Goal: Task Accomplishment & Management: Manage account settings

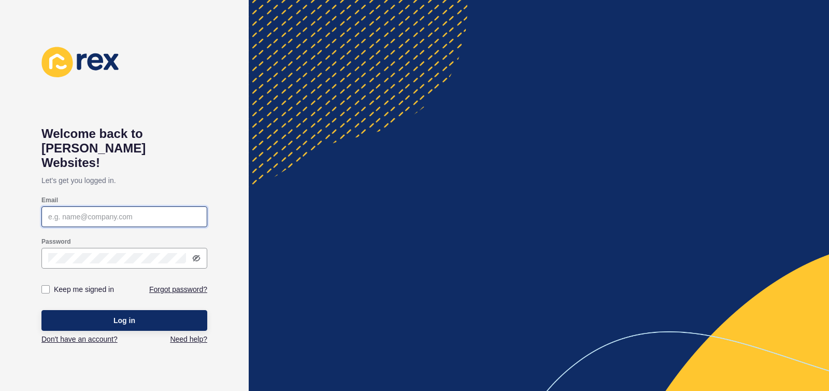
drag, startPoint x: 68, startPoint y: 201, endPoint x: 79, endPoint y: 200, distance: 11.5
click at [68, 211] on input "Email" at bounding box center [124, 216] width 152 height 10
type input "[PERSON_NAME][EMAIL_ADDRESS][DOMAIN_NAME]"
drag, startPoint x: 44, startPoint y: 273, endPoint x: 68, endPoint y: 295, distance: 32.3
click at [44, 285] on label at bounding box center [45, 289] width 8 height 8
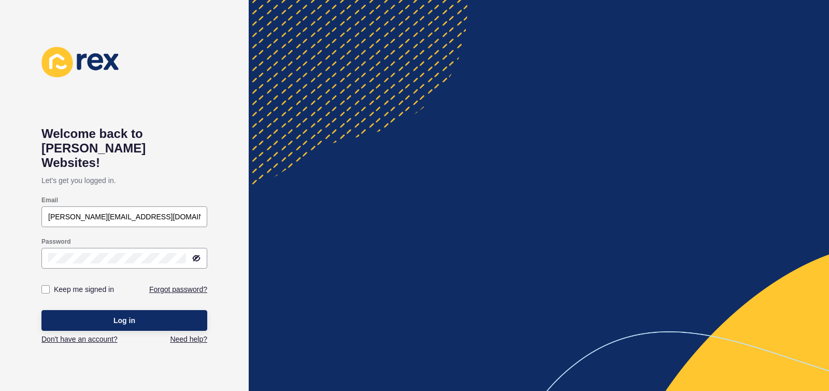
click at [44, 286] on input "Keep me signed in" at bounding box center [47, 289] width 7 height 7
checkbox input "true"
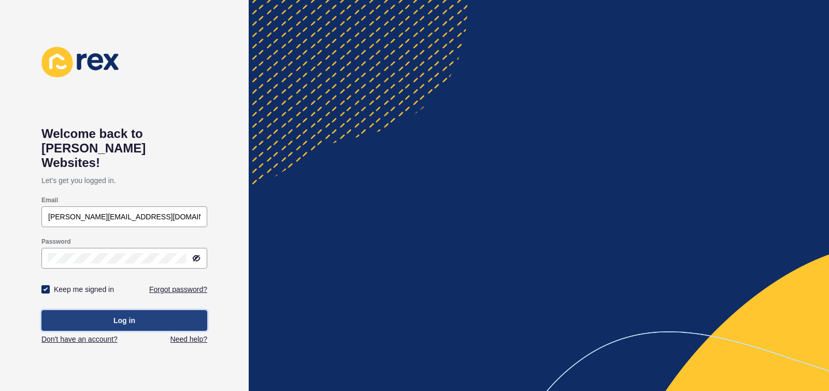
click at [118, 315] on span "Log in" at bounding box center [124, 320] width 22 height 10
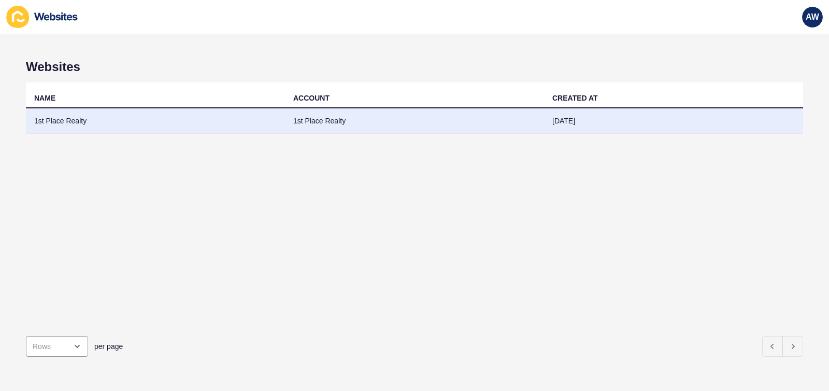
click at [369, 120] on td "1st Place Realty" at bounding box center [414, 120] width 259 height 25
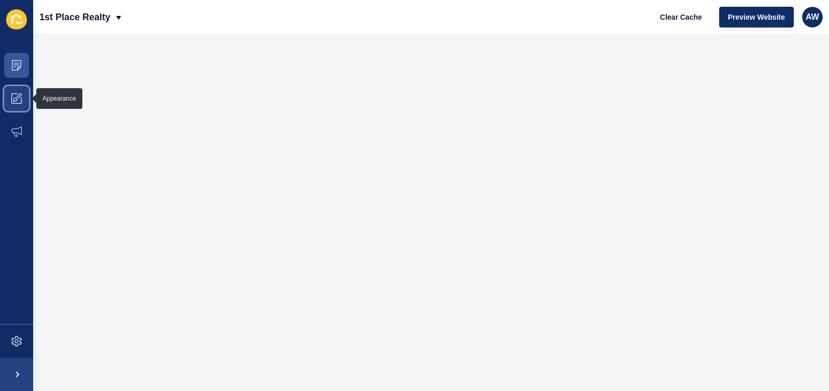
click at [16, 95] on icon at bounding box center [16, 98] width 10 height 10
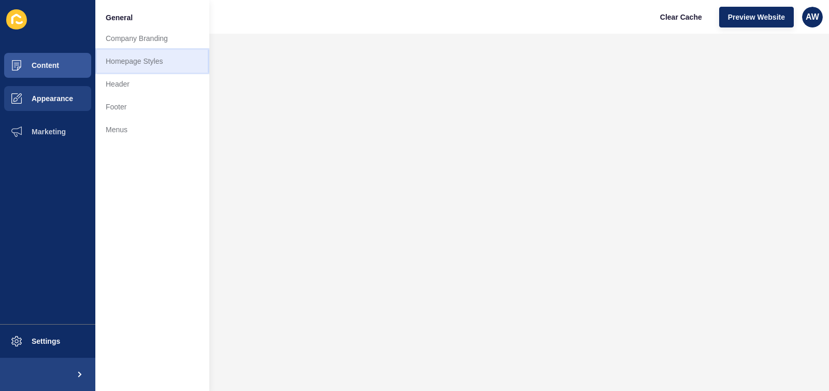
click at [131, 60] on link "Homepage Styles" at bounding box center [152, 61] width 114 height 23
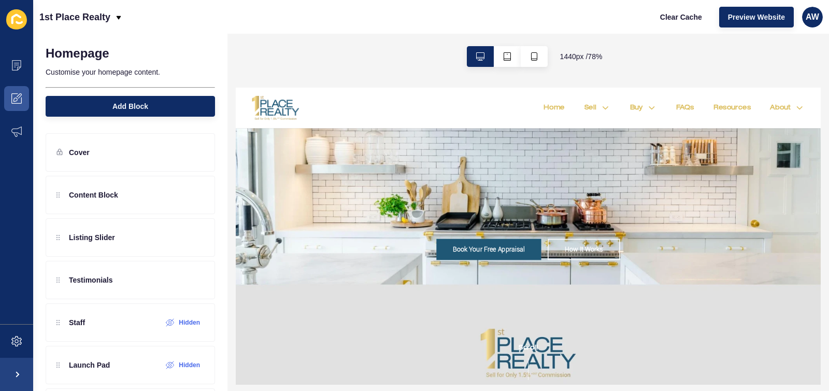
click at [306, 214] on div "Book Your Free Appraisal How It Works" at bounding box center [609, 277] width 746 height 379
click at [108, 195] on p "Content Block" at bounding box center [93, 195] width 49 height 10
click at [191, 196] on icon at bounding box center [195, 195] width 9 height 8
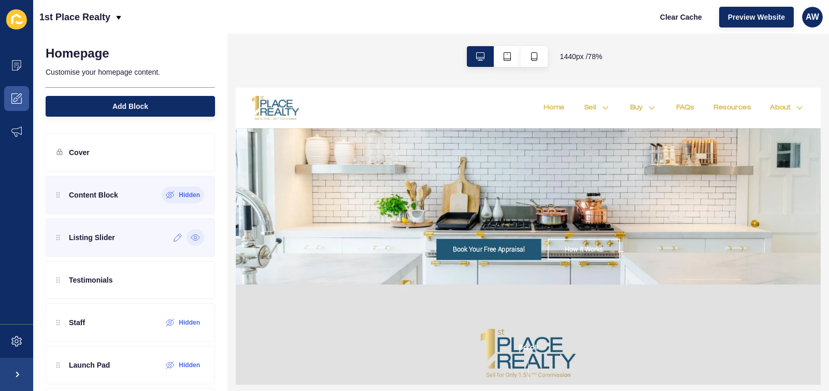
click at [191, 237] on icon at bounding box center [195, 237] width 9 height 8
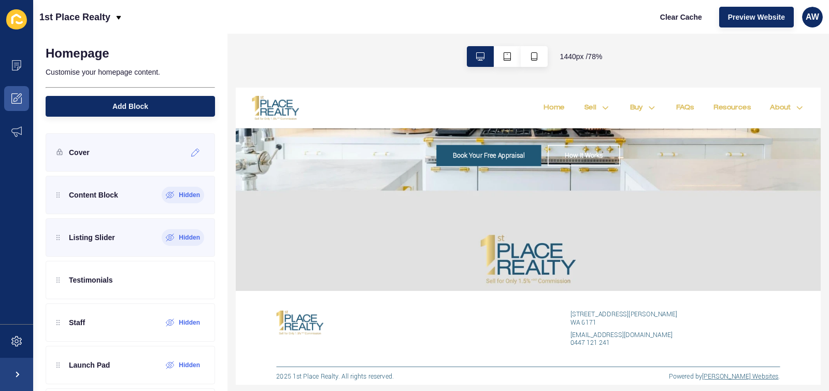
click at [71, 153] on p "Cover" at bounding box center [79, 152] width 21 height 10
click at [191, 152] on icon at bounding box center [195, 152] width 9 height 8
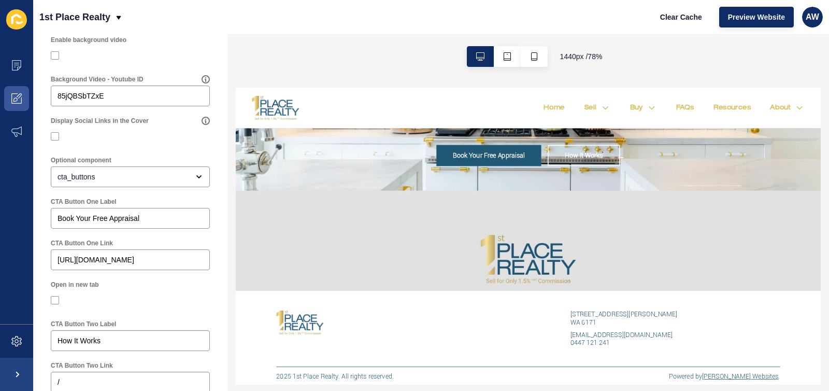
scroll to position [429, 0]
drag, startPoint x: 57, startPoint y: 267, endPoint x: 201, endPoint y: 266, distance: 144.5
click at [201, 266] on div "[URL][DOMAIN_NAME]" at bounding box center [130, 259] width 159 height 21
drag, startPoint x: 197, startPoint y: 268, endPoint x: 94, endPoint y: 265, distance: 103.6
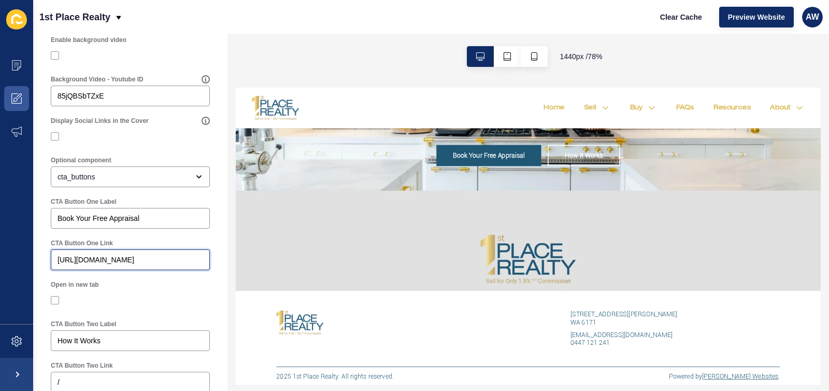
click at [96, 263] on div "[URL][DOMAIN_NAME]" at bounding box center [130, 259] width 159 height 21
drag, startPoint x: 293, startPoint y: 355, endPoint x: 257, endPoint y: 320, distance: 49.4
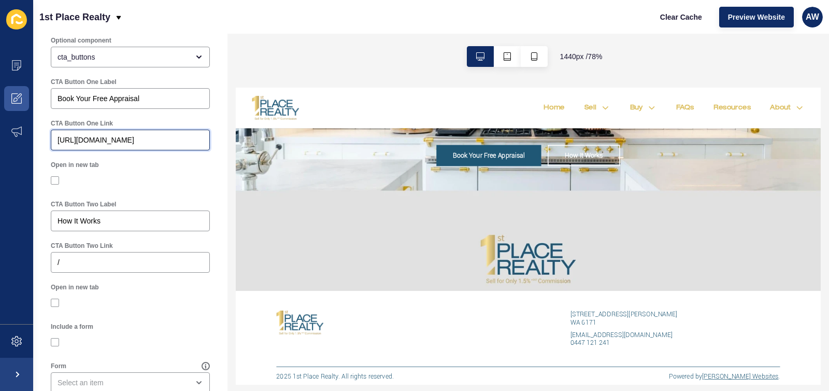
scroll to position [0, 0]
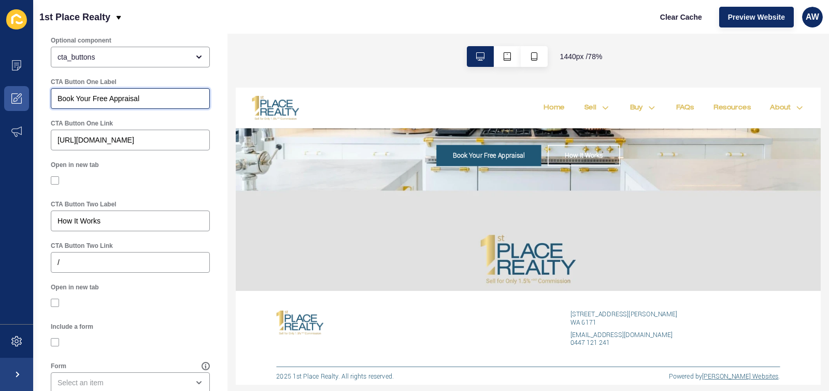
drag, startPoint x: 143, startPoint y: 107, endPoint x: 38, endPoint y: 102, distance: 105.3
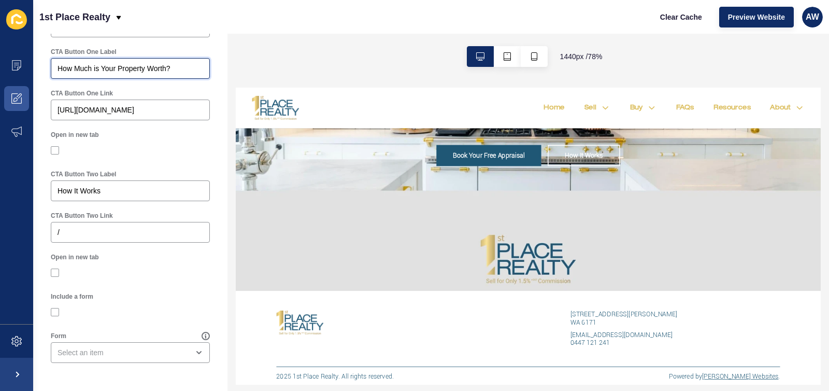
scroll to position [586, 0]
type input "How Much is Your Property Worth?"
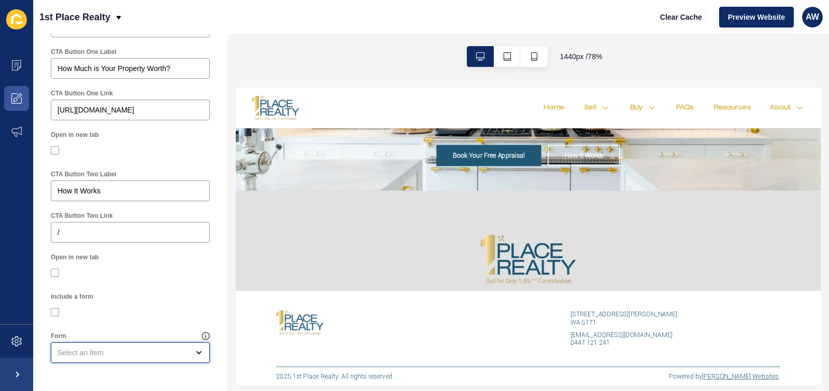
click at [189, 352] on div "open menu" at bounding box center [196, 352] width 15 height 8
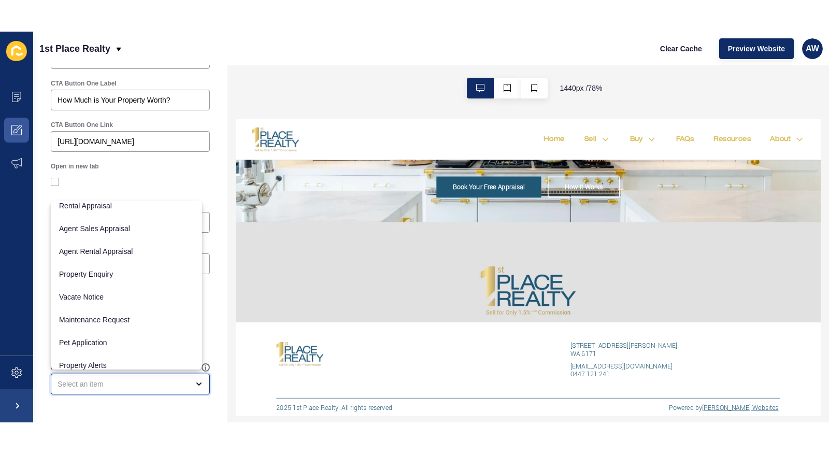
scroll to position [0, 0]
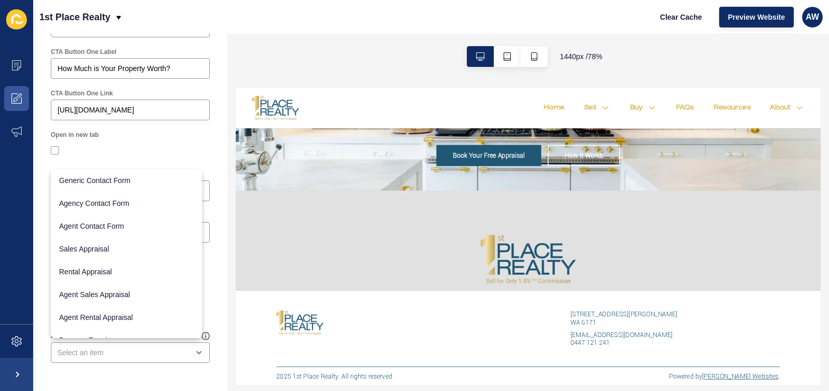
click at [672, 54] on div "1440 px / 78 %" at bounding box center [527, 57] width 601 height 46
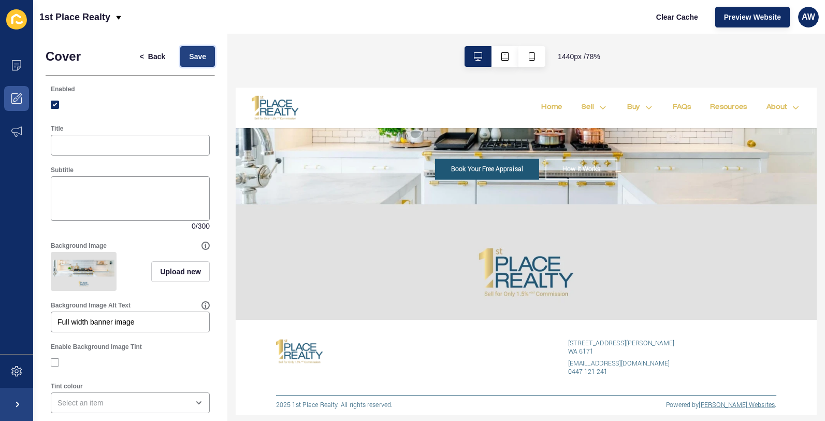
click at [190, 56] on span "Save" at bounding box center [197, 56] width 17 height 10
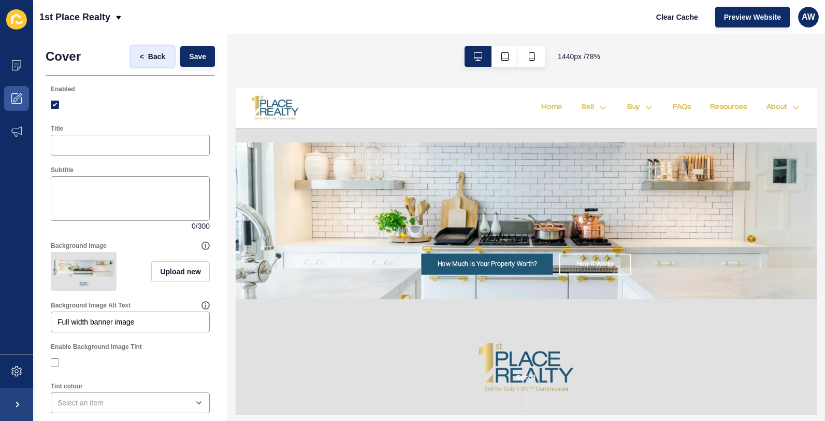
click at [148, 55] on span "Back" at bounding box center [156, 56] width 17 height 10
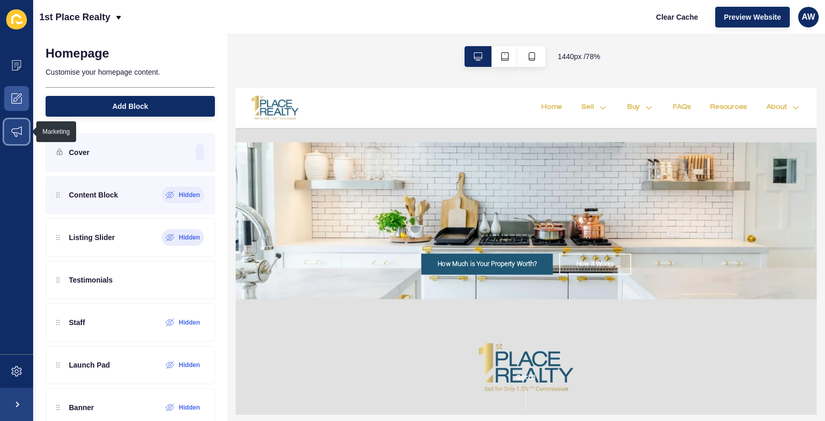
click at [19, 133] on icon at bounding box center [16, 131] width 10 height 10
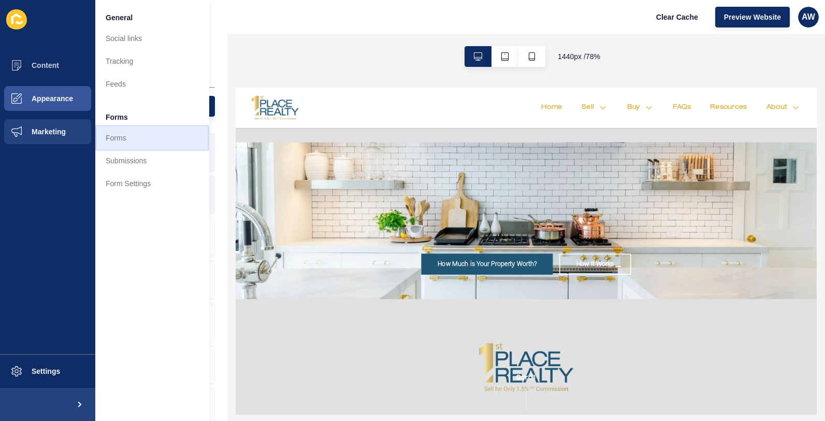
click at [121, 137] on link "Forms" at bounding box center [152, 137] width 114 height 23
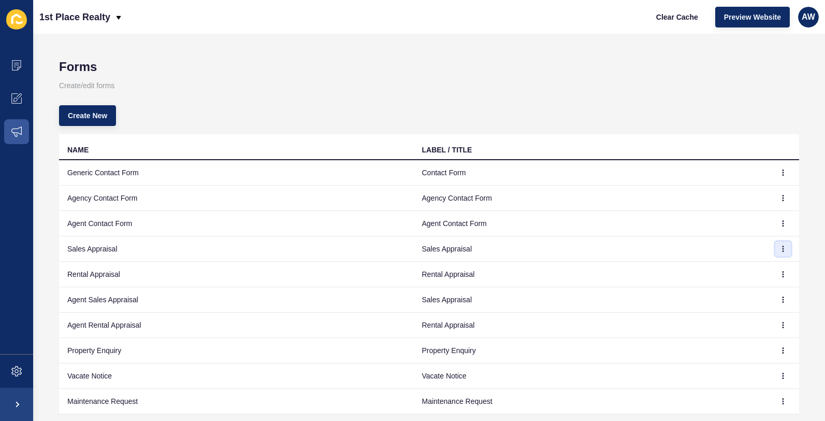
click at [780, 247] on icon "button" at bounding box center [783, 248] width 6 height 6
click at [737, 268] on link "Edit" at bounding box center [747, 269] width 73 height 23
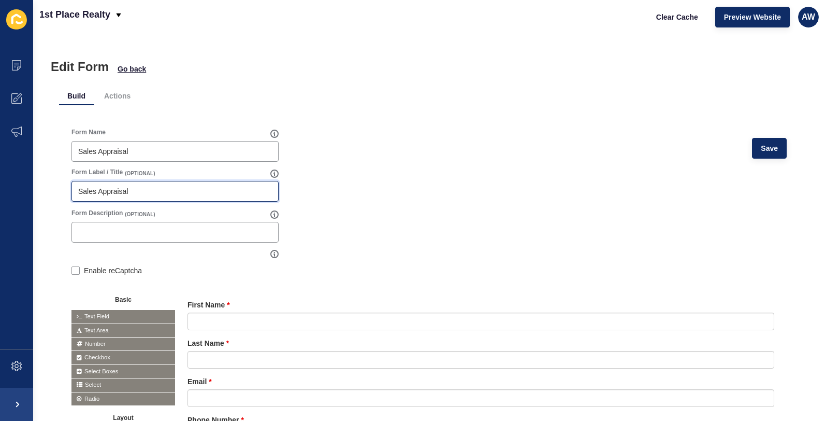
drag, startPoint x: 99, startPoint y: 193, endPoint x: 70, endPoint y: 189, distance: 29.3
click at [67, 191] on div "Form Name Sales Appraisal Save Form Label / Title (OPTIONAL) Sales Appraisal Fo…" at bounding box center [429, 347] width 740 height 465
click at [155, 185] on div "Appraisal" at bounding box center [174, 191] width 207 height 21
click at [151, 191] on input "Appraisal" at bounding box center [175, 191] width 194 height 10
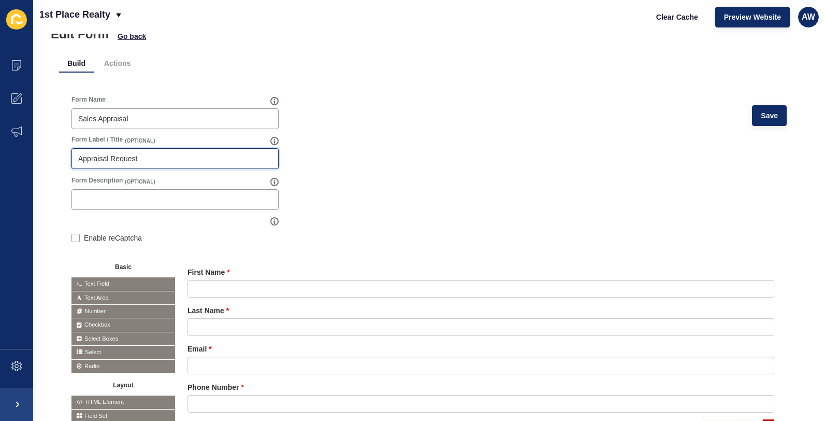
scroll to position [193, 0]
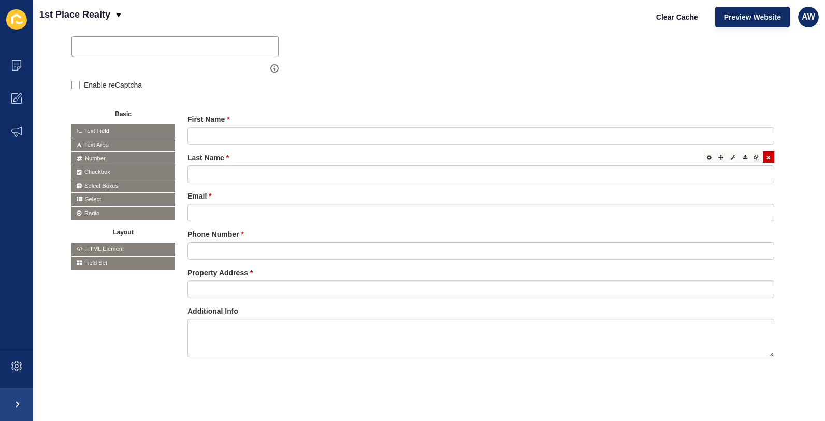
type input "Appraisal Request"
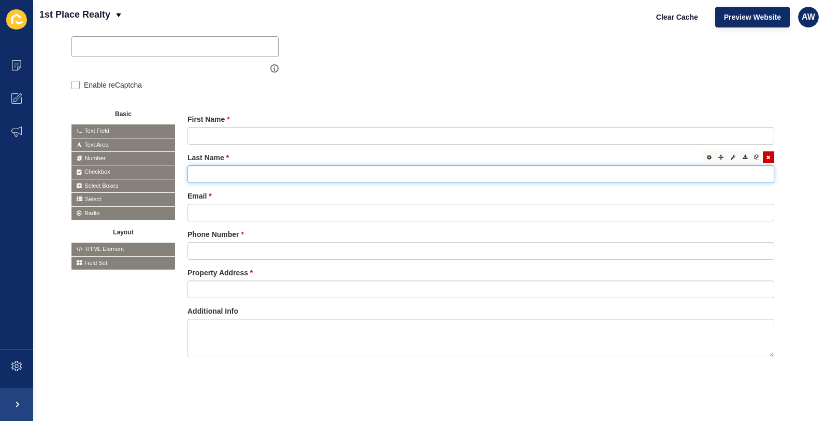
click at [225, 165] on input "text" at bounding box center [480, 174] width 587 height 18
click at [95, 124] on span "Text Field" at bounding box center [123, 130] width 104 height 13
click at [108, 124] on span "Text Field" at bounding box center [123, 130] width 104 height 13
click at [671, 168] on input "text" at bounding box center [480, 174] width 587 height 18
click at [707, 154] on icon at bounding box center [709, 156] width 5 height 5
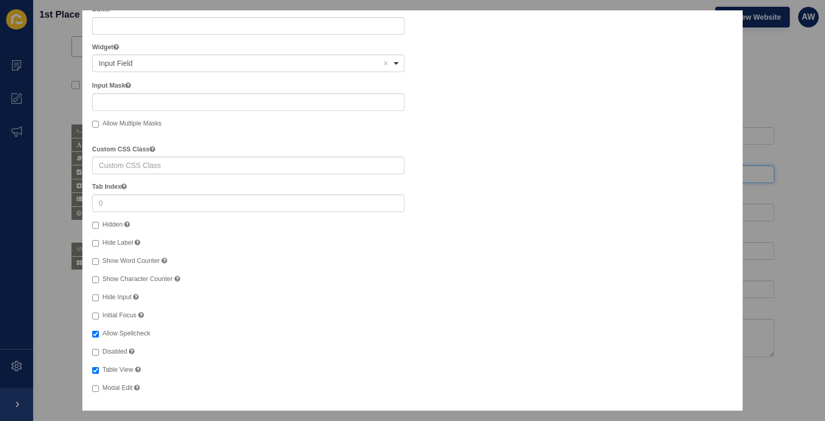
scroll to position [0, 0]
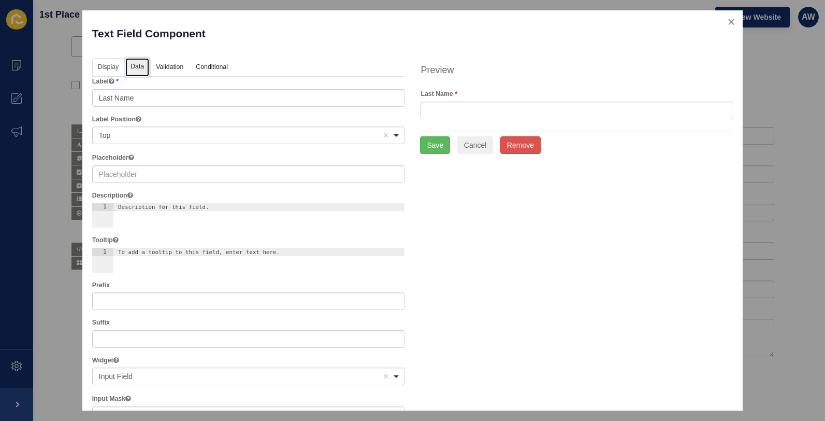
click at [137, 66] on link "Data" at bounding box center [137, 67] width 24 height 19
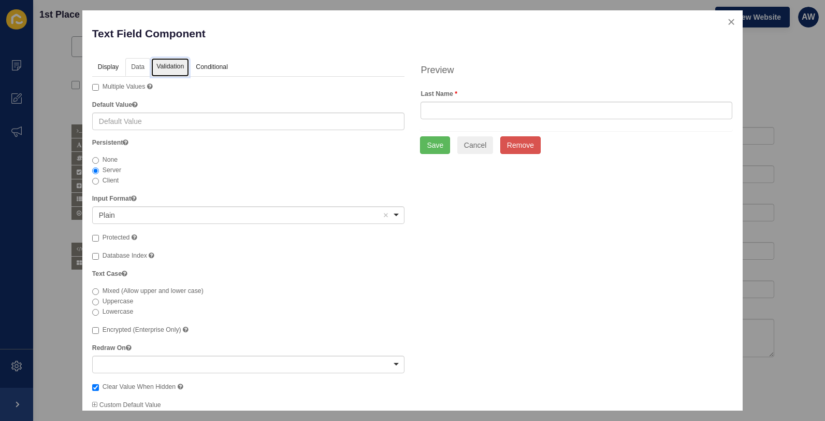
click at [177, 62] on link "Validation" at bounding box center [170, 67] width 38 height 19
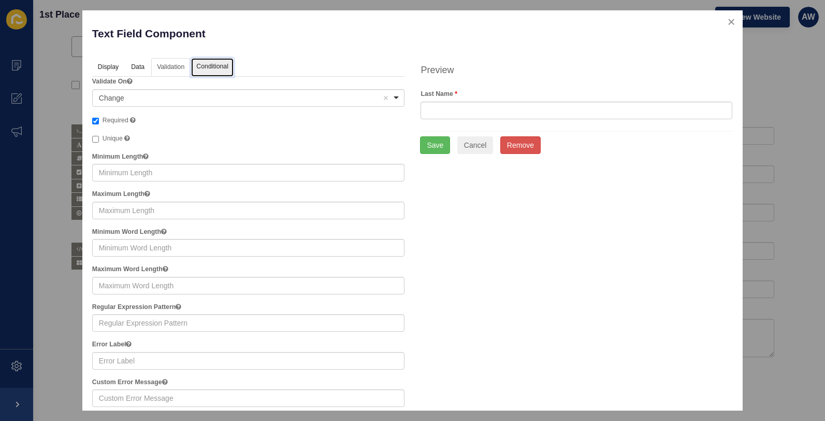
click at [213, 65] on link "Conditional" at bounding box center [212, 67] width 42 height 19
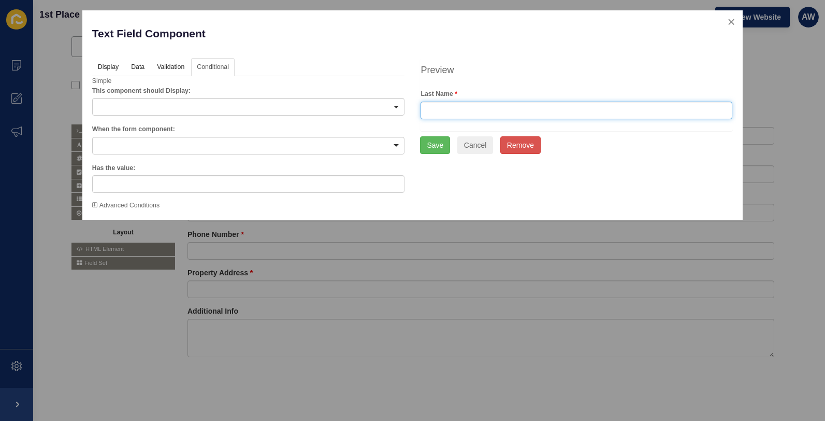
click at [440, 103] on input "text" at bounding box center [577, 111] width 312 height 18
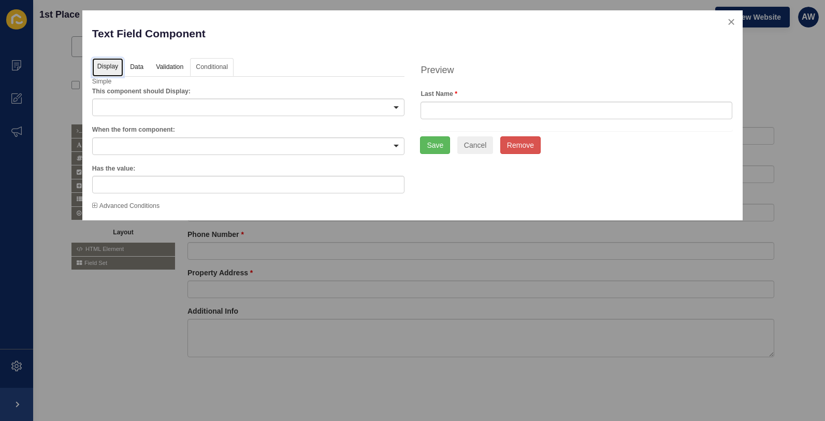
click at [104, 67] on link "Display" at bounding box center [107, 67] width 31 height 19
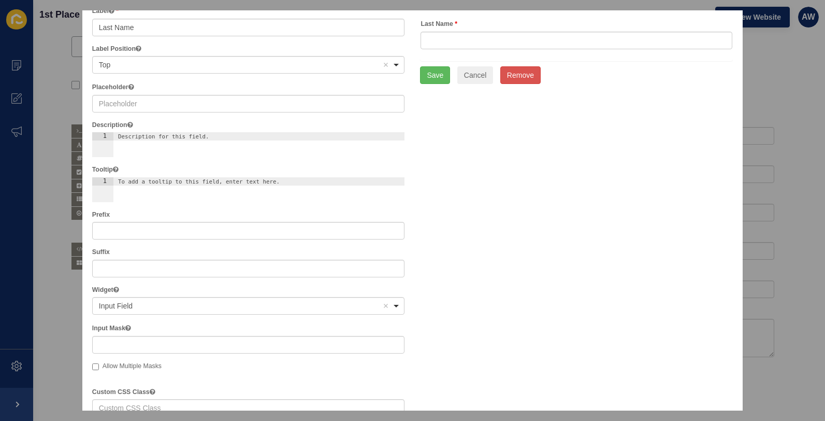
scroll to position [80, 0]
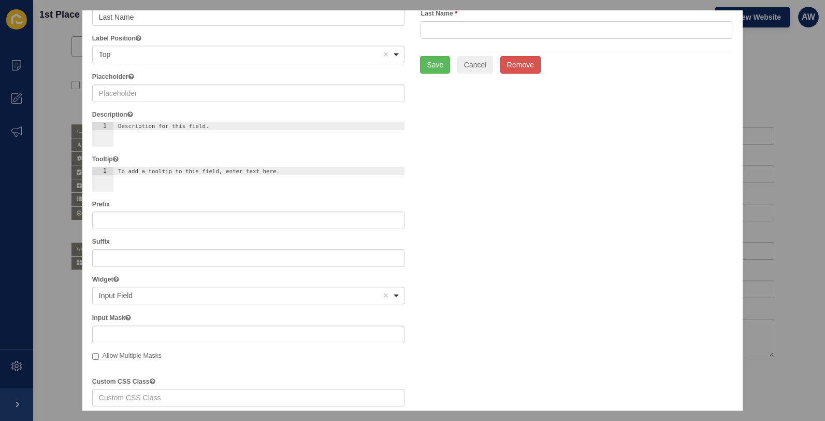
click at [163, 293] on div "Input Field Remove item" at bounding box center [240, 295] width 283 height 10
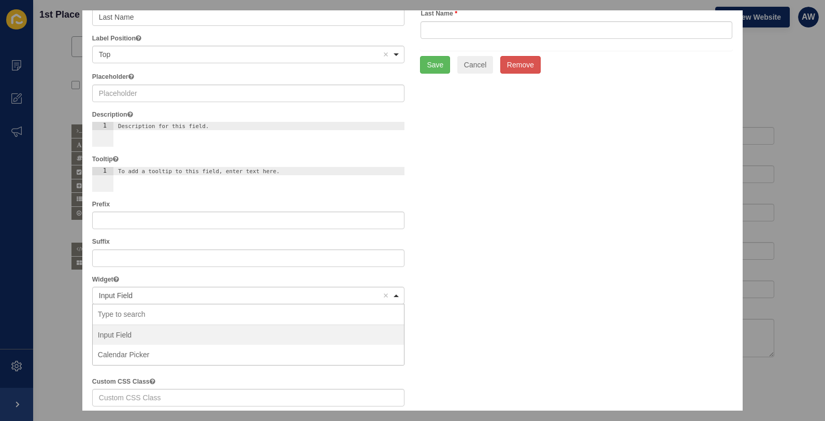
drag, startPoint x: 658, startPoint y: 214, endPoint x: 646, endPoint y: 216, distance: 12.6
click at [659, 214] on div "Display Data Validation API Conditional Logic Layout Label The label for this f…" at bounding box center [412, 305] width 656 height 655
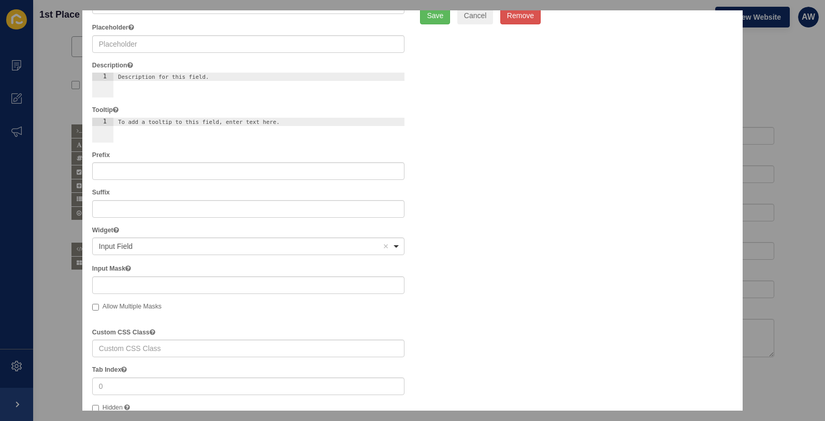
scroll to position [0, 0]
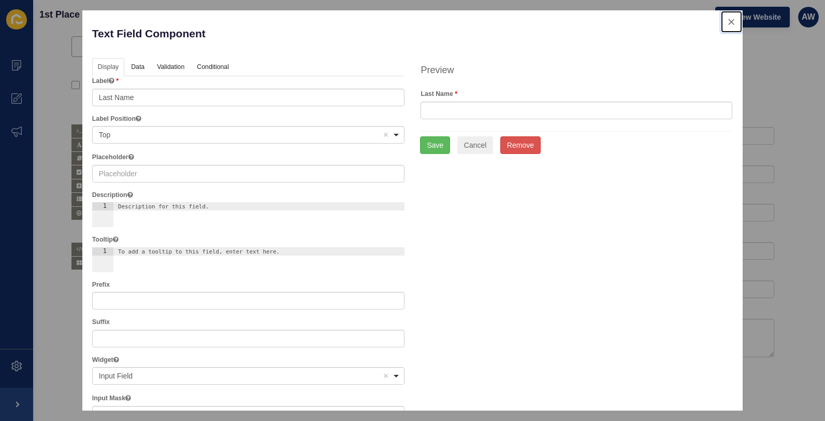
click at [725, 22] on button "close" at bounding box center [731, 22] width 21 height 22
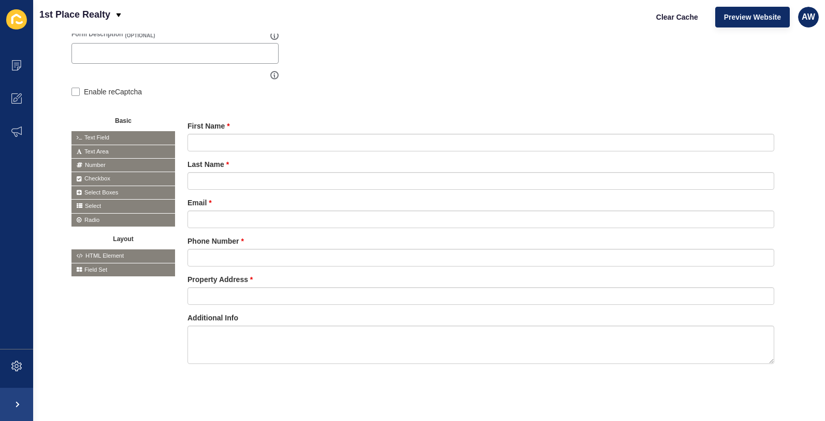
scroll to position [162, 0]
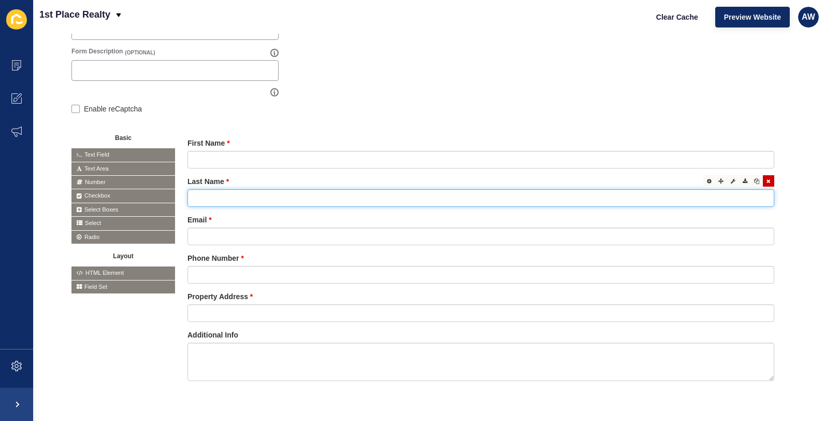
click at [231, 200] on input "text" at bounding box center [480, 198] width 587 height 18
click at [731, 179] on icon at bounding box center [733, 180] width 5 height 5
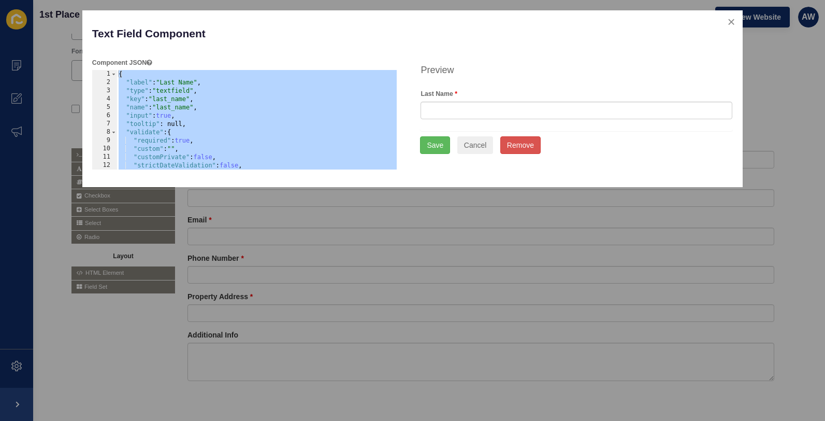
click at [192, 141] on div "{ "label" : "Last Name" , "type" : "textfield" , "key" : "last_name" , "name" :…" at bounding box center [257, 128] width 281 height 116
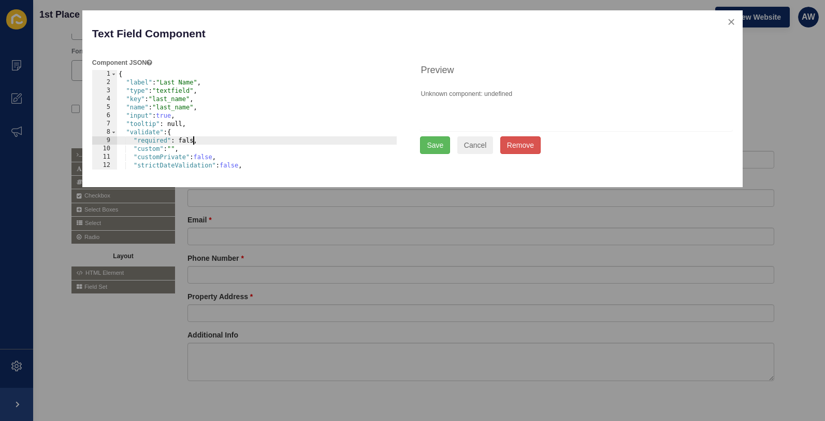
scroll to position [0, 65]
type textarea ""required": false,"
click at [434, 144] on button "Save" at bounding box center [435, 145] width 30 height 18
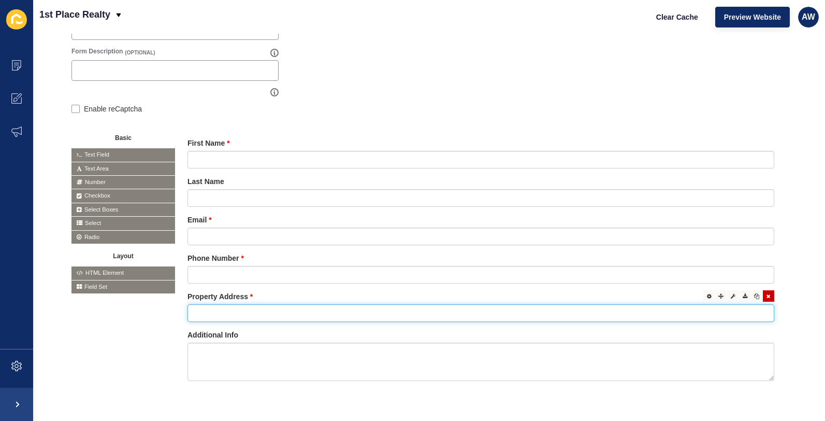
click at [207, 310] on input "text" at bounding box center [480, 313] width 587 height 18
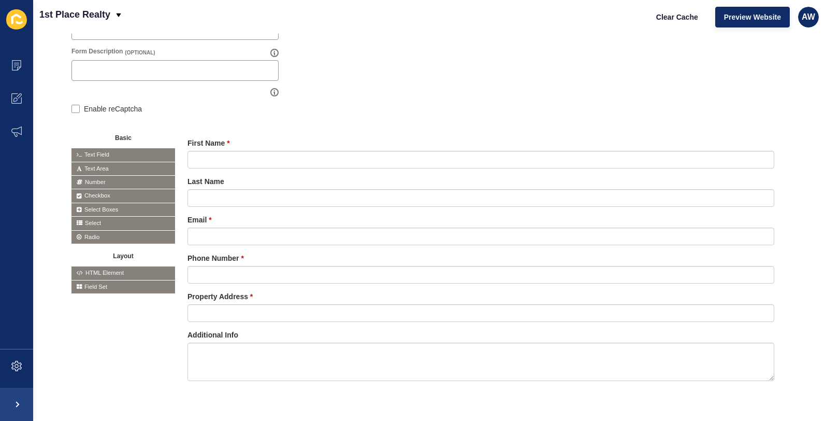
click at [101, 385] on div "Basic Text Field Text Area Number Password Checkbox Select Boxes Select Radio B…" at bounding box center [428, 265] width 715 height 281
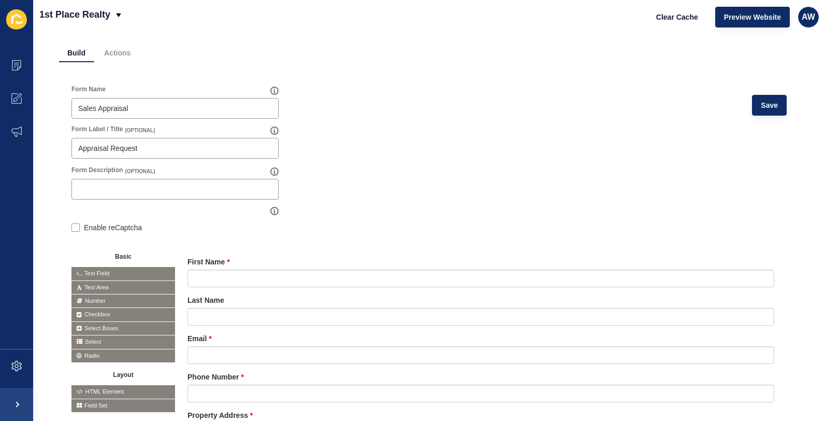
scroll to position [0, 0]
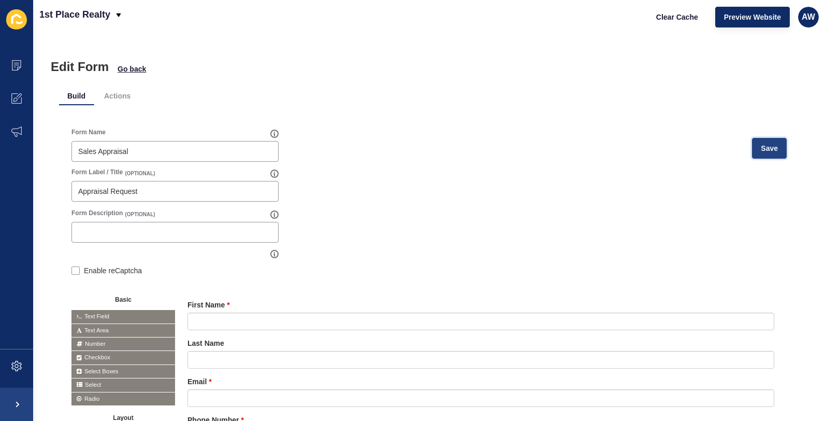
click at [764, 147] on span "Save" at bounding box center [769, 148] width 17 height 10
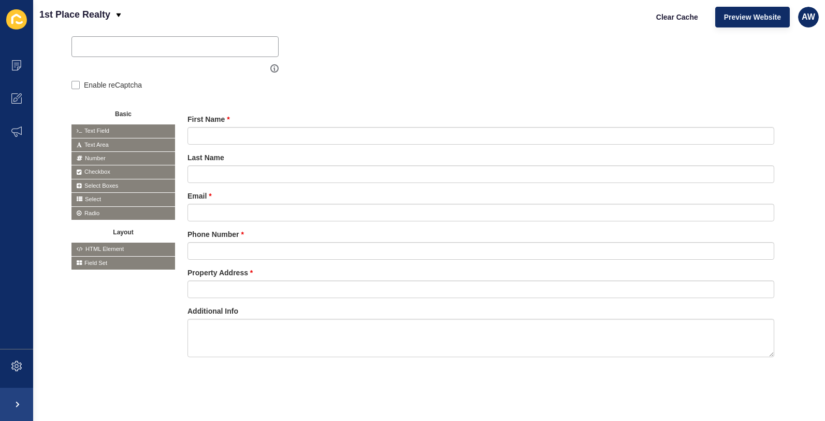
scroll to position [187, 0]
click at [108, 261] on span "Field Set" at bounding box center [123, 262] width 104 height 13
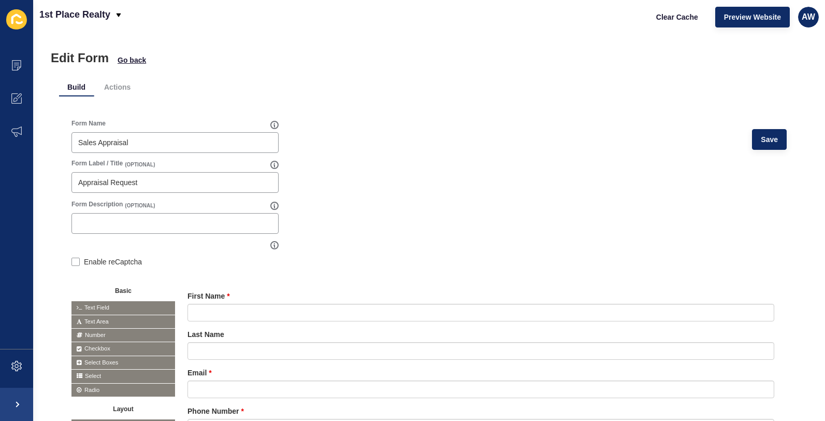
scroll to position [0, 0]
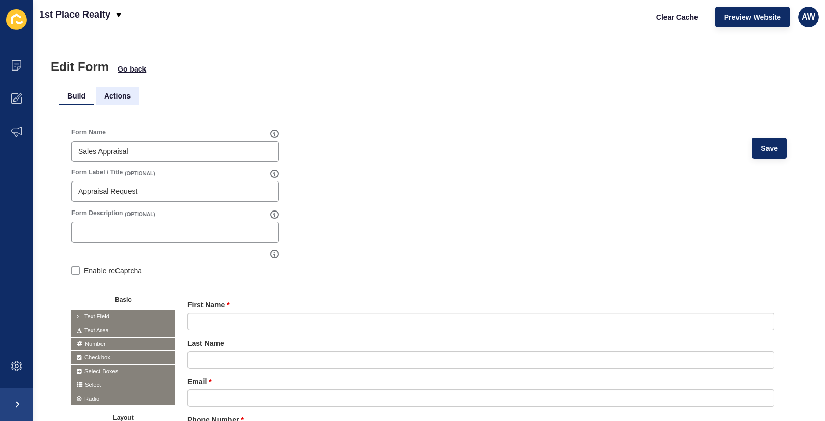
click at [121, 97] on li "Actions" at bounding box center [117, 95] width 43 height 19
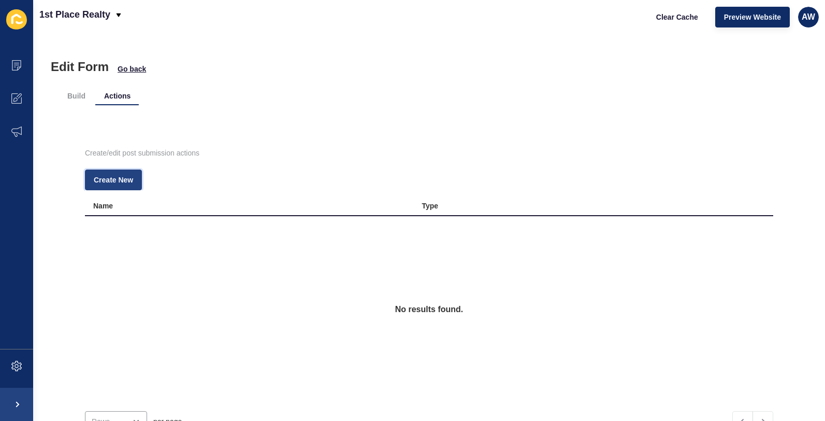
click at [114, 181] on span "Create New" at bounding box center [113, 180] width 39 height 10
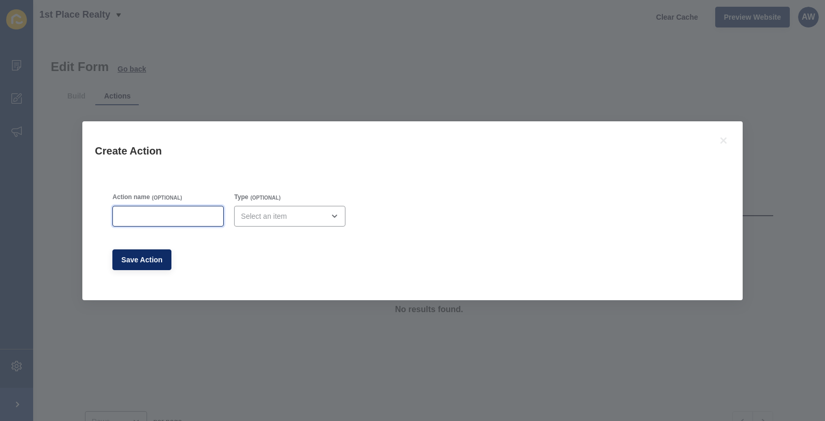
click at [128, 216] on input "Action name" at bounding box center [168, 216] width 98 height 10
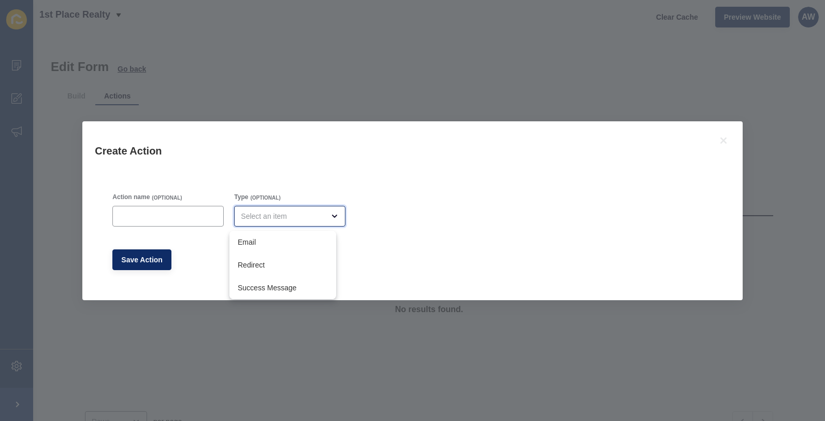
click at [312, 215] on div "close menu" at bounding box center [282, 216] width 83 height 10
click at [270, 240] on span "Email" at bounding box center [283, 242] width 90 height 10
type input "Email"
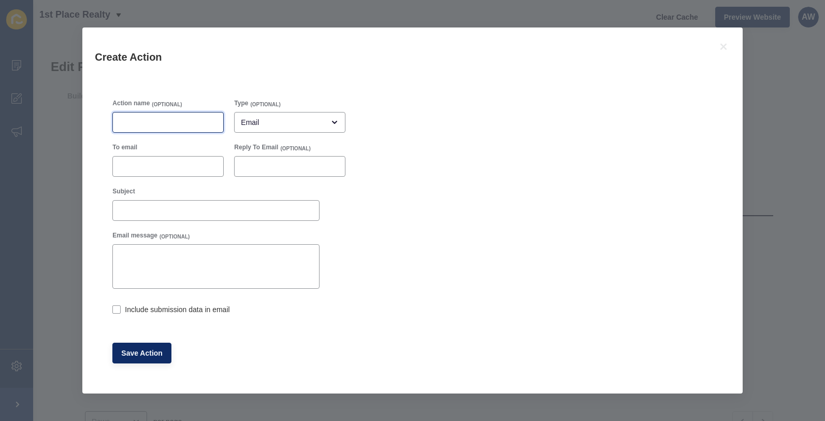
click at [141, 119] on input "Action name" at bounding box center [168, 122] width 98 height 10
click at [142, 123] on input "Email agency" at bounding box center [168, 122] width 98 height 10
type input "Email Agency"
click at [135, 164] on input "To email" at bounding box center [168, 166] width 98 height 10
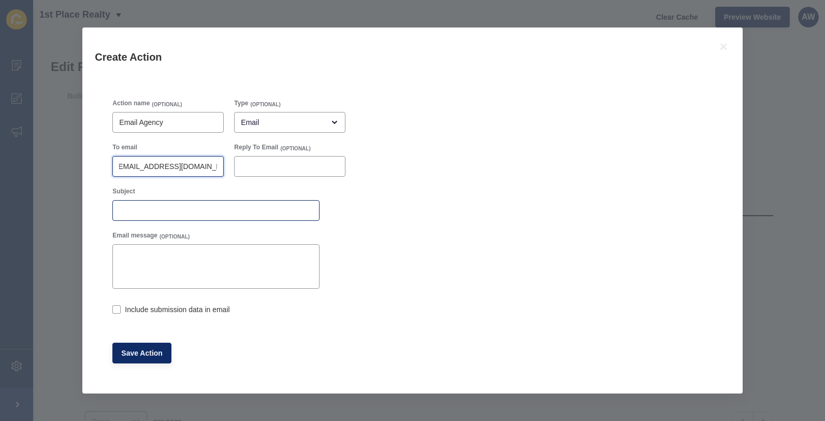
type input "[EMAIL_ADDRESS][DOMAIN_NAME]"
click at [123, 210] on input "Subject" at bounding box center [216, 210] width 194 height 10
click at [119, 212] on div "Appraisal" at bounding box center [215, 210] width 207 height 21
drag, startPoint x: 150, startPoint y: 210, endPoint x: 101, endPoint y: 207, distance: 49.3
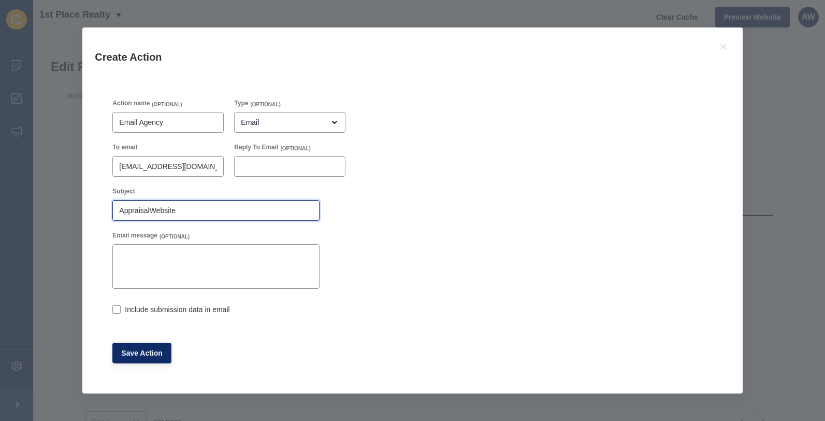
click at [104, 208] on div "Action name (OPTIONAL) Email Agency Type (OPTIONAL) Email To email [EMAIL_ADDRE…" at bounding box center [412, 230] width 635 height 299
click at [156, 210] on input "Website" at bounding box center [216, 210] width 194 height 10
click at [120, 211] on input "Website" at bounding box center [216, 210] width 194 height 10
type input "Appraisal request - Website"
click at [118, 309] on label at bounding box center [116, 309] width 8 height 8
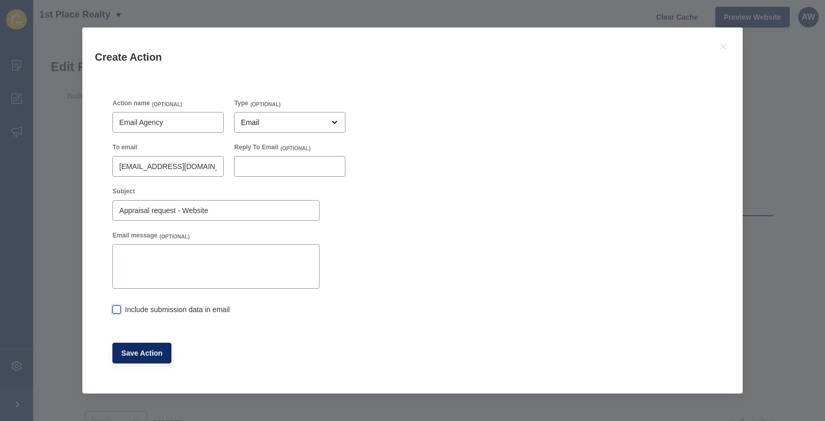
click at [118, 309] on input "Include submission data in email" at bounding box center [115, 310] width 7 height 7
checkbox input "true"
click at [142, 351] on span "Save Action" at bounding box center [141, 353] width 41 height 10
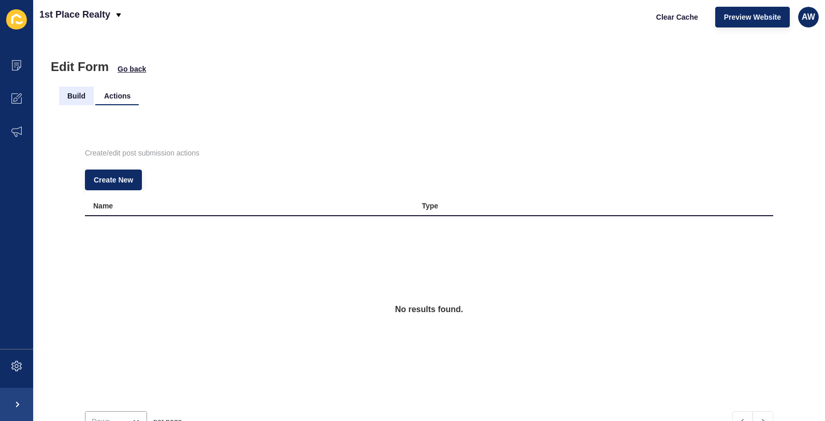
click at [78, 94] on li "Build" at bounding box center [76, 95] width 35 height 19
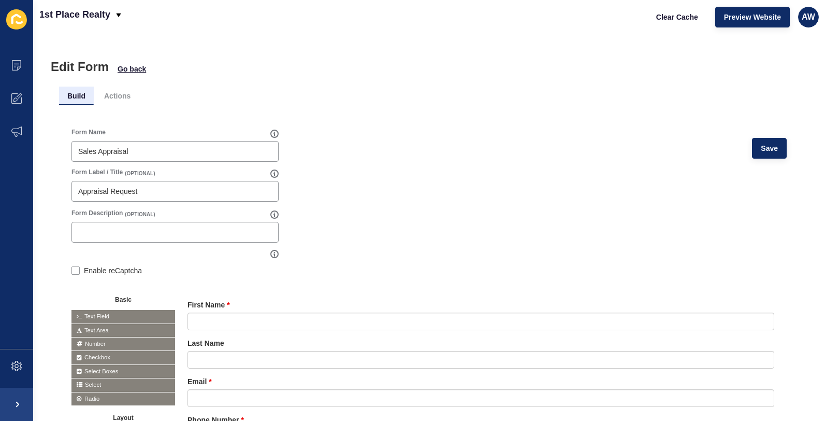
scroll to position [53, 0]
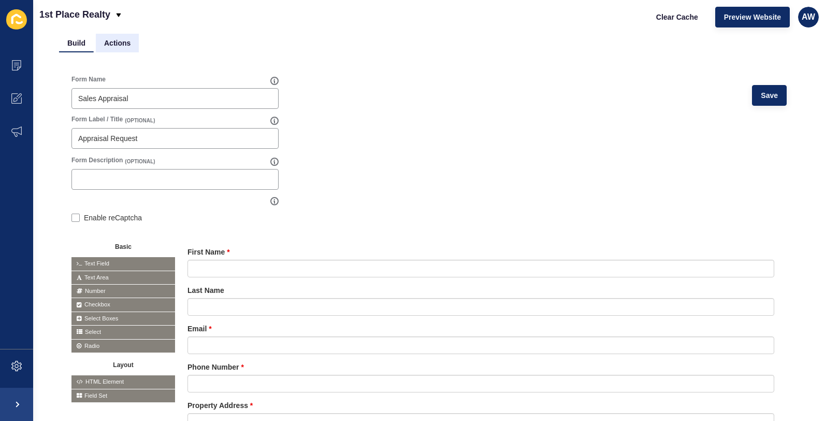
click at [122, 40] on li "Actions" at bounding box center [117, 43] width 43 height 19
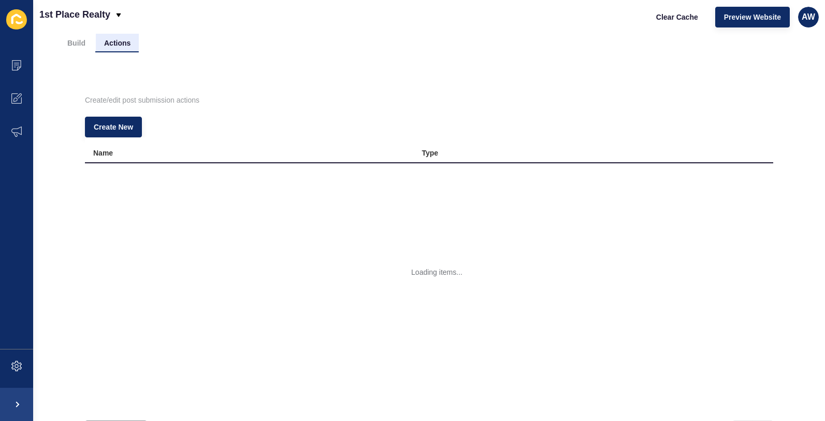
scroll to position [0, 0]
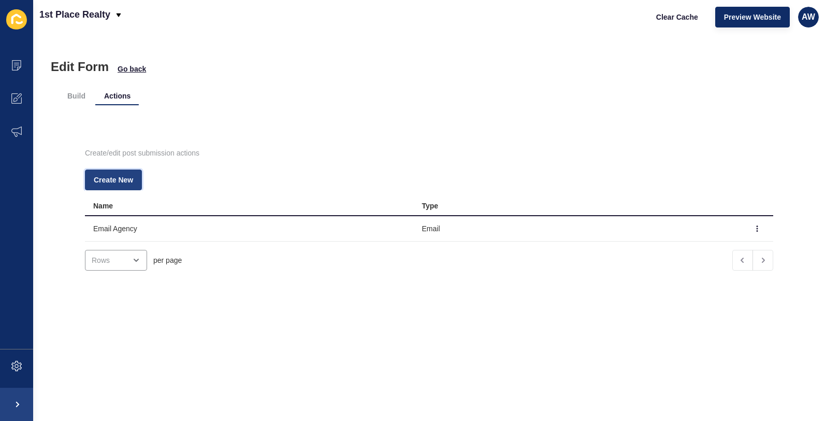
click at [110, 180] on span "Create New" at bounding box center [113, 180] width 39 height 10
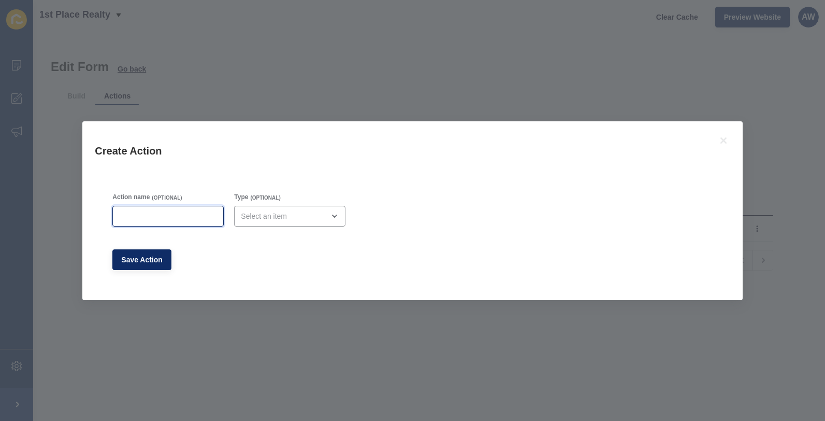
click at [129, 215] on input "Action name" at bounding box center [168, 216] width 98 height 10
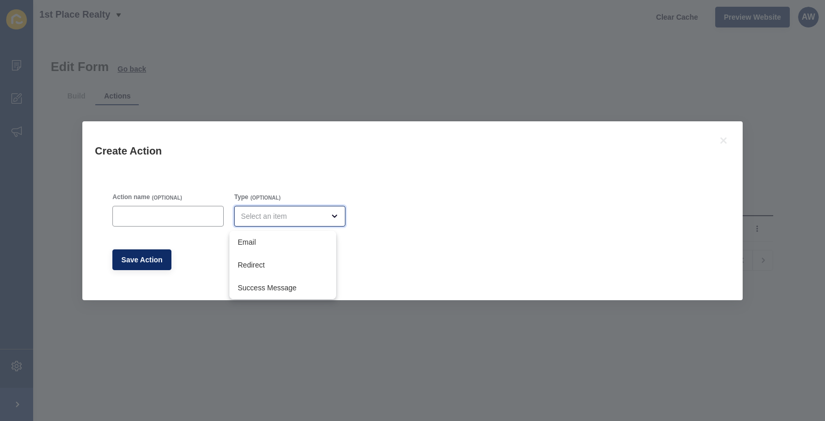
click at [268, 214] on div "close menu" at bounding box center [282, 216] width 83 height 10
click at [257, 287] on span "Success Message" at bounding box center [283, 287] width 90 height 10
type input "Success Message"
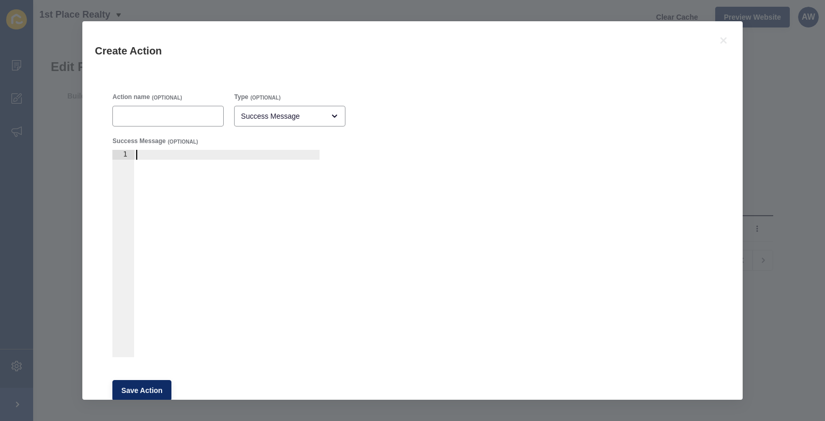
drag, startPoint x: 151, startPoint y: 163, endPoint x: 148, endPoint y: 167, distance: 5.3
click at [151, 163] on div at bounding box center [227, 263] width 186 height 227
click at [148, 170] on div at bounding box center [227, 263] width 186 height 227
click at [155, 167] on div at bounding box center [227, 263] width 186 height 227
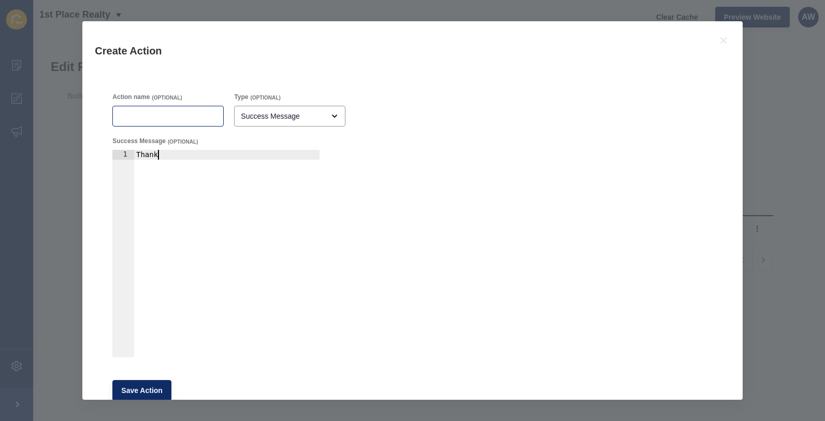
type textarea "Thank"
click at [137, 115] on input "Action name" at bounding box center [168, 116] width 98 height 10
type input "Y"
type input "Success!"
drag, startPoint x: 219, startPoint y: 207, endPoint x: 214, endPoint y: 202, distance: 7.0
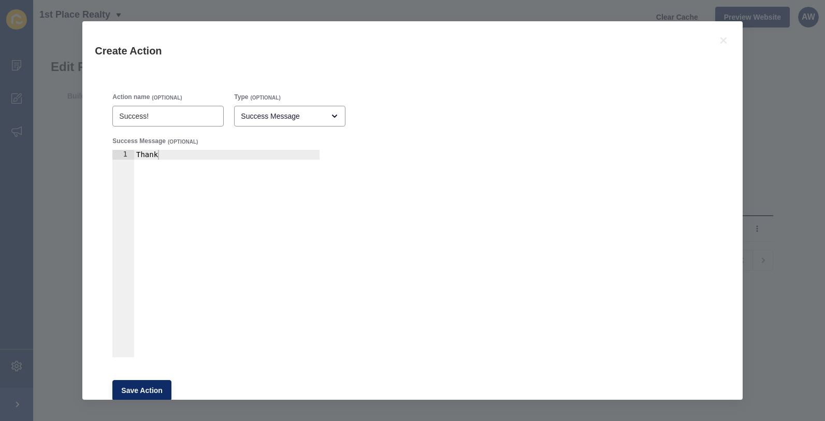
click at [218, 206] on div "Thank" at bounding box center [227, 263] width 186 height 227
drag, startPoint x: 172, startPoint y: 160, endPoint x: 137, endPoint y: 155, distance: 36.0
click at [137, 155] on div "Thank" at bounding box center [227, 263] width 186 height 227
type textarea "Y"
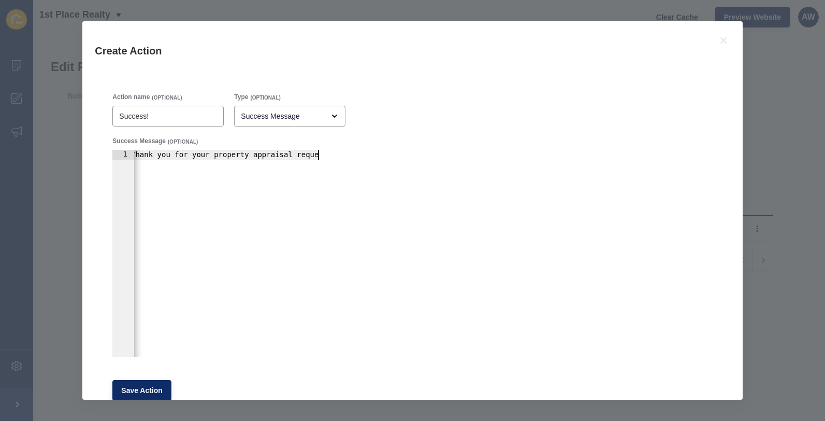
scroll to position [0, 14]
drag, startPoint x: 285, startPoint y: 156, endPoint x: 206, endPoint y: 153, distance: 78.8
click at [206, 153] on div "Thank you for your property appraisal request" at bounding box center [220, 259] width 200 height 219
click at [283, 154] on div "Thank you for your property appraisal request" at bounding box center [220, 259] width 200 height 219
click at [317, 155] on div "Thank you for your property appraisal request" at bounding box center [220, 259] width 200 height 219
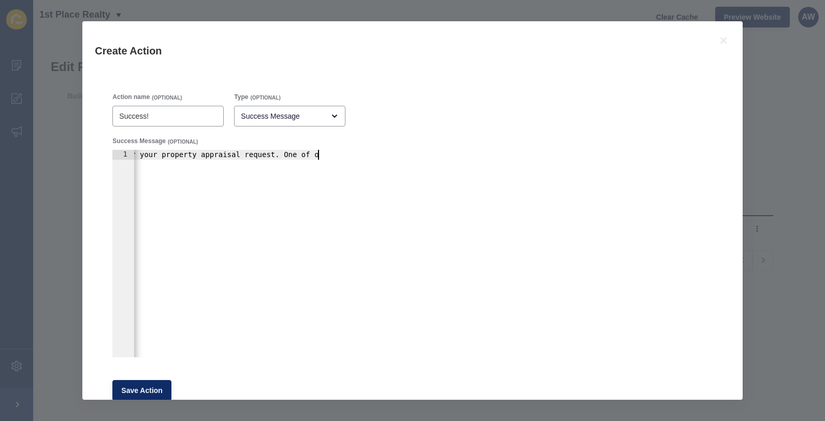
scroll to position [0, 0]
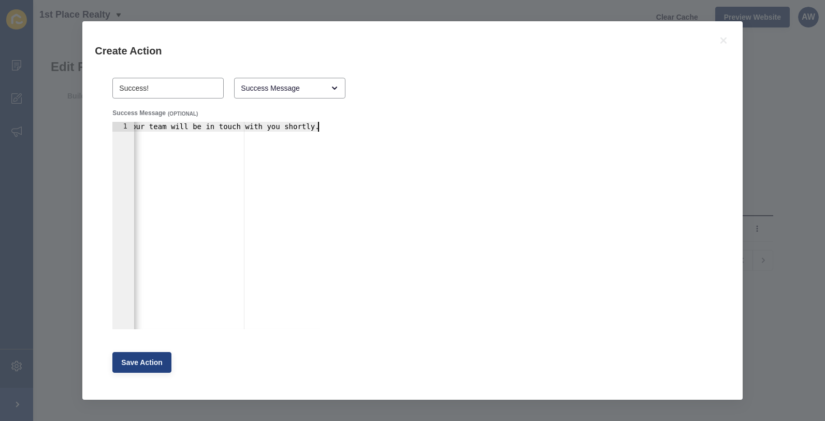
type textarea "Thank you for your property appraisal request. One of our team will be in touch…"
click at [139, 361] on span "Save Action" at bounding box center [141, 362] width 41 height 10
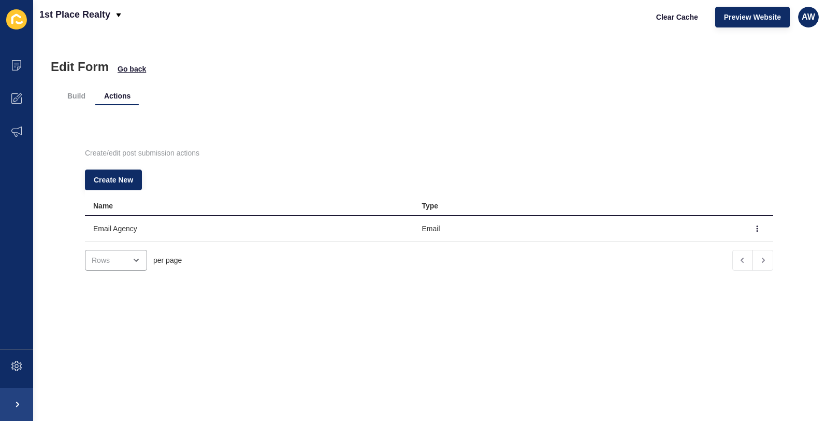
click at [171, 229] on td "Email Agency" at bounding box center [249, 228] width 329 height 25
click at [76, 96] on li "Build" at bounding box center [76, 95] width 35 height 19
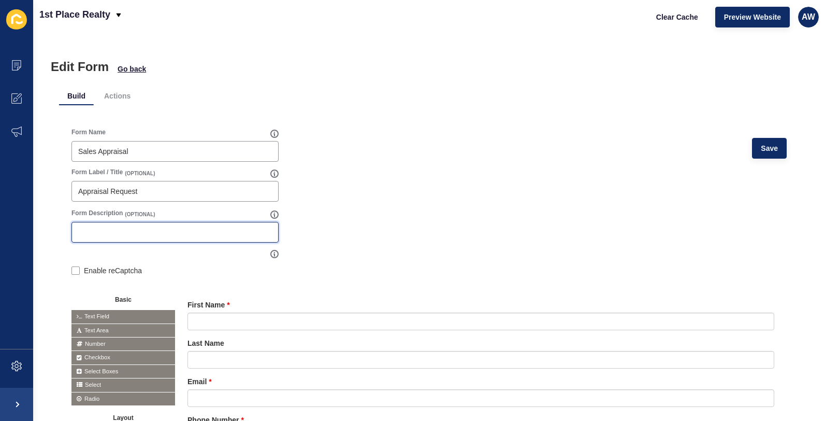
click at [96, 234] on input "Form Description" at bounding box center [175, 232] width 194 height 10
click at [127, 94] on li "Actions" at bounding box center [117, 95] width 43 height 19
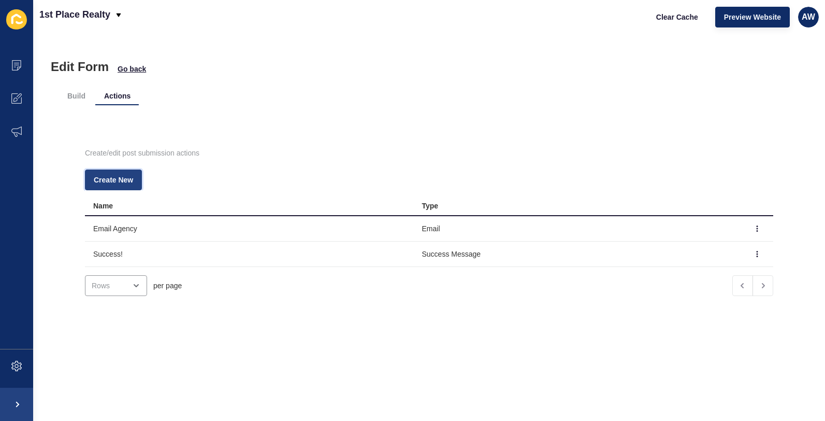
click at [114, 179] on span "Create New" at bounding box center [113, 180] width 39 height 10
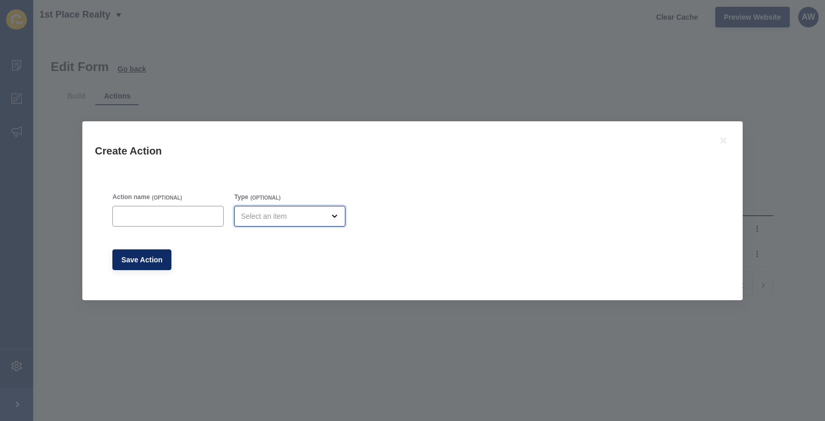
click at [277, 215] on div "open menu" at bounding box center [282, 216] width 83 height 10
click at [274, 242] on span "Email" at bounding box center [283, 242] width 90 height 10
type input "Email"
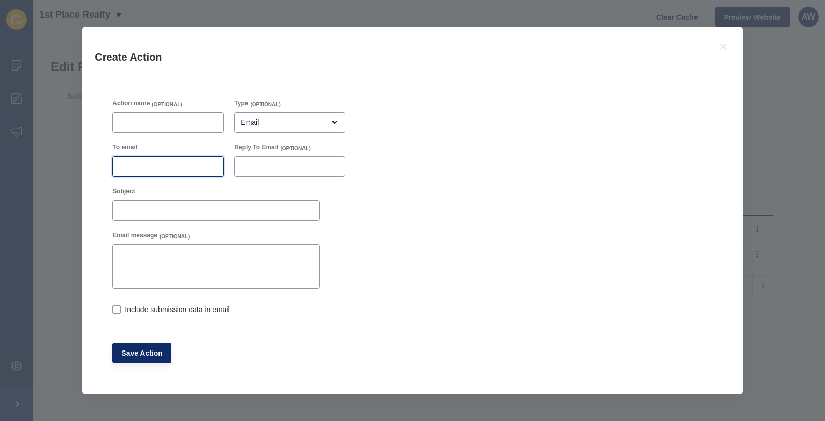
click at [133, 167] on input "To email" at bounding box center [168, 166] width 98 height 10
click at [134, 167] on input "To email" at bounding box center [168, 166] width 98 height 10
click at [115, 308] on label at bounding box center [116, 309] width 8 height 8
click at [115, 308] on input "Include submission data in email" at bounding box center [115, 310] width 7 height 7
click at [117, 308] on label at bounding box center [116, 309] width 8 height 8
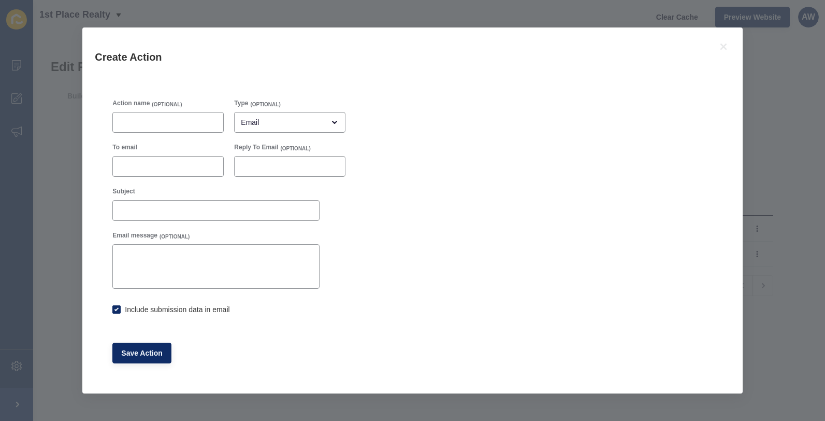
click at [117, 308] on input "Include submission data in email" at bounding box center [115, 310] width 7 height 7
checkbox input "false"
click at [722, 47] on icon at bounding box center [723, 47] width 6 height 6
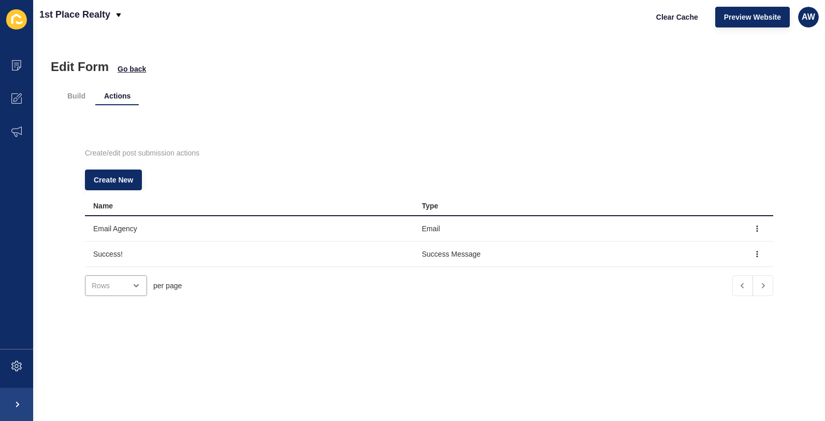
click at [431, 229] on td "Email" at bounding box center [578, 228] width 329 height 25
click at [142, 69] on span "Go back" at bounding box center [132, 69] width 28 height 10
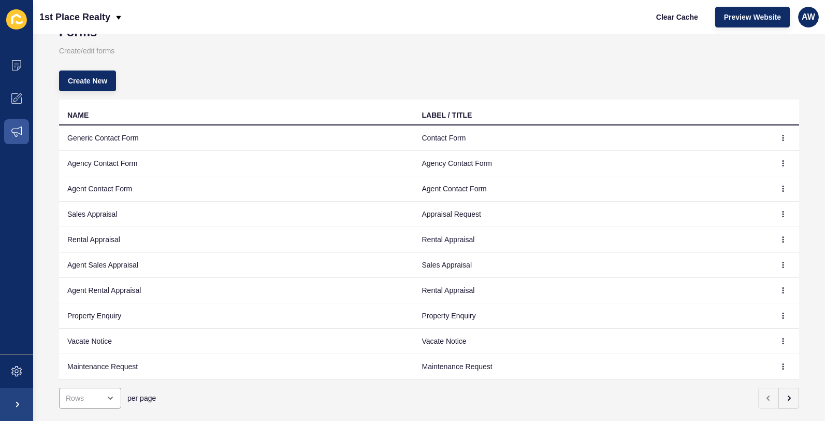
scroll to position [64, 0]
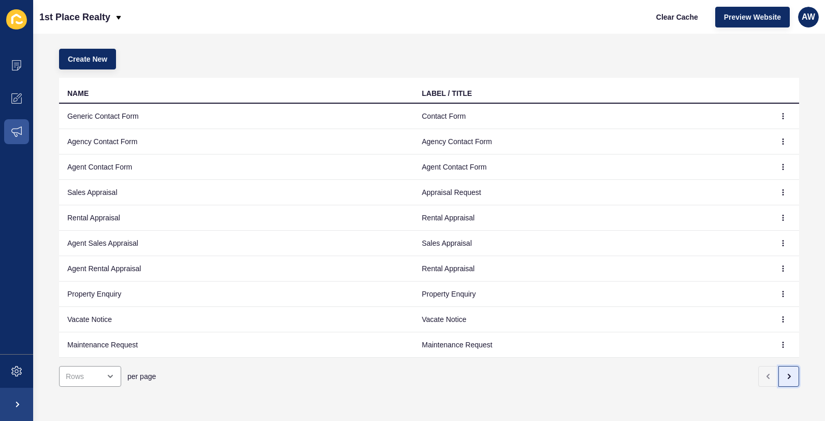
click at [785, 372] on icon "button" at bounding box center [789, 376] width 8 height 8
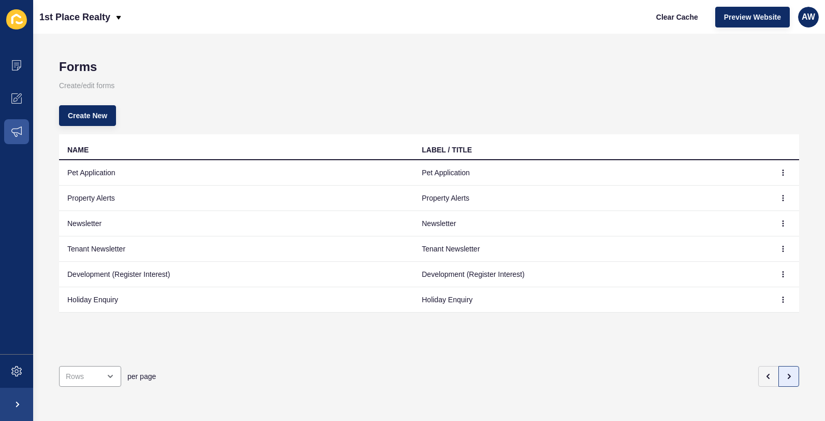
scroll to position [0, 0]
click at [764, 372] on icon "button" at bounding box center [768, 376] width 8 height 8
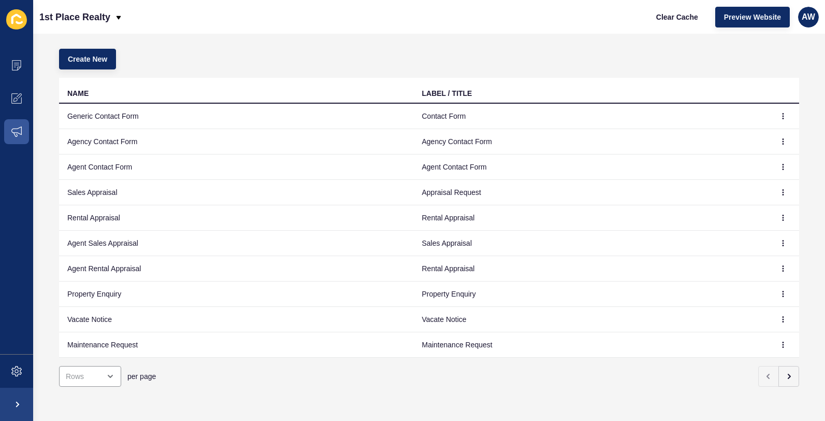
scroll to position [40, 0]
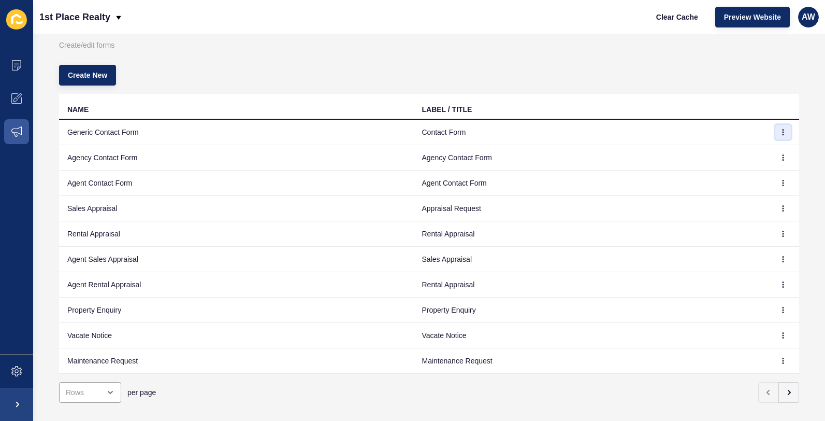
click at [780, 131] on icon "button" at bounding box center [783, 132] width 6 height 6
click at [736, 152] on link "Edit" at bounding box center [747, 152] width 73 height 23
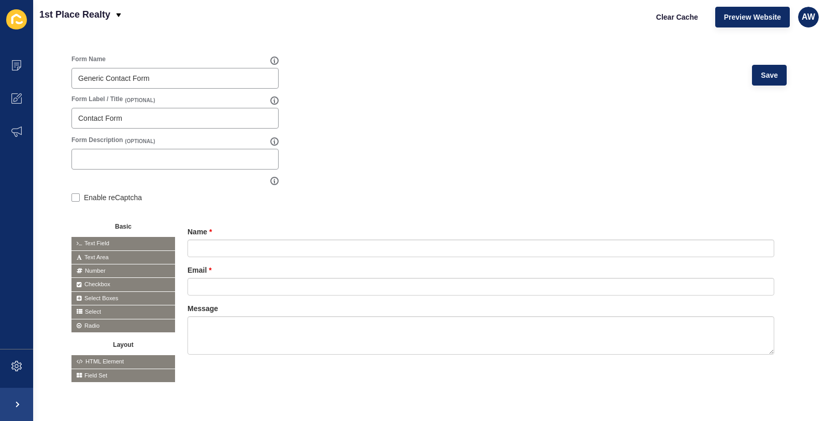
scroll to position [81, 0]
click at [118, 237] on span "Text Field" at bounding box center [123, 243] width 104 height 13
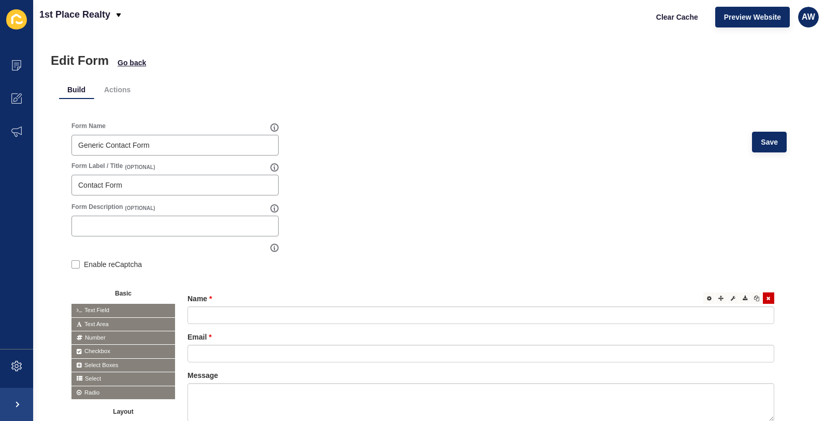
scroll to position [3, 0]
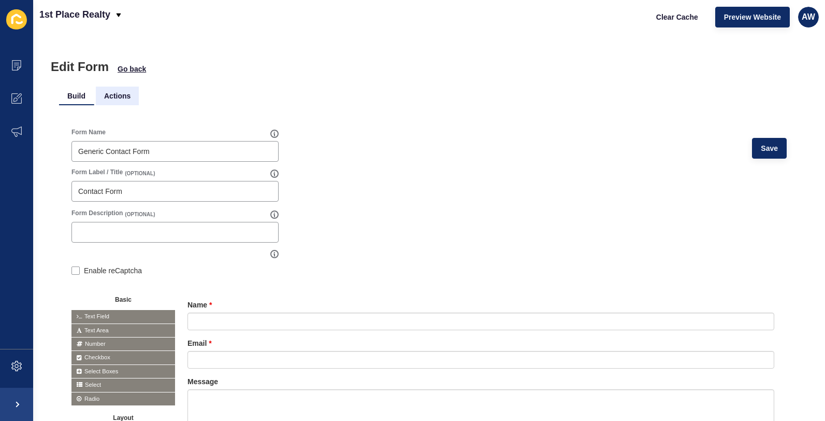
click at [118, 98] on li "Actions" at bounding box center [117, 95] width 43 height 19
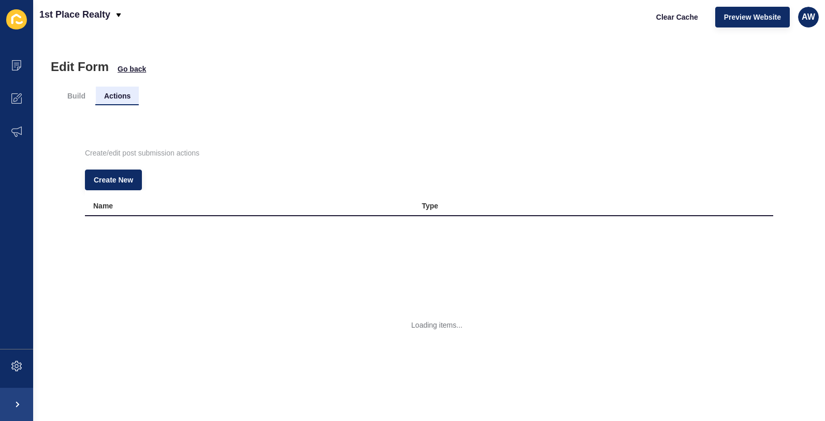
scroll to position [0, 0]
click at [129, 68] on span "Go back" at bounding box center [132, 69] width 28 height 10
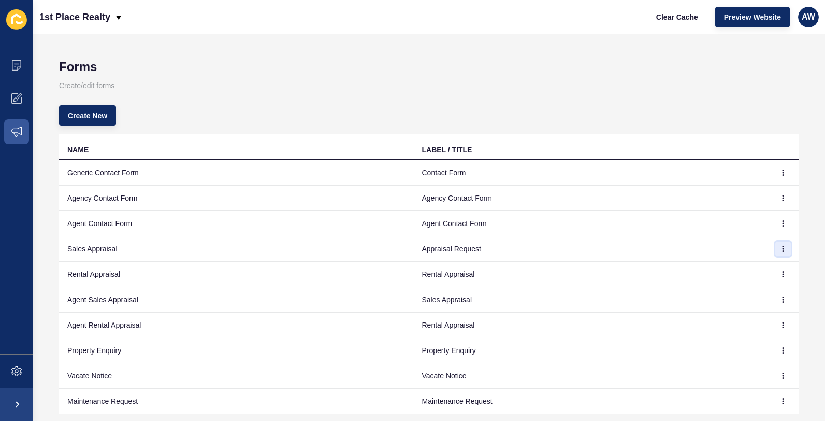
click at [783, 246] on icon "button" at bounding box center [783, 248] width 1 height 5
click at [734, 267] on link "Edit" at bounding box center [747, 269] width 73 height 23
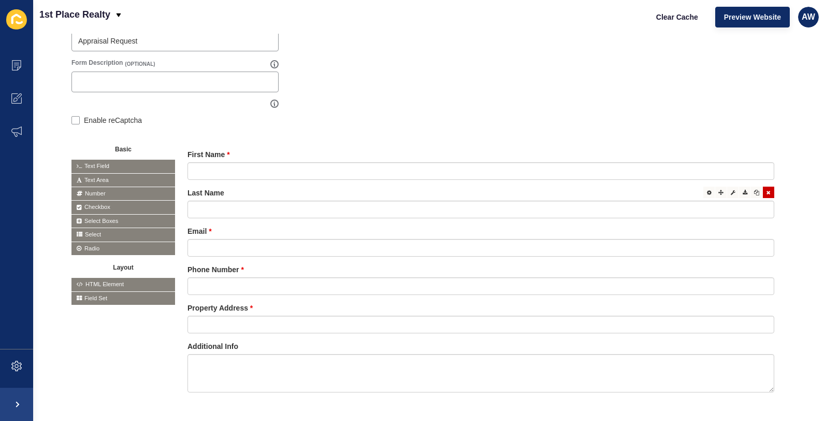
scroll to position [193, 0]
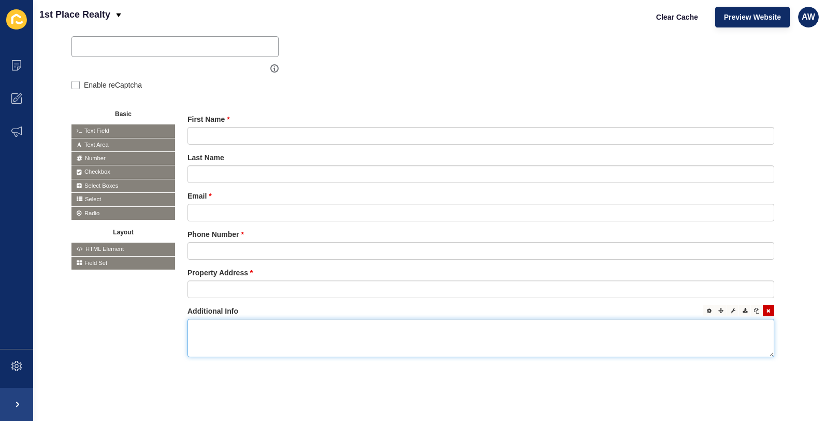
click at [214, 329] on textarea at bounding box center [480, 338] width 587 height 38
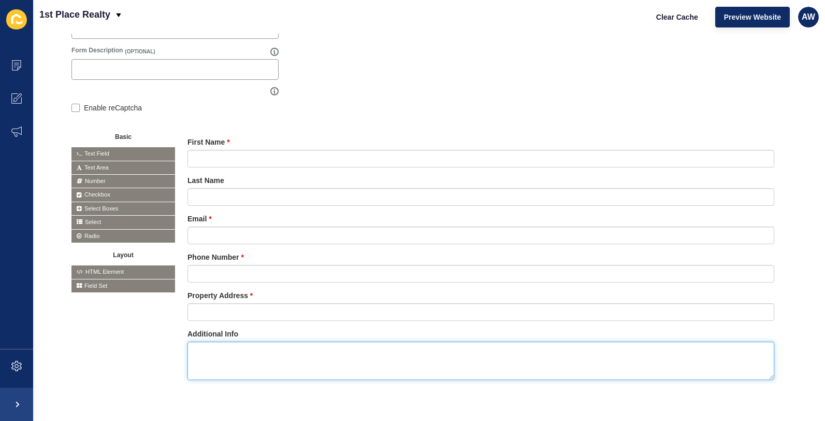
scroll to position [142, 0]
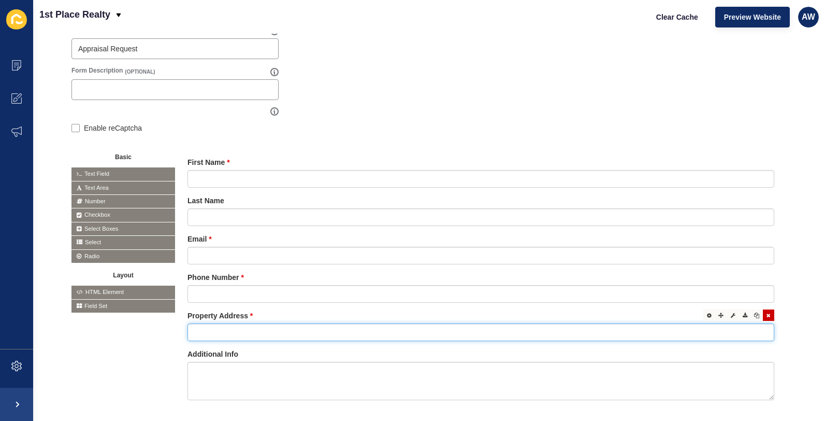
click at [561, 336] on input "text" at bounding box center [480, 332] width 587 height 18
click at [754, 354] on icon at bounding box center [756, 353] width 5 height 5
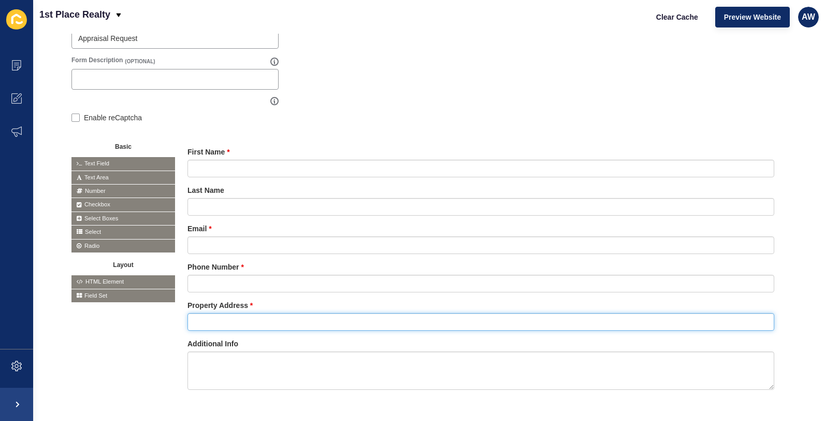
scroll to position [163, 0]
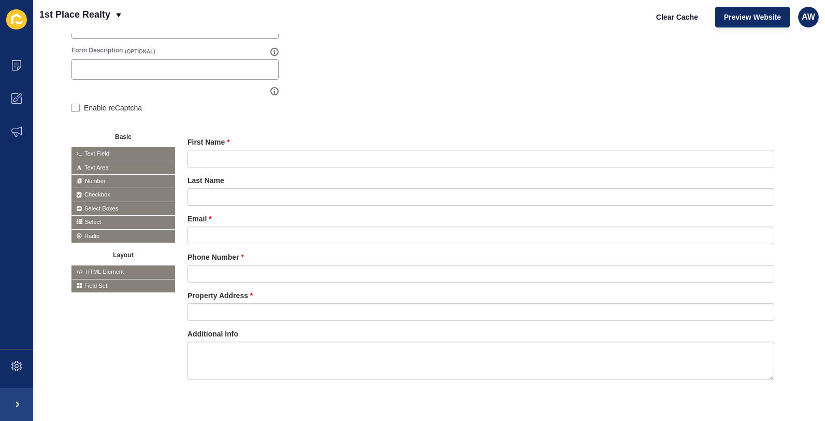
click at [226, 327] on div "First Name Last Name Email Phone Number" at bounding box center [480, 265] width 587 height 256
click at [228, 333] on label "Additional Info" at bounding box center [212, 333] width 51 height 10
click at [718, 335] on icon at bounding box center [720, 332] width 5 height 5
click at [171, 337] on div "Basic Text Field Text Area Number Password Checkbox Select Boxes Select Radio B…" at bounding box center [428, 264] width 715 height 281
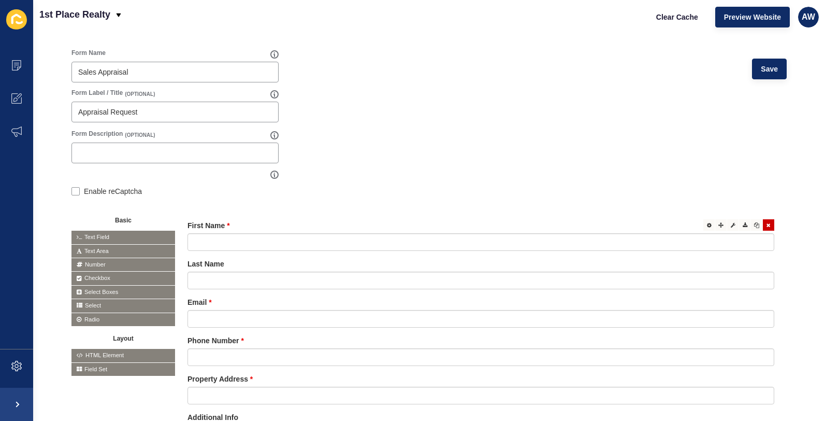
scroll to position [80, 0]
click at [707, 225] on icon at bounding box center [709, 224] width 5 height 5
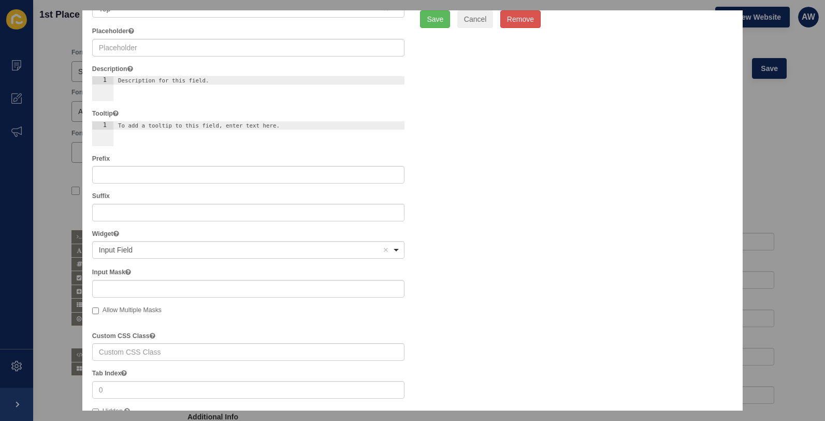
scroll to position [0, 0]
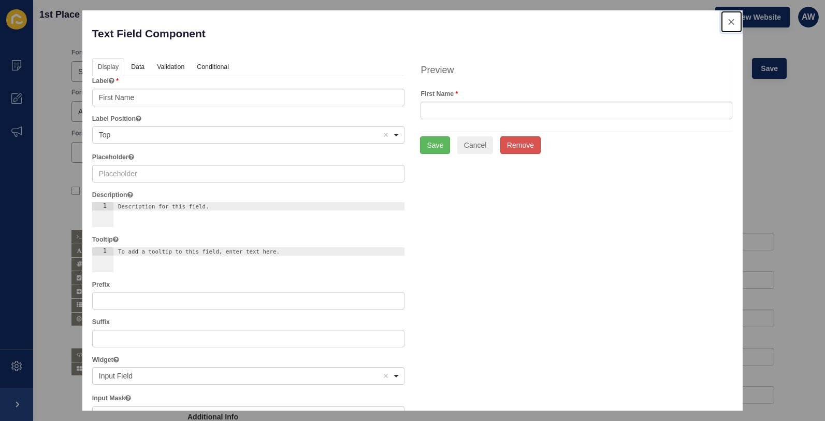
click at [724, 21] on button "close" at bounding box center [731, 22] width 21 height 22
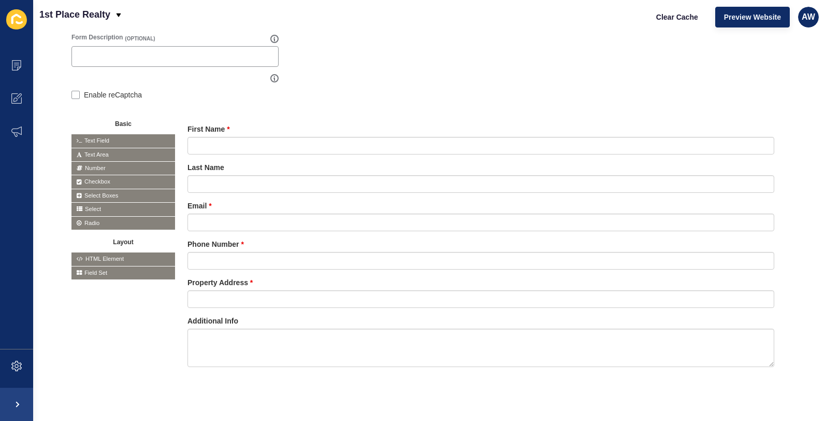
scroll to position [193, 0]
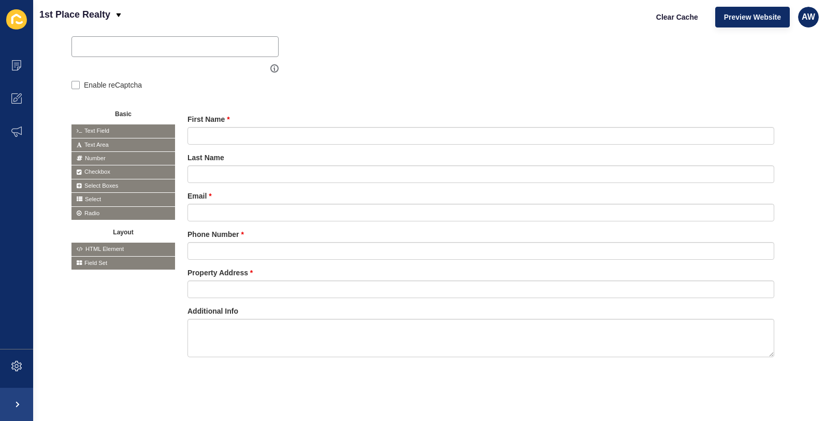
click at [94, 256] on span "Field Set" at bounding box center [123, 262] width 104 height 13
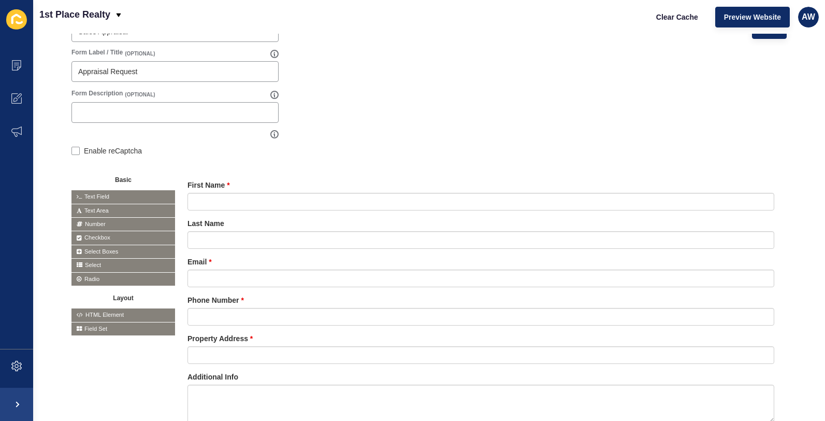
scroll to position [165, 0]
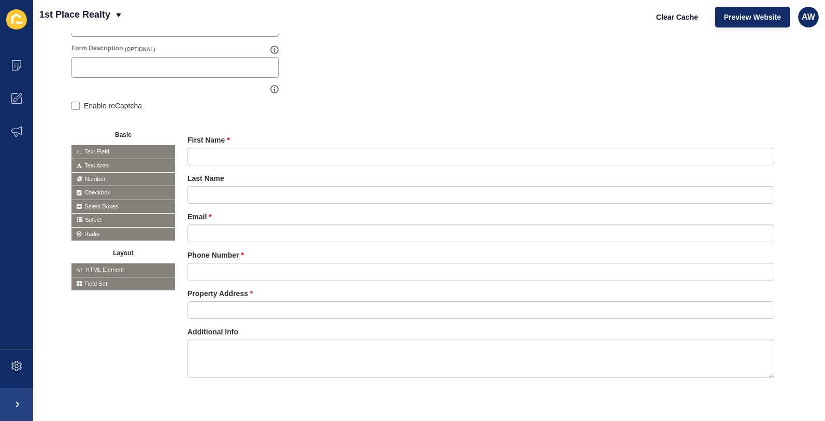
click at [78, 282] on icon at bounding box center [79, 284] width 5 height 6
click at [79, 283] on icon at bounding box center [79, 284] width 5 height 6
click at [85, 121] on form "Form Name Sales Appraisal Save Form Label / Title (OPTIONAL) Appraisal Request …" at bounding box center [428, 183] width 715 height 440
click at [100, 151] on span "Text Field" at bounding box center [123, 151] width 104 height 13
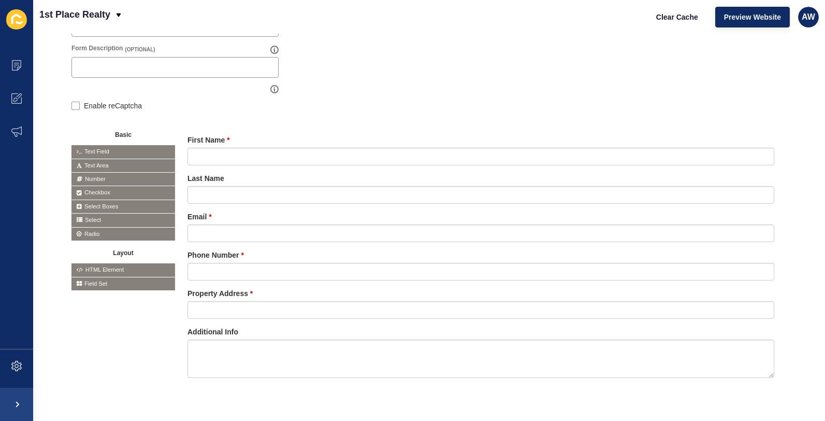
click at [98, 165] on span "Text Area" at bounding box center [123, 165] width 104 height 13
click at [96, 177] on span "Number" at bounding box center [123, 178] width 104 height 13
click at [110, 373] on div "Basic Text Field Text Area Number Password Checkbox Select Boxes Select Radio B…" at bounding box center [428, 262] width 715 height 281
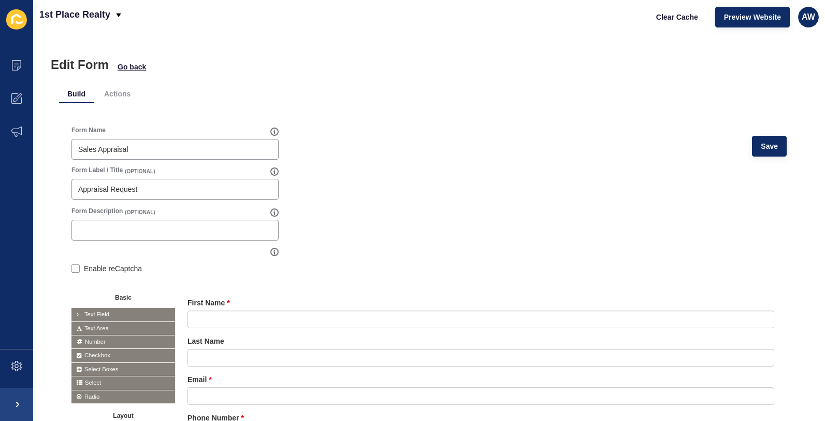
scroll to position [0, 0]
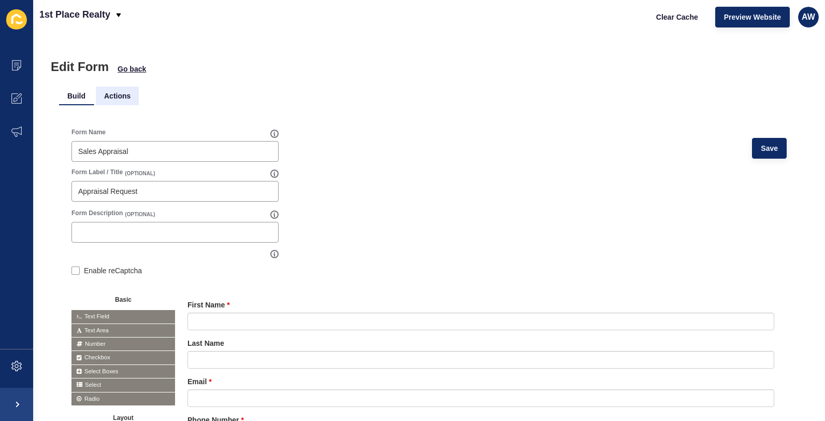
click at [116, 96] on li "Actions" at bounding box center [117, 95] width 43 height 19
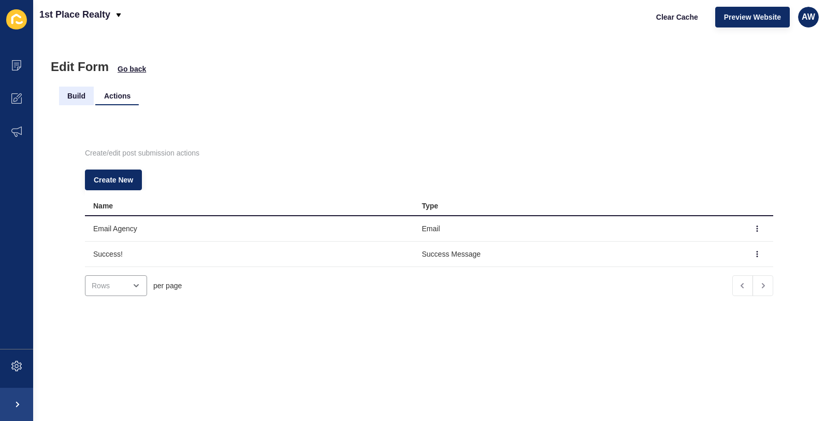
click at [74, 99] on li "Build" at bounding box center [76, 95] width 35 height 19
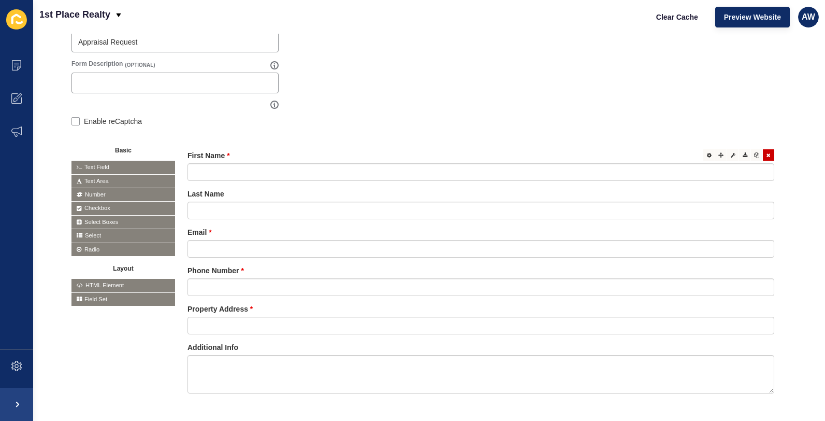
scroll to position [193, 0]
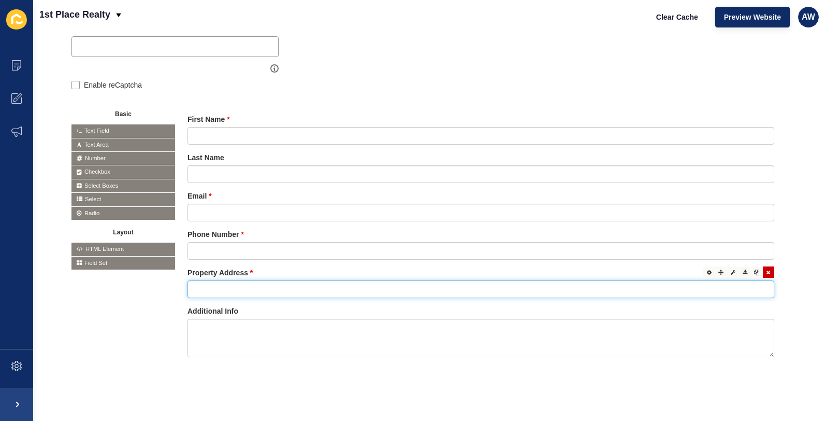
click at [283, 282] on input "text" at bounding box center [480, 289] width 587 height 18
click at [718, 269] on icon at bounding box center [720, 271] width 5 height 5
click at [731, 269] on icon at bounding box center [733, 271] width 5 height 5
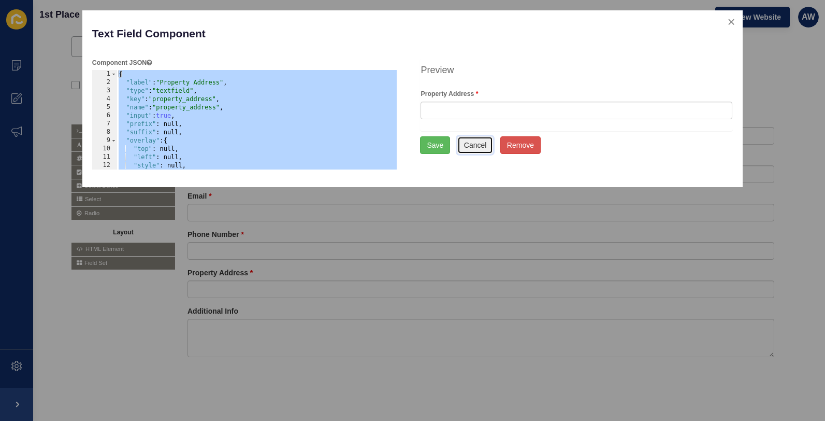
click at [479, 146] on button "Cancel" at bounding box center [475, 145] width 36 height 18
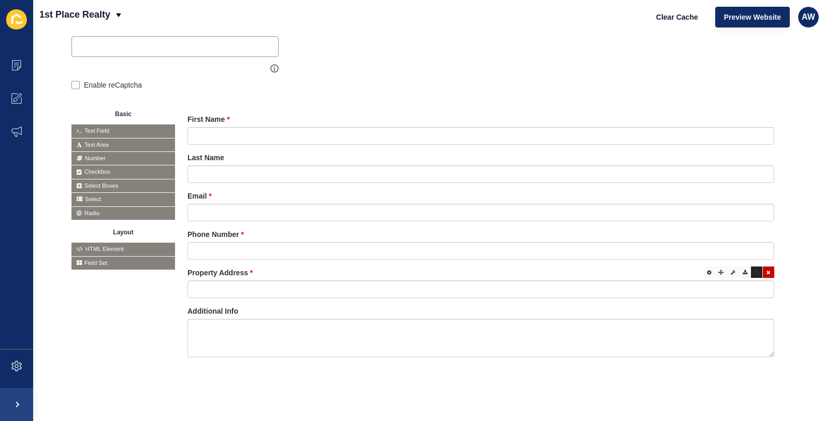
click at [754, 269] on icon at bounding box center [756, 271] width 5 height 5
click at [743, 269] on icon at bounding box center [745, 271] width 5 height 5
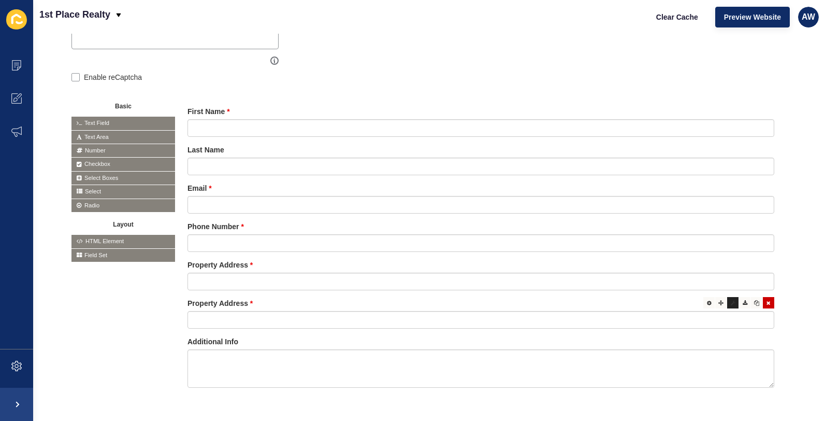
click at [731, 303] on icon at bounding box center [733, 302] width 5 height 5
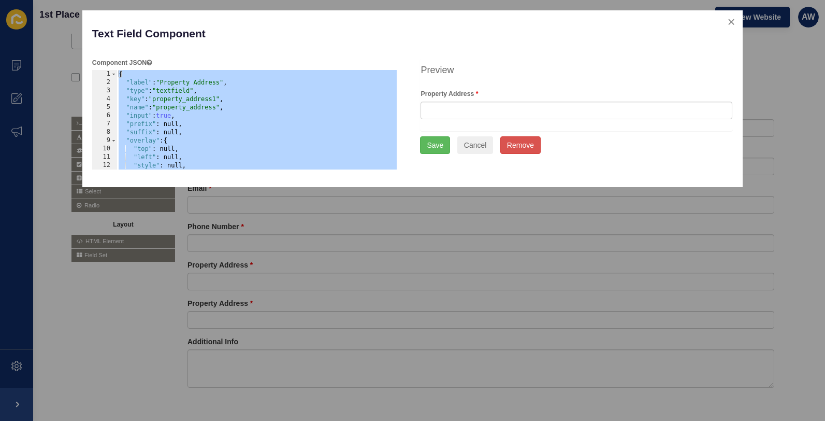
click at [223, 80] on div "{ "label" : "Property Address" , "type" : "textfield" , "key" : "property_addre…" at bounding box center [257, 128] width 281 height 116
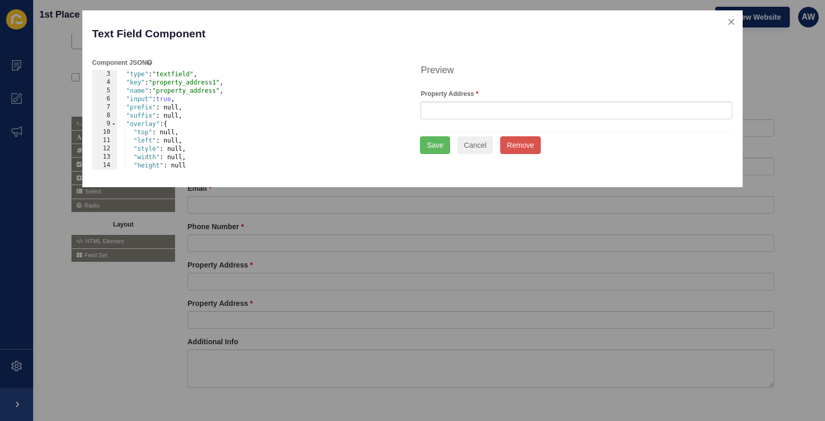
scroll to position [0, 0]
click at [194, 91] on div "{ "label" : "Property Address" , "type" : "textfield" , "key" : "property_addre…" at bounding box center [257, 128] width 281 height 116
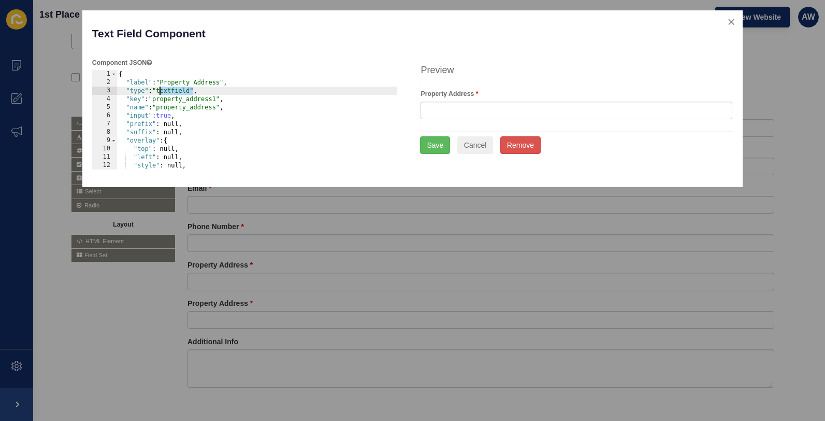
drag, startPoint x: 193, startPoint y: 92, endPoint x: 161, endPoint y: 89, distance: 32.7
click at [161, 89] on div "{ "label" : "Property Address" , "type" : "textfield" , "key" : "property_addre…" at bounding box center [257, 128] width 281 height 116
type textarea ""type": "","
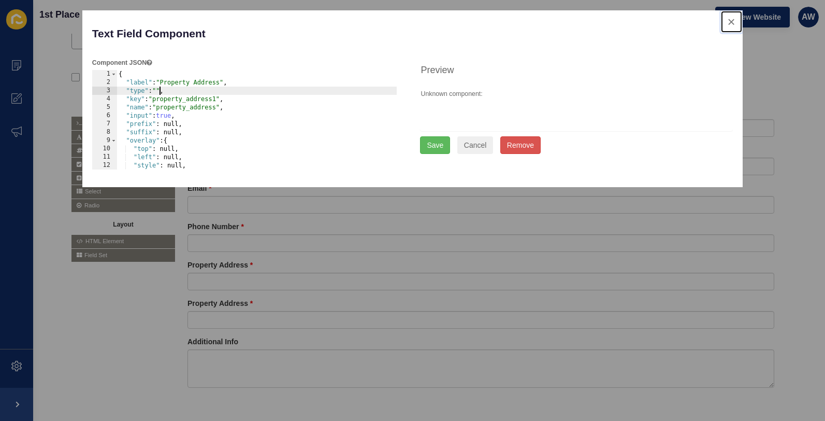
click at [730, 23] on button "close" at bounding box center [731, 22] width 21 height 22
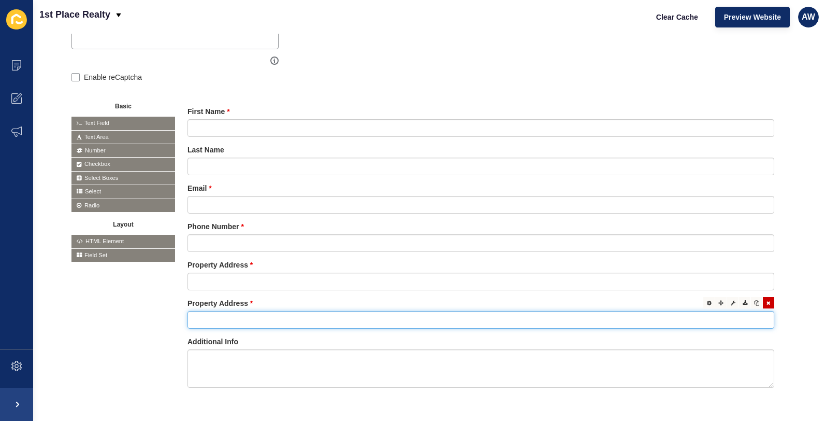
click at [220, 320] on input "text" at bounding box center [480, 320] width 587 height 18
click at [92, 203] on span "Radio" at bounding box center [123, 205] width 104 height 13
click at [227, 318] on input "text" at bounding box center [480, 320] width 587 height 18
click at [707, 302] on icon at bounding box center [709, 302] width 5 height 5
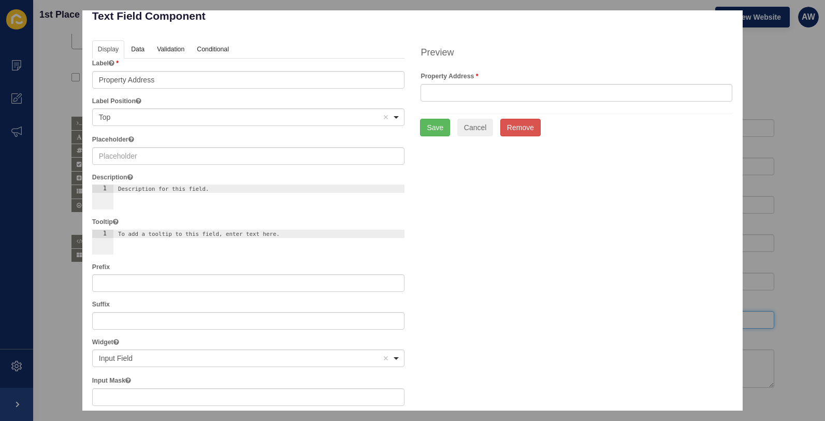
scroll to position [44, 0]
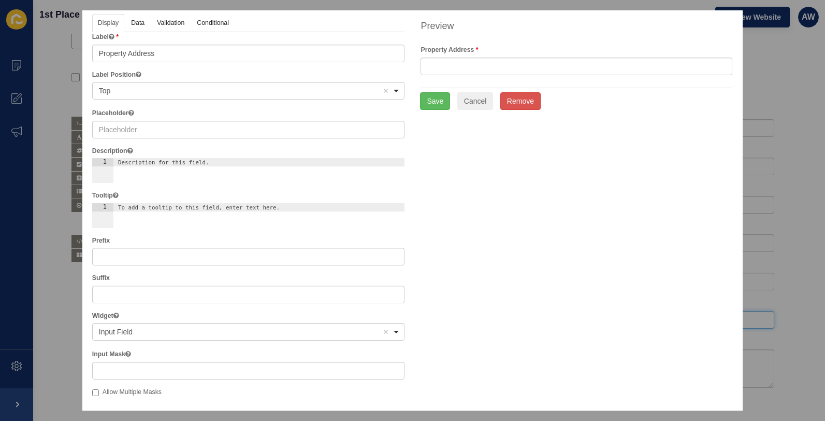
click at [157, 331] on div "Input Field Remove item" at bounding box center [240, 331] width 283 height 10
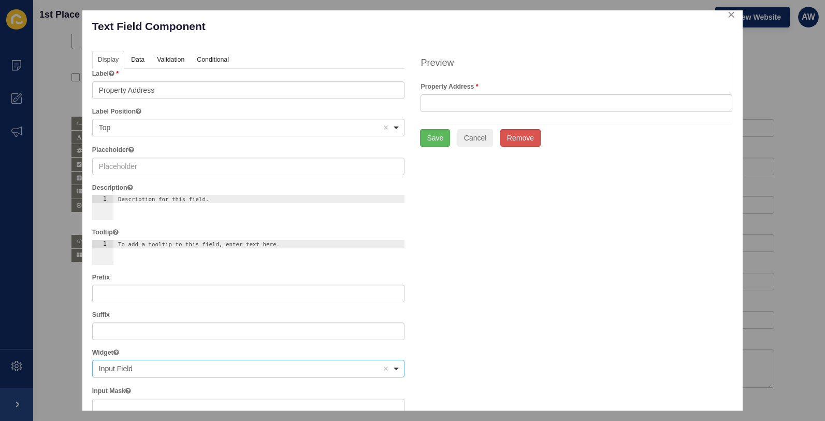
scroll to position [0, 0]
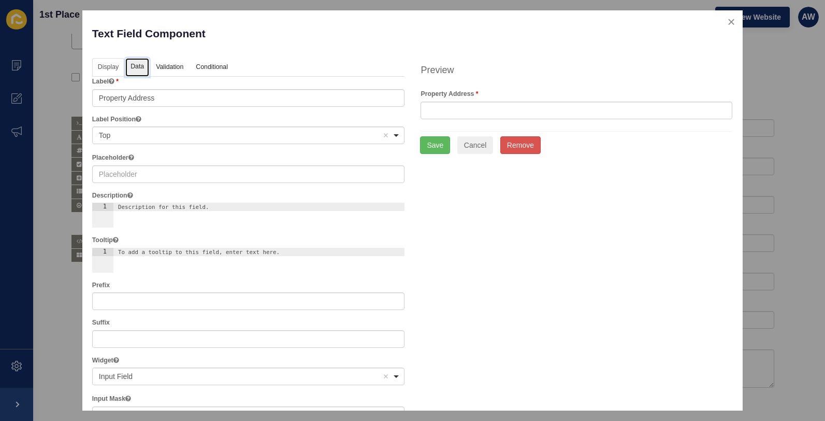
click at [139, 66] on link "Data" at bounding box center [137, 67] width 24 height 19
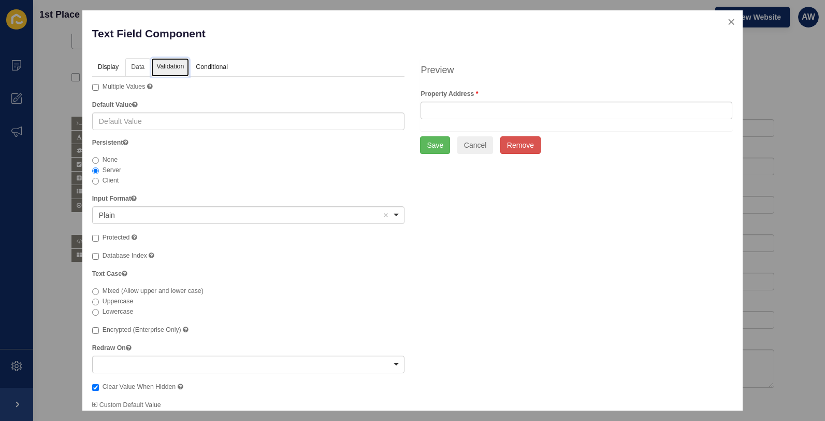
click at [169, 62] on link "Validation" at bounding box center [170, 67] width 38 height 19
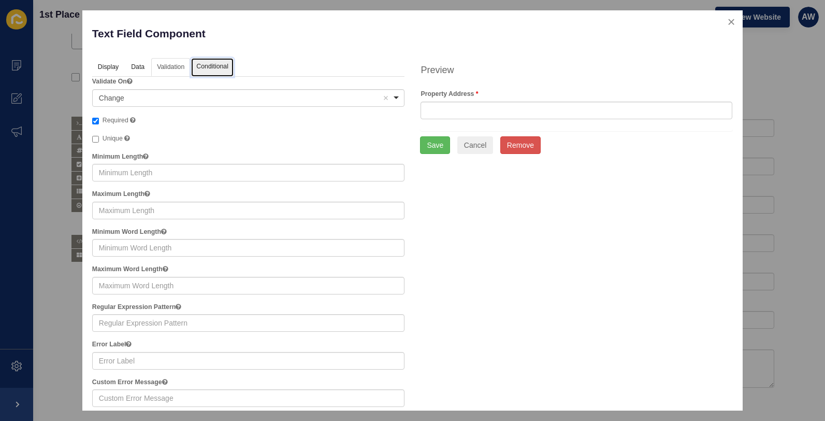
click at [218, 66] on link "Conditional" at bounding box center [212, 67] width 42 height 19
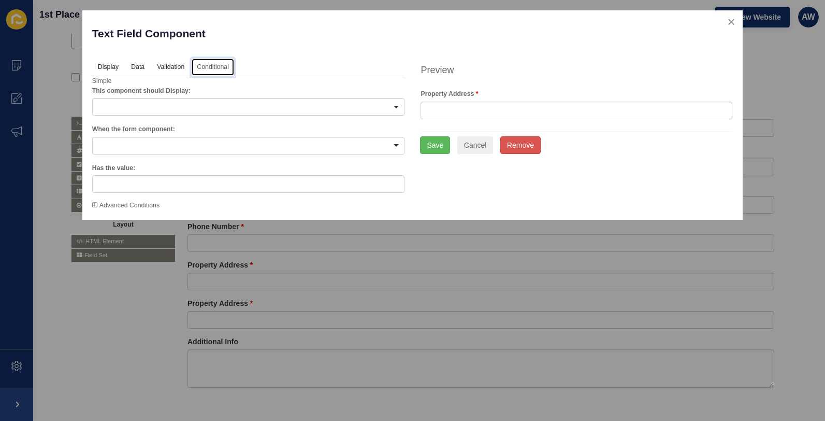
click at [231, 100] on div at bounding box center [248, 107] width 313 height 18
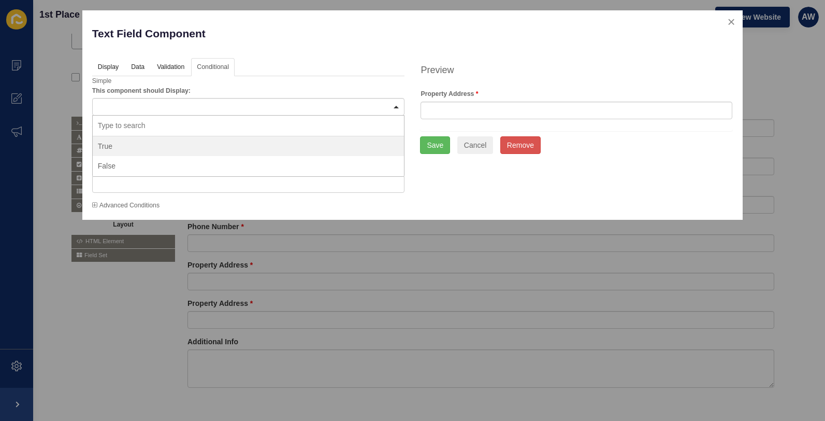
click at [328, 39] on p "Text Field Component" at bounding box center [248, 33] width 313 height 27
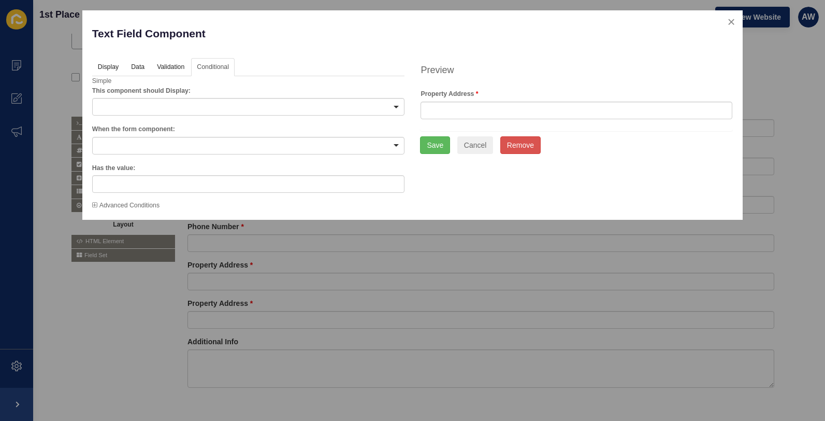
click at [188, 142] on div at bounding box center [248, 146] width 313 height 18
click at [279, 37] on p "Text Field Component" at bounding box center [248, 33] width 313 height 27
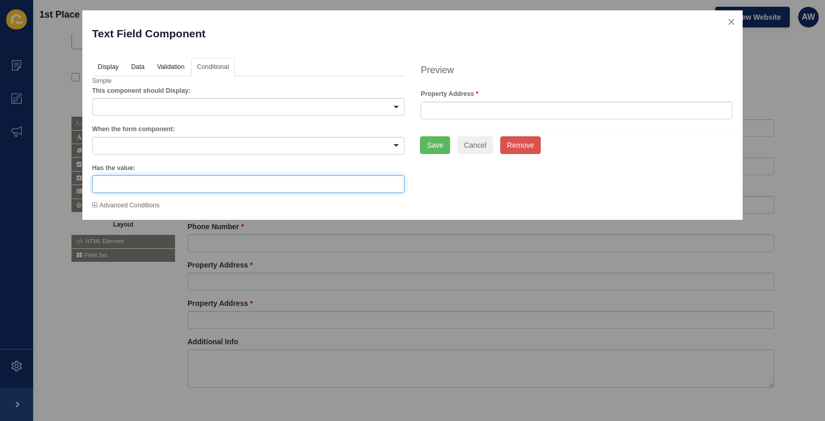
click at [183, 181] on input "text" at bounding box center [248, 184] width 313 height 18
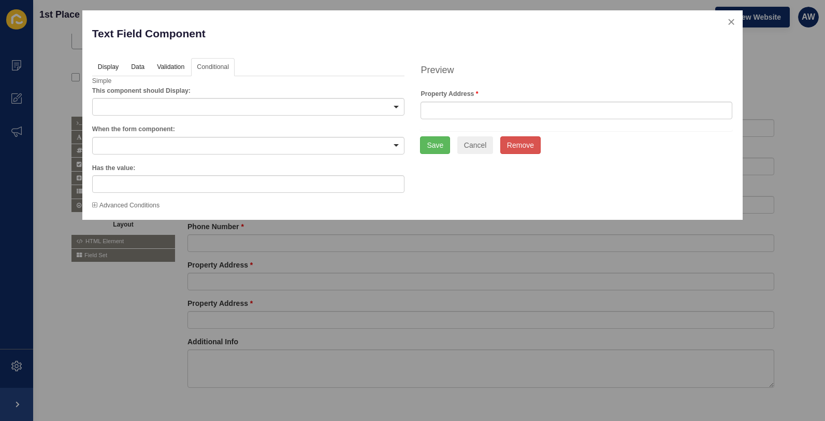
click at [94, 205] on icon at bounding box center [94, 205] width 5 height 6
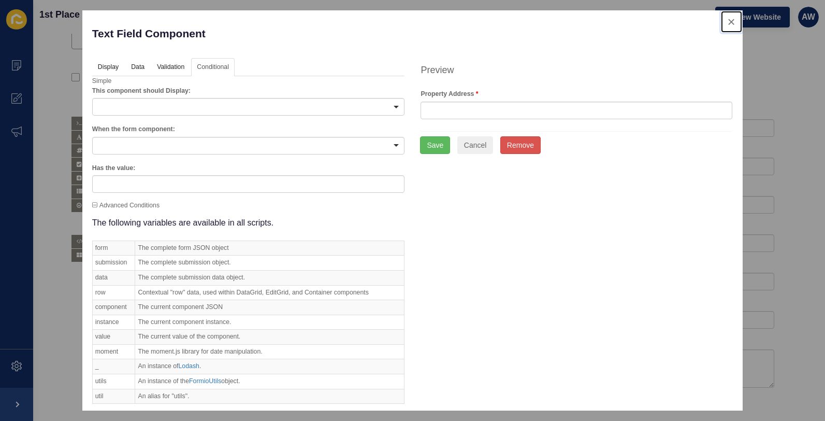
click at [726, 21] on button "close" at bounding box center [731, 22] width 21 height 22
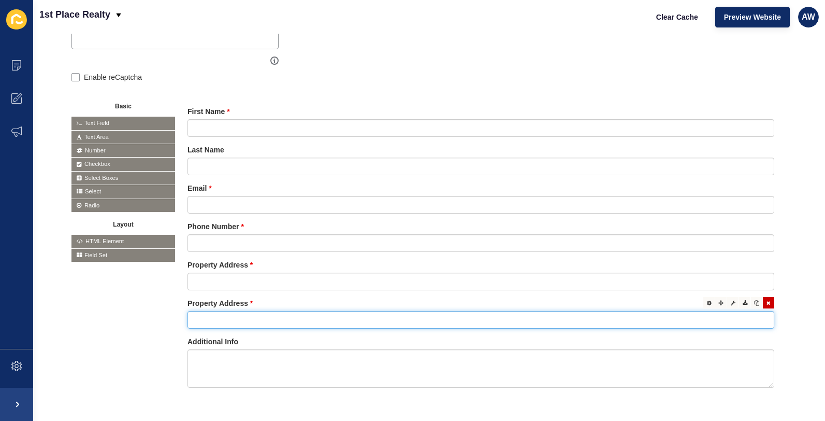
click at [312, 314] on input "text" at bounding box center [480, 320] width 587 height 18
click at [767, 301] on icon at bounding box center [769, 302] width 4 height 5
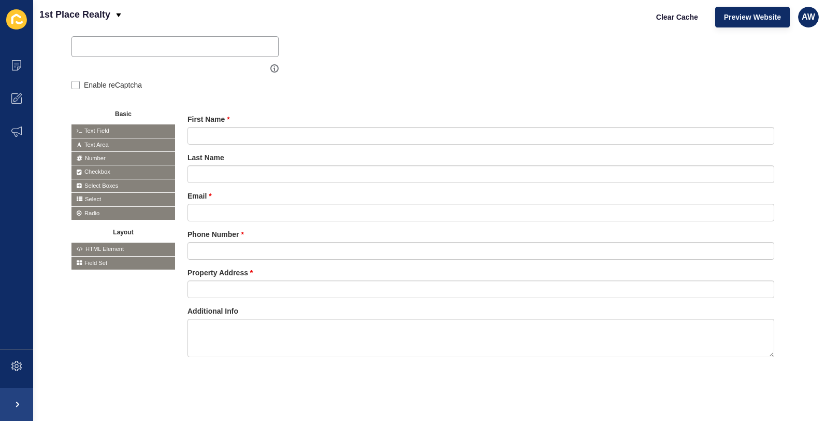
click at [123, 322] on div "Basic Text Field Text Area Number Password Checkbox Select Boxes Select Radio B…" at bounding box center [428, 242] width 715 height 281
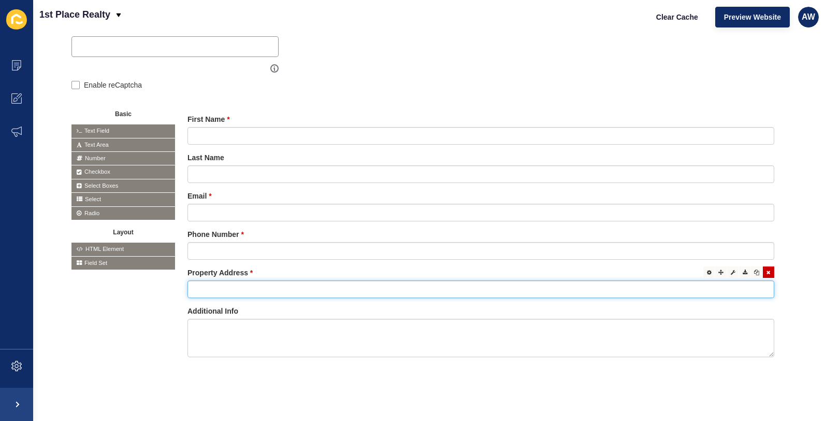
click at [210, 281] on input "text" at bounding box center [480, 289] width 587 height 18
click at [707, 269] on icon at bounding box center [709, 271] width 5 height 5
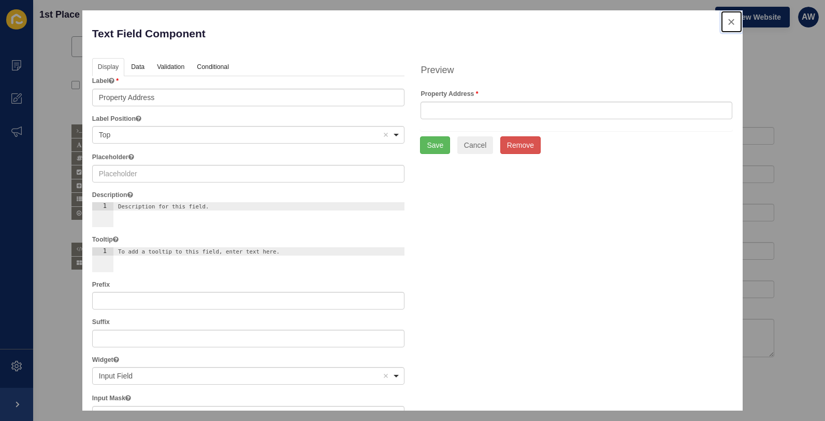
click at [725, 23] on button "close" at bounding box center [731, 22] width 21 height 22
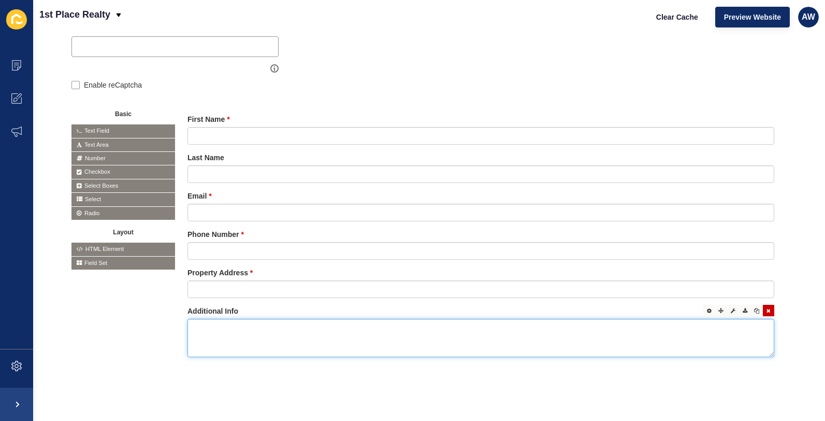
click at [203, 322] on textarea at bounding box center [480, 338] width 587 height 38
click at [707, 308] on icon at bounding box center [709, 310] width 5 height 5
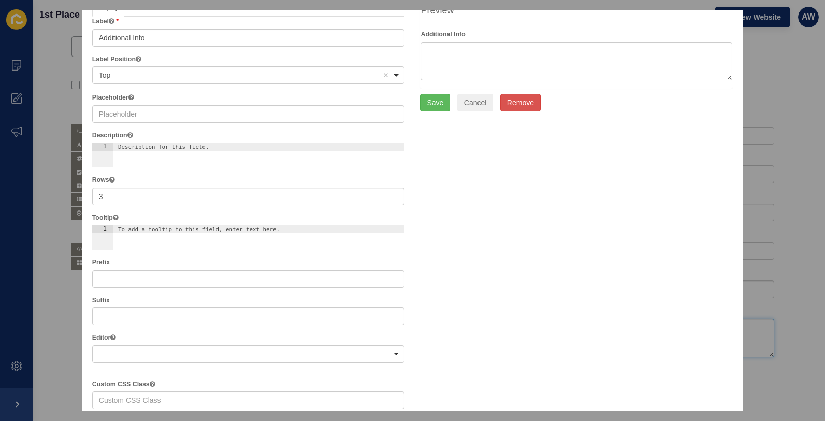
scroll to position [91, 0]
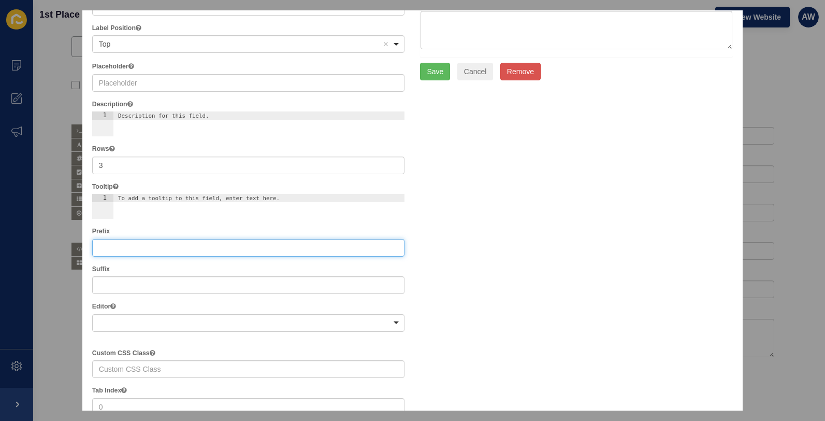
click at [117, 248] on input "text" at bounding box center [248, 248] width 313 height 18
click at [181, 316] on div at bounding box center [248, 323] width 313 height 18
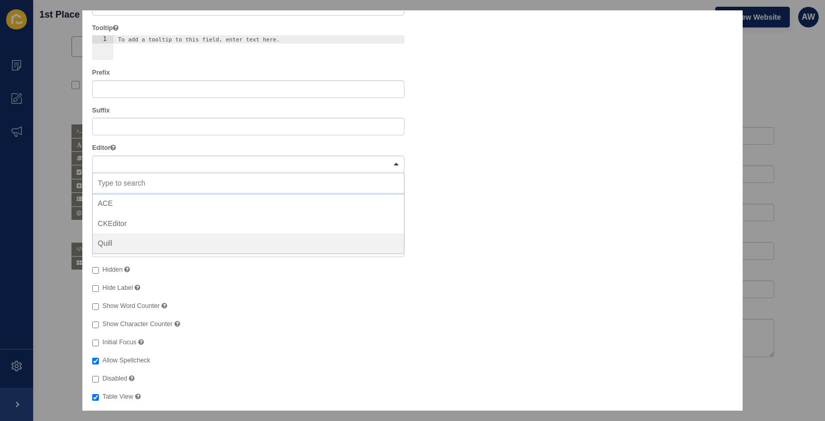
scroll to position [276, 0]
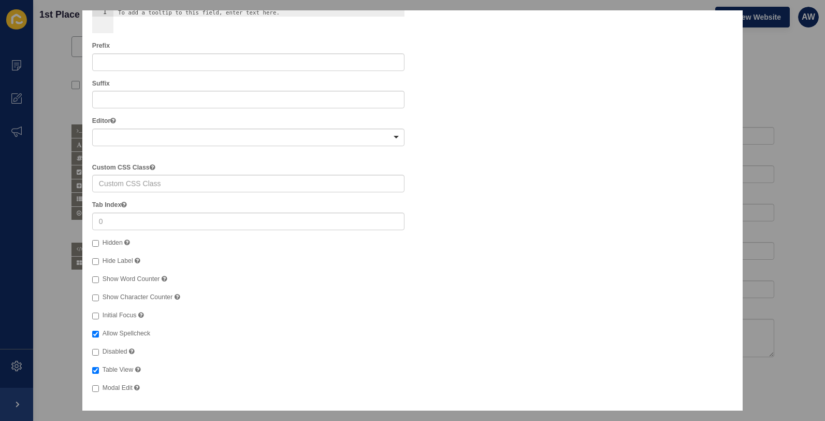
click at [645, 235] on div "Display Data Validation API Conditional Logic Layout Label Additional Info Labe…" at bounding box center [412, 91] width 656 height 619
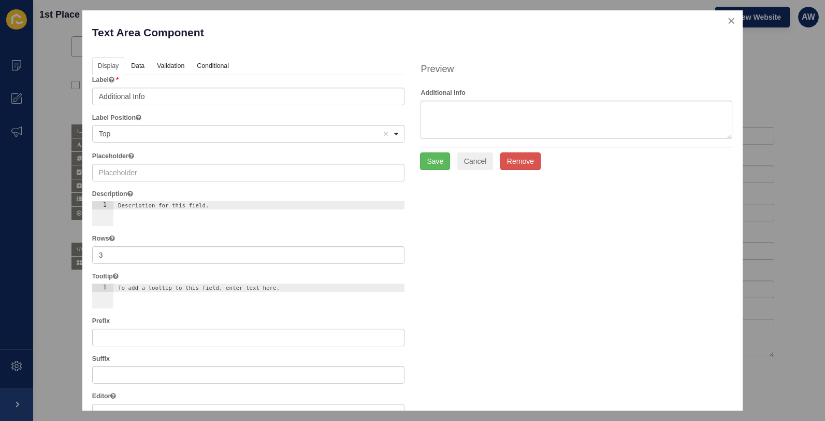
scroll to position [0, 0]
click at [134, 67] on link "Data" at bounding box center [137, 67] width 24 height 19
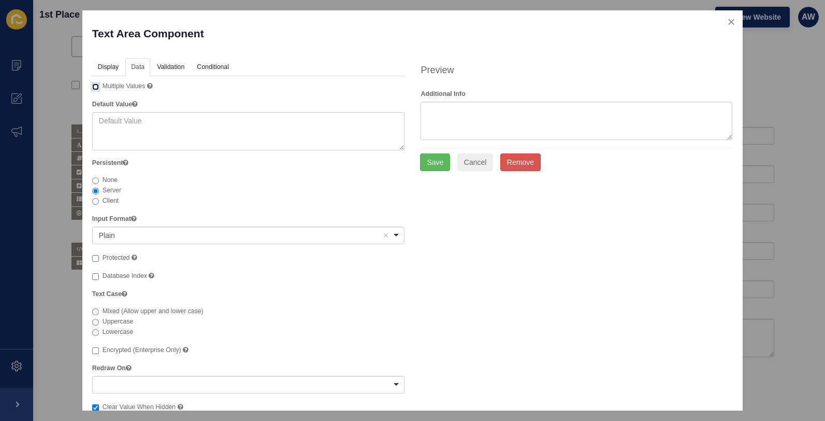
click at [93, 87] on input "Multiple Values Allows multiple values to be entered for this field." at bounding box center [95, 86] width 7 height 7
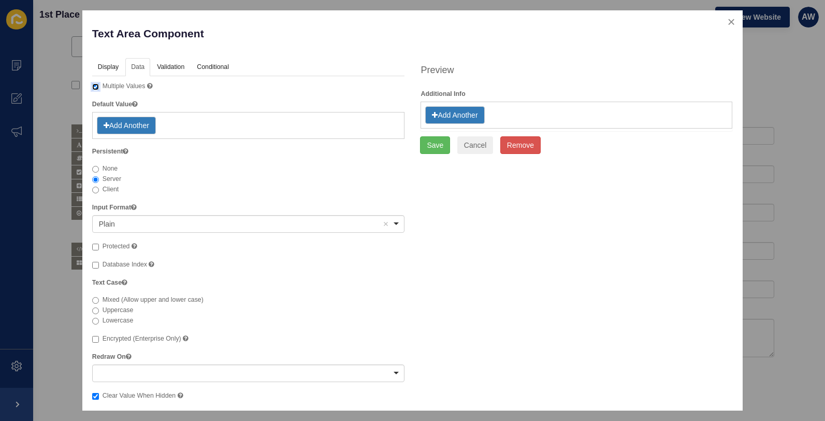
click at [93, 88] on input "Multiple Values Allows multiple values to be entered for this field." at bounding box center [95, 86] width 7 height 7
checkbox input "false"
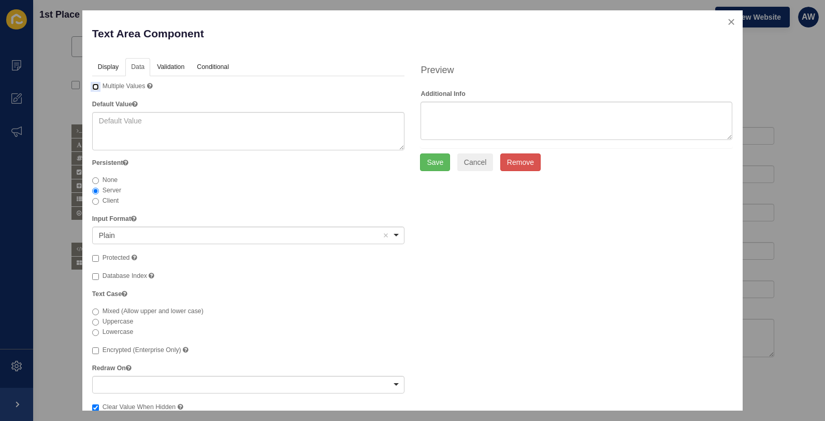
click at [154, 234] on div "Plain Remove item" at bounding box center [240, 235] width 283 height 10
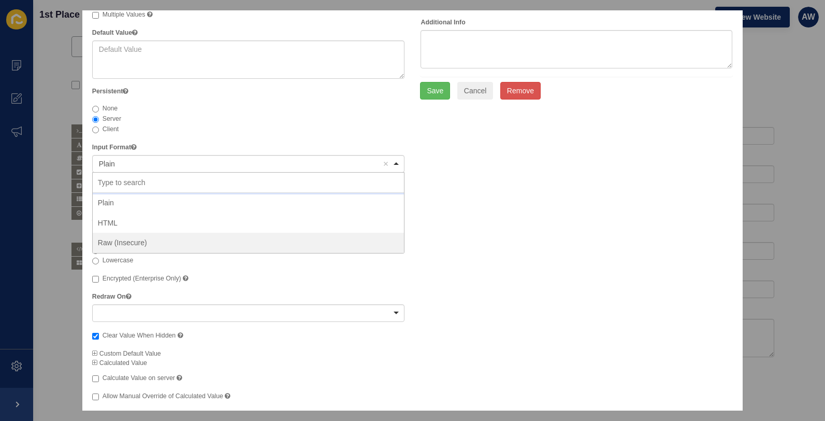
scroll to position [80, 0]
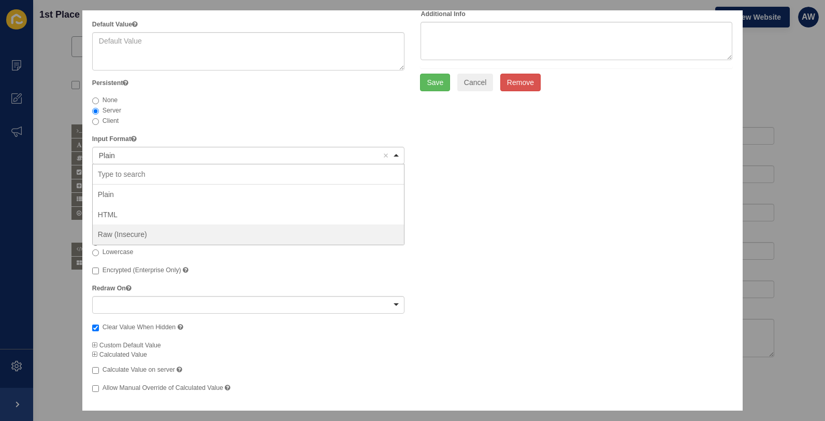
click at [532, 230] on div "Display Data Validation API Conditional Logic Layout Label Additional Info Labe…" at bounding box center [412, 189] width 656 height 423
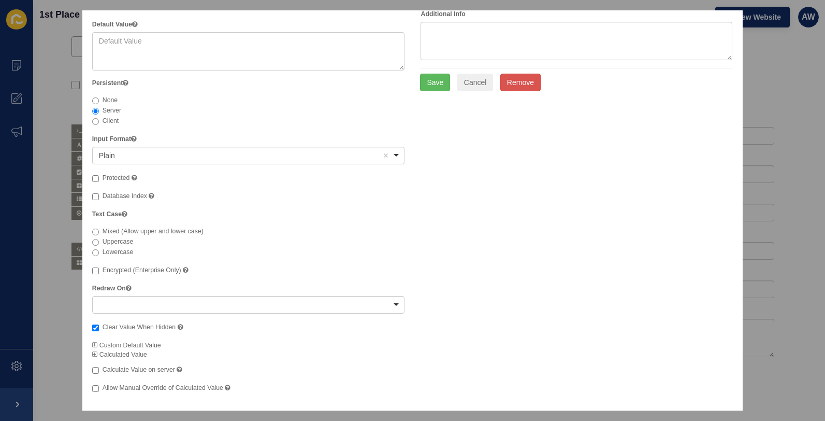
click at [389, 302] on div at bounding box center [248, 305] width 313 height 18
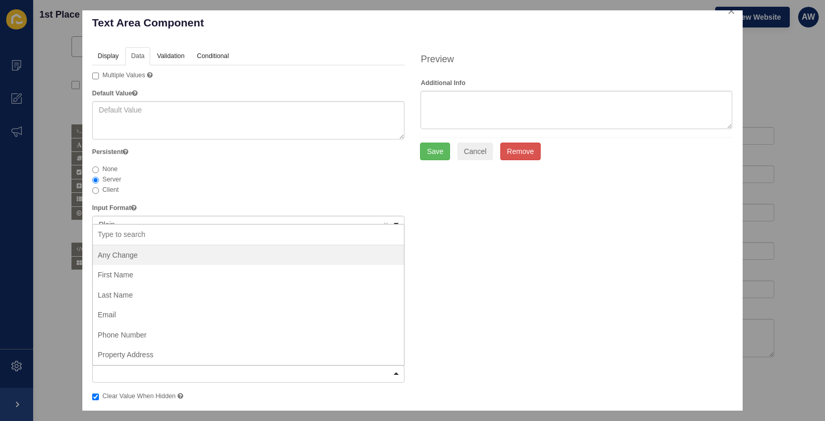
scroll to position [0, 0]
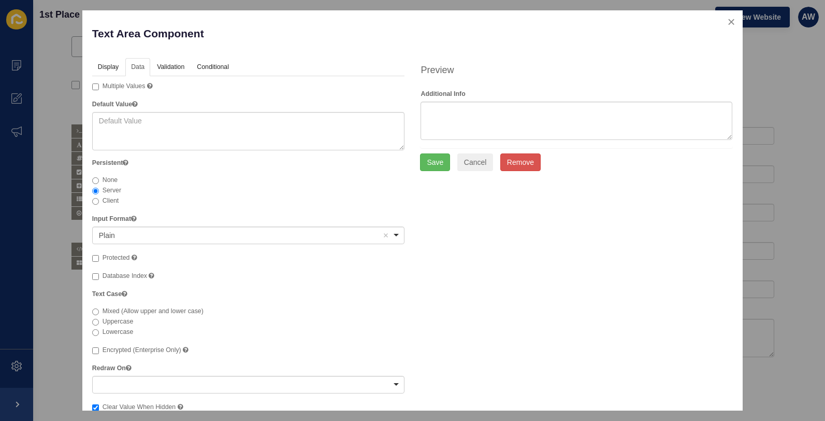
click at [584, 300] on div "Display Data Validation API Conditional Logic Layout Label Additional Info Labe…" at bounding box center [412, 269] width 656 height 423
click at [176, 64] on link "Validation" at bounding box center [170, 67] width 38 height 19
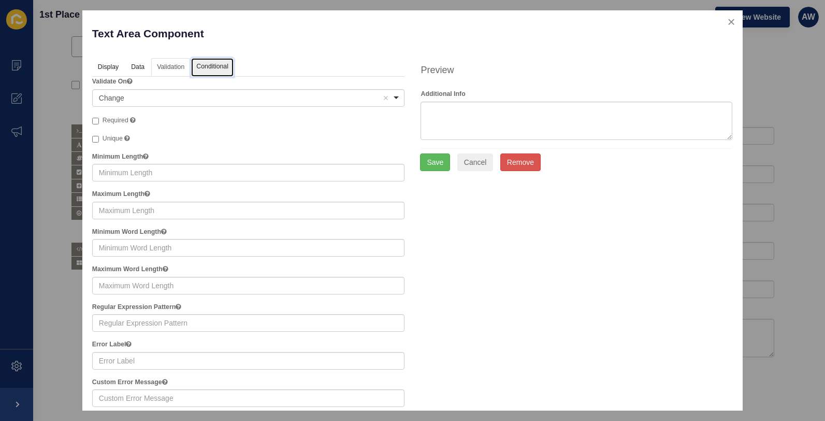
click at [211, 64] on link "Conditional" at bounding box center [212, 67] width 42 height 19
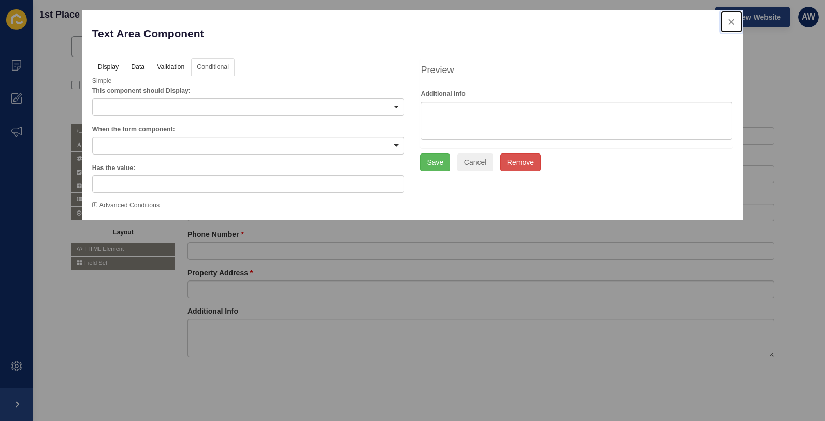
drag, startPoint x: 732, startPoint y: 21, endPoint x: 726, endPoint y: 23, distance: 7.0
click at [732, 21] on button "close" at bounding box center [731, 22] width 21 height 22
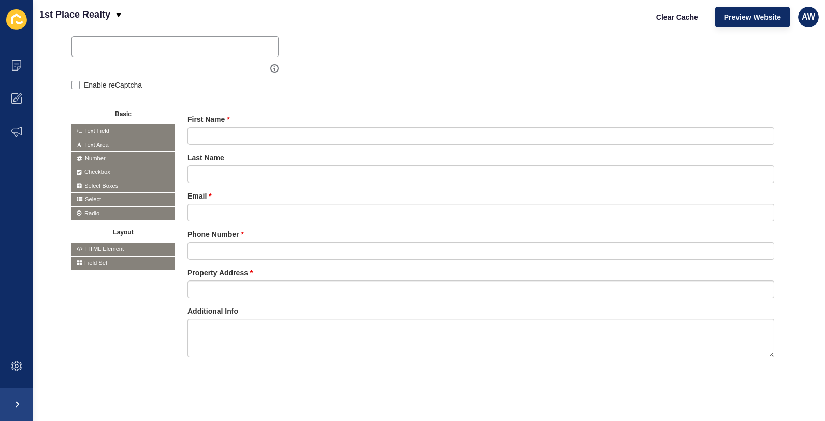
click at [75, 387] on div "Edit Form Go back Build Actions Form Name Sales Appraisal Save Form Label / Tit…" at bounding box center [429, 227] width 792 height 387
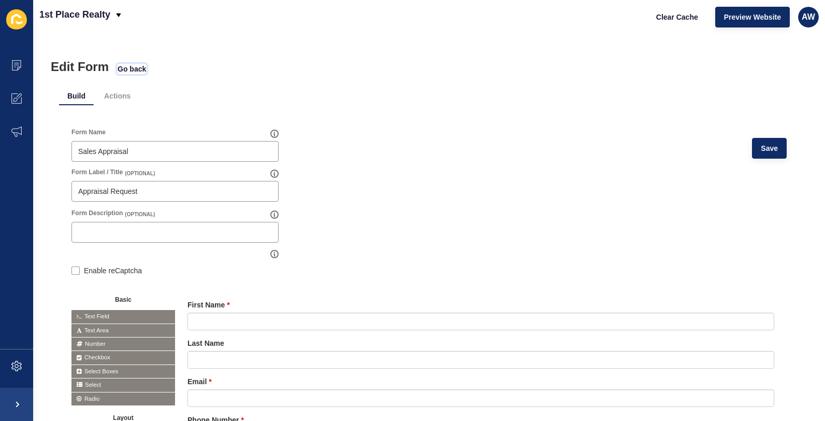
click at [130, 69] on span "Go back" at bounding box center [132, 69] width 28 height 10
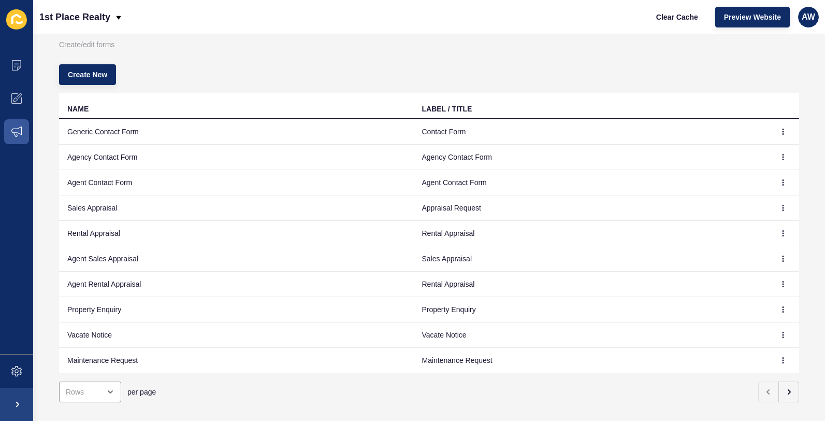
scroll to position [43, 0]
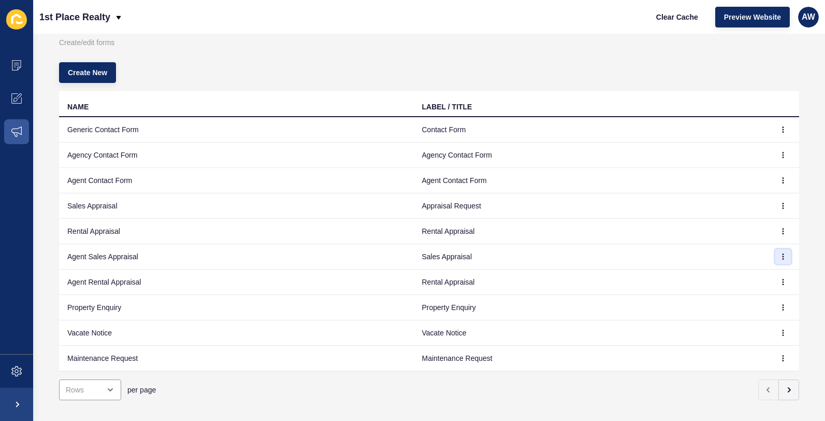
click at [780, 253] on icon "button" at bounding box center [783, 256] width 6 height 6
click at [738, 277] on link "Edit" at bounding box center [747, 277] width 73 height 23
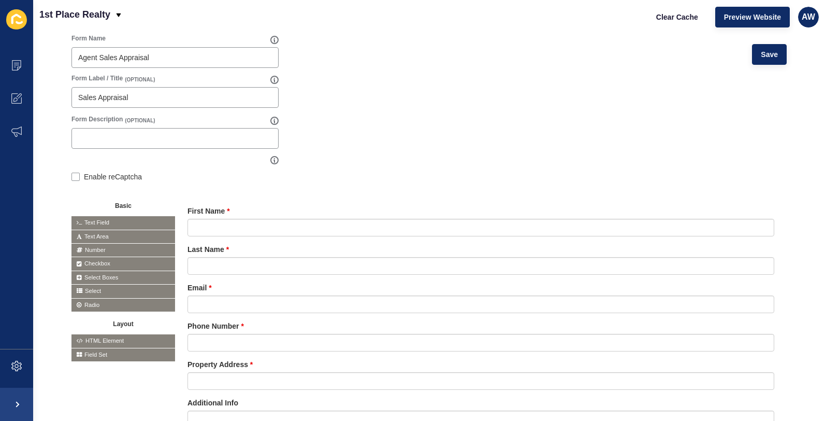
scroll to position [36, 0]
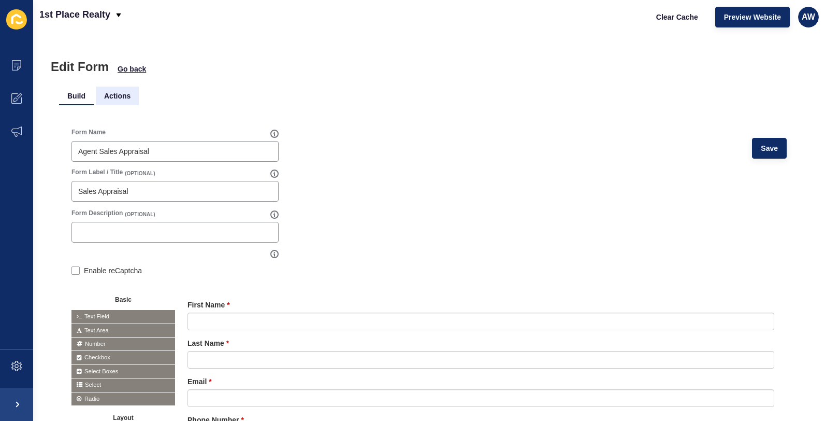
click at [122, 97] on li "Actions" at bounding box center [117, 95] width 43 height 19
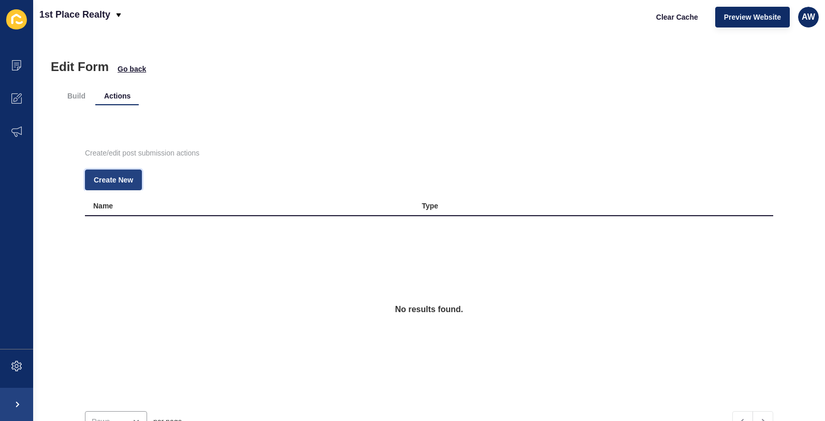
click at [118, 178] on span "Create New" at bounding box center [113, 180] width 39 height 10
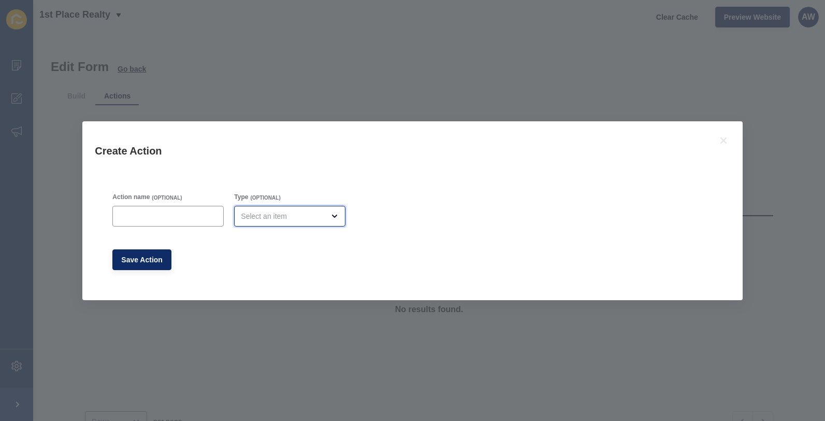
click at [274, 216] on div "open menu" at bounding box center [282, 216] width 83 height 10
click at [265, 242] on span "Email" at bounding box center [283, 242] width 90 height 10
type input "Email"
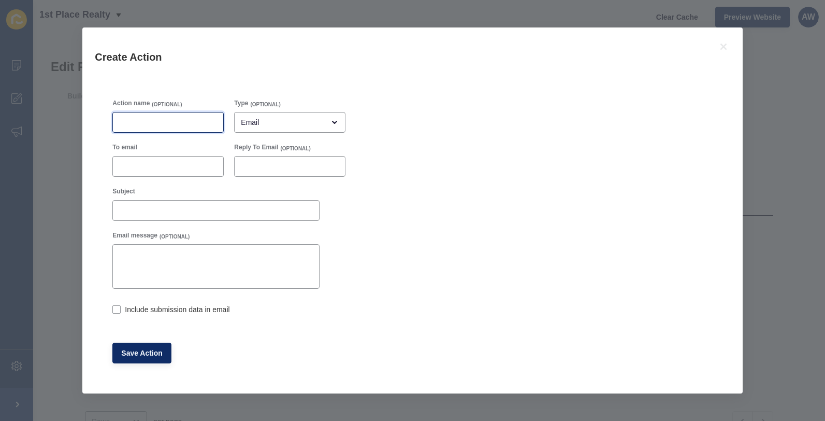
click at [155, 119] on input "Action name" at bounding box center [168, 122] width 98 height 10
click at [145, 170] on input "To email" at bounding box center [168, 166] width 98 height 10
type input "a"
click at [166, 166] on input "[EMAIL_ADDRESS][DOMAIN_NAME]" at bounding box center [168, 166] width 98 height 10
type input "[EMAIL_ADDRESS][DOMAIN_NAME]"
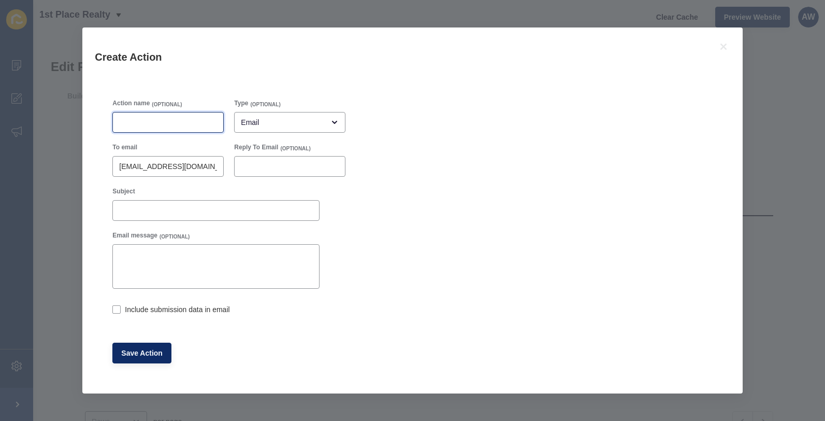
click at [127, 121] on input "Action name" at bounding box center [168, 122] width 98 height 10
type input "Email agent"
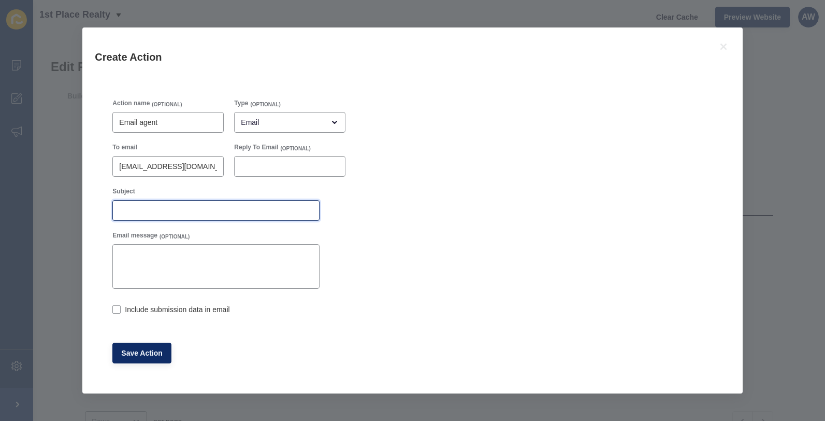
click at [129, 207] on input "Subject" at bounding box center [216, 210] width 194 height 10
type input "Appraisal Request - Website"
click at [115, 310] on label at bounding box center [116, 309] width 8 height 8
click at [115, 310] on input "Include submission data in email" at bounding box center [115, 310] width 7 height 7
checkbox input "true"
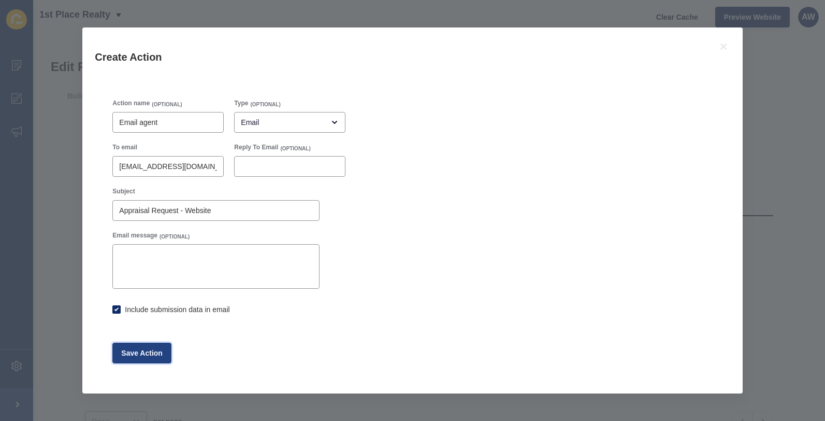
click at [139, 352] on span "Save Action" at bounding box center [141, 353] width 41 height 10
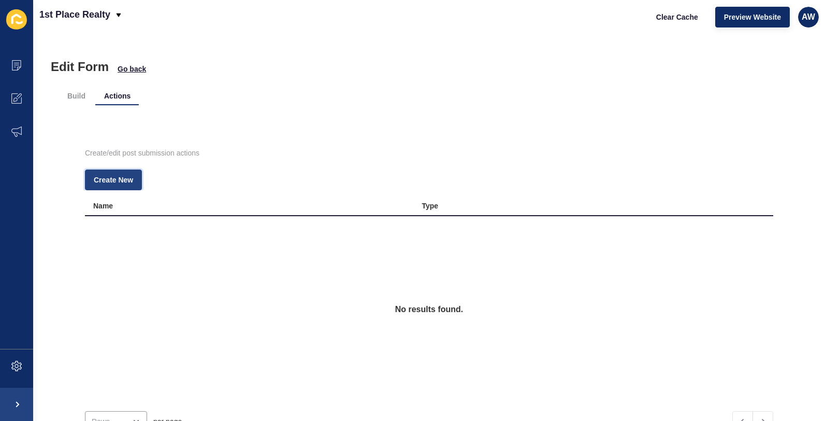
click at [117, 179] on span "Create New" at bounding box center [113, 180] width 39 height 10
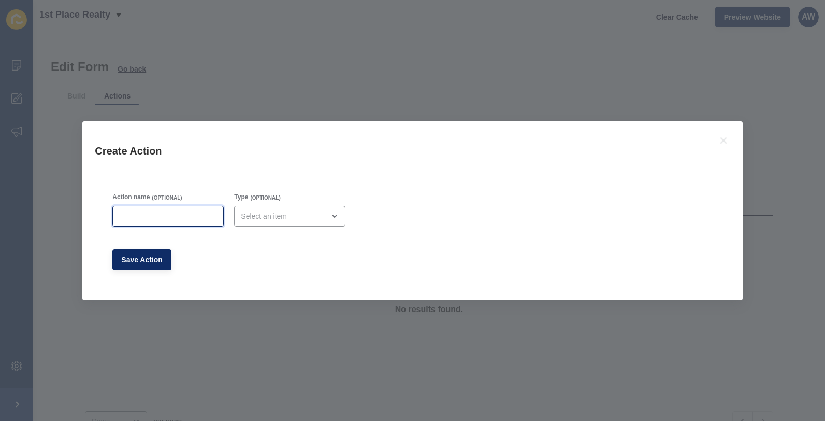
click at [135, 214] on input "Action name" at bounding box center [168, 216] width 98 height 10
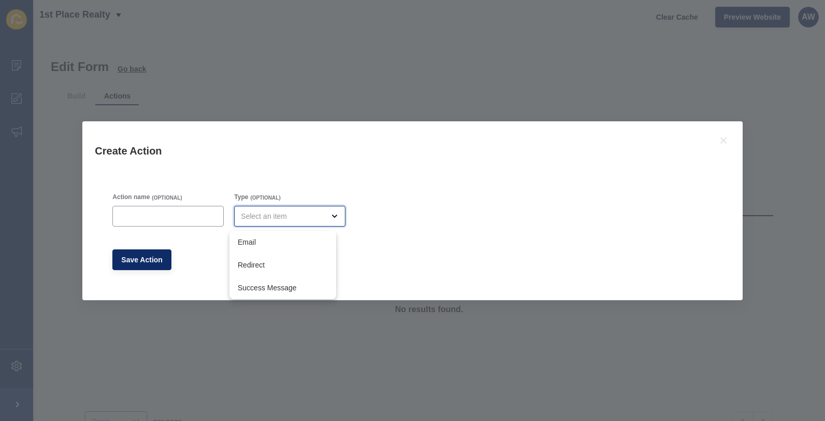
click at [253, 213] on div "close menu" at bounding box center [282, 216] width 83 height 10
click at [265, 288] on span "Success Message" at bounding box center [283, 287] width 90 height 10
type input "Success Message"
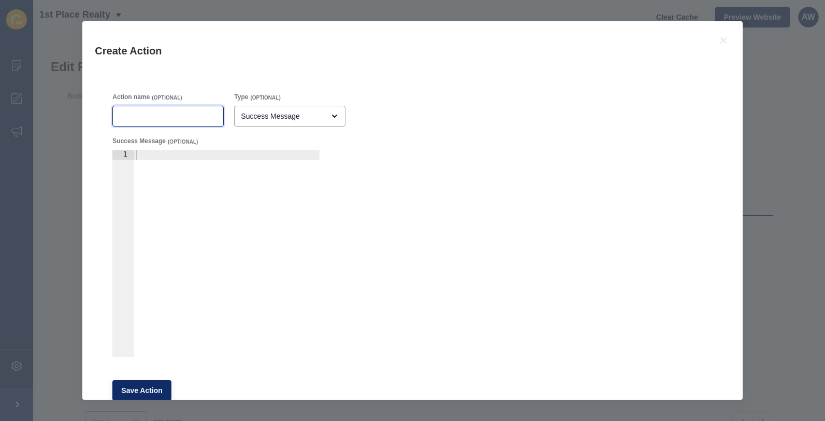
click at [130, 111] on input "Action name" at bounding box center [168, 116] width 98 height 10
type input "D"
type input "Success"
click at [141, 154] on div at bounding box center [227, 263] width 186 height 227
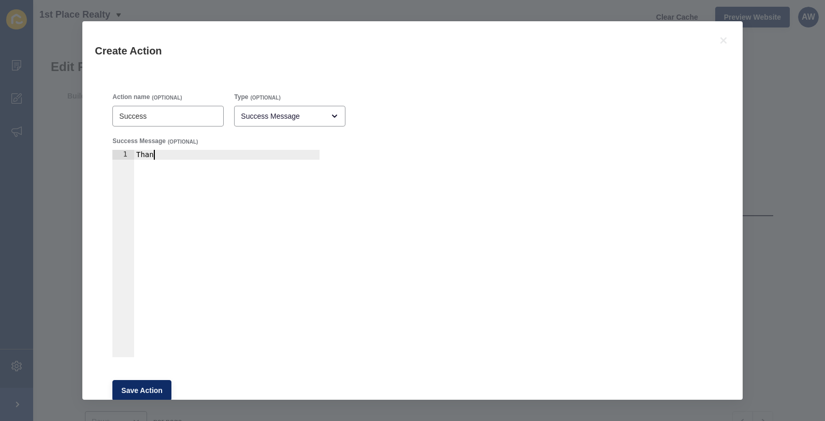
type textarea "T"
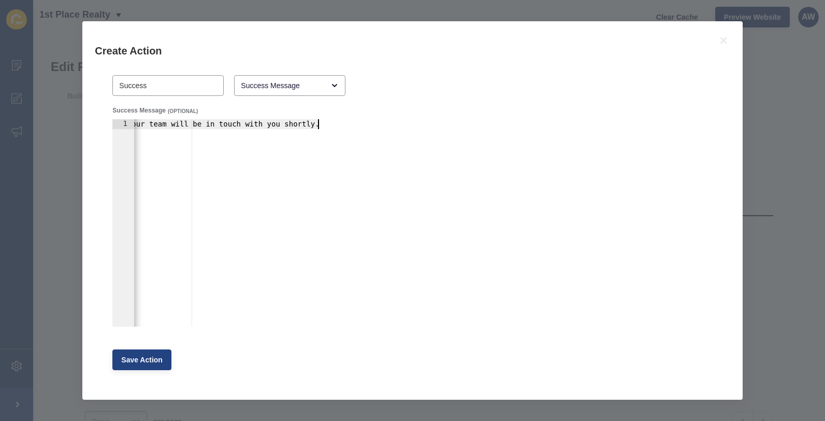
type textarea "Your request for a property appraisal has been successful. One of our team will…"
click at [140, 361] on span "Save Action" at bounding box center [141, 359] width 41 height 10
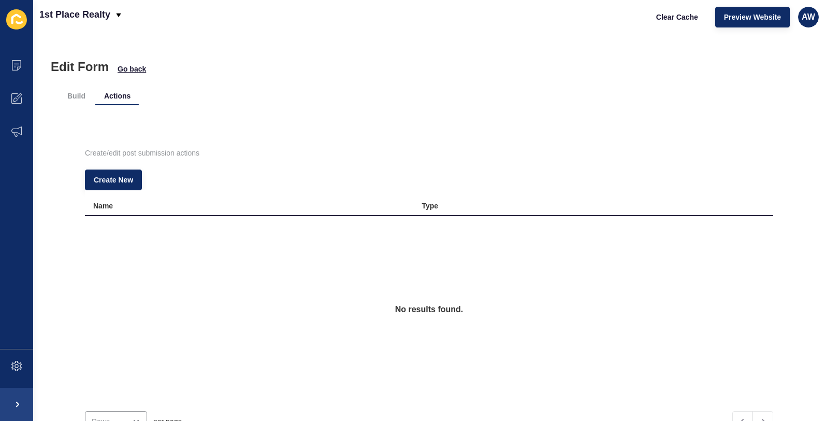
click at [283, 114] on div "Create/edit post submission actions Create New Name Type No results found. per …" at bounding box center [429, 285] width 740 height 360
click at [77, 96] on li "Build" at bounding box center [76, 95] width 35 height 19
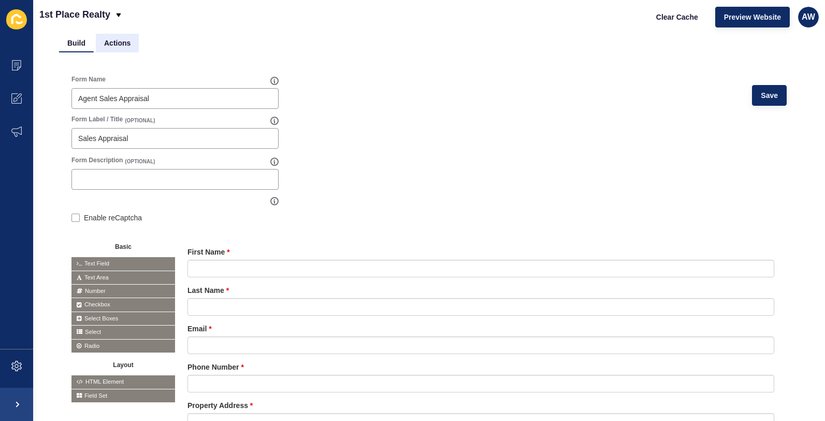
click at [121, 40] on li "Actions" at bounding box center [117, 43] width 43 height 19
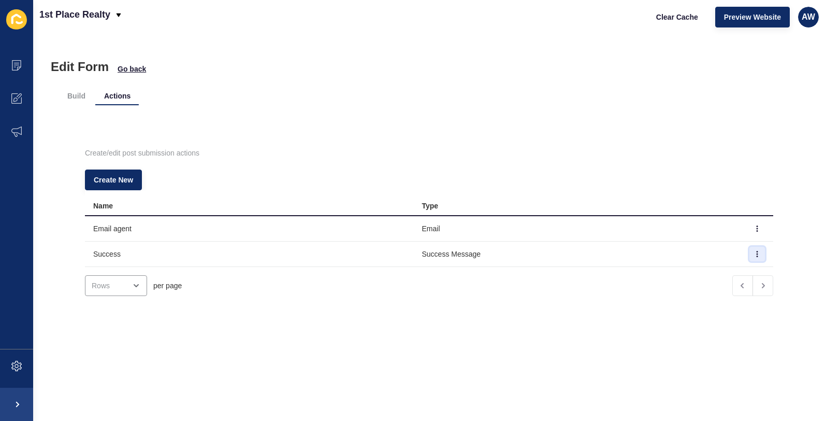
click at [754, 253] on icon "button" at bounding box center [757, 254] width 6 height 6
click at [350, 364] on div "Edit Form Go back Build Actions Create/edit post submission actions Create New …" at bounding box center [429, 227] width 792 height 387
click at [76, 94] on li "Build" at bounding box center [76, 95] width 35 height 19
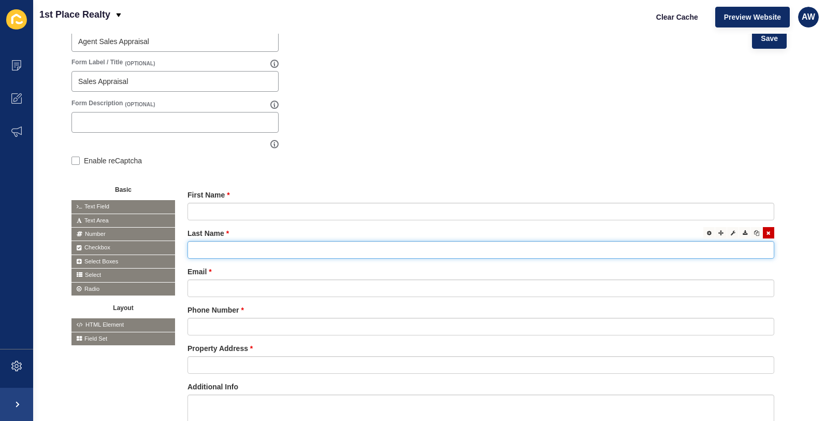
click at [243, 247] on input "text" at bounding box center [480, 250] width 587 height 18
click at [707, 234] on icon at bounding box center [709, 232] width 5 height 5
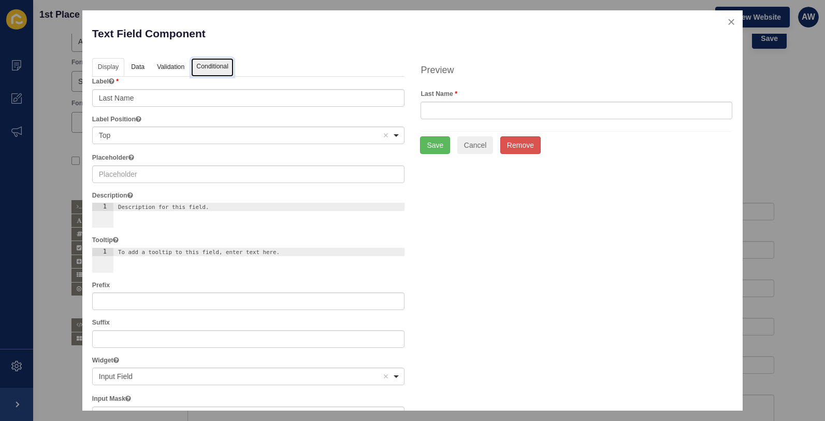
click at [210, 66] on link "Conditional" at bounding box center [212, 67] width 42 height 19
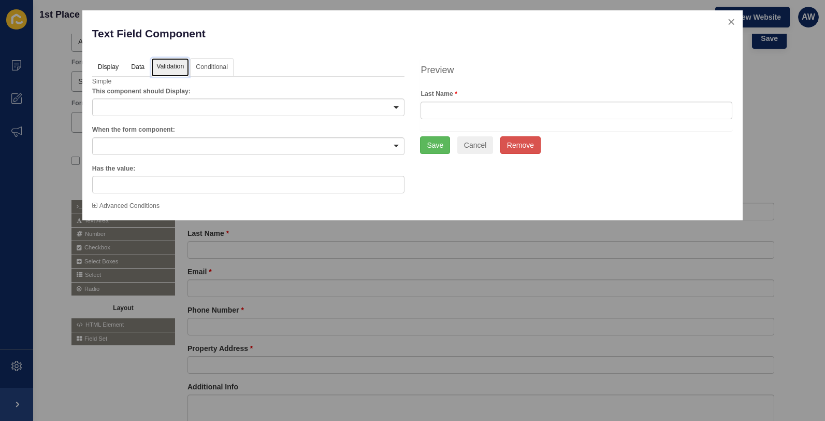
click at [165, 65] on link "Validation" at bounding box center [170, 67] width 38 height 19
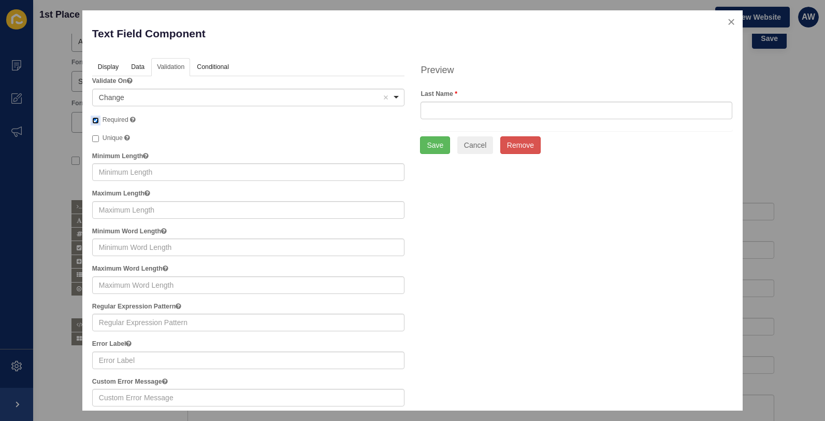
click at [95, 120] on input "Required A required field must be filled in before the form can be submitted." at bounding box center [95, 120] width 7 height 7
checkbox input "false"
click at [428, 144] on button "Save" at bounding box center [435, 145] width 30 height 18
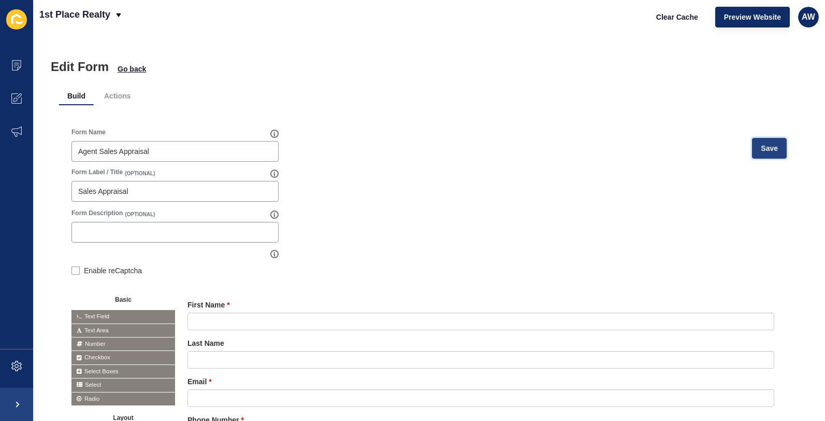
click at [761, 147] on span "Save" at bounding box center [769, 148] width 17 height 10
click at [769, 147] on span "Save" at bounding box center [769, 148] width 17 height 10
click at [133, 67] on span "Go back" at bounding box center [132, 69] width 28 height 10
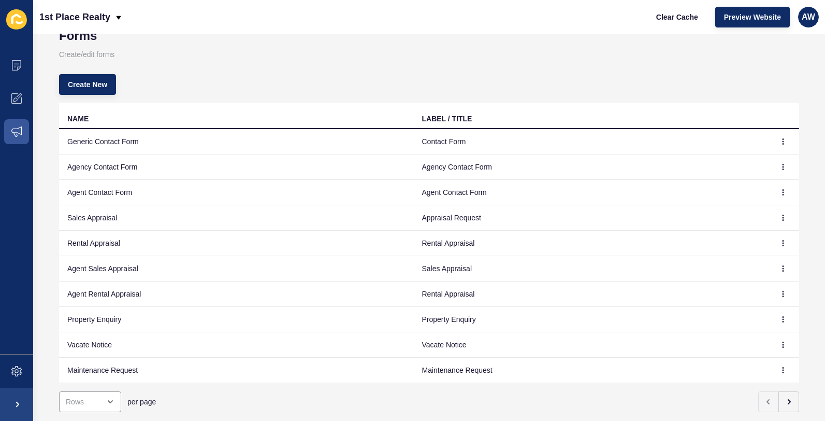
scroll to position [39, 0]
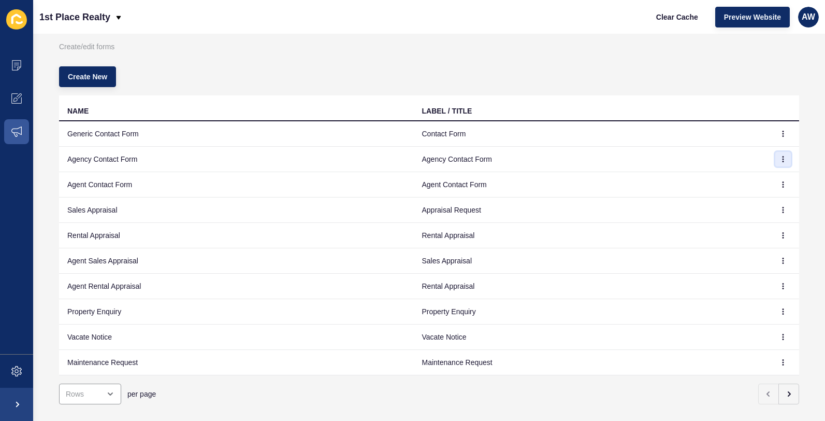
click at [783, 158] on icon "button" at bounding box center [783, 158] width 1 height 5
click at [732, 179] on link "Edit" at bounding box center [747, 179] width 73 height 23
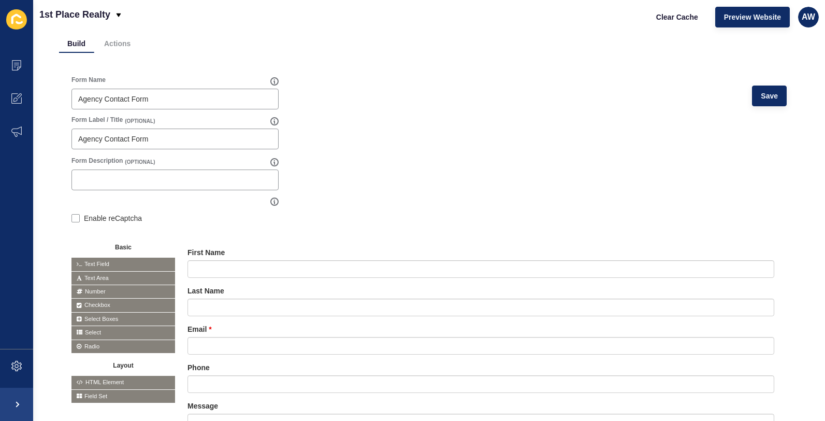
scroll to position [39, 0]
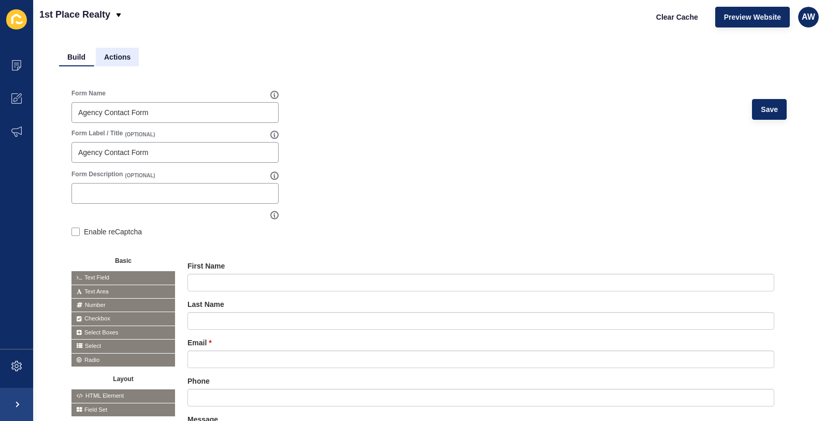
click at [113, 56] on li "Actions" at bounding box center [117, 57] width 43 height 19
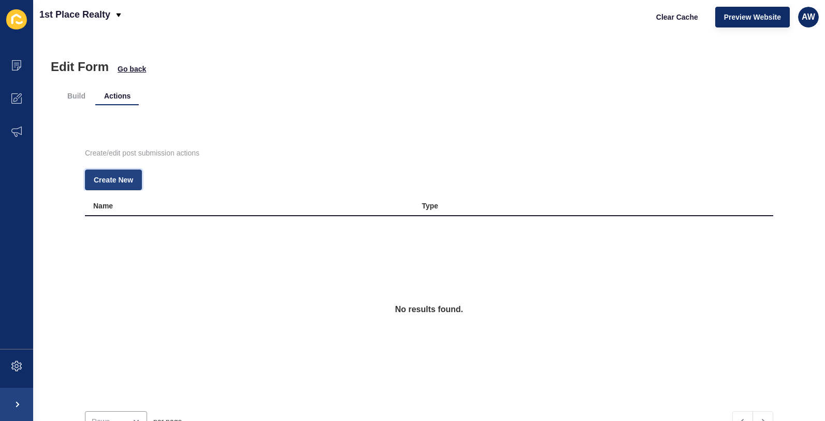
click at [113, 173] on button "Create New" at bounding box center [113, 179] width 57 height 21
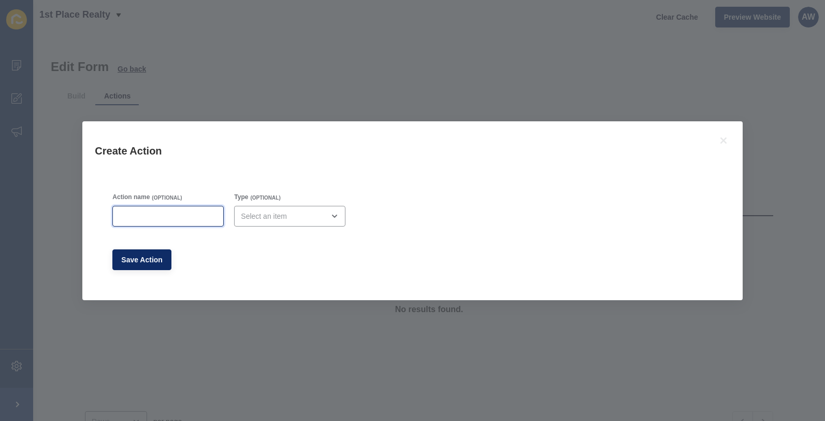
click at [141, 213] on input "Action name" at bounding box center [168, 216] width 98 height 10
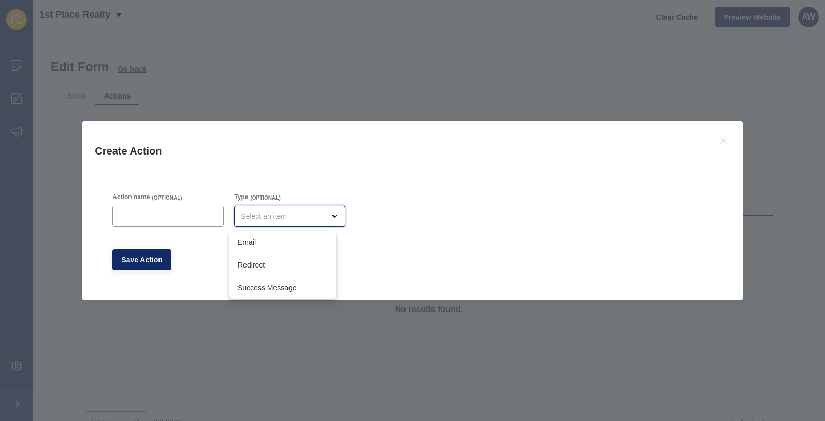
click at [253, 217] on div "close menu" at bounding box center [282, 216] width 83 height 10
click at [257, 243] on span "Email" at bounding box center [283, 242] width 90 height 10
type input "Email"
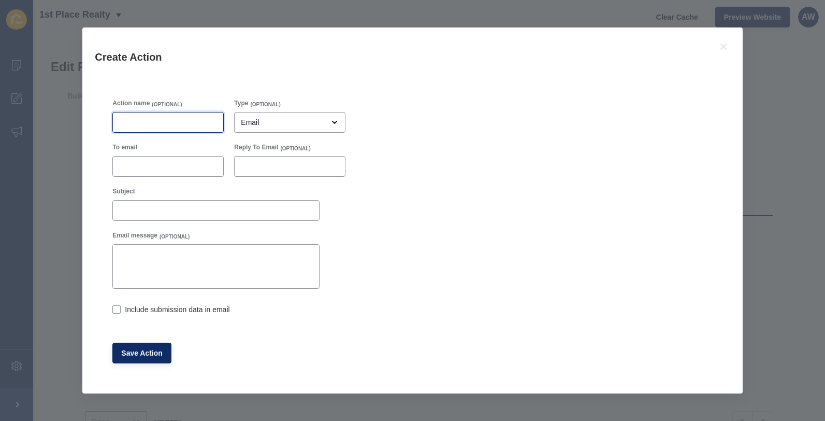
click at [143, 119] on input "Action name" at bounding box center [168, 122] width 98 height 10
type input "E"
type input "C"
type input "Email agency"
click at [134, 163] on input "To email" at bounding box center [168, 166] width 98 height 10
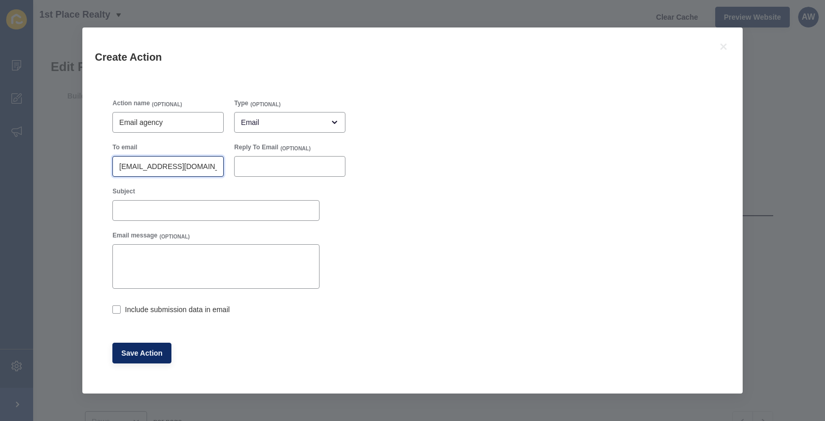
scroll to position [0, 3]
type input "[EMAIL_ADDRESS][DOMAIN_NAME]"
drag, startPoint x: 213, startPoint y: 168, endPoint x: 92, endPoint y: 163, distance: 121.3
click at [92, 163] on div "Action name (OPTIONAL) Email agency Type (OPTIONAL) Email To email [EMAIL_ADDRE…" at bounding box center [412, 237] width 660 height 312
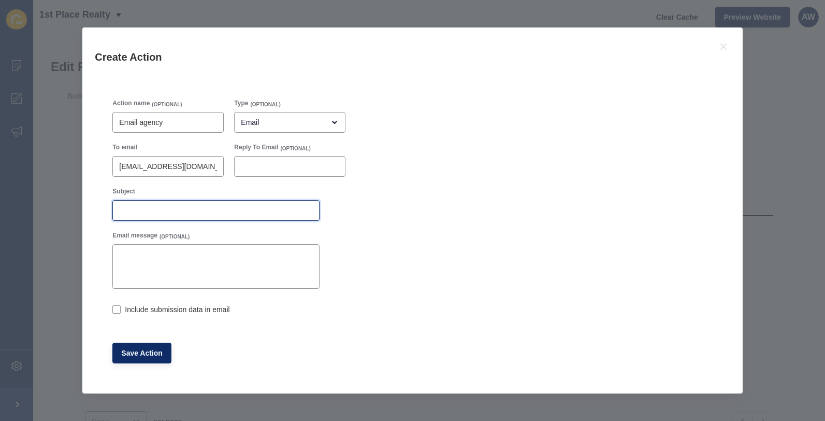
click at [133, 209] on input "Subject" at bounding box center [216, 210] width 194 height 10
click at [118, 308] on label at bounding box center [116, 309] width 8 height 8
click at [118, 308] on input "Include submission data in email" at bounding box center [115, 310] width 7 height 7
checkbox input "true"
click at [130, 206] on input "Subject" at bounding box center [216, 210] width 194 height 10
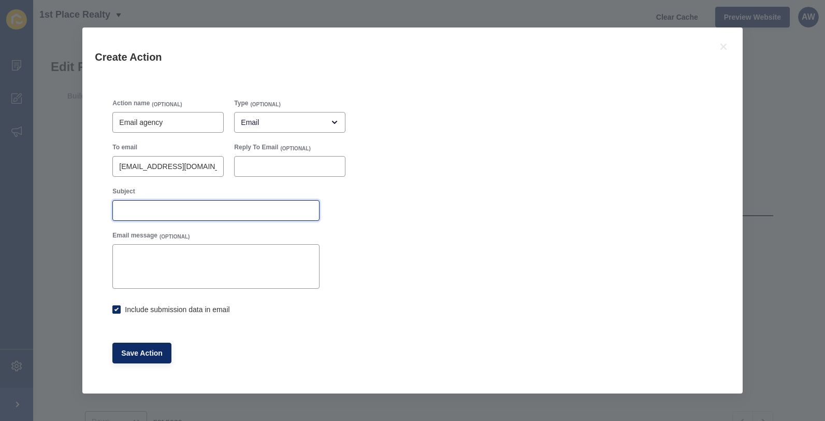
type input "S"
click at [140, 210] on input "Contat Us - message from website" at bounding box center [216, 210] width 194 height 10
type input "Contact Us - message from website"
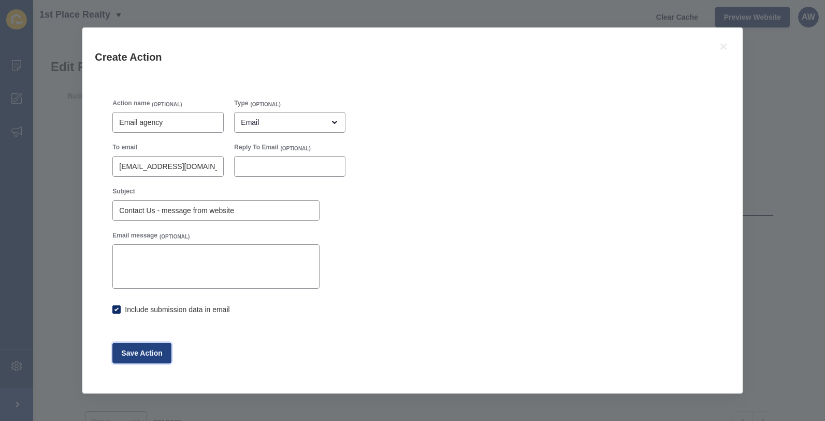
click at [141, 352] on span "Save Action" at bounding box center [141, 353] width 41 height 10
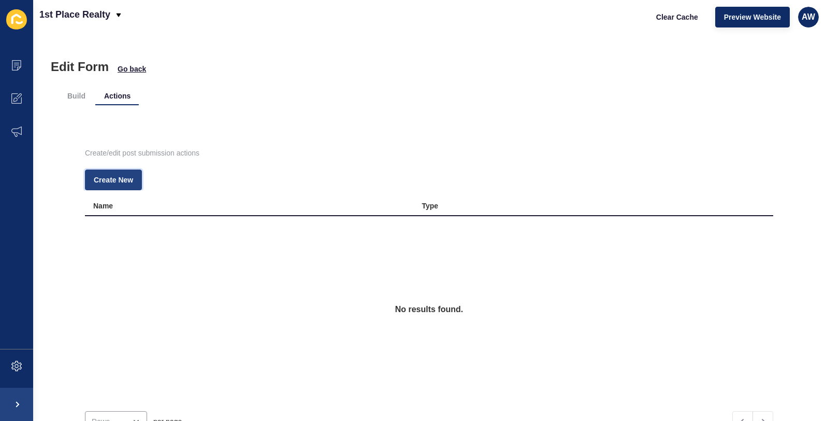
click at [122, 179] on span "Create New" at bounding box center [113, 180] width 39 height 10
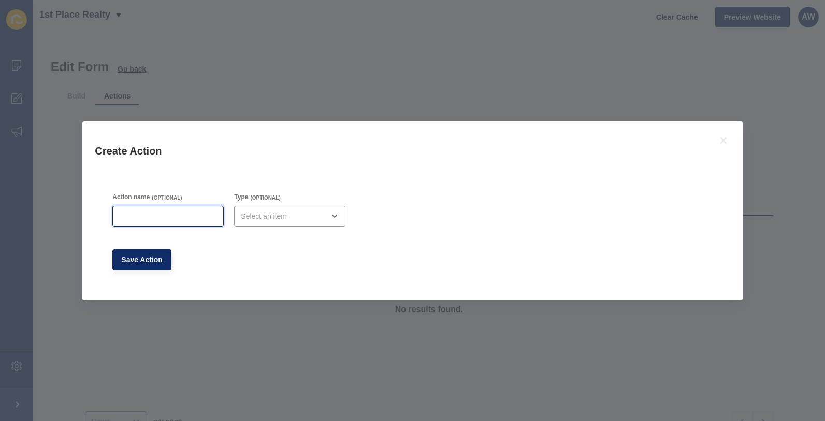
click at [172, 215] on input "Action name" at bounding box center [168, 216] width 98 height 10
click at [276, 215] on div "open menu" at bounding box center [282, 216] width 83 height 10
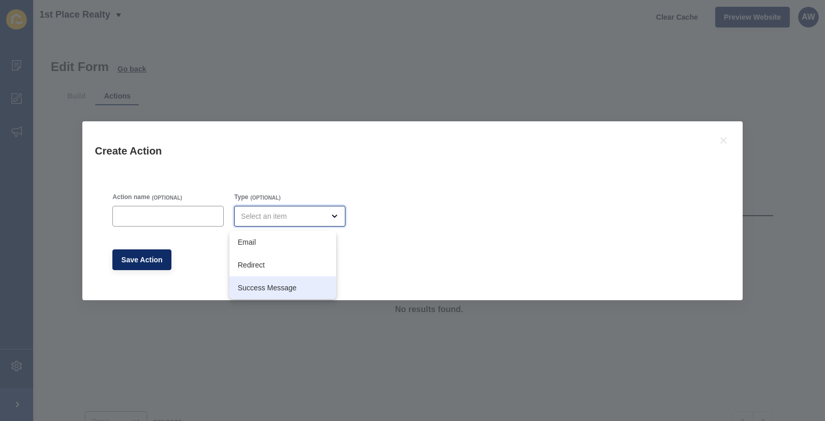
click at [272, 285] on span "Success Message" at bounding box center [283, 287] width 90 height 10
type input "Success Message"
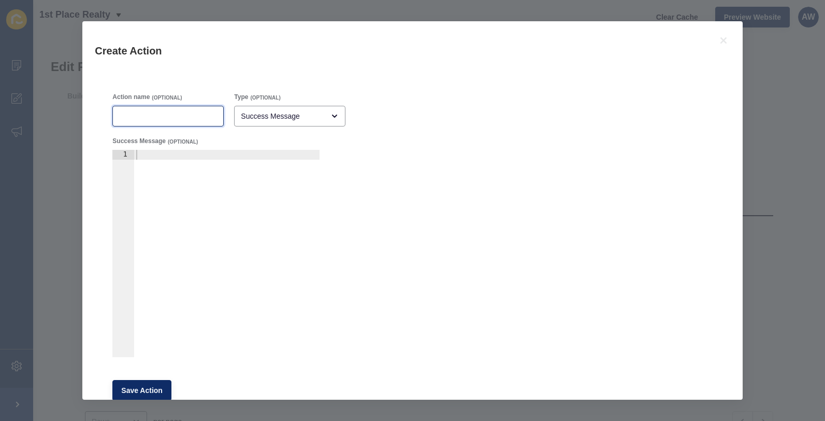
click at [127, 115] on input "Action name" at bounding box center [168, 116] width 98 height 10
type input "success message"
click at [142, 156] on div at bounding box center [227, 263] width 186 height 227
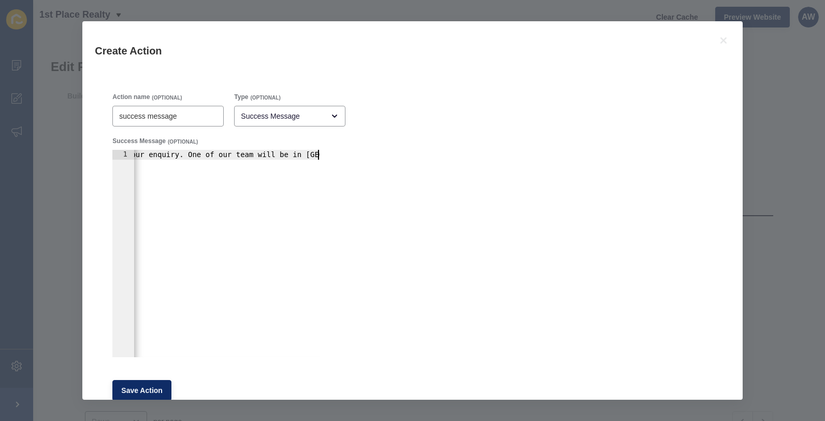
scroll to position [0, 183]
drag, startPoint x: 137, startPoint y: 155, endPoint x: 352, endPoint y: 162, distance: 214.5
click at [352, 162] on div "Action name (OPTIONAL) success message Type (OPTIONAL) Success Message Success …" at bounding box center [412, 247] width 610 height 318
type textarea "Thank you for your enquiry. One of our team will be in touch with you shortly."
click at [139, 388] on span "Save Action" at bounding box center [141, 390] width 41 height 10
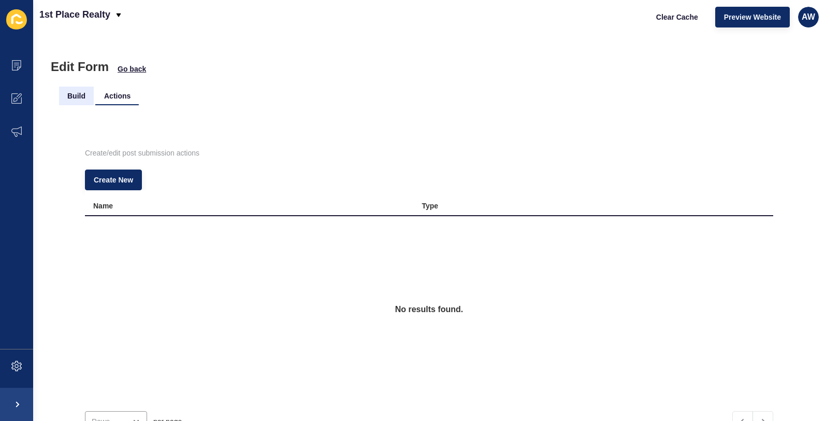
click at [80, 95] on li "Build" at bounding box center [76, 95] width 35 height 19
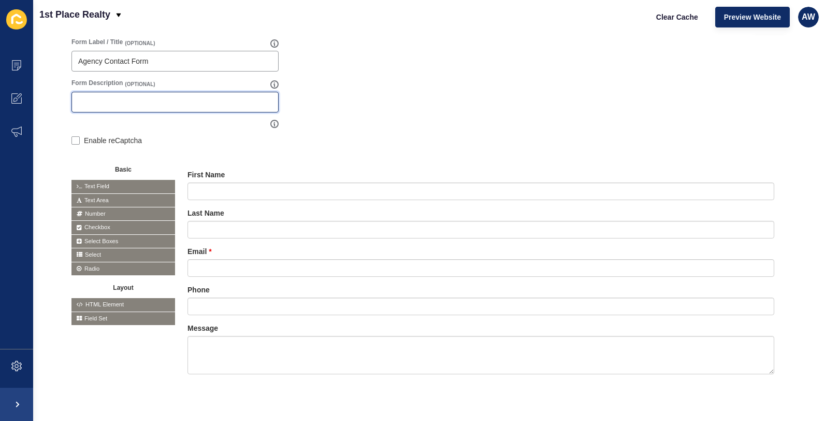
click at [142, 98] on input "Form Description" at bounding box center [175, 102] width 194 height 10
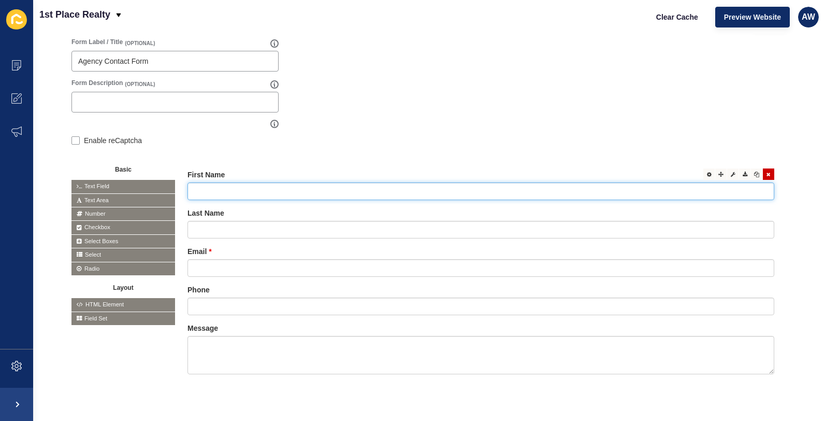
click at [226, 191] on input "text" at bounding box center [480, 191] width 587 height 18
click at [707, 175] on icon at bounding box center [709, 173] width 5 height 5
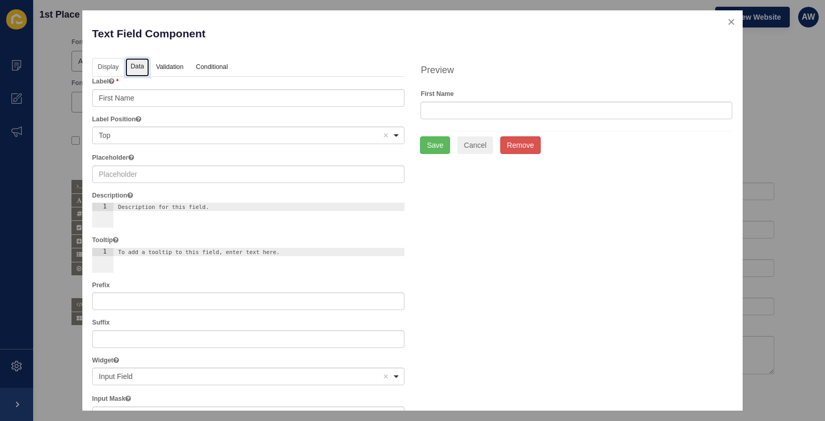
click at [139, 64] on link "Data" at bounding box center [137, 67] width 24 height 19
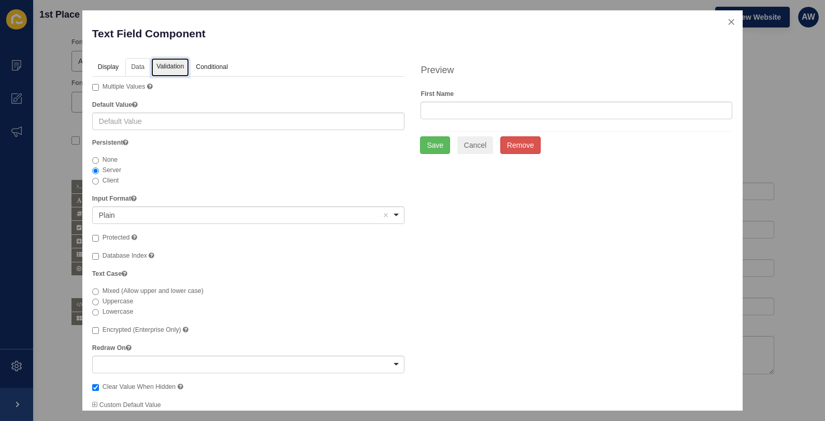
click at [182, 64] on link "Validation" at bounding box center [170, 67] width 38 height 19
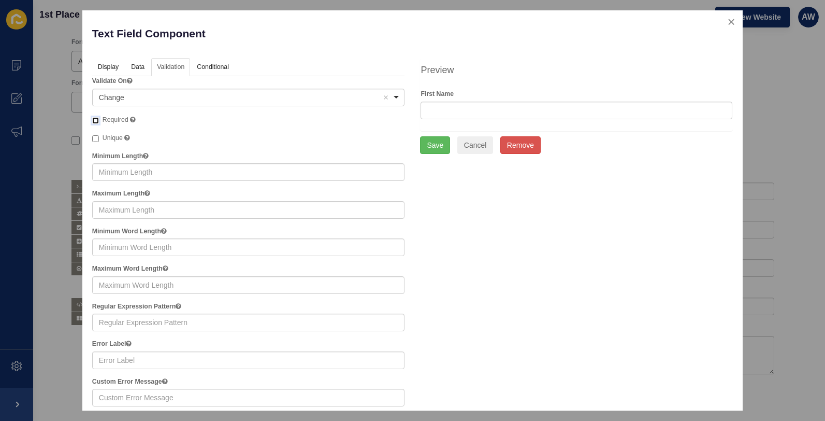
click at [97, 120] on input "Required" at bounding box center [95, 120] width 7 height 7
checkbox input "true"
click at [427, 145] on button "Save" at bounding box center [435, 145] width 30 height 18
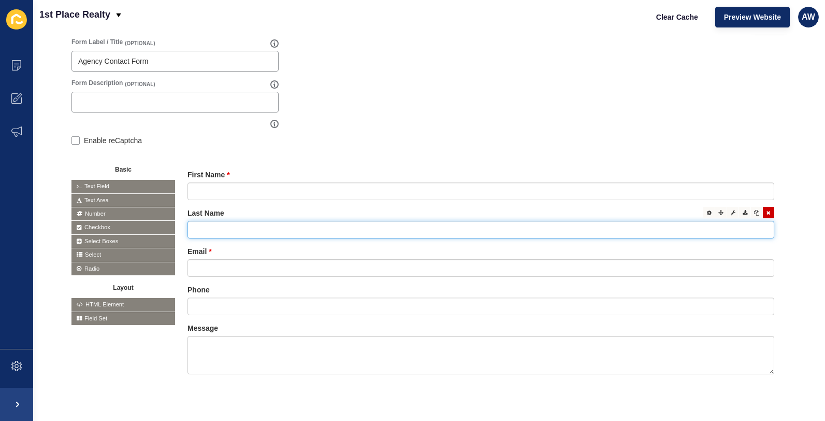
click at [212, 229] on input "text" at bounding box center [480, 230] width 587 height 18
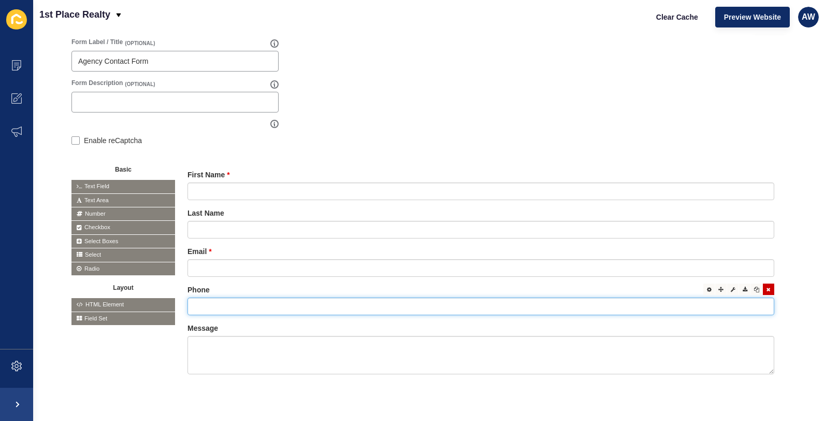
click at [207, 304] on input "text" at bounding box center [480, 306] width 587 height 18
click at [707, 288] on icon at bounding box center [709, 288] width 5 height 5
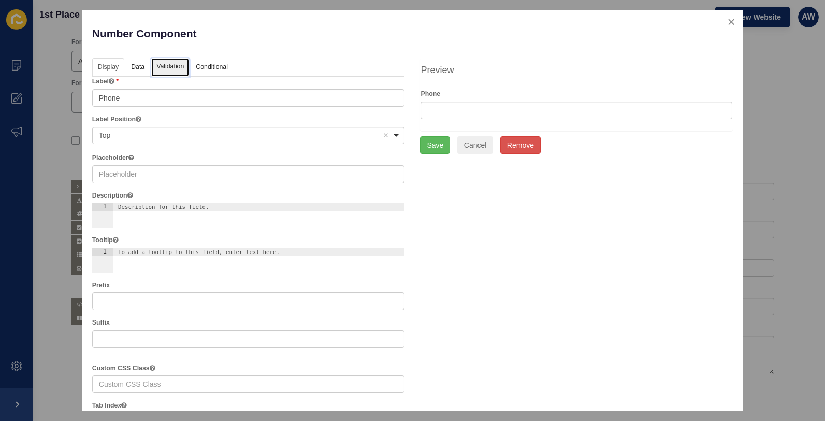
click at [171, 64] on link "Validation" at bounding box center [170, 67] width 38 height 19
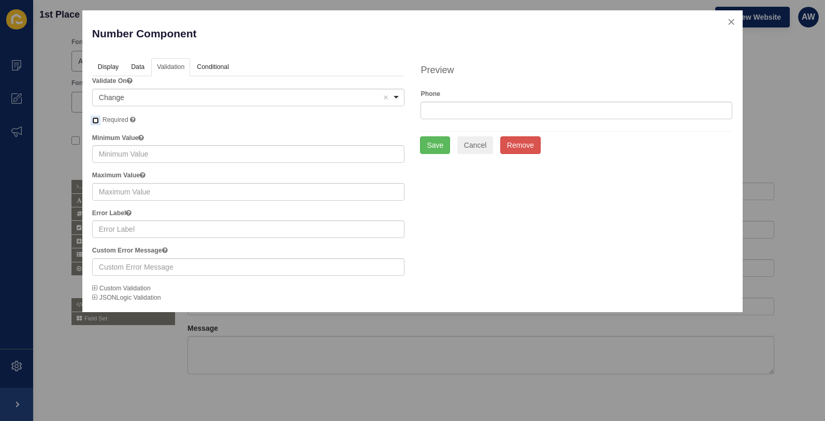
click at [97, 119] on input "Required" at bounding box center [95, 120] width 7 height 7
checkbox input "true"
click at [437, 144] on button "Save" at bounding box center [435, 145] width 30 height 18
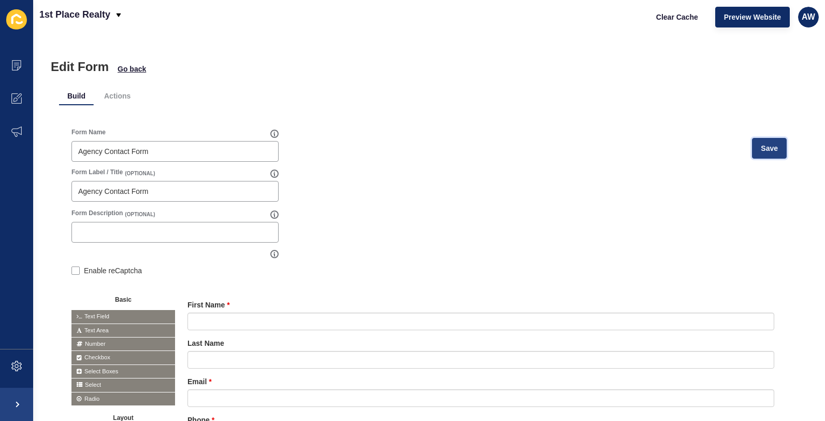
click at [763, 148] on span "Save" at bounding box center [769, 148] width 17 height 10
click at [132, 68] on span "Go back" at bounding box center [132, 69] width 28 height 10
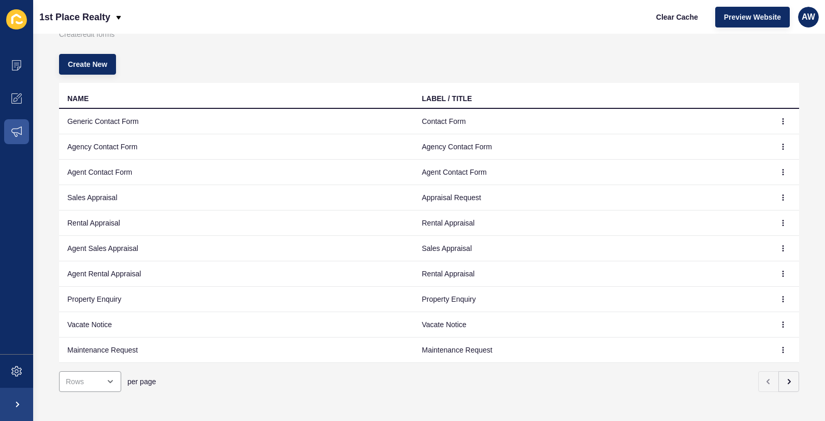
scroll to position [52, 0]
click at [783, 296] on icon "button" at bounding box center [783, 298] width 1 height 5
click at [724, 319] on link "Edit" at bounding box center [747, 319] width 73 height 23
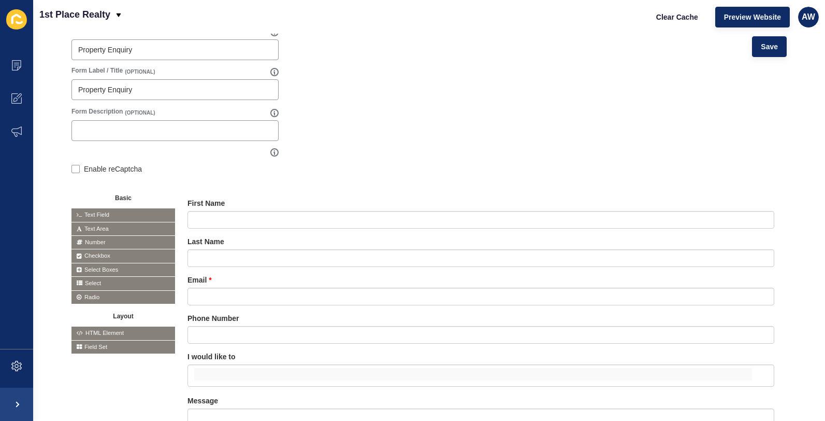
scroll to position [122, 0]
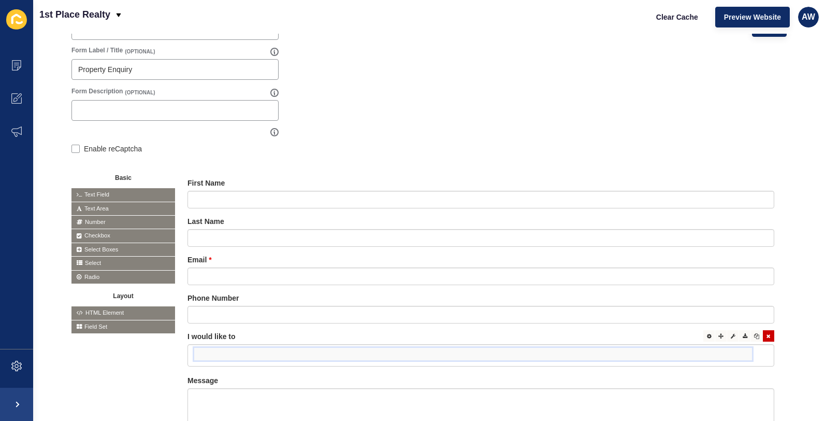
click at [292, 353] on input "false" at bounding box center [473, 354] width 558 height 12
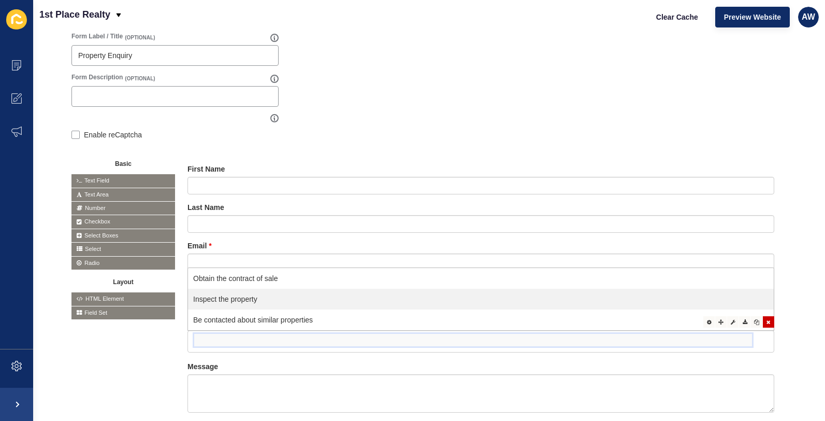
scroll to position [138, 0]
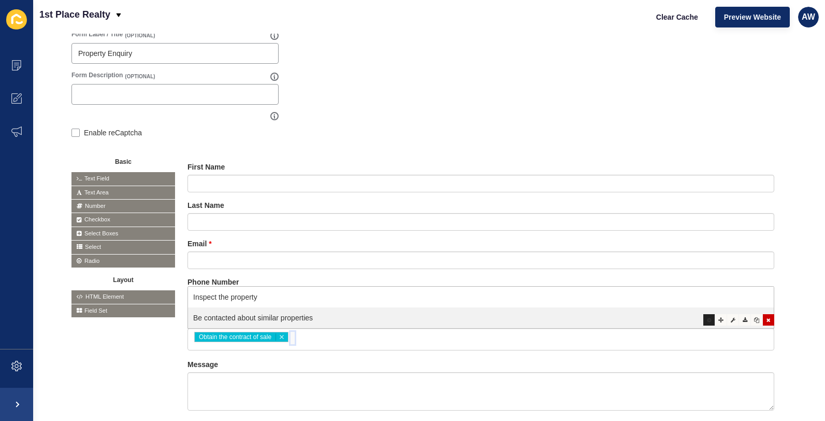
click at [707, 318] on icon at bounding box center [709, 319] width 5 height 5
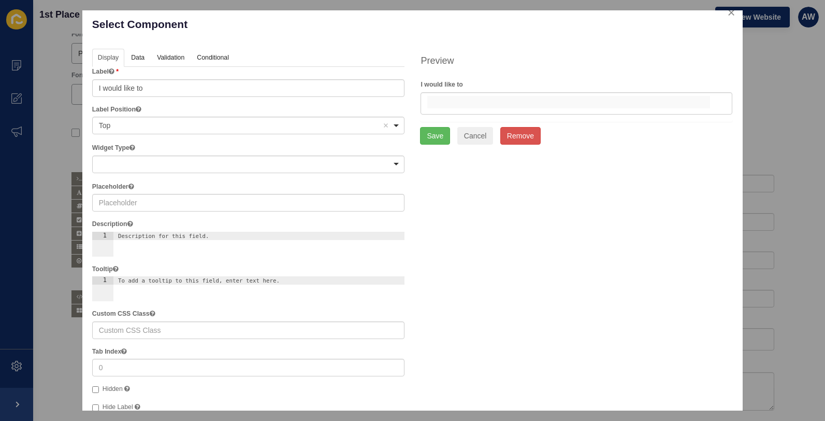
scroll to position [0, 0]
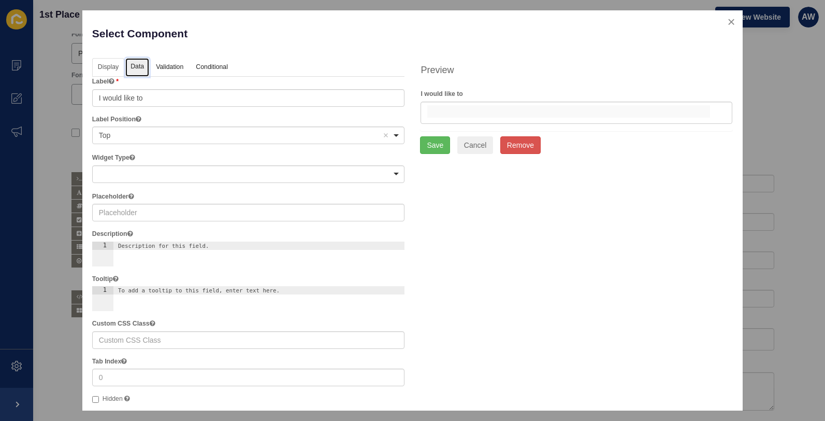
click at [141, 65] on link "Data" at bounding box center [137, 67] width 24 height 19
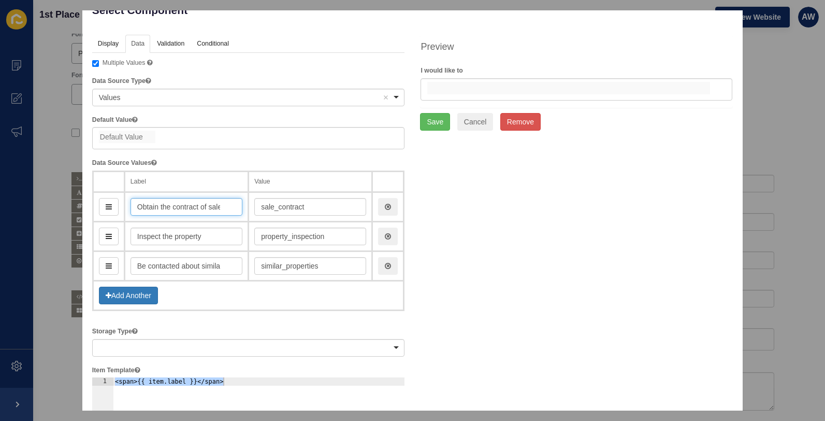
scroll to position [0, 5]
drag, startPoint x: 139, startPoint y: 207, endPoint x: 240, endPoint y: 208, distance: 101.0
click at [240, 208] on input "Obtain the contract of sale" at bounding box center [187, 207] width 112 height 18
type input "As"
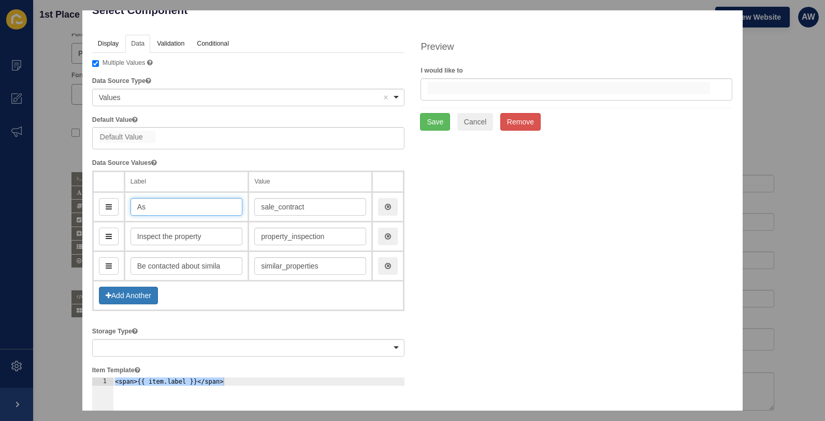
type input "as"
type input "Ask"
type input "ask"
type input "Ask a"
type input "askA"
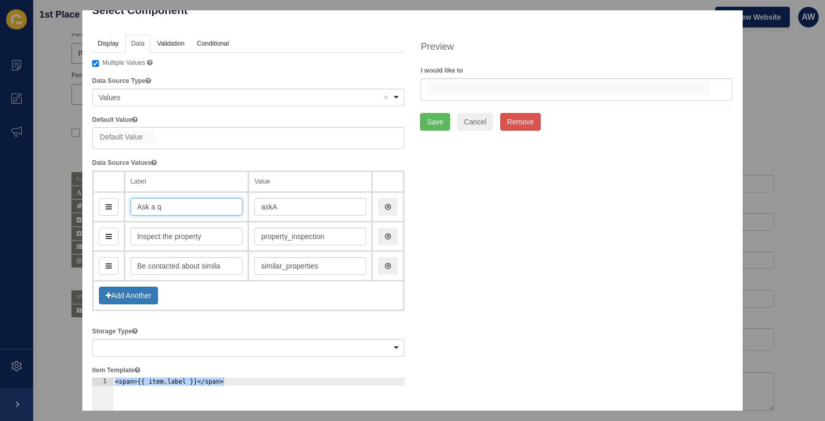
type input "Ask a qu"
type input "askAQ"
type input "Ask a ques"
type input "askAQues"
type input "Ask a quest"
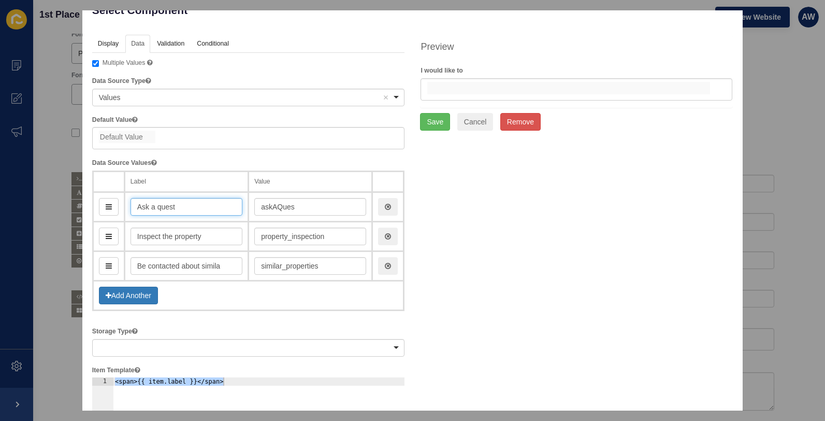
type input "askAQuest"
type input "Ask a questio"
type input "askAQuestio"
type input "Ask a question"
type input "askAQuestion"
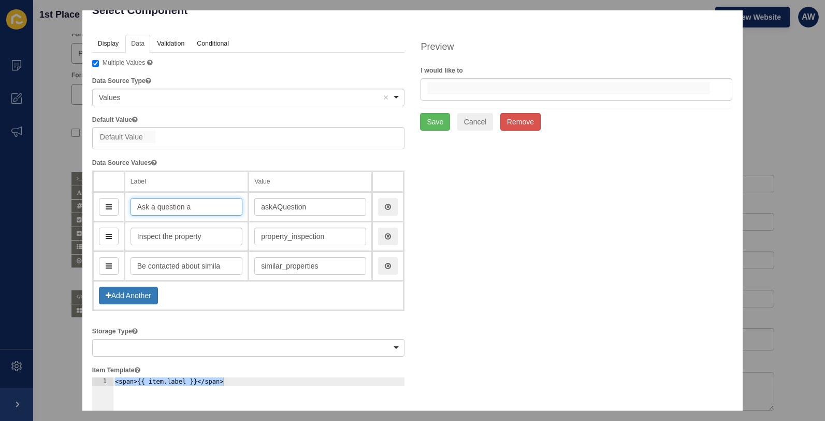
type input "Ask a question ab"
type input "askAQuestionAb"
type input "Ask a question a"
type input "askAQuestionA"
type input "A"
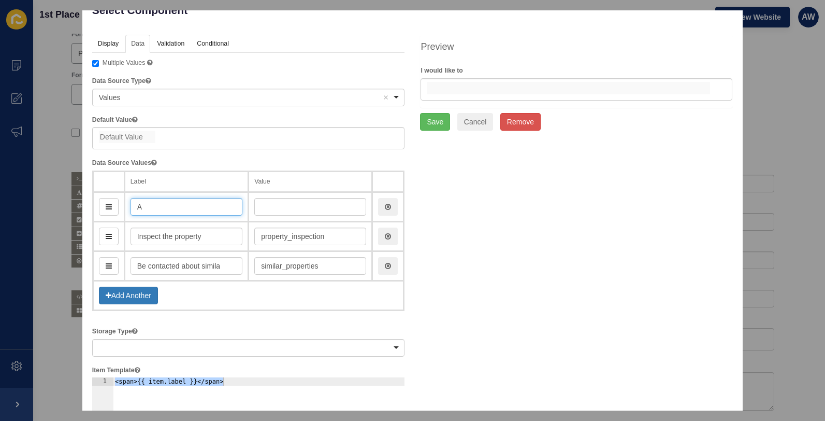
type input "As"
type input "as"
type input "Ask"
type input "ask"
type input "Ask a"
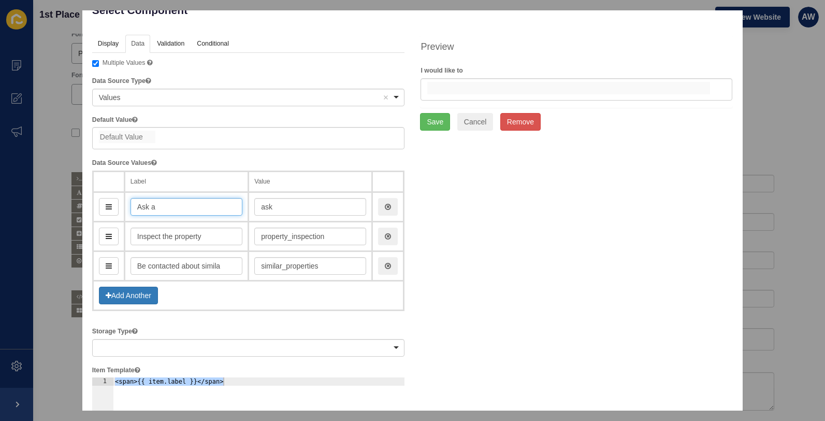
type input "askA"
type input "Ask a Q"
type input "askAQ"
type input "Ask a Qu"
type input "askAQu"
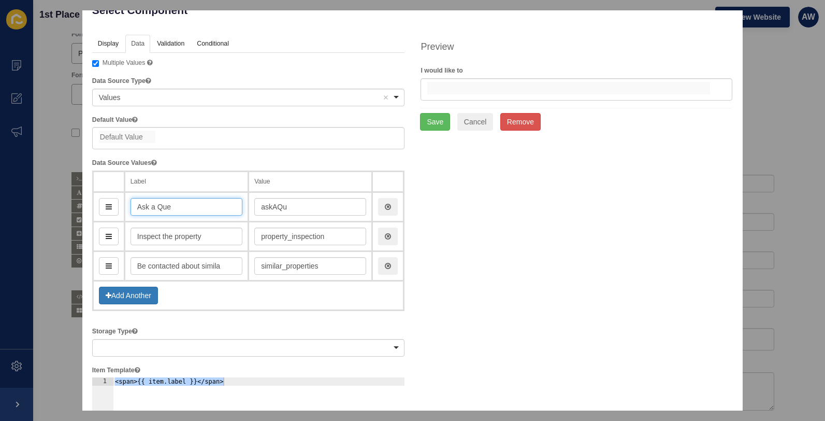
type input "Ask a Ques"
type input "askAQue"
type input "Ask a Questi"
type input "askAQuest"
type input "Ask a Question"
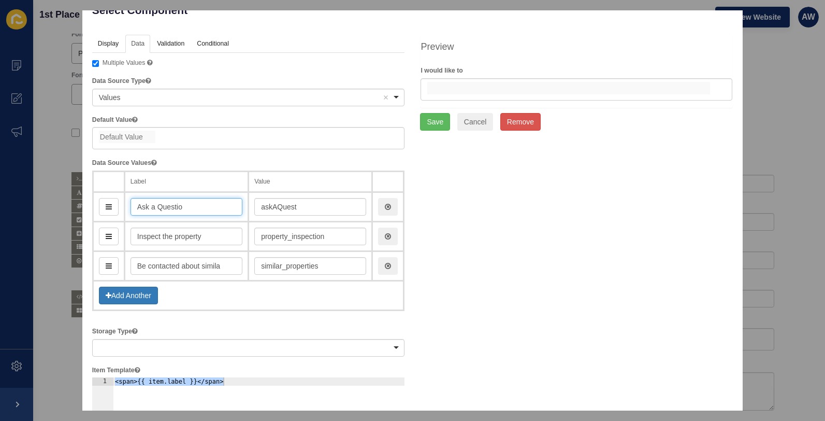
type input "askAQuestio"
type input "Ask a Question"
type input "askAQuestion"
type input "Ask a Question abo"
type input "askAQuestionAbo"
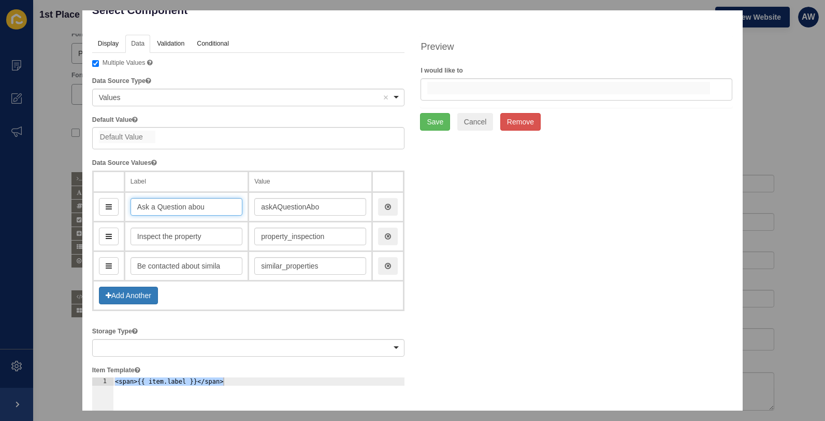
type input "Ask a Question about"
type input "askAQuestionAbou"
type input "Ask a Question about"
type input "askAQuestionAbout"
type input "Ask a Question about a"
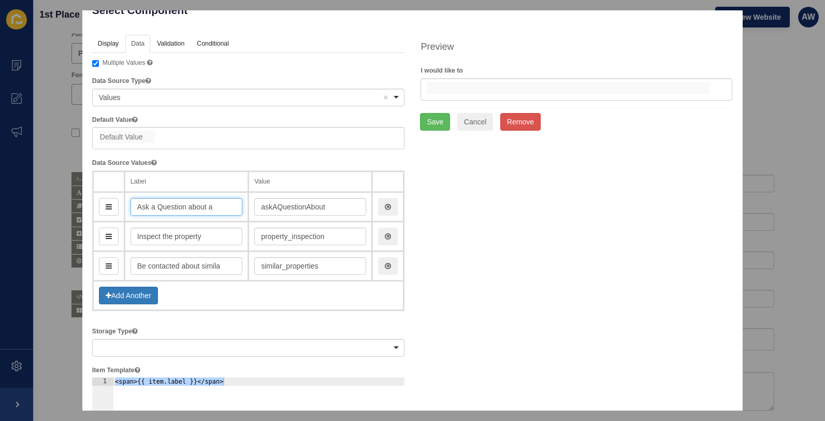
type input "askAQuestionAboutA"
type input "Ask a Question about a p"
type input "askAQuestionAboutAP"
type input "Ask a Question about a prop"
type input "askAQuestionAboutAProp"
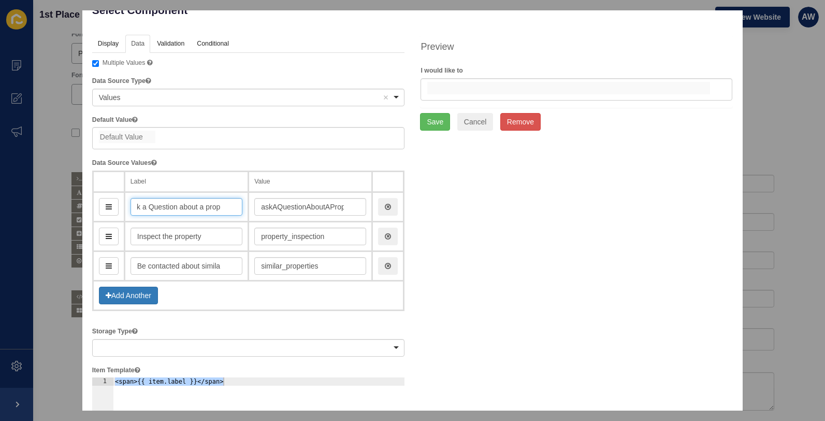
type input "Ask a Question about a prope"
type input "askAQuestionAboutAPrope"
type input "Ask a Question about a propert"
type input "askAQuestionAboutAPropert"
type input "Ask a Question about a property"
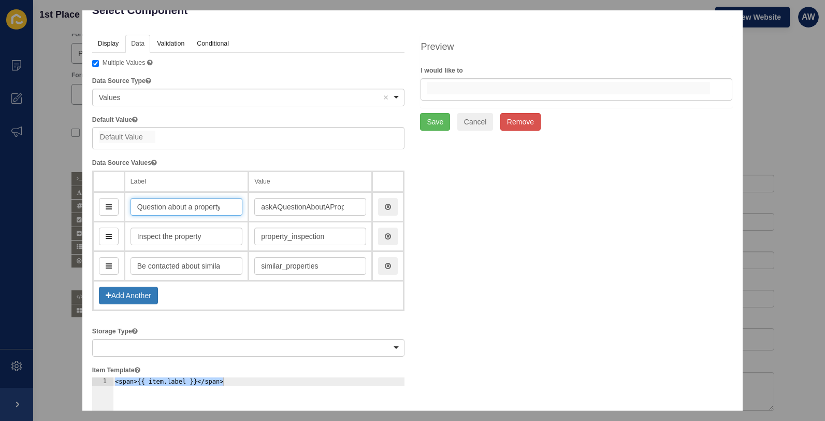
type input "askAQuestionAboutAProperty"
type input "Ask a Question about a property"
click at [276, 208] on input "askAQuestionAboutAProperty" at bounding box center [310, 207] width 112 height 18
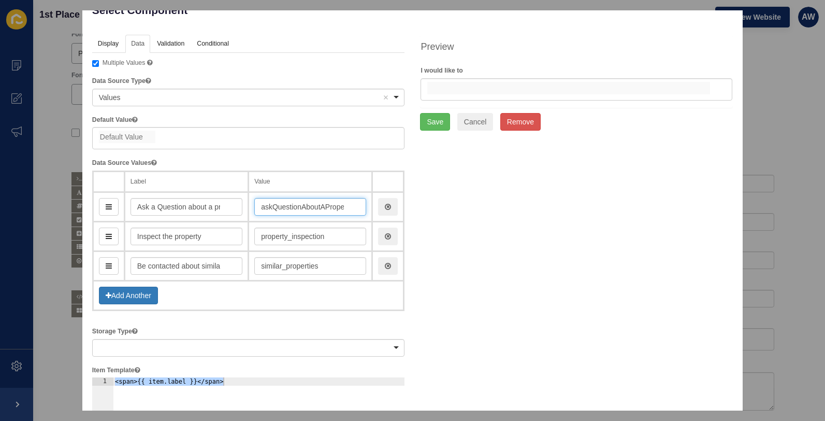
type input "askQuestionAboutAProperty"
drag, startPoint x: 324, startPoint y: 238, endPoint x: 252, endPoint y: 236, distance: 72.0
click at [251, 236] on td "property_inspection" at bounding box center [311, 237] width 124 height 30
click at [271, 208] on input "askQuestionAboutAProperty" at bounding box center [310, 207] width 112 height 18
click at [464, 125] on button "Cancel" at bounding box center [475, 122] width 36 height 18
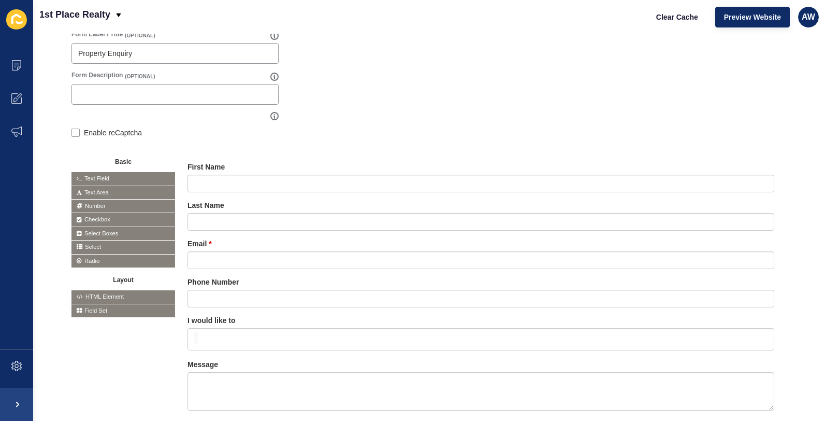
click at [0, 0] on icon at bounding box center [0, 0] width 0 height 0
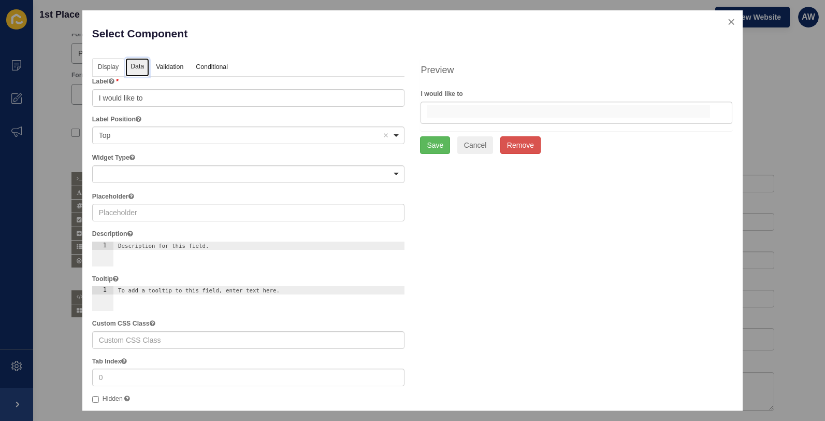
click at [135, 66] on link "Data" at bounding box center [137, 67] width 24 height 19
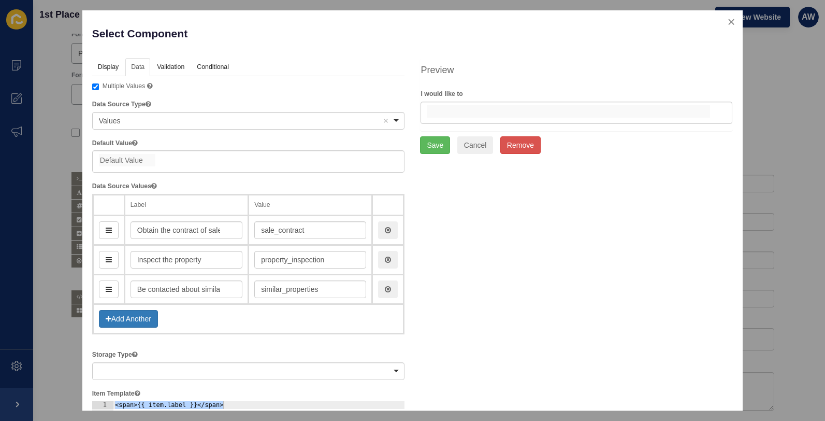
click at [274, 203] on th "Value" at bounding box center [311, 204] width 124 height 21
click at [123, 317] on button "Add Another" at bounding box center [128, 319] width 59 height 18
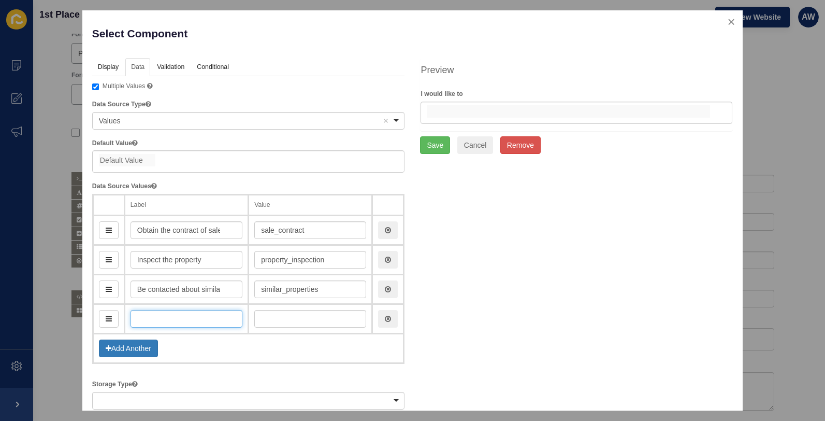
click at [142, 319] on input "text" at bounding box center [187, 319] width 112 height 18
type input "Ma"
type input "ma"
type input "Make"
type input "make"
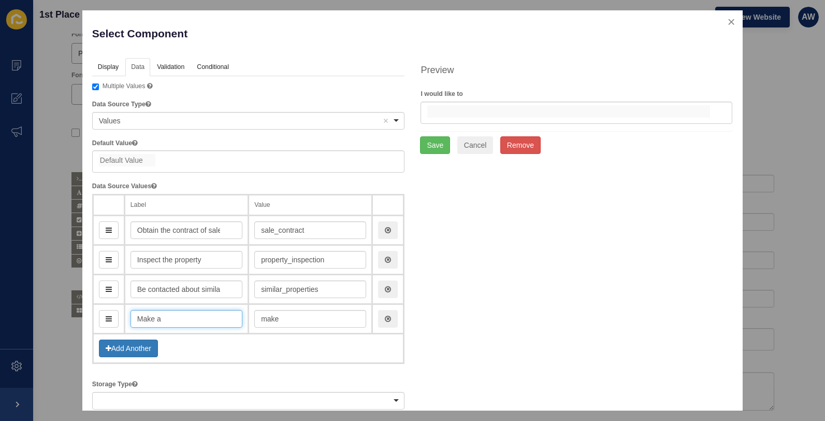
type input "Make an"
type input "makeAn"
type input "Make an O"
type input "makeAnO"
type input "Make an"
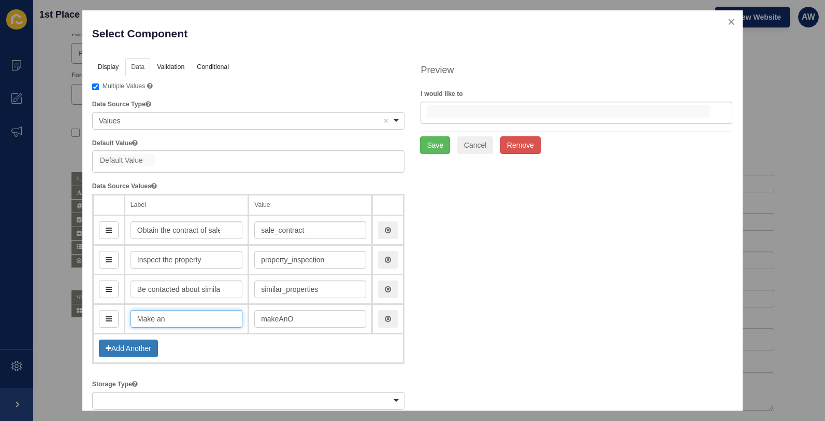
type input "makeAn"
type input "Make an o"
type input "makeAnO"
type input "Make an off"
type input "makeAnOff"
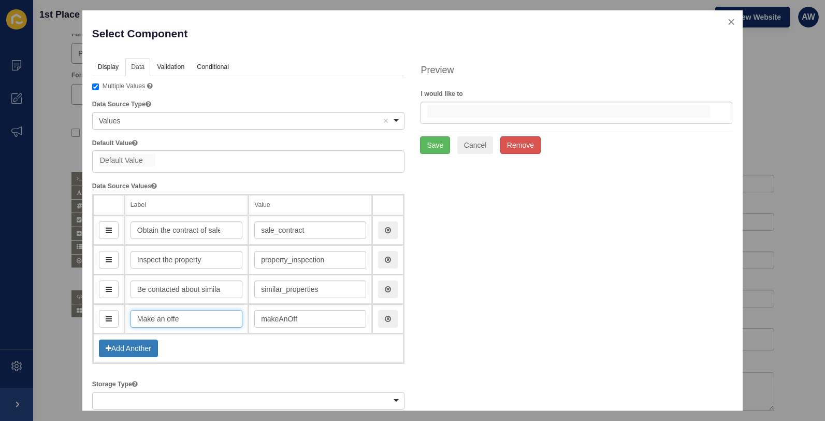
type input "Make an offer"
type input "makeAnOffer"
type input "Make an offer"
click at [286, 319] on input "makeAnOffer" at bounding box center [310, 319] width 112 height 18
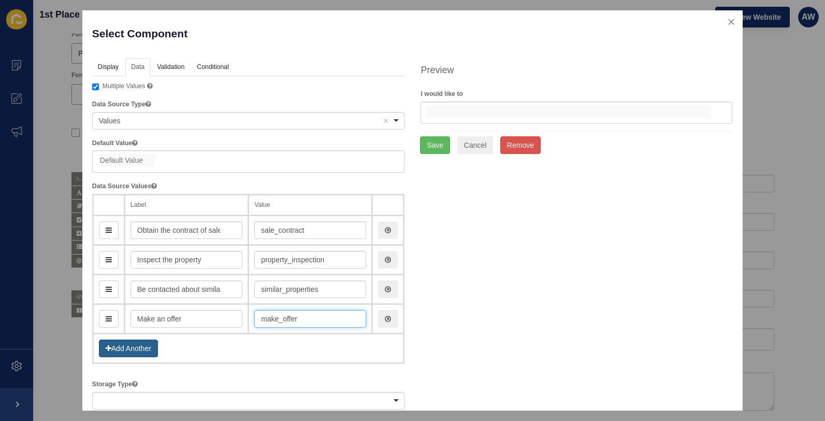
type input "make_offer"
click at [134, 346] on button "Add Another" at bounding box center [128, 348] width 59 height 18
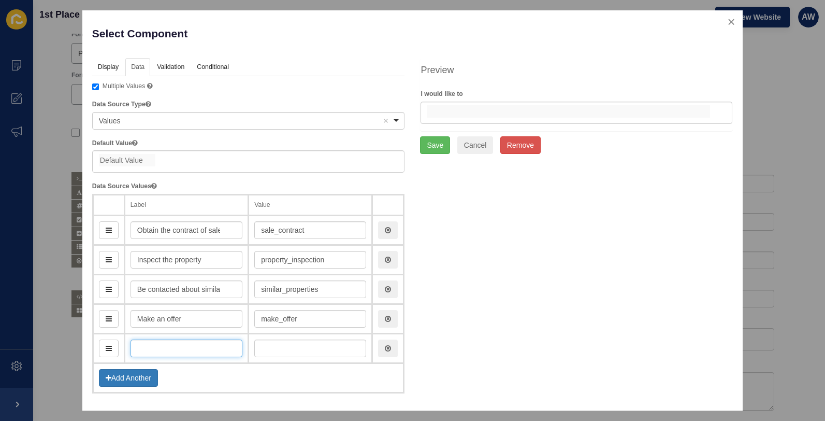
click at [136, 350] on input "text" at bounding box center [187, 348] width 112 height 18
type input "As"
type input "as"
type input "Ask"
type input "ask"
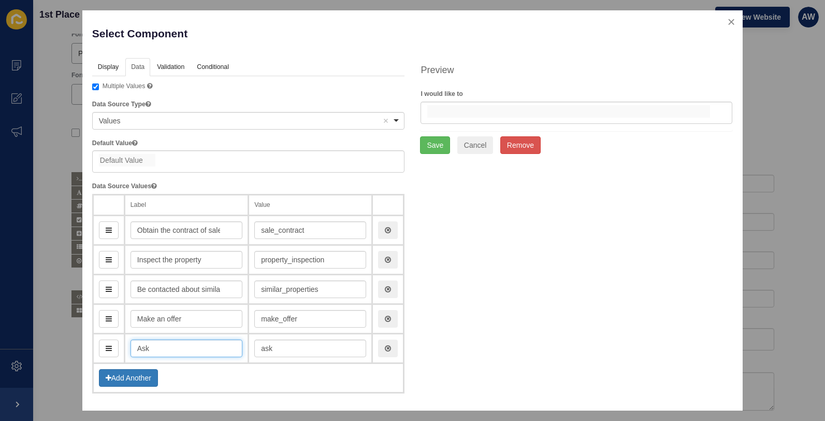
type input "Ask a"
type input "askA"
type input "Ask a qu"
type input "askAQu"
type input "Ask a ques"
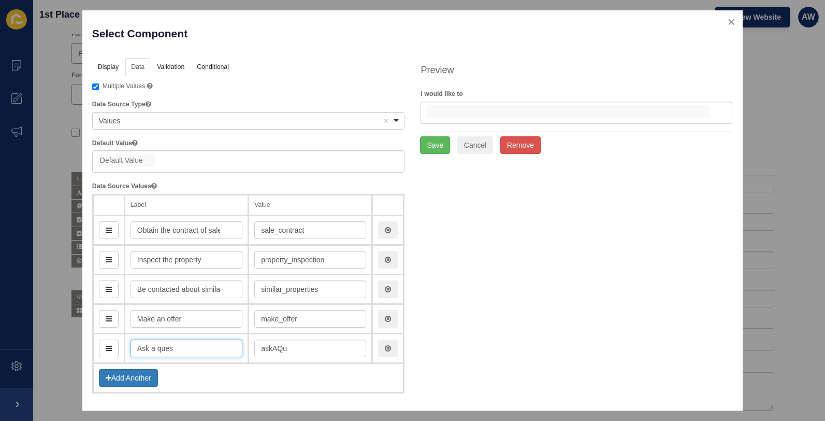
type input "askAQues"
type input "Ask a quest"
type input "askAQuest"
type input "Ask a questio"
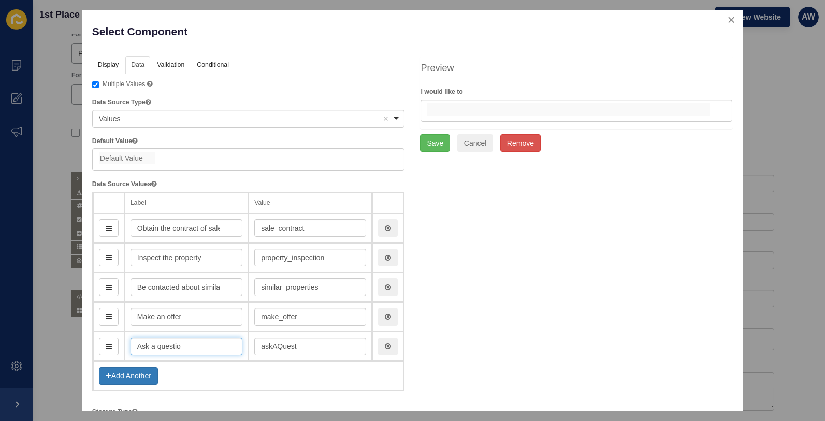
type input "askAQuestio"
type input "Ask a question"
type input "askAQuestion"
type input "Ask a question abo"
type input "askAQuestionAbo"
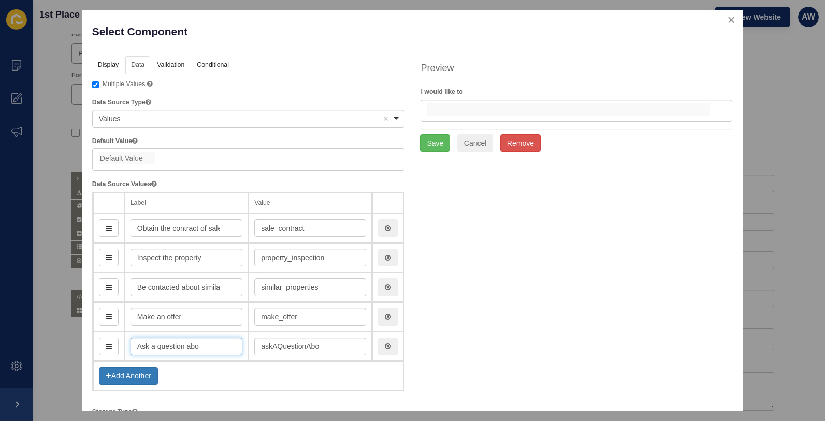
type input "Ask a question abou"
type input "askAQuestionAbou"
type input "Ask a question about"
type input "askAQuestionAbout"
type input "Ask a question about t"
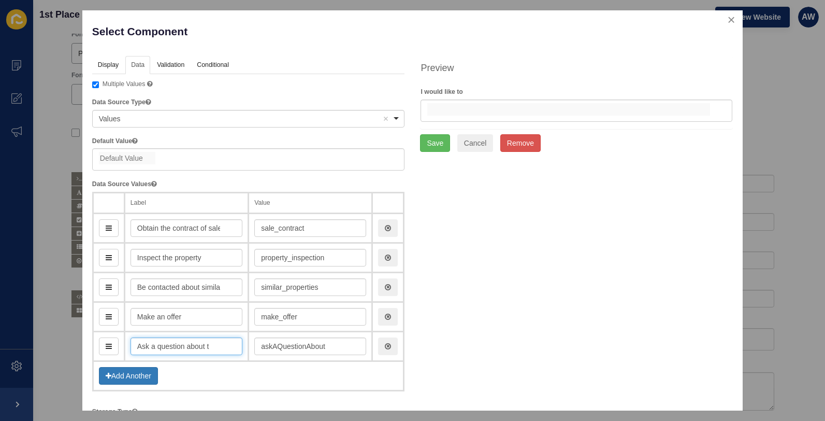
type input "askAQuestionAboutT"
type input "Ask a question about the"
type input "askAQuestionAboutThe"
type input "Ask a question about the prop"
type input "askAQuestionAboutTheProp"
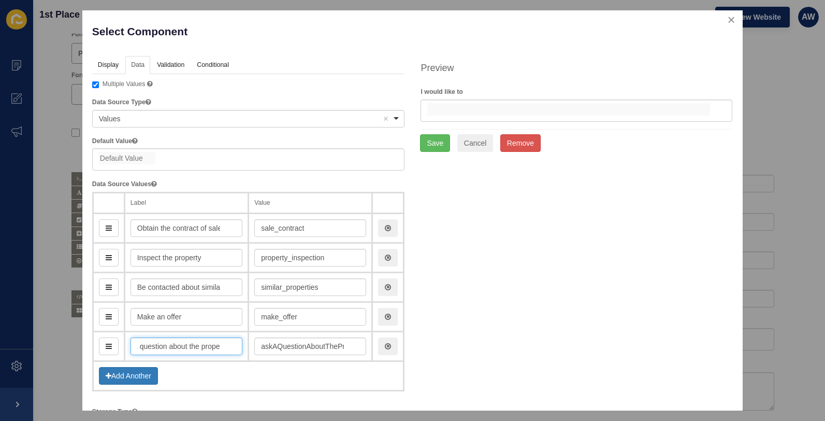
type input "Ask a question about the proper"
type input "askAQuestionAboutTheProper"
type input "Ask a question about the property"
type input "askAQuestionAboutTheProperty"
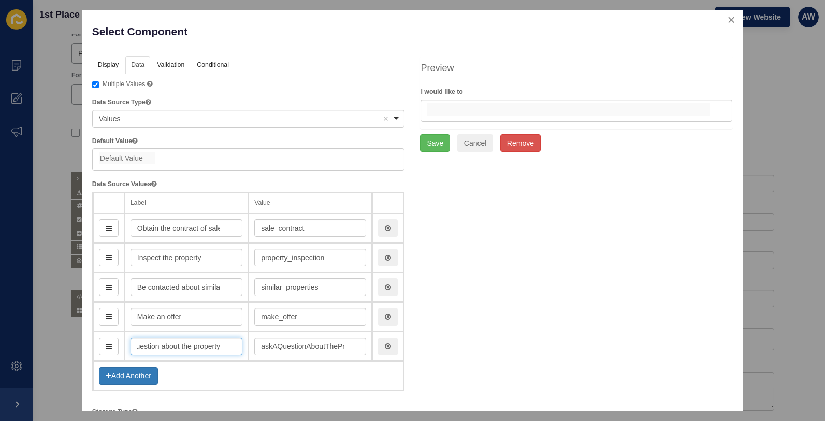
type input "Ask a question about the property"
click at [271, 347] on input "askAQuestionAboutTheProperty" at bounding box center [310, 346] width 112 height 18
type input "ask_question"
click at [177, 227] on input "Obtain the contract of sale" at bounding box center [187, 228] width 112 height 18
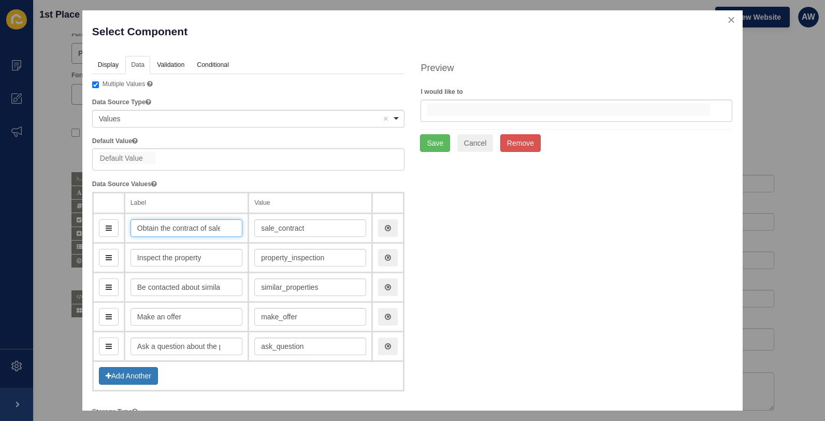
type input "Obtain the ontract of sale"
type input "obtainTheOntractOfSale"
type input "Obtain the Contract of sale"
type input "obtainTheContractOfSale"
click at [214, 227] on input "Obtain the Contract of sale" at bounding box center [187, 228] width 112 height 18
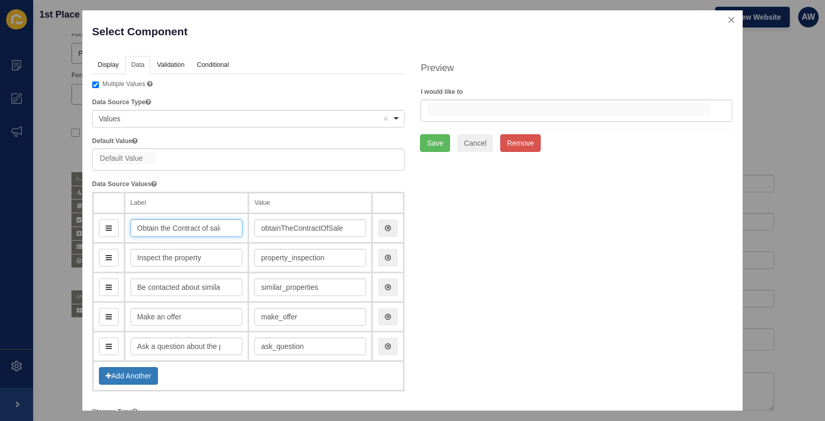
type input "Obtain the Contract of ale"
type input "obtainTheContractOfAle"
type input "Obtain the Contract of Sale"
type input "obtainTheContractOfSale"
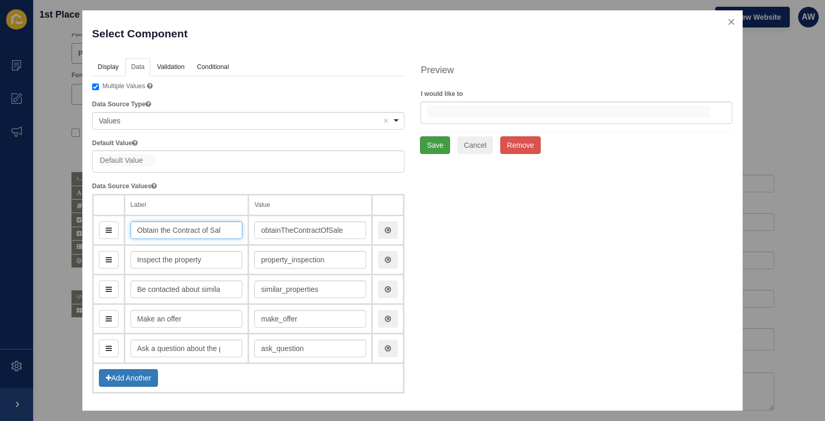
type input "Obtain the Contract of Sale"
click at [434, 144] on button "Save" at bounding box center [435, 145] width 30 height 18
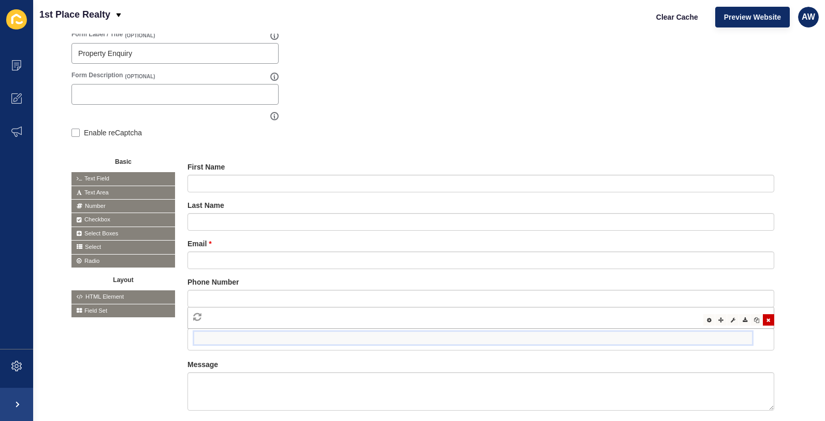
click at [210, 336] on input "false" at bounding box center [473, 337] width 558 height 12
click at [139, 390] on div "Basic Text Field Text Area Number Password Checkbox Select Boxes Select Radio B…" at bounding box center [428, 292] width 715 height 286
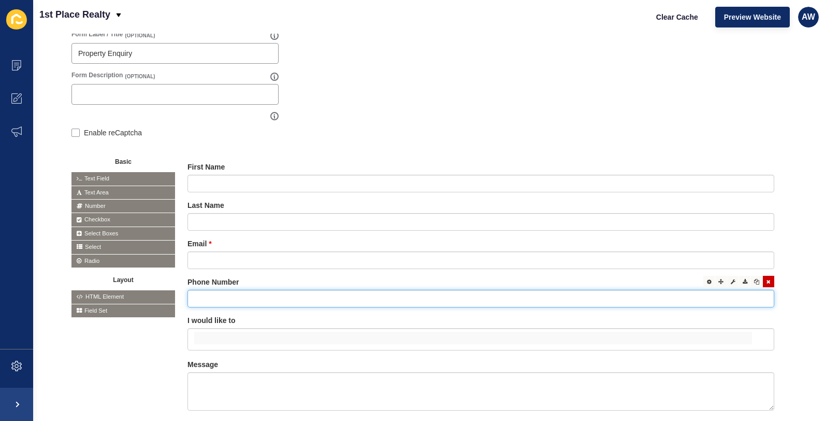
click at [215, 293] on input "text" at bounding box center [480, 299] width 587 height 18
click at [707, 279] on icon at bounding box center [709, 281] width 5 height 5
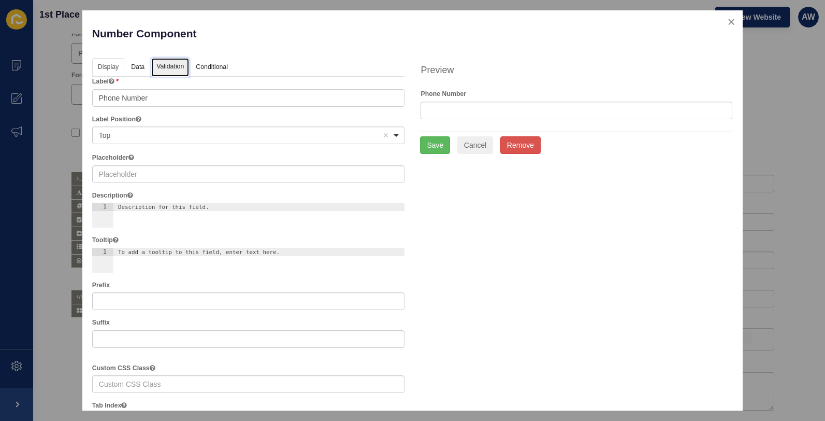
click at [163, 64] on link "Validation" at bounding box center [170, 67] width 38 height 19
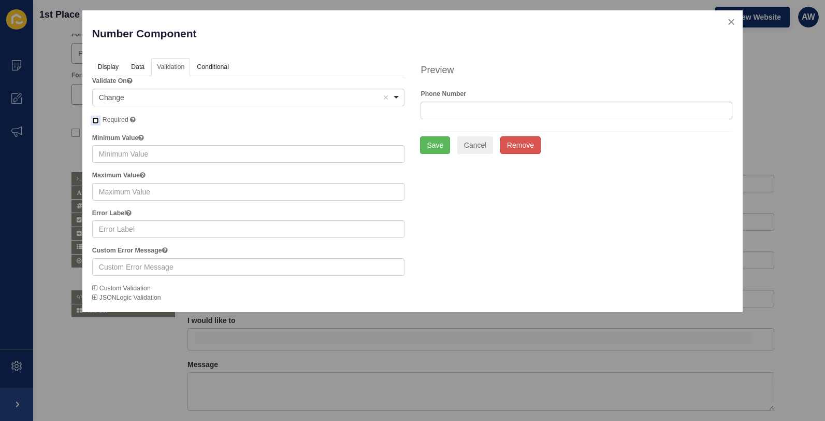
click at [95, 119] on input "Required A required field must be filled in before the form can be submitted." at bounding box center [95, 120] width 7 height 7
checkbox input "true"
click at [432, 145] on button "Save" at bounding box center [435, 145] width 30 height 18
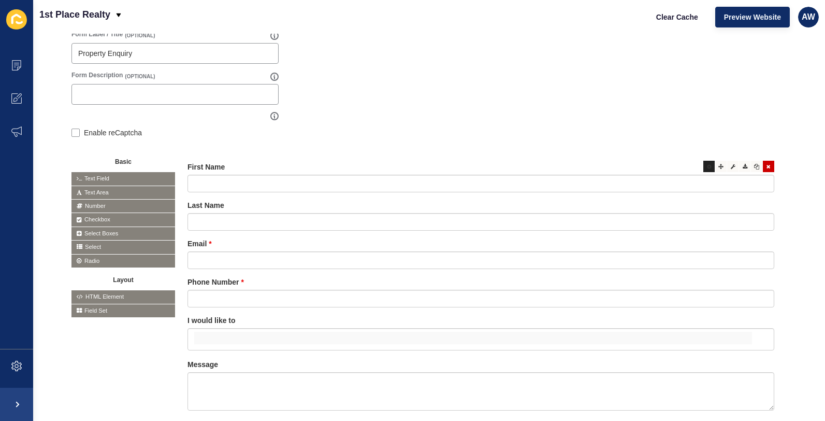
click at [707, 166] on icon at bounding box center [709, 166] width 5 height 5
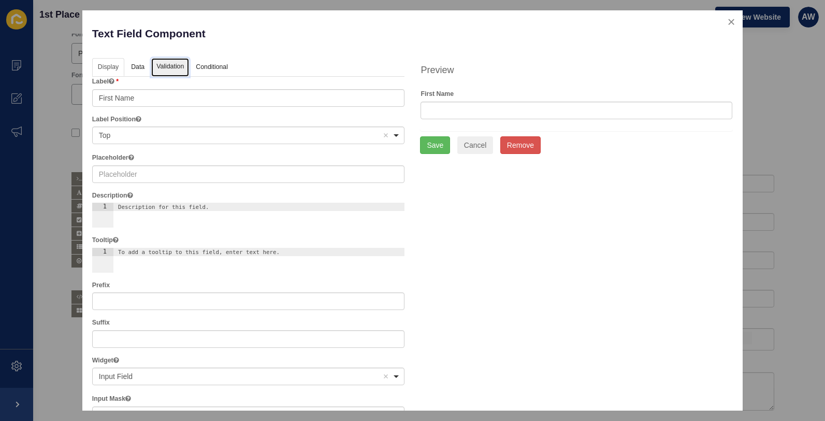
click at [180, 64] on link "Validation" at bounding box center [170, 67] width 38 height 19
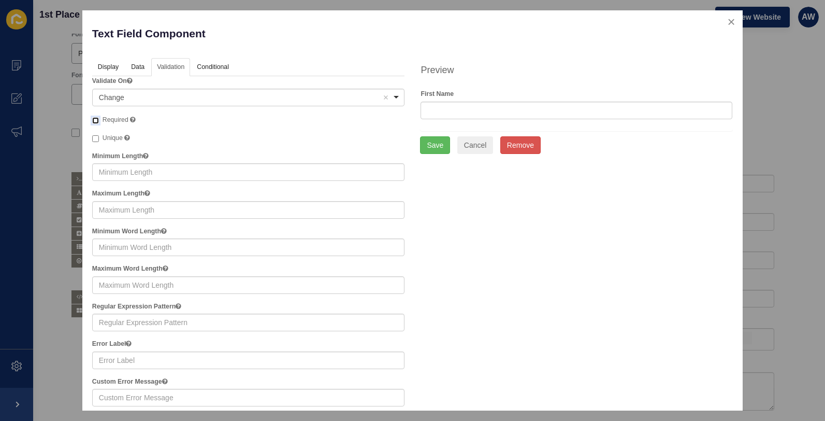
click at [97, 119] on input "Required" at bounding box center [95, 120] width 7 height 7
checkbox input "true"
click at [425, 145] on button "Save" at bounding box center [435, 145] width 30 height 18
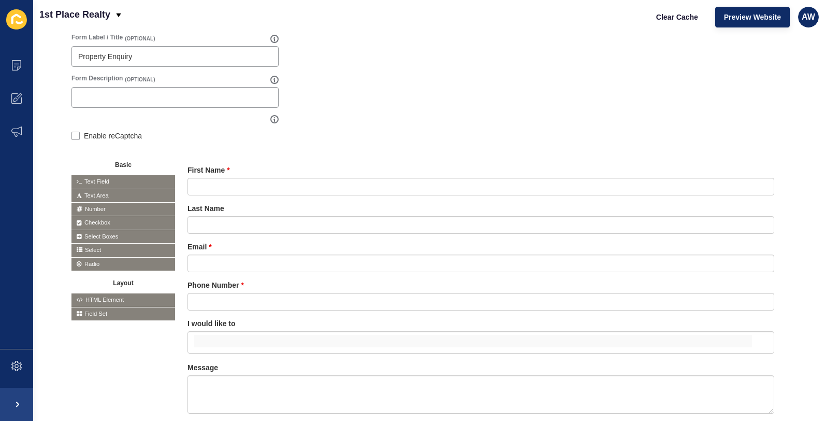
scroll to position [137, 0]
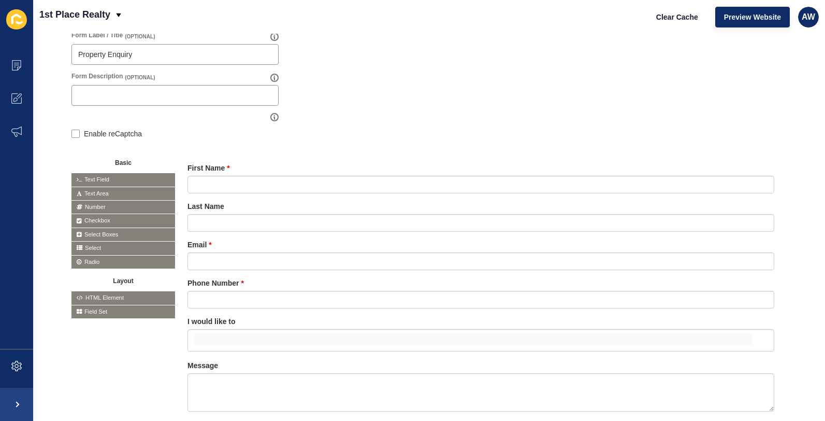
click at [102, 177] on span "Text Field" at bounding box center [123, 179] width 104 height 13
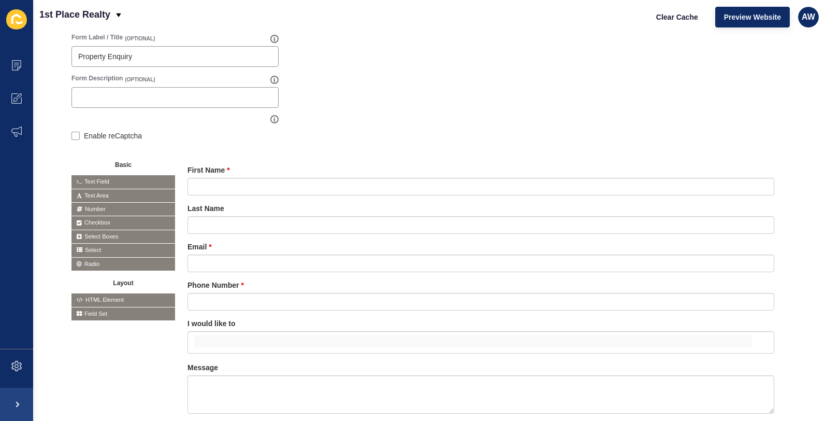
click at [115, 369] on div "Basic Text Field Text Area Number Password Checkbox Select Boxes Select Radio B…" at bounding box center [428, 295] width 715 height 286
click at [675, 63] on form "Form Name Property Enquiry Save Form Label / Title (OPTIONAL) Property Enquiry …" at bounding box center [428, 215] width 715 height 445
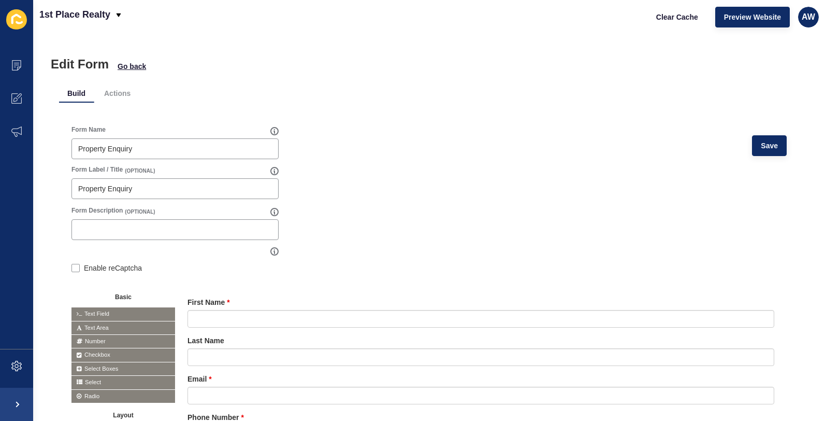
scroll to position [0, 0]
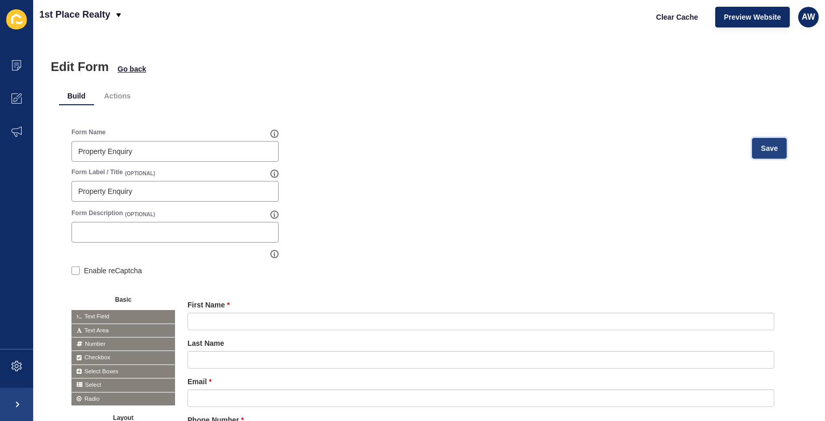
click at [761, 148] on span "Save" at bounding box center [769, 148] width 17 height 10
click at [143, 69] on span "Go back" at bounding box center [132, 69] width 28 height 10
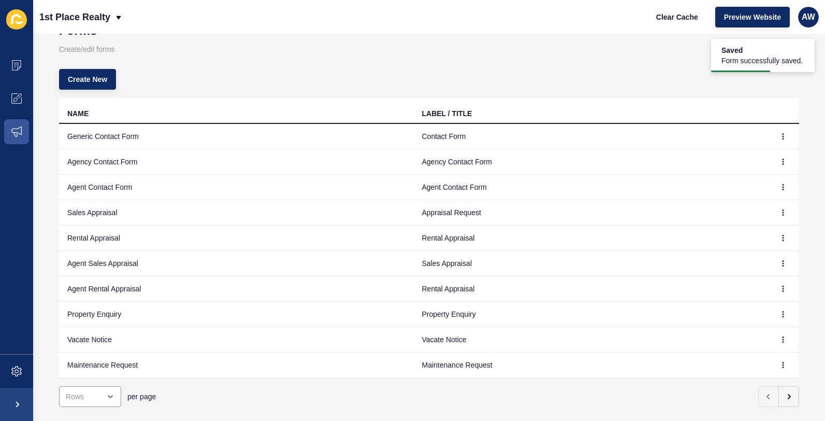
scroll to position [54, 0]
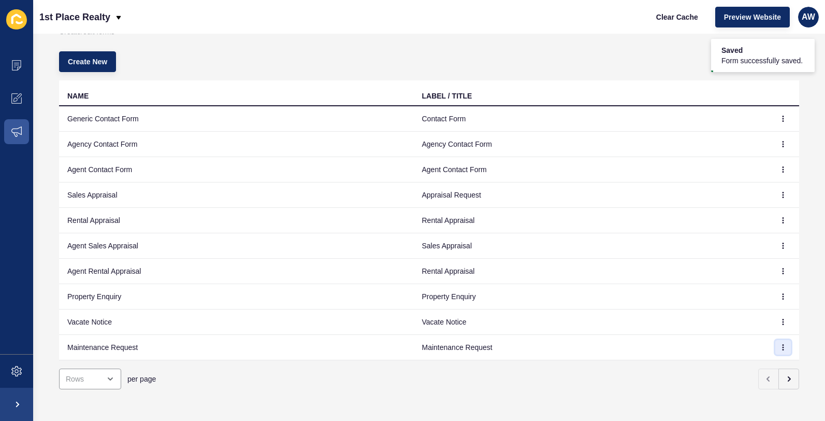
click at [783, 346] on icon "button" at bounding box center [783, 346] width 1 height 5
click at [289, 390] on div "Forms Create/edit forms Create New NAME LABEL / TITLE Generic Contact Form Cont…" at bounding box center [429, 227] width 792 height 387
click at [785, 380] on icon "button" at bounding box center [789, 378] width 8 height 8
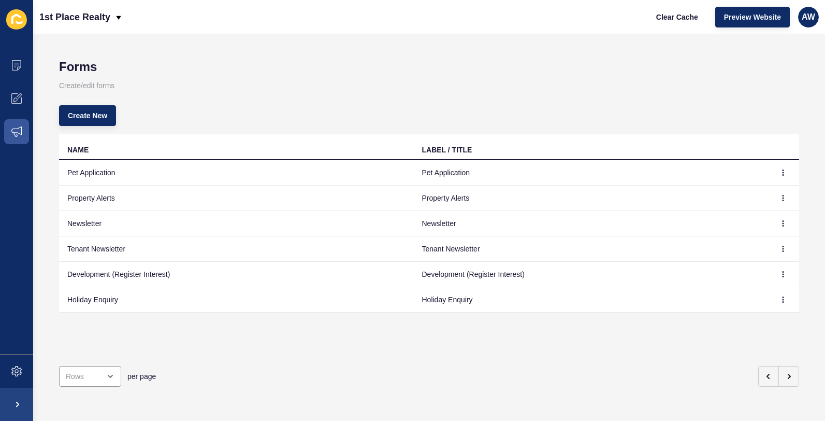
scroll to position [0, 0]
click at [783, 195] on icon "button" at bounding box center [783, 197] width 1 height 5
click at [240, 348] on div "NAME LABEL / TITLE Pet Application Pet Application Property Alerts Property Ale…" at bounding box center [429, 245] width 740 height 223
click at [137, 196] on td "Property Alerts" at bounding box center [236, 197] width 355 height 25
click at [99, 200] on td "Property Alerts" at bounding box center [236, 197] width 355 height 25
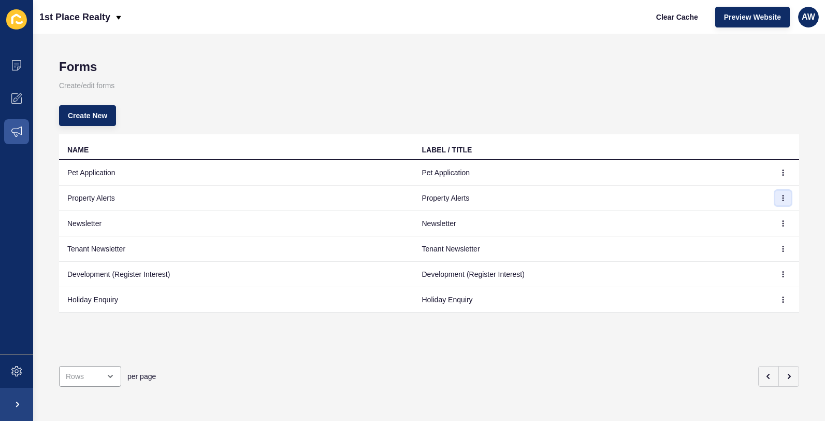
click at [780, 196] on icon "button" at bounding box center [783, 198] width 6 height 6
click at [725, 219] on link "Edit" at bounding box center [747, 218] width 73 height 23
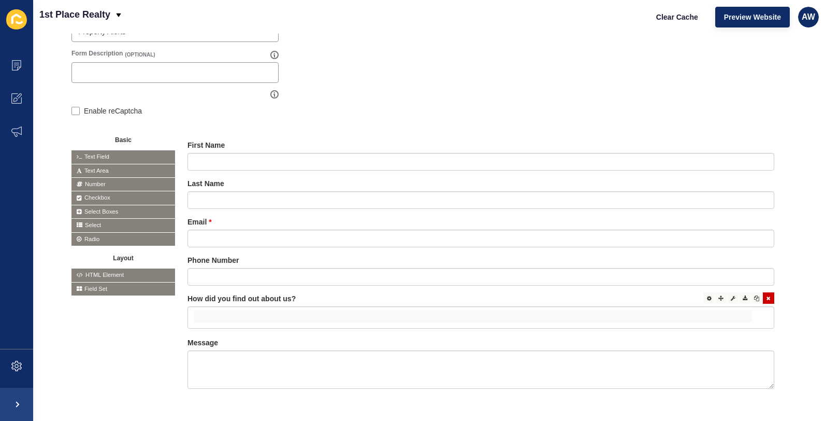
scroll to position [167, 0]
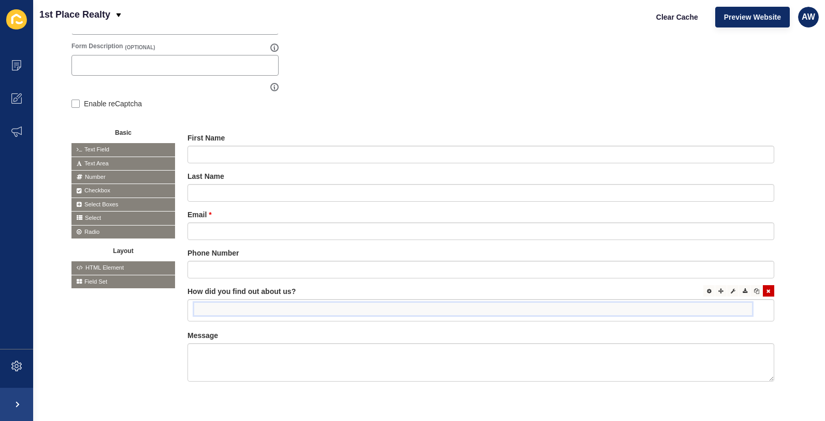
click at [238, 311] on input "false" at bounding box center [473, 308] width 558 height 12
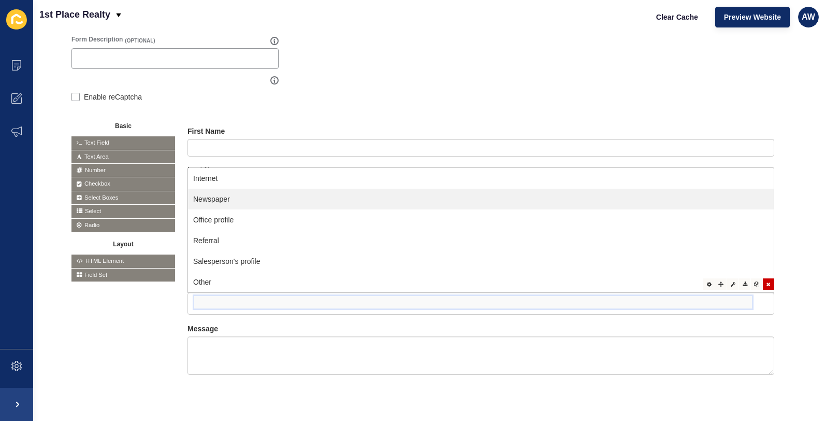
scroll to position [174, 0]
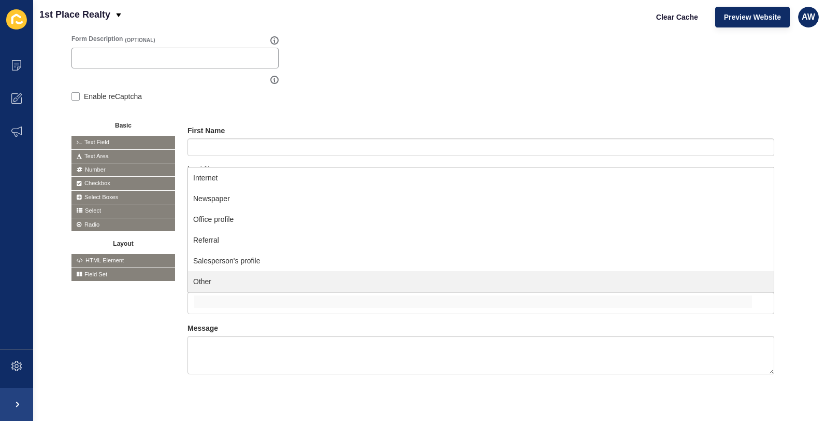
click at [133, 320] on div "Basic Text Field Text Area Number Password Checkbox Select Boxes Select Radio B…" at bounding box center [428, 256] width 715 height 286
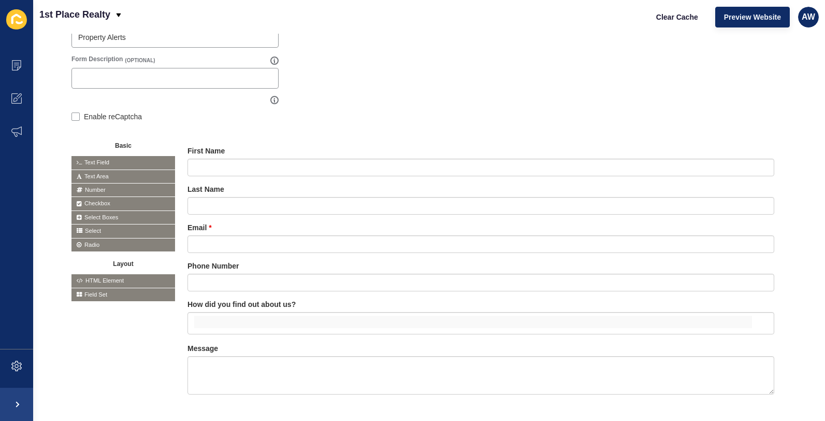
scroll to position [143, 0]
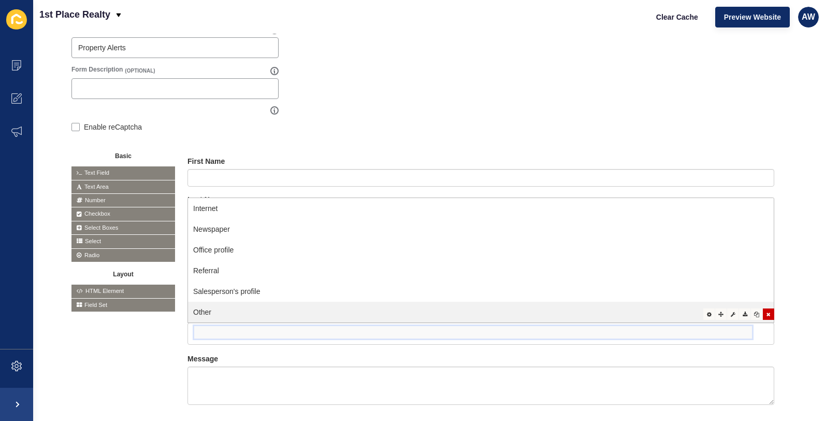
click at [266, 327] on input "false" at bounding box center [473, 332] width 558 height 12
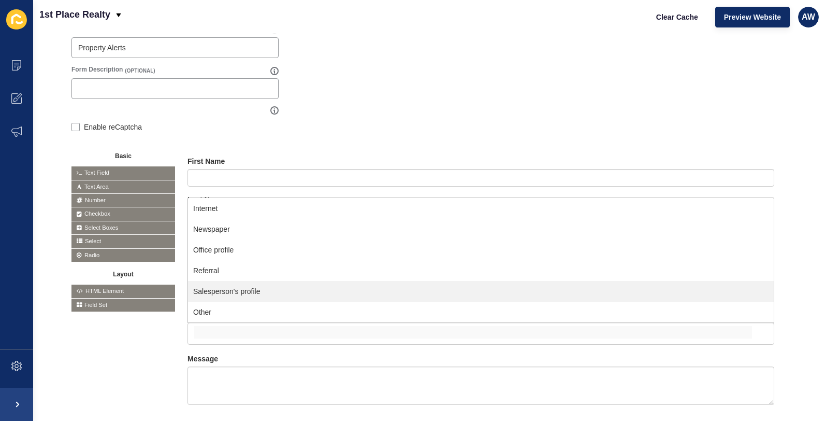
click at [108, 369] on div "Basic Text Field Text Area Number Password Checkbox Select Boxes Select Radio B…" at bounding box center [428, 286] width 715 height 286
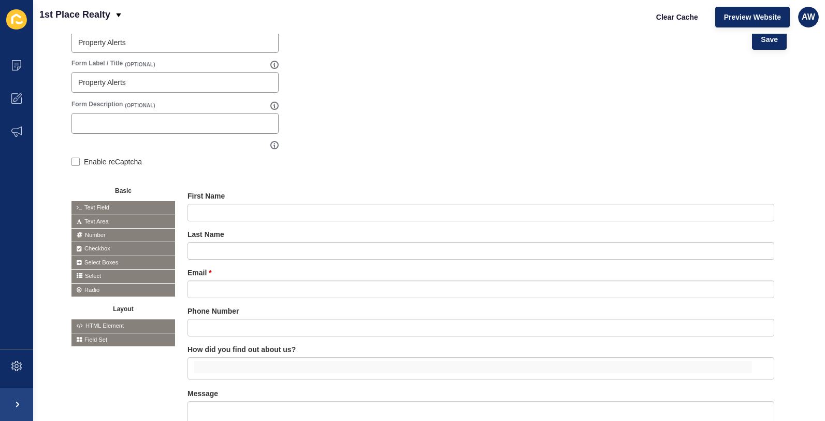
scroll to position [17, 0]
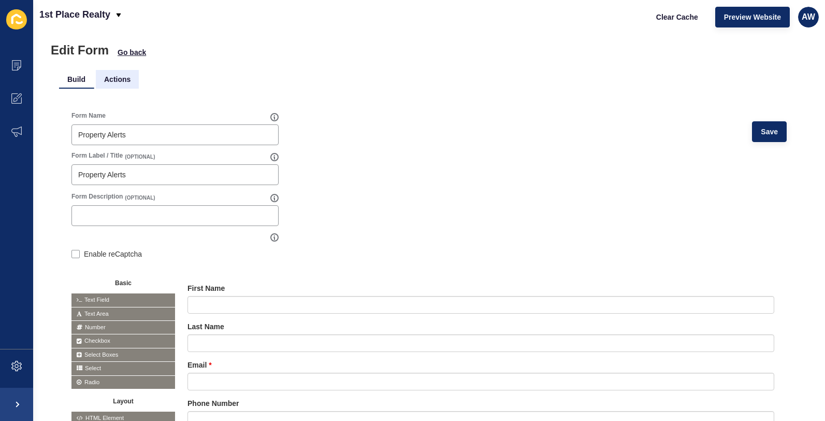
click at [115, 78] on li "Actions" at bounding box center [117, 79] width 43 height 19
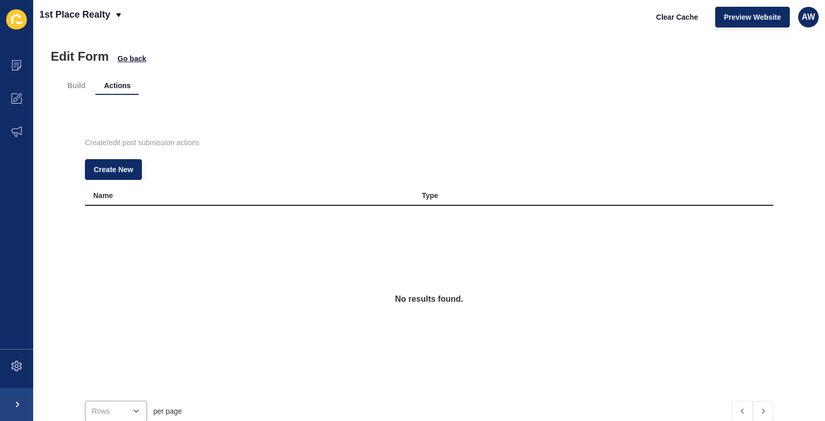
scroll to position [25, 0]
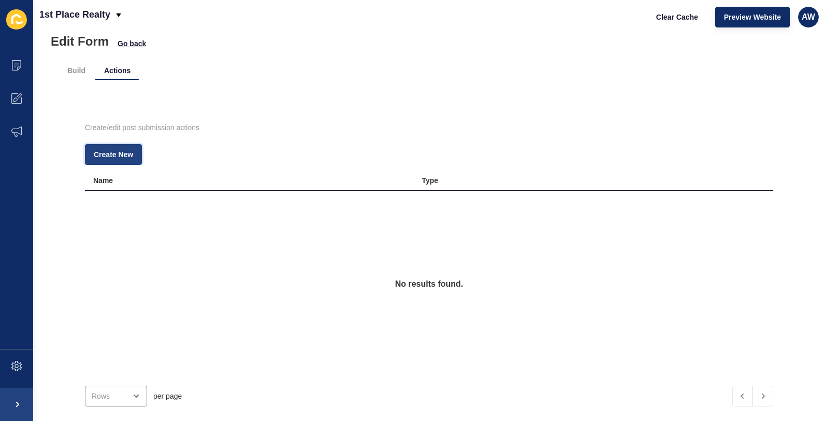
click at [115, 147] on button "Create New" at bounding box center [113, 154] width 57 height 21
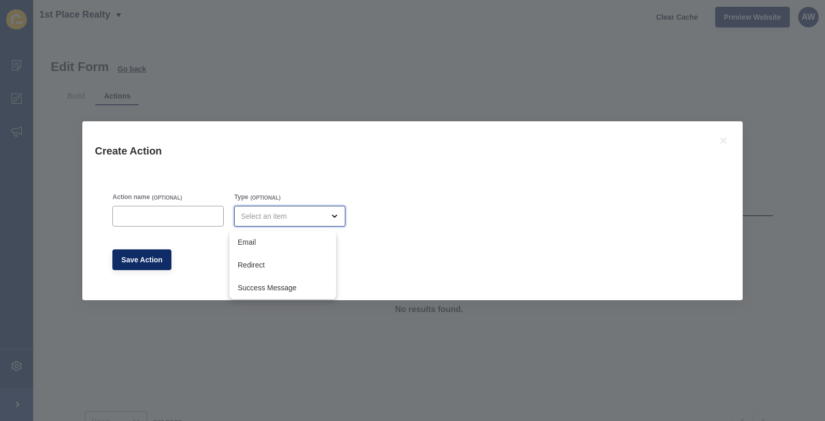
click at [265, 212] on div "close menu" at bounding box center [282, 216] width 83 height 10
click at [255, 263] on span "Redirect" at bounding box center [283, 264] width 90 height 10
type input "Redirect"
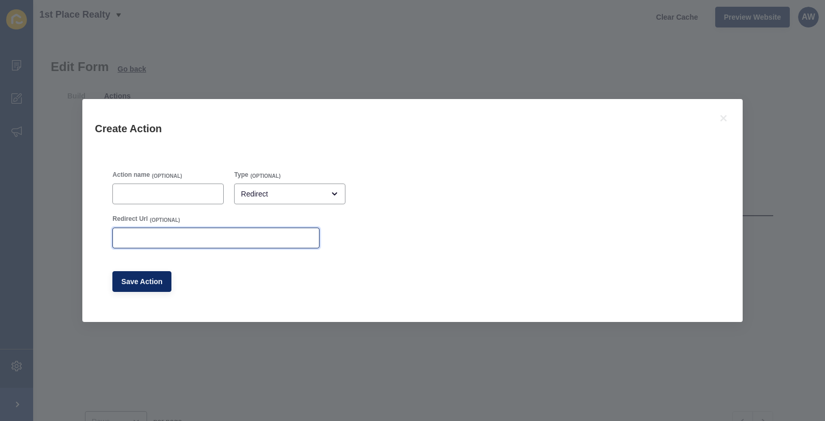
click at [193, 238] on input "Redirect Url" at bounding box center [216, 238] width 194 height 10
click at [179, 187] on div at bounding box center [167, 193] width 111 height 21
click at [723, 117] on icon at bounding box center [723, 118] width 6 height 6
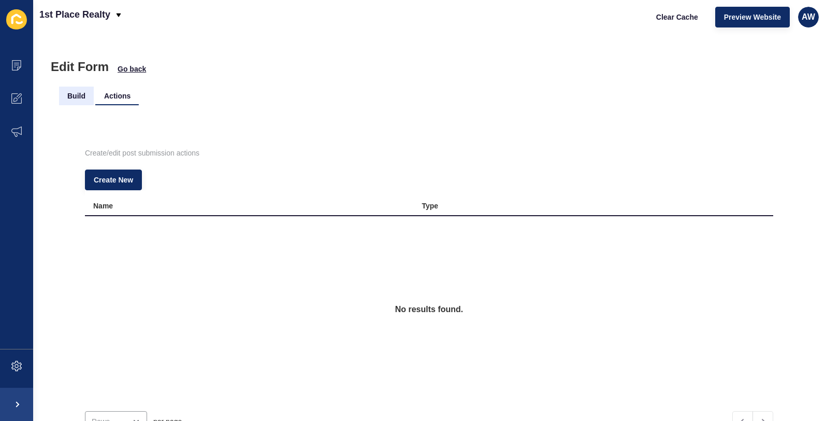
click at [71, 92] on li "Build" at bounding box center [76, 95] width 35 height 19
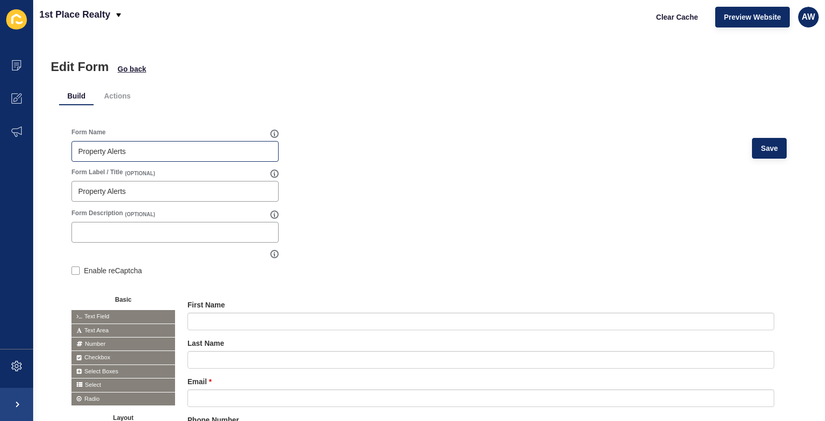
scroll to position [53, 0]
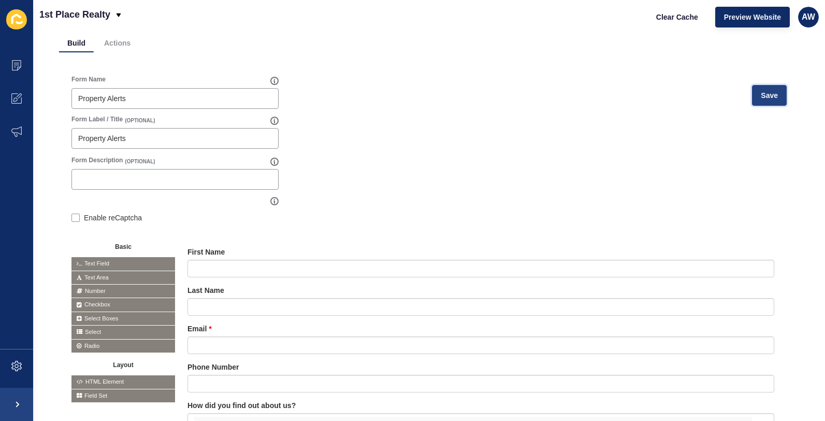
click at [764, 95] on span "Save" at bounding box center [769, 95] width 17 height 10
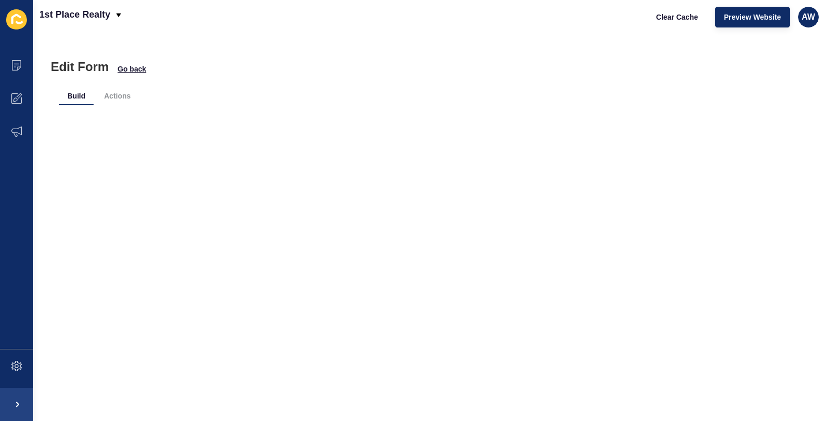
scroll to position [0, 0]
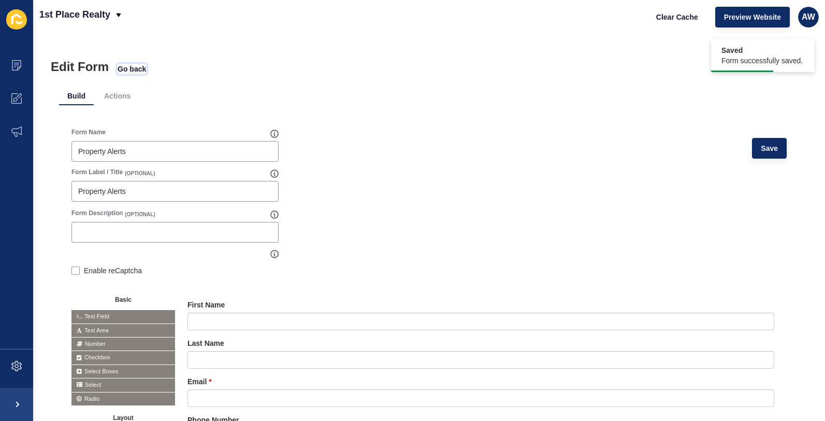
click at [136, 68] on span "Go back" at bounding box center [132, 69] width 28 height 10
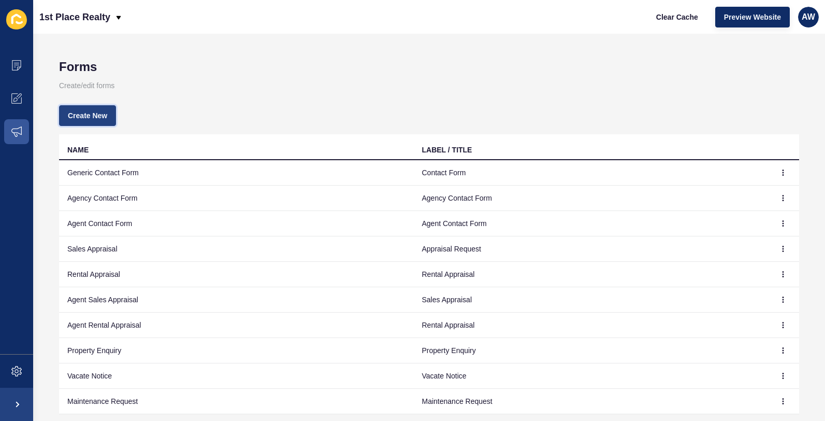
click at [86, 112] on span "Create New" at bounding box center [87, 115] width 39 height 10
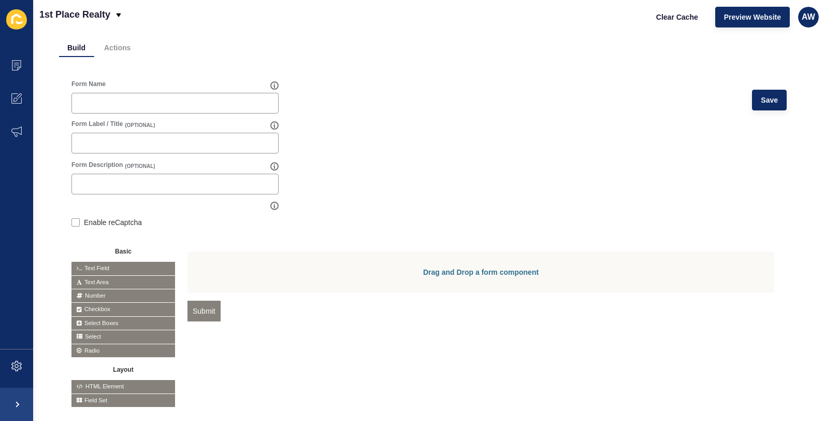
scroll to position [81, 0]
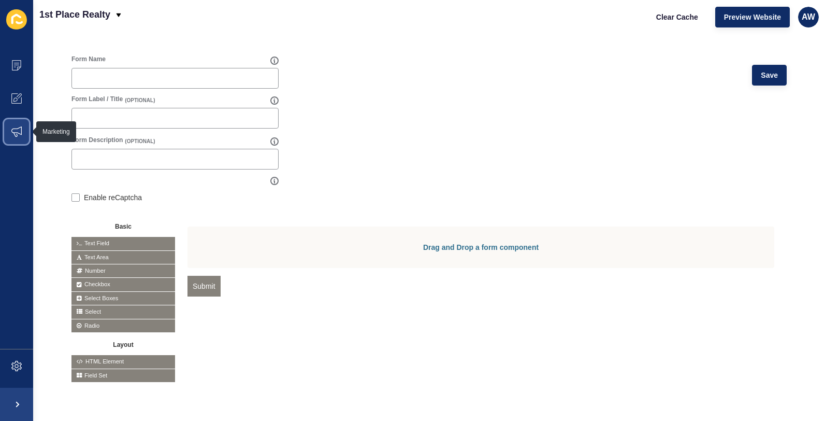
click at [19, 131] on icon at bounding box center [16, 131] width 10 height 10
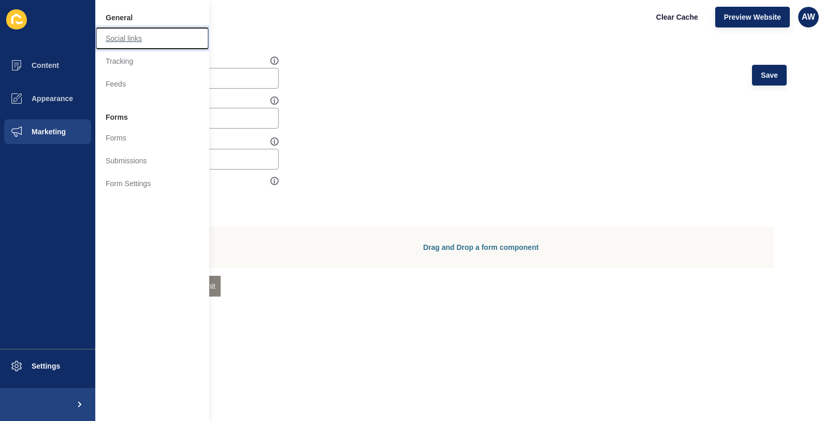
click at [125, 37] on link "Social links" at bounding box center [152, 38] width 114 height 23
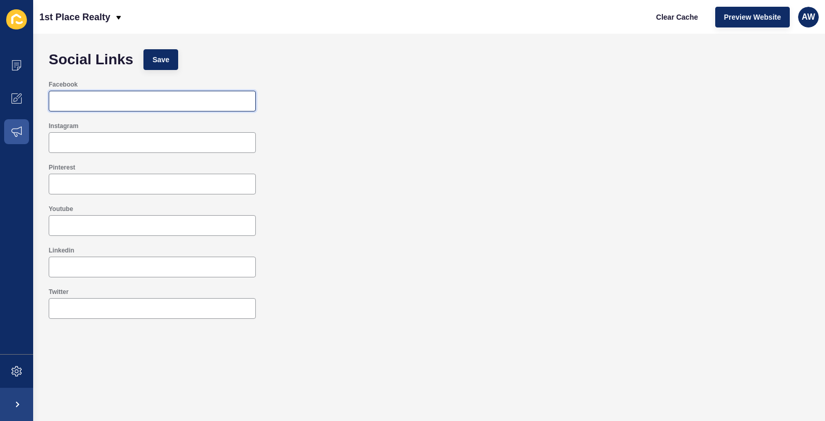
click at [58, 103] on input "Facebook" at bounding box center [152, 101] width 194 height 10
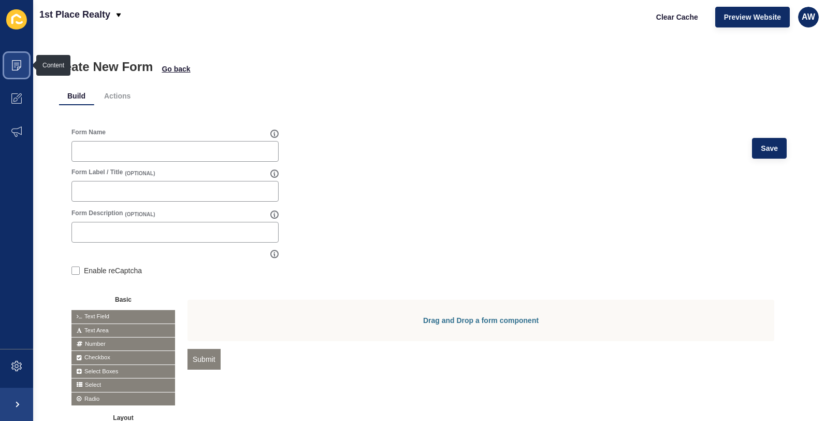
click at [19, 62] on icon at bounding box center [16, 65] width 10 height 10
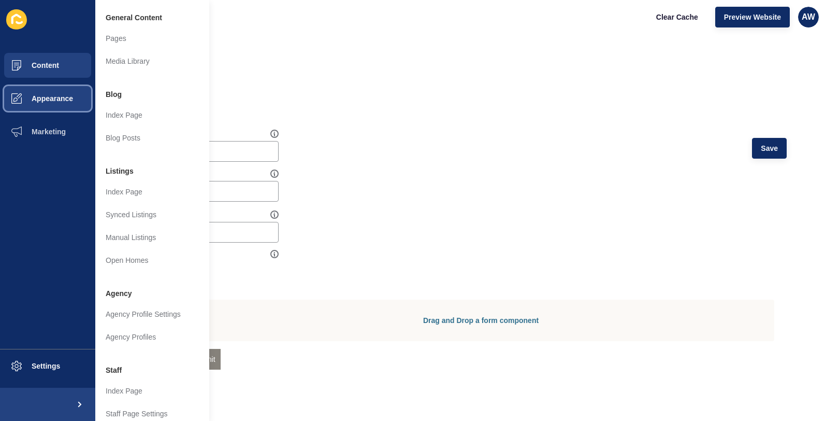
click at [58, 98] on span "Appearance" at bounding box center [35, 98] width 75 height 8
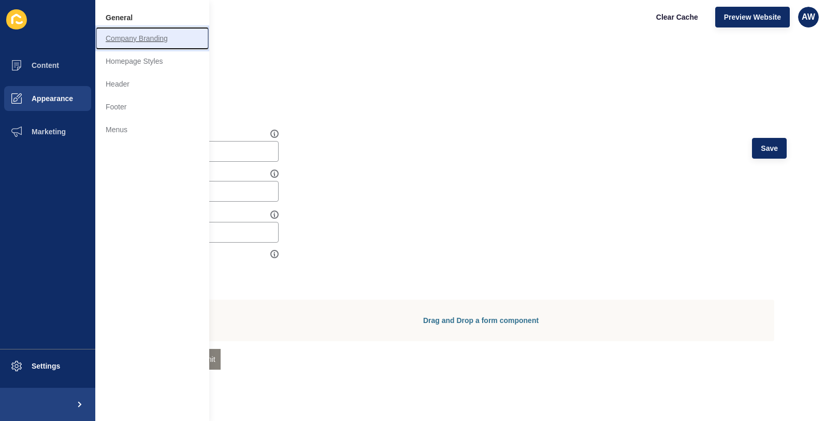
click at [139, 38] on link "Company Branding" at bounding box center [152, 38] width 114 height 23
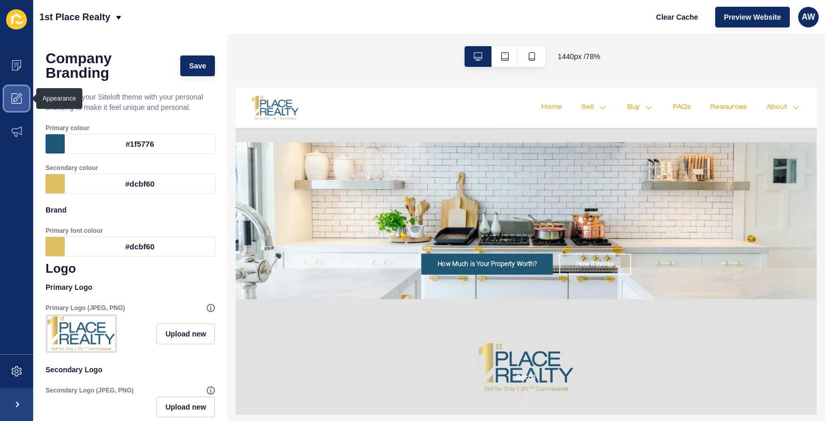
click at [19, 94] on icon at bounding box center [16, 98] width 10 height 10
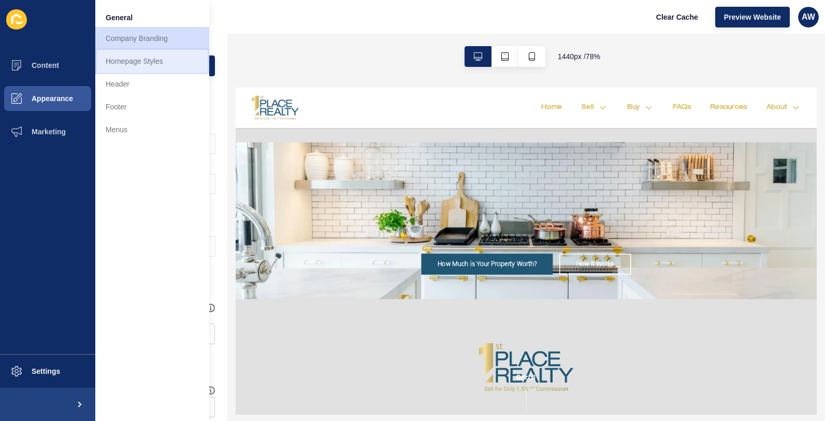
click at [151, 60] on link "Homepage Styles" at bounding box center [152, 61] width 114 height 23
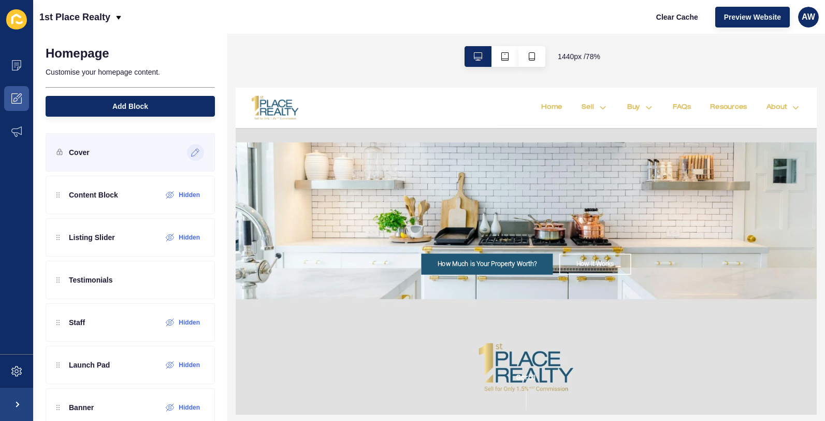
click at [191, 152] on icon at bounding box center [195, 152] width 9 height 8
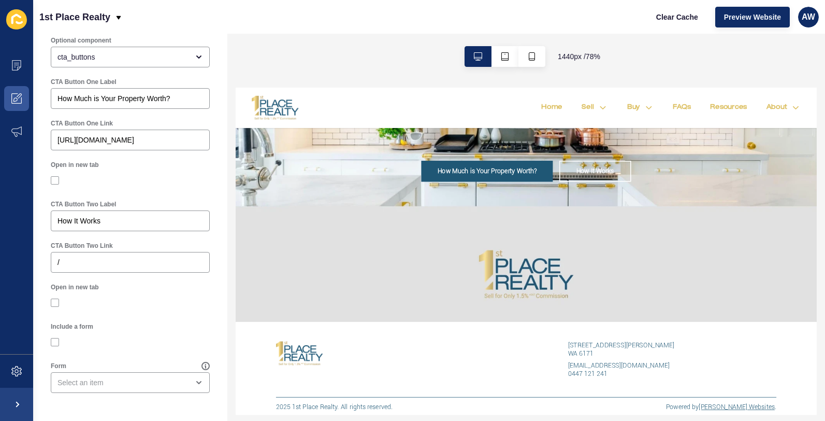
scroll to position [122, 0]
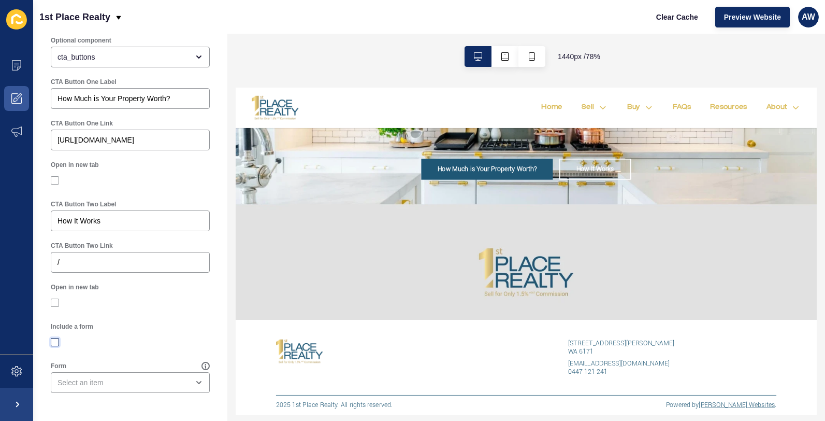
click at [54, 342] on label at bounding box center [55, 342] width 8 height 8
click at [54, 342] on input "Include a form" at bounding box center [56, 342] width 7 height 7
click at [55, 342] on label at bounding box center [55, 342] width 8 height 8
click at [55, 342] on input "Include a form" at bounding box center [56, 342] width 7 height 7
checkbox input "false"
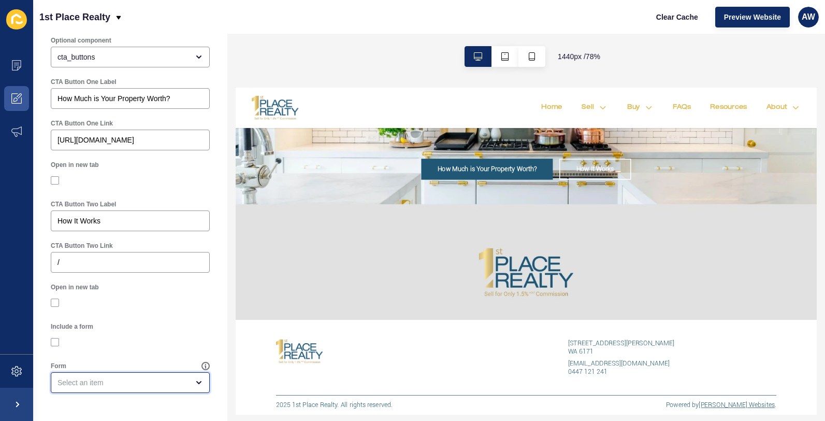
click at [128, 383] on div "open menu" at bounding box center [122, 382] width 131 height 10
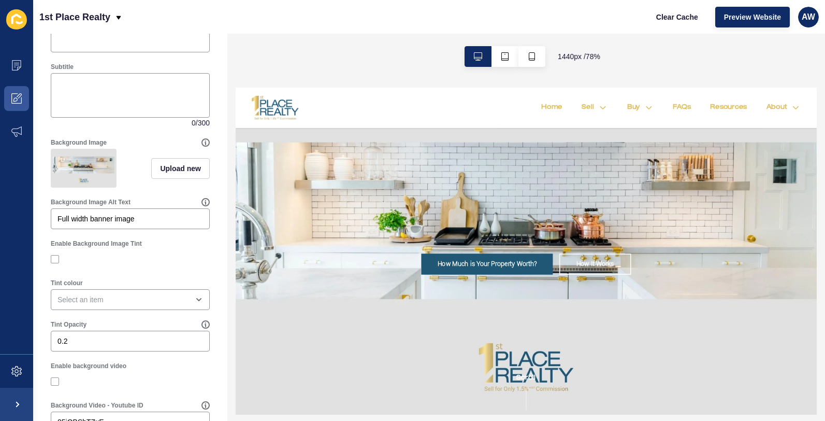
scroll to position [104, 0]
click at [150, 304] on div "open menu" at bounding box center [122, 298] width 131 height 10
click at [198, 263] on div at bounding box center [130, 257] width 159 height 9
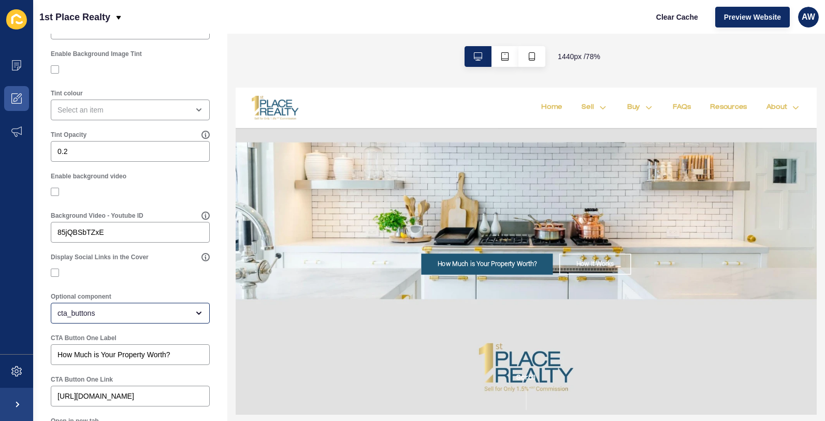
scroll to position [308, 0]
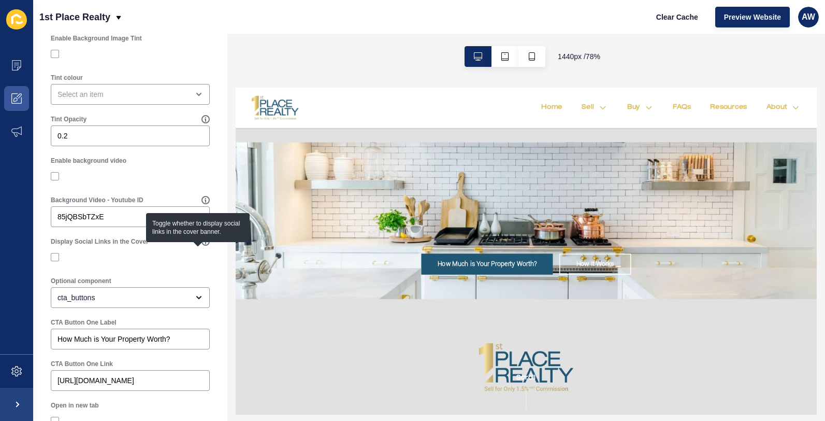
click at [152, 262] on div at bounding box center [130, 256] width 159 height 9
click at [170, 262] on div at bounding box center [130, 256] width 159 height 9
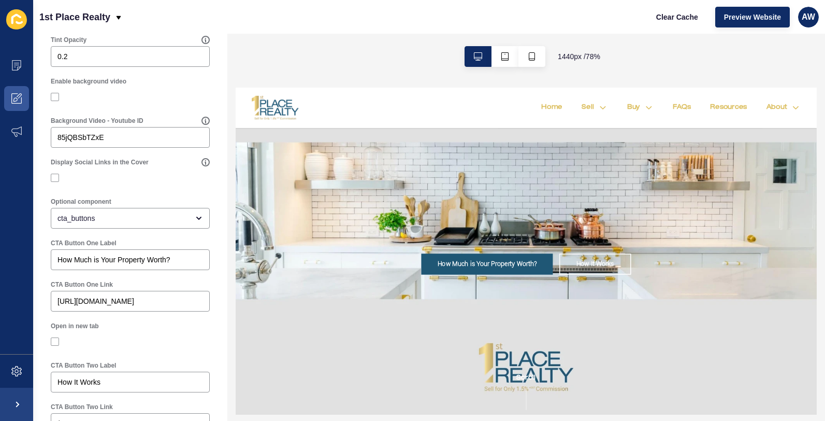
scroll to position [394, 0]
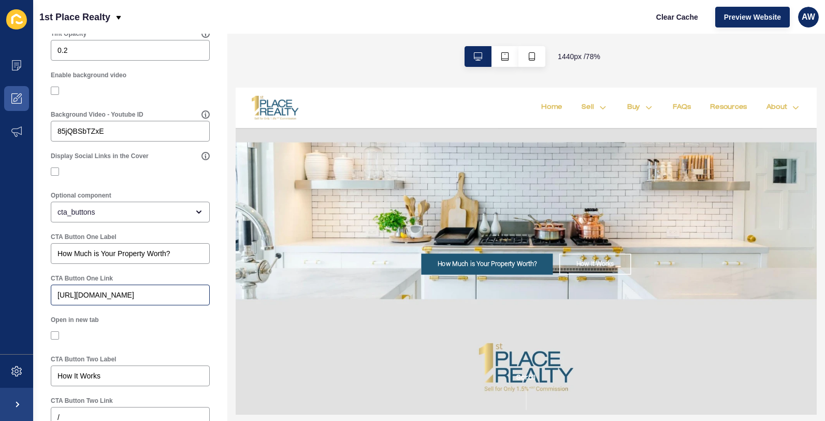
drag, startPoint x: 56, startPoint y: 302, endPoint x: 198, endPoint y: 301, distance: 141.9
click at [198, 301] on div "[URL][DOMAIN_NAME]" at bounding box center [130, 294] width 159 height 21
drag, startPoint x: 172, startPoint y: 331, endPoint x: 175, endPoint y: 326, distance: 5.3
click at [173, 324] on div "Open in new tab" at bounding box center [130, 319] width 159 height 8
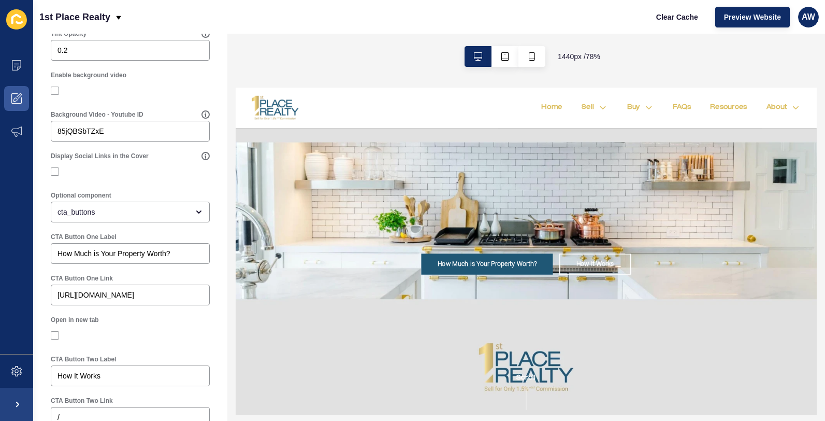
scroll to position [0, 0]
drag, startPoint x: 56, startPoint y: 305, endPoint x: 217, endPoint y: 299, distance: 161.2
click at [217, 299] on div "Cover < Back Save Enabled Title Subtitle 0 / 300 Background Image Upload new Ba…" at bounding box center [130, 107] width 194 height 935
click at [156, 332] on div "Open in new tab" at bounding box center [130, 329] width 161 height 31
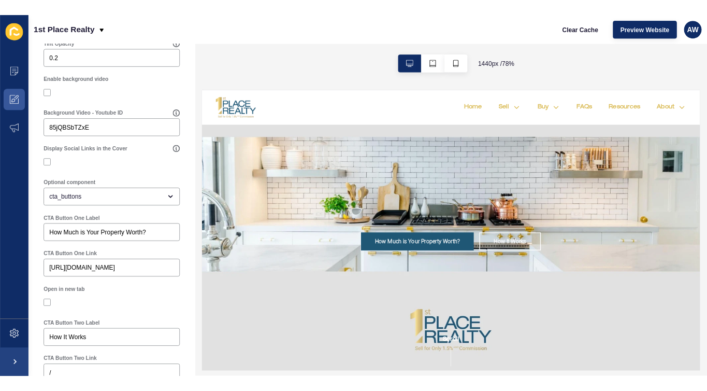
scroll to position [394, 0]
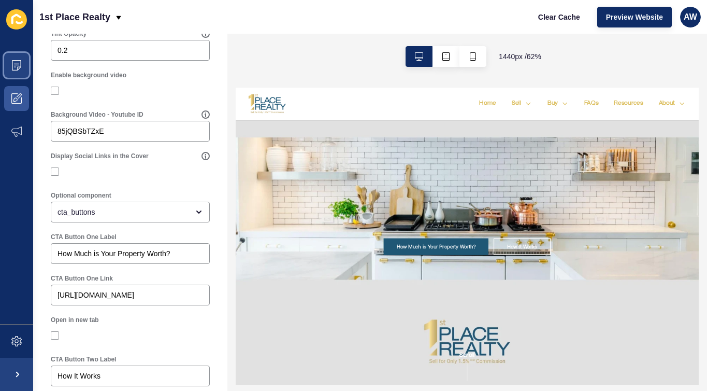
click at [18, 62] on icon at bounding box center [16, 65] width 10 height 10
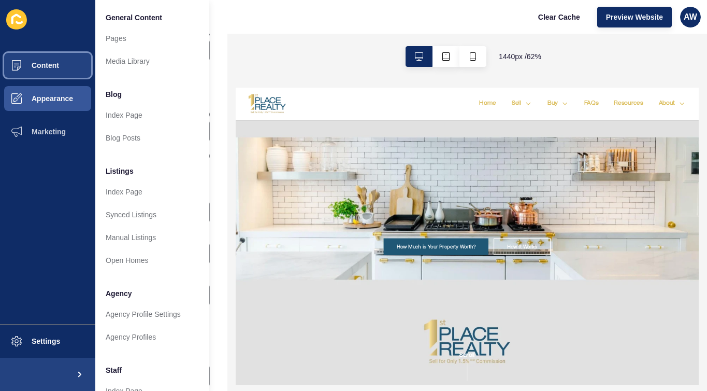
click at [47, 63] on span "Content" at bounding box center [28, 65] width 61 height 8
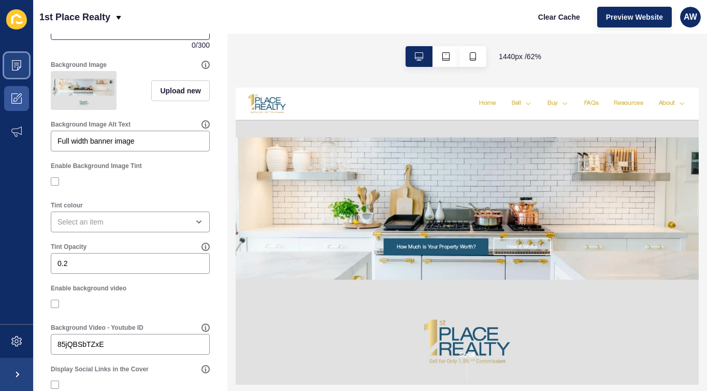
scroll to position [0, 0]
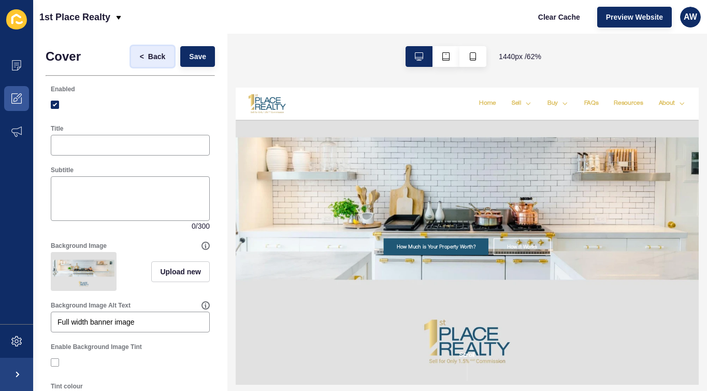
click at [148, 54] on span "Back" at bounding box center [156, 56] width 17 height 10
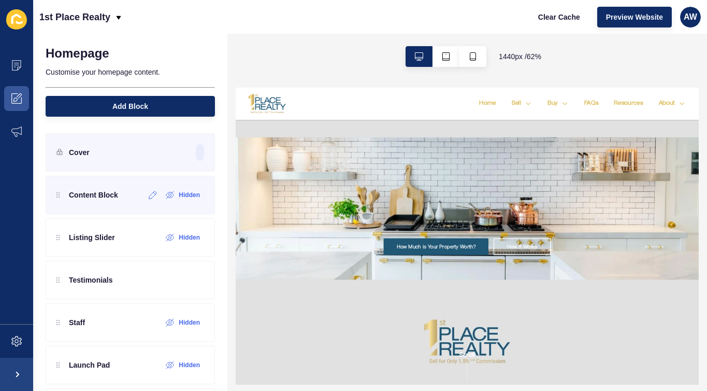
click at [106, 200] on div "Content Block" at bounding box center [87, 194] width 62 height 17
click at [91, 49] on h1 "Homepage" at bounding box center [78, 53] width 64 height 15
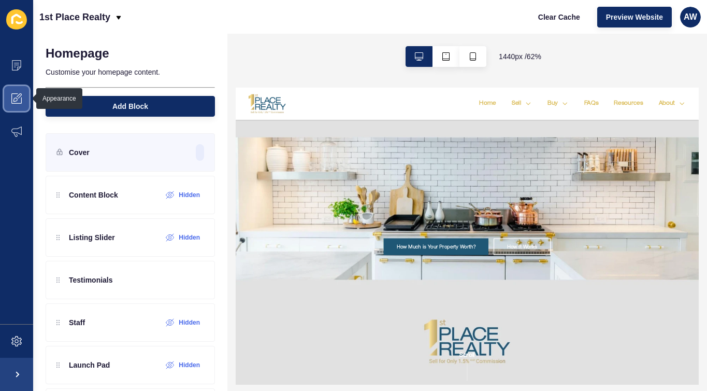
click at [21, 99] on icon at bounding box center [16, 98] width 10 height 10
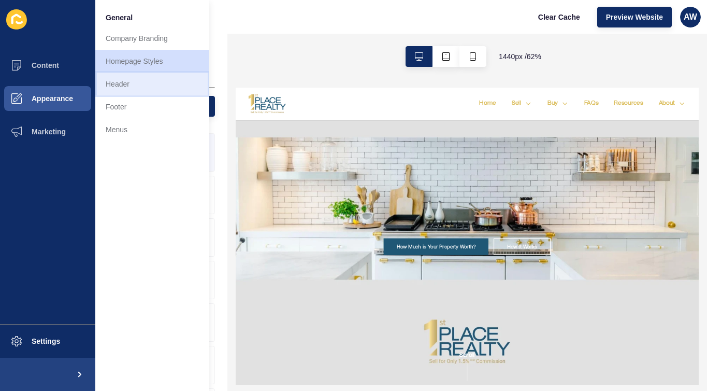
click at [117, 83] on link "Header" at bounding box center [152, 84] width 114 height 23
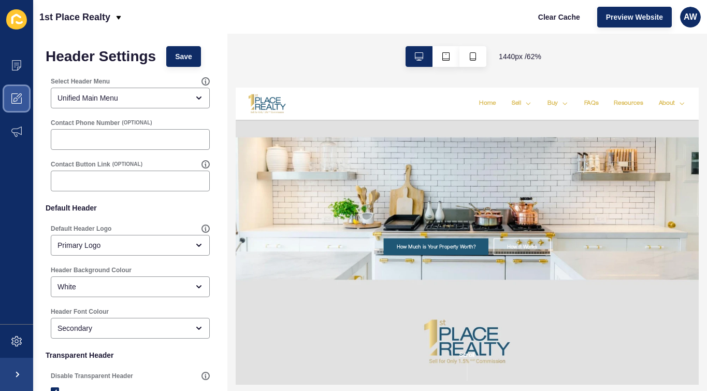
click at [19, 93] on icon at bounding box center [16, 98] width 10 height 10
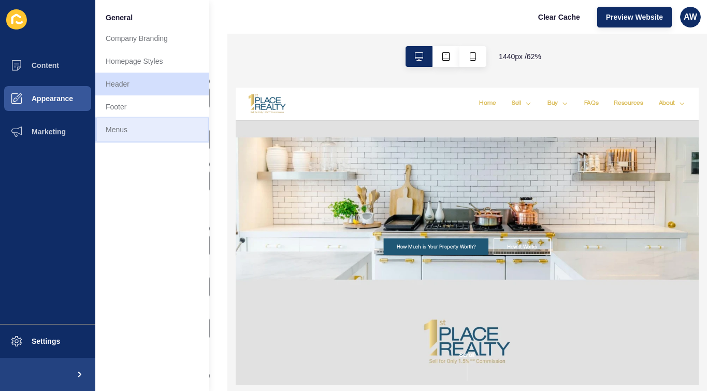
click at [118, 129] on link "Menus" at bounding box center [152, 129] width 114 height 23
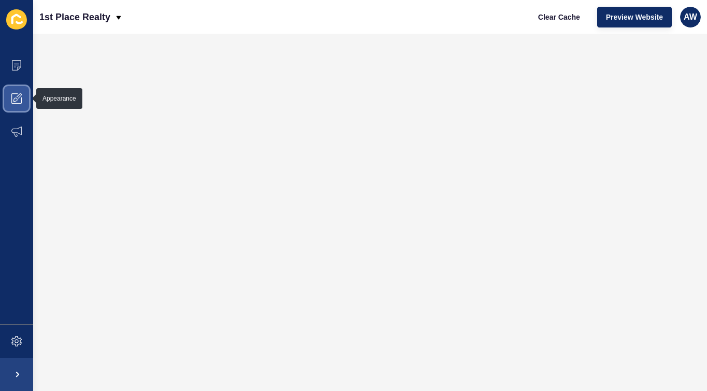
click at [21, 99] on span at bounding box center [16, 98] width 33 height 33
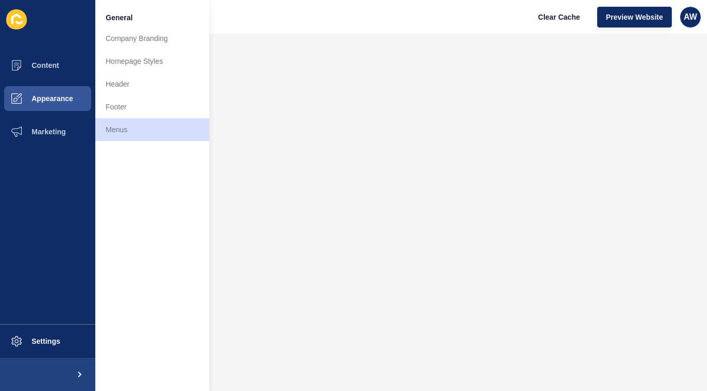
click at [121, 16] on span "General" at bounding box center [119, 17] width 27 height 10
click at [121, 58] on link "Homepage Styles" at bounding box center [152, 61] width 114 height 23
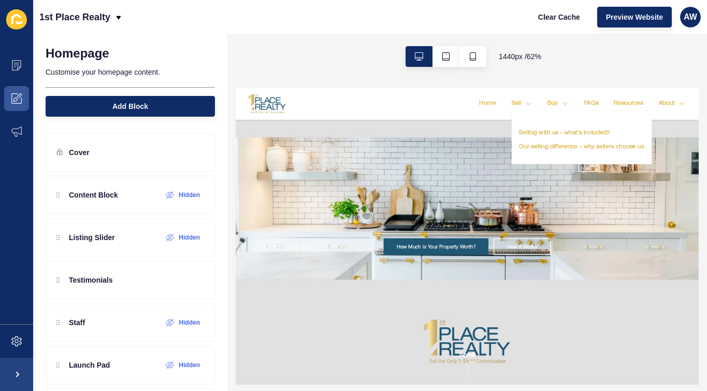
click at [684, 113] on link "Sell" at bounding box center [688, 113] width 16 height 12
click at [684, 109] on link "Sell" at bounding box center [688, 113] width 16 height 12
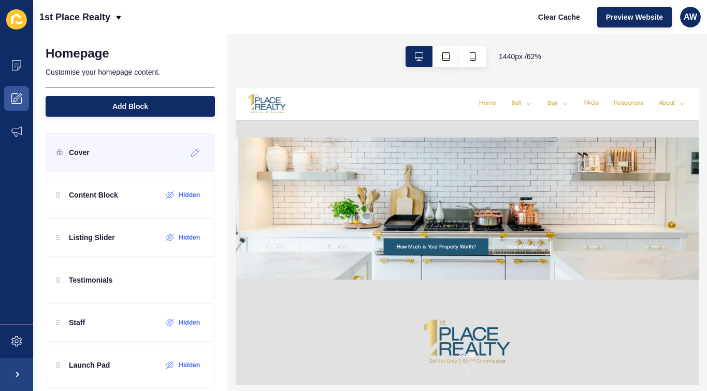
click at [113, 145] on div "Cover" at bounding box center [130, 152] width 169 height 38
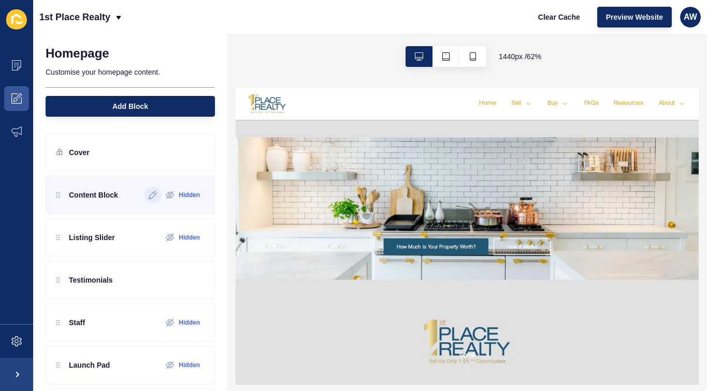
click at [149, 197] on icon at bounding box center [153, 195] width 9 height 8
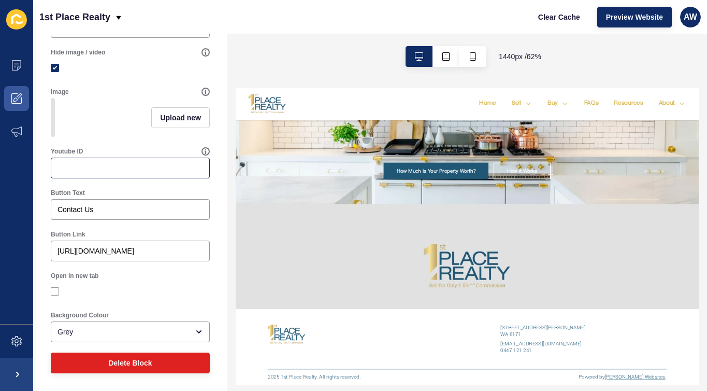
scroll to position [282, 0]
click at [90, 251] on input "[URL][DOMAIN_NAME]" at bounding box center [130, 250] width 146 height 10
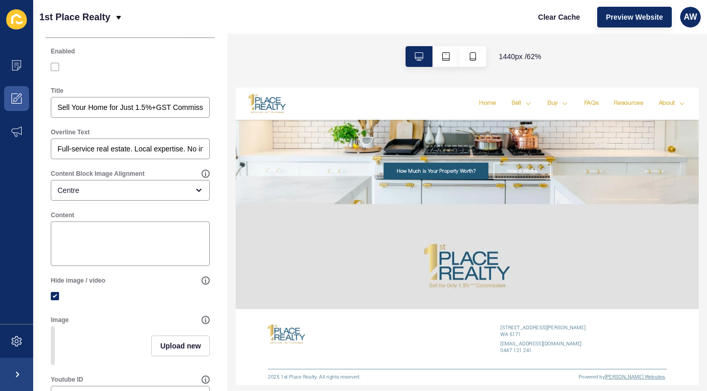
scroll to position [0, 0]
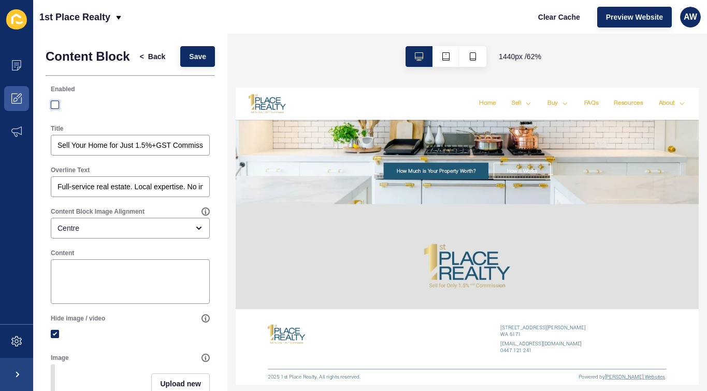
click at [54, 109] on label at bounding box center [55, 104] width 8 height 8
click at [54, 108] on input "Enabled" at bounding box center [56, 105] width 7 height 7
checkbox input "true"
click at [194, 59] on span "Save" at bounding box center [197, 56] width 17 height 10
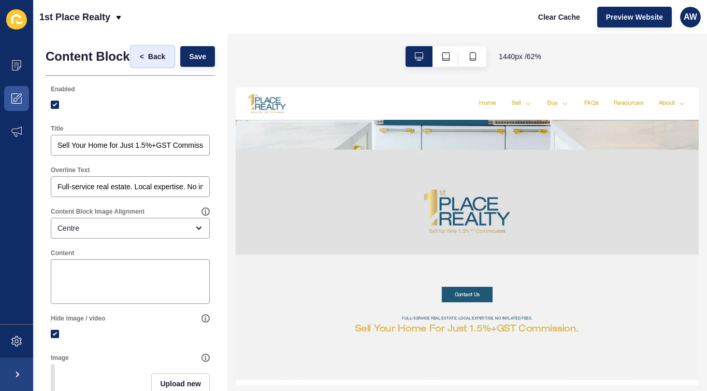
click at [148, 60] on span "Back" at bounding box center [156, 56] width 17 height 10
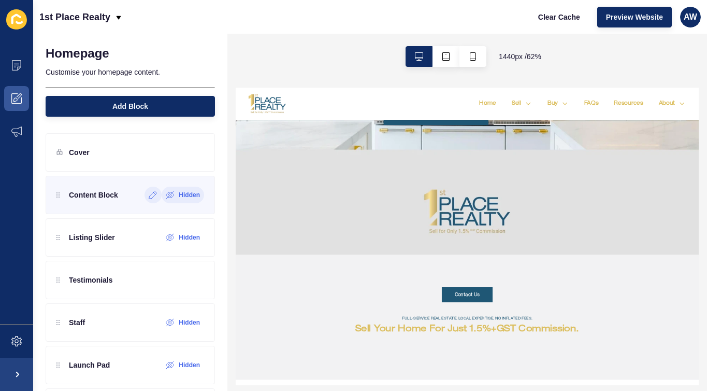
click at [170, 196] on icon at bounding box center [171, 196] width 2 height 2
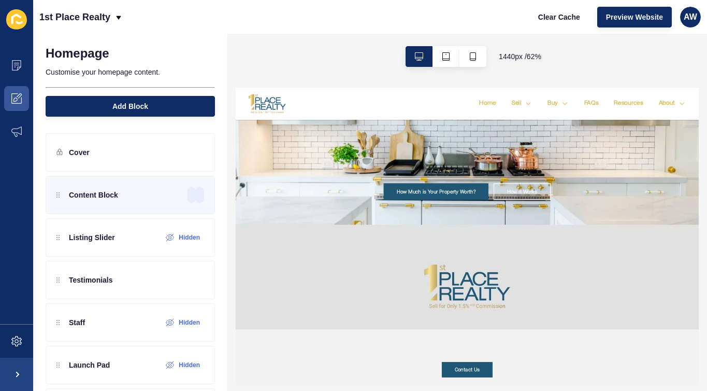
scroll to position [61, 0]
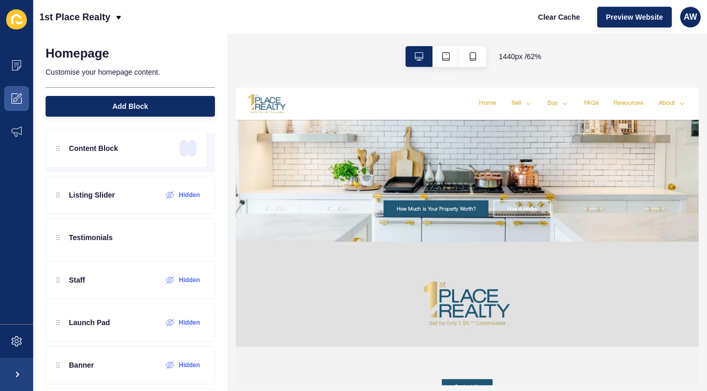
drag, startPoint x: 95, startPoint y: 199, endPoint x: 92, endPoint y: 146, distance: 53.4
click at [92, 146] on div "Cover Content Block Listing Slider Hidden Testimonials Staff Hidden Launch Pad …" at bounding box center [130, 346] width 194 height 447
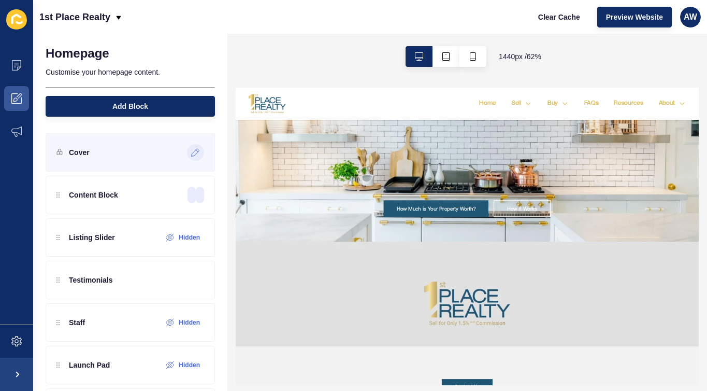
click at [192, 152] on icon at bounding box center [196, 153] width 8 height 8
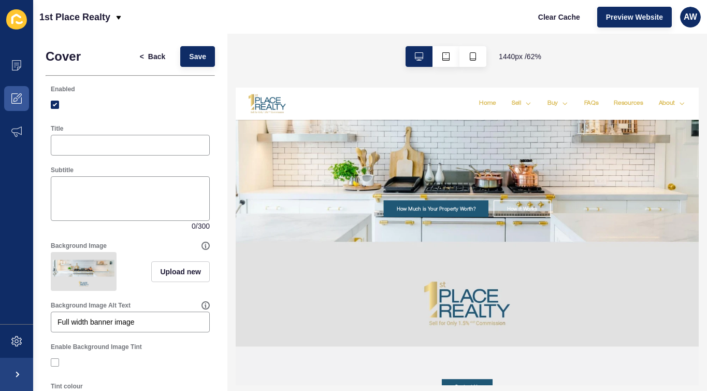
click at [87, 284] on img at bounding box center [84, 271] width 62 height 35
click at [93, 268] on img at bounding box center [84, 271] width 62 height 35
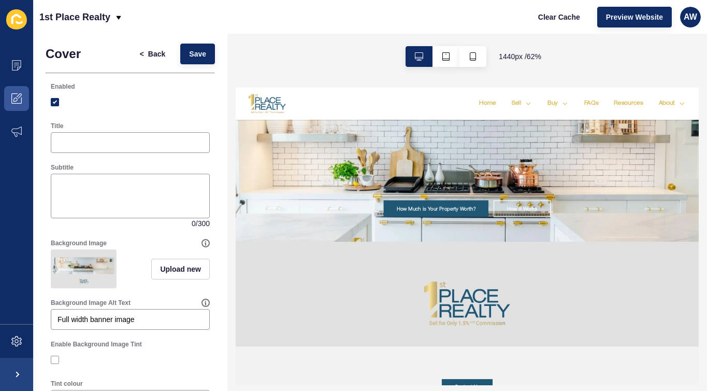
scroll to position [0, 0]
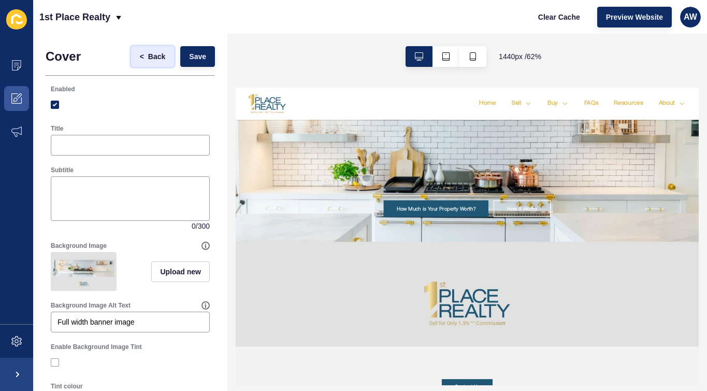
click at [148, 56] on span "Back" at bounding box center [156, 56] width 17 height 10
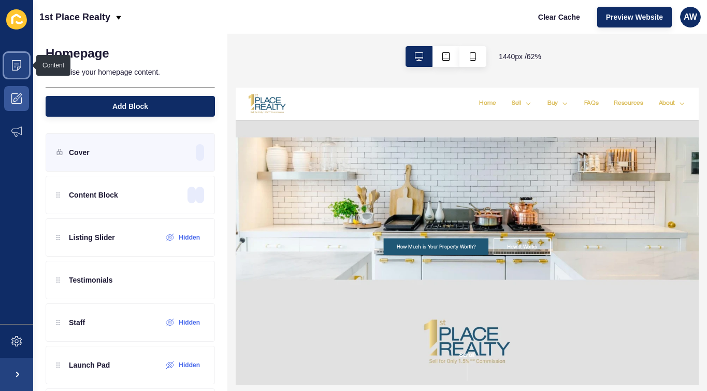
click at [14, 64] on icon at bounding box center [16, 65] width 10 height 10
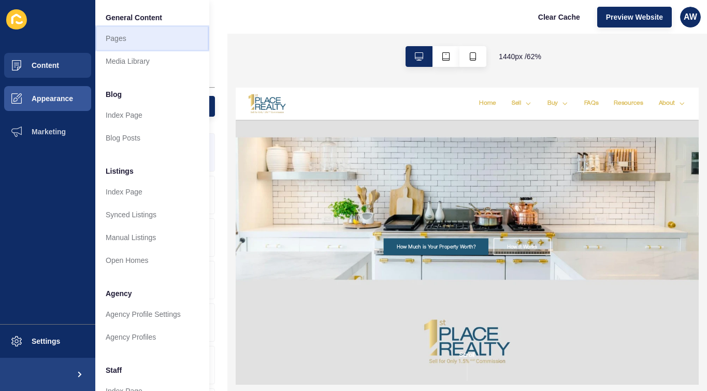
click at [132, 41] on link "Pages" at bounding box center [152, 38] width 114 height 23
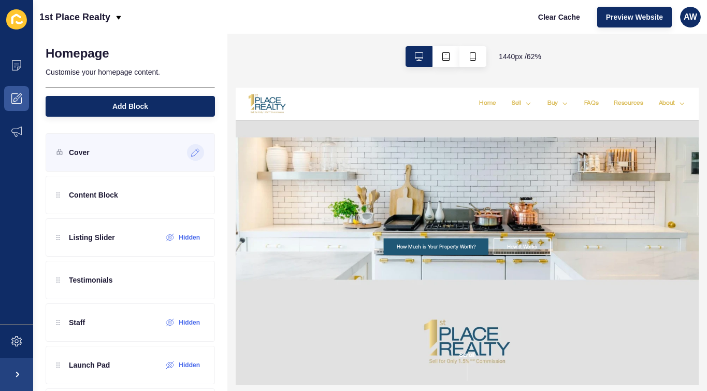
click at [191, 153] on icon at bounding box center [195, 152] width 9 height 8
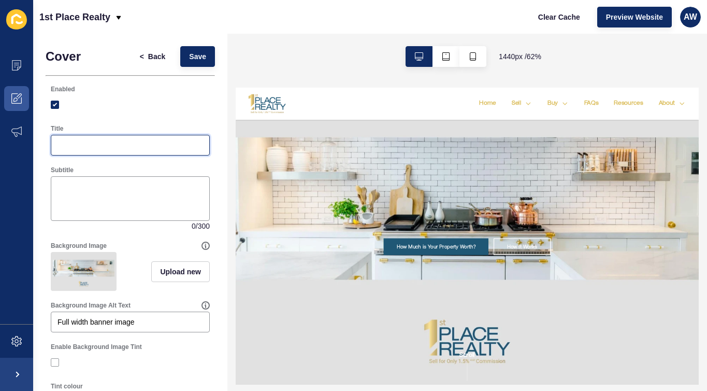
click at [95, 146] on input "Title" at bounding box center [130, 145] width 146 height 10
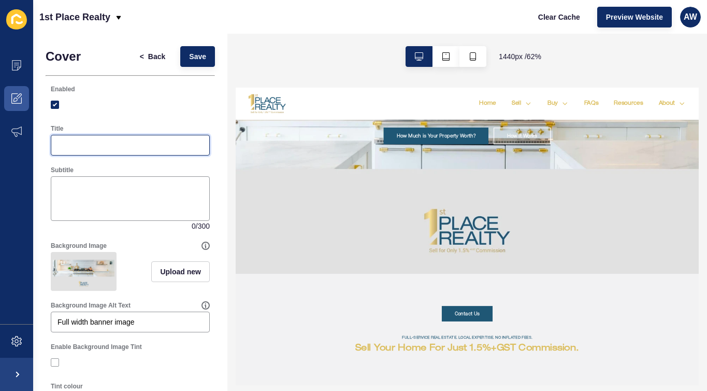
scroll to position [269, 0]
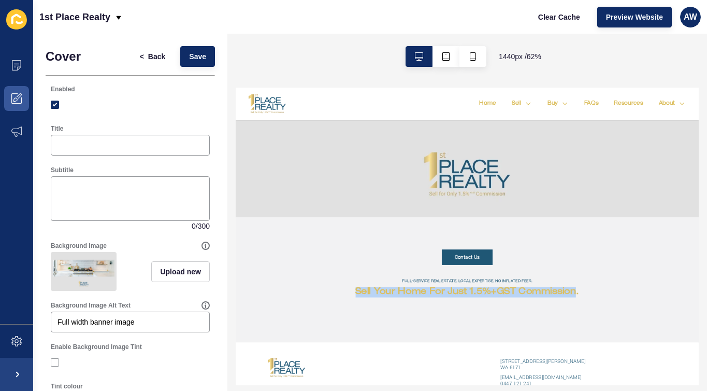
drag, startPoint x: 423, startPoint y: 416, endPoint x: 780, endPoint y: 411, distance: 357.4
drag, startPoint x: 500, startPoint y: 396, endPoint x: 801, endPoint y: 423, distance: 301.6
copy div "Full-service real estate. Local expertise. No inflated fees. Sell Your Home for…"
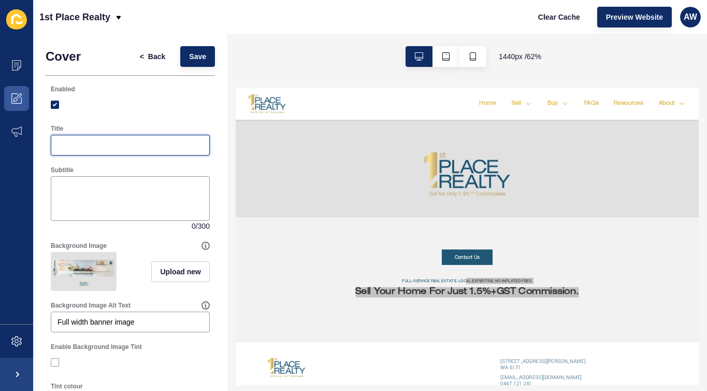
click at [74, 145] on input "Title" at bounding box center [130, 145] width 146 height 10
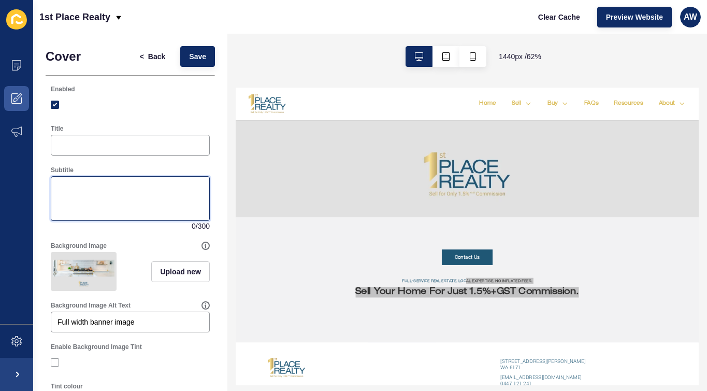
click at [61, 186] on textarea "Subtitle" at bounding box center [130, 198] width 156 height 41
paste textarea "Full-service real estate. Local expertise. No inflated fees. Sell Your Home for…"
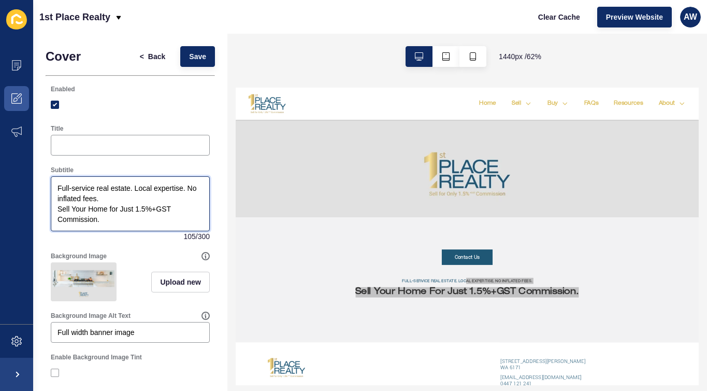
drag, startPoint x: 56, startPoint y: 188, endPoint x: 132, endPoint y: 196, distance: 76.1
click at [132, 196] on textarea "Full-service real estate. Local expertise. No inflated fees. Sell Your Home for…" at bounding box center [130, 204] width 156 height 52
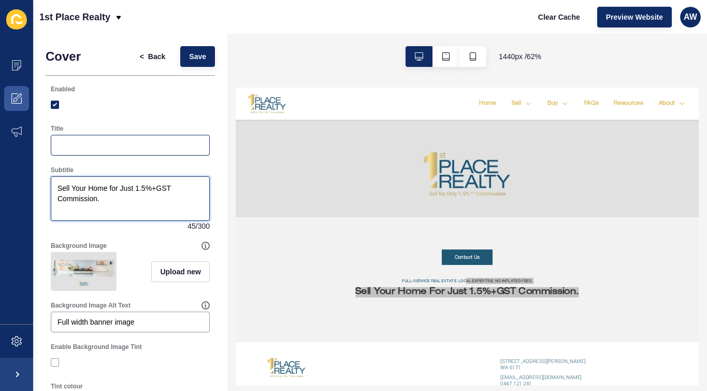
type textarea "Sell Your Home for Just 1.5%+GST Commission."
click at [66, 145] on input "Title" at bounding box center [130, 145] width 146 height 10
paste input "Full-service real estate. Local expertise. No inflated fees."
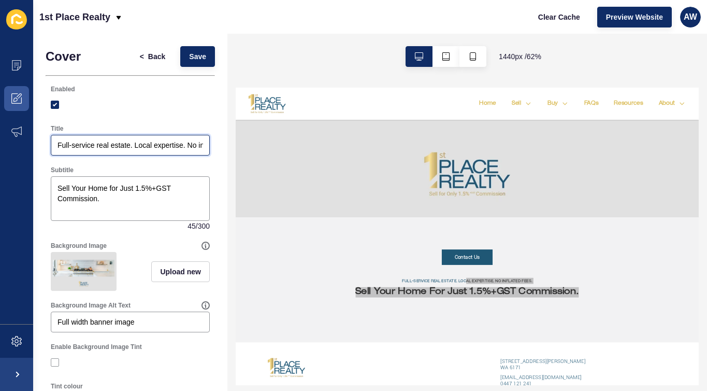
scroll to position [0, 44]
type input "Full-service real estate. Local expertise. No inflated fees."
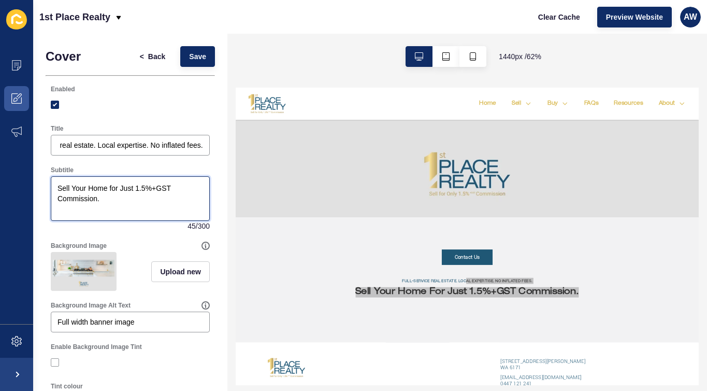
scroll to position [0, 0]
click at [57, 198] on textarea "Sell Your Home for Just 1.5%+GST Commission." at bounding box center [130, 198] width 156 height 41
type textarea "Sell Your Home for Just 1.5%+GST Commission."
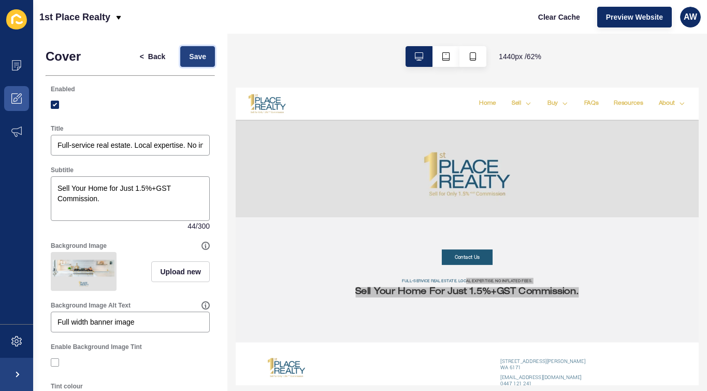
click at [189, 55] on span "Save" at bounding box center [197, 56] width 17 height 10
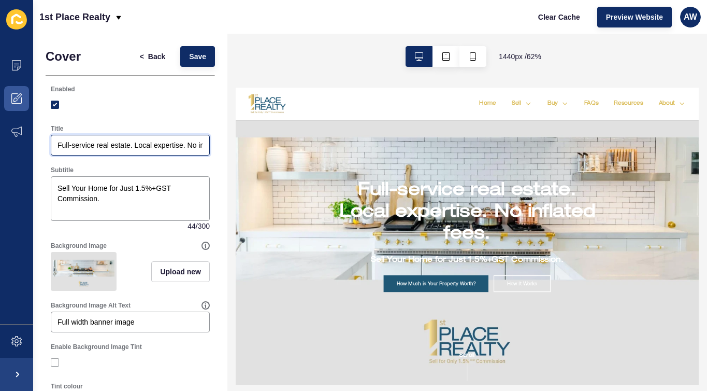
drag, startPoint x: 57, startPoint y: 146, endPoint x: 194, endPoint y: 140, distance: 136.9
click at [194, 140] on div "Full-service real estate. Local expertise. No inflated fees." at bounding box center [130, 145] width 159 height 21
click at [68, 149] on input "Full-service real estate. Local expertise. No inflated fees." at bounding box center [130, 145] width 146 height 10
click at [78, 266] on img at bounding box center [84, 271] width 62 height 35
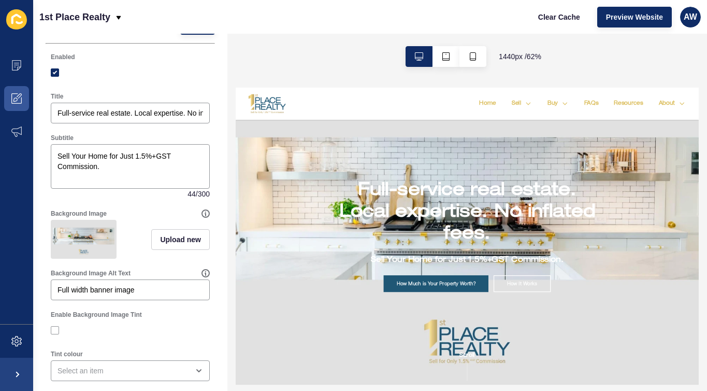
scroll to position [66, 0]
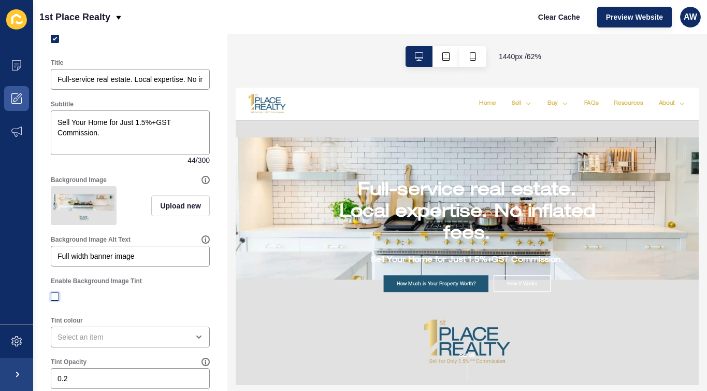
click at [54, 300] on label at bounding box center [55, 296] width 8 height 8
click at [54, 300] on input "Enable Background Image Tint" at bounding box center [56, 296] width 7 height 7
checkbox input "true"
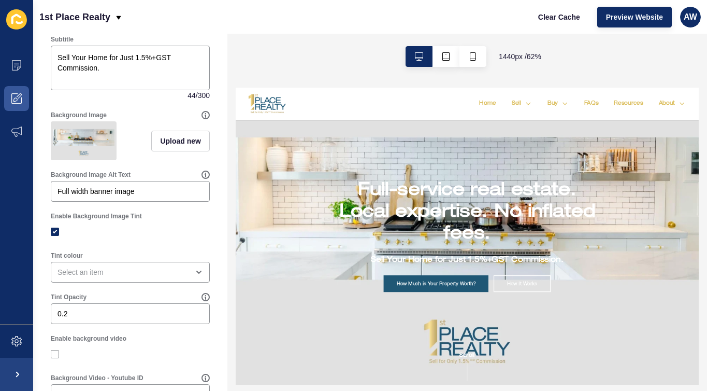
scroll to position [138, 0]
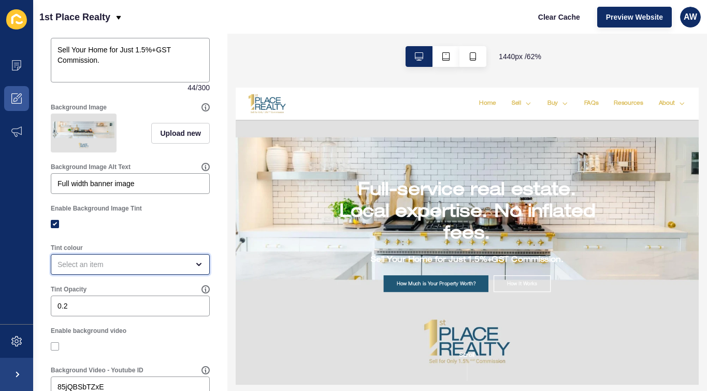
click at [125, 268] on div "open menu" at bounding box center [122, 264] width 131 height 10
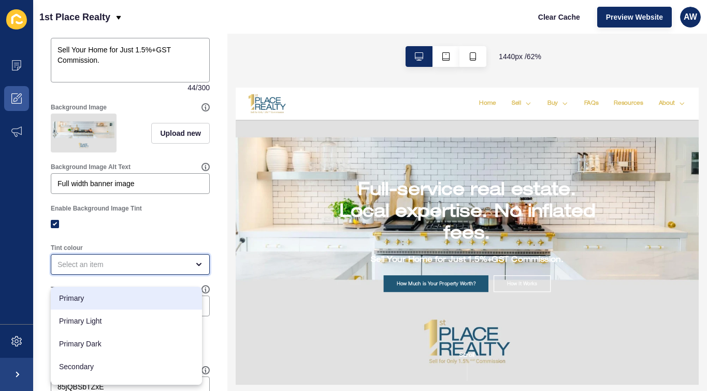
click at [118, 298] on span "Primary" at bounding box center [126, 298] width 135 height 10
type input "Primary"
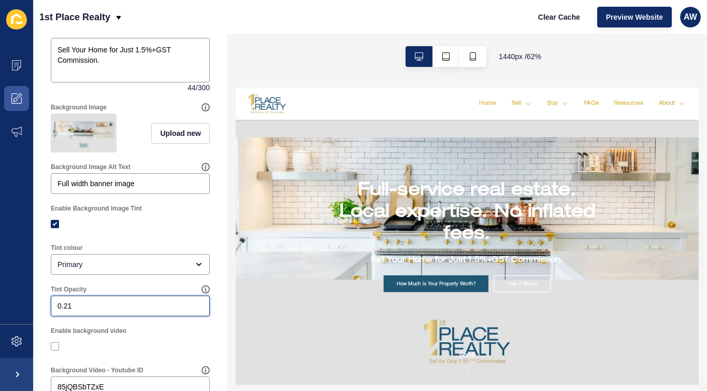
click at [192, 311] on input "0.21" at bounding box center [130, 305] width 146 height 10
click at [192, 311] on input "0.22" at bounding box center [130, 305] width 146 height 10
click at [192, 311] on input "0.69" at bounding box center [130, 305] width 146 height 10
click at [191, 311] on input "1.51" at bounding box center [130, 305] width 146 height 10
type input "-1.77"
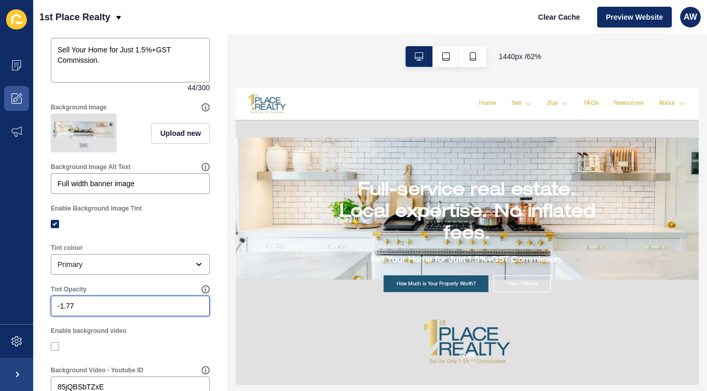
click at [191, 311] on input "-1.77" at bounding box center [130, 305] width 146 height 10
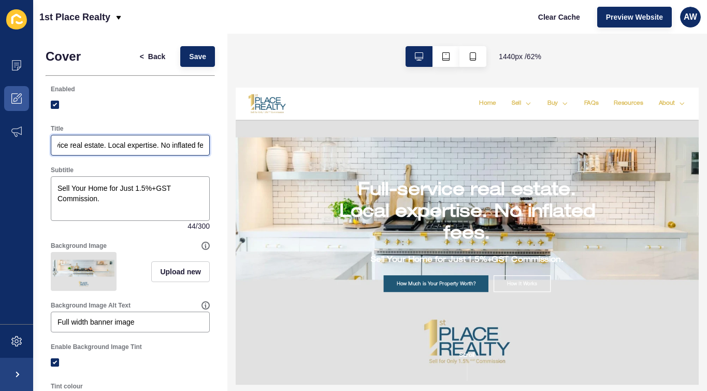
scroll to position [0, 44]
drag, startPoint x: 57, startPoint y: 145, endPoint x: 206, endPoint y: 149, distance: 148.2
click at [206, 149] on div "Title Full-service real estate. Local expertise. No inflated fees." at bounding box center [130, 139] width 169 height 41
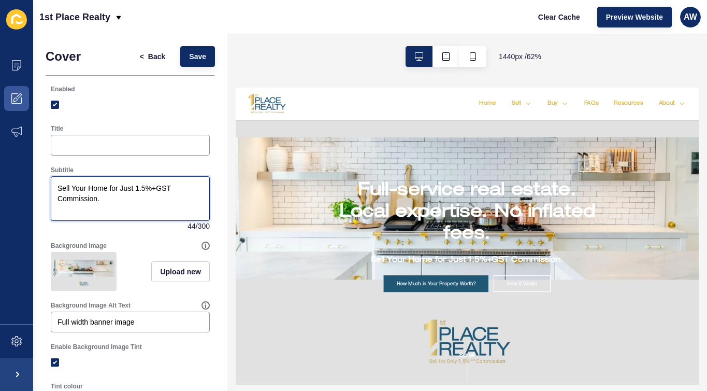
click at [80, 213] on textarea "Sell Your Home for Just 1.5%+GST Commission." at bounding box center [130, 198] width 156 height 41
click at [122, 194] on textarea "Sell Your Home for Just 1.5%+GST Commission." at bounding box center [130, 198] width 156 height 41
click at [108, 199] on textarea "Sell Your Home for Just 1.5%+GST Commission." at bounding box center [130, 198] width 156 height 41
paste textarea "Full-service real estate. Local expertise. No inflated fees."
drag, startPoint x: 99, startPoint y: 200, endPoint x: 48, endPoint y: 187, distance: 53.0
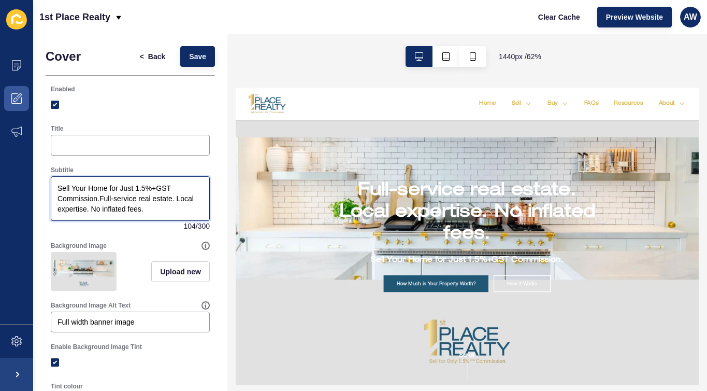
click at [48, 187] on div "Subtitle Sell Your Home for Just 1.5%+GST Commission.Full-service real estate. …" at bounding box center [130, 199] width 169 height 76
type textarea "Full-service real estate. Local expertise. No inflated fees."
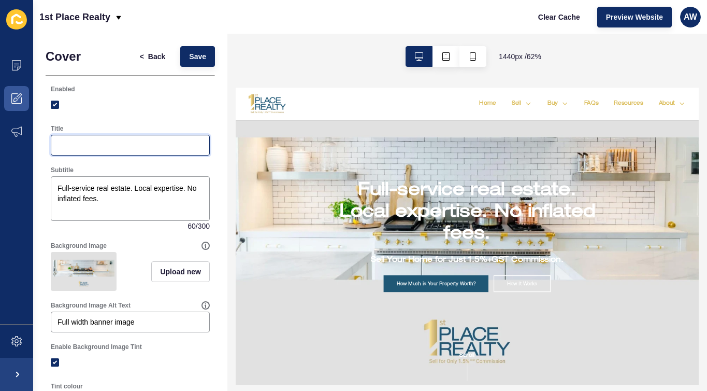
click at [63, 141] on input "Title" at bounding box center [130, 145] width 146 height 10
paste input "Sell Your Home for Just 1.5%+GST Commission."
drag, startPoint x: 151, startPoint y: 147, endPoint x: 134, endPoint y: 147, distance: 17.6
click at [134, 147] on input "Sell Your Home for Just 1.5%+GST Commission." at bounding box center [130, 145] width 146 height 10
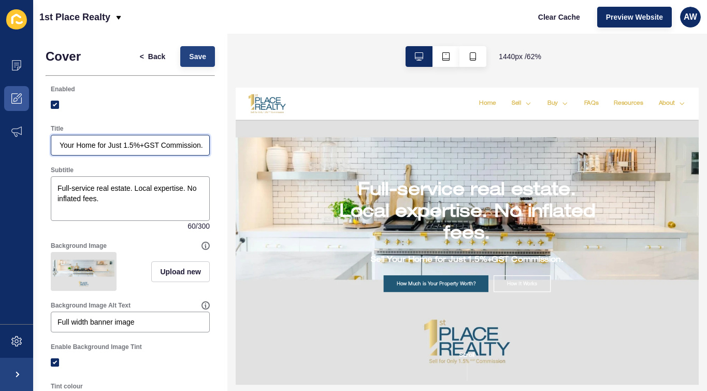
type input "Sell Your Home for Just 1.5%+GST Commission."
click at [192, 55] on span "Save" at bounding box center [197, 56] width 17 height 10
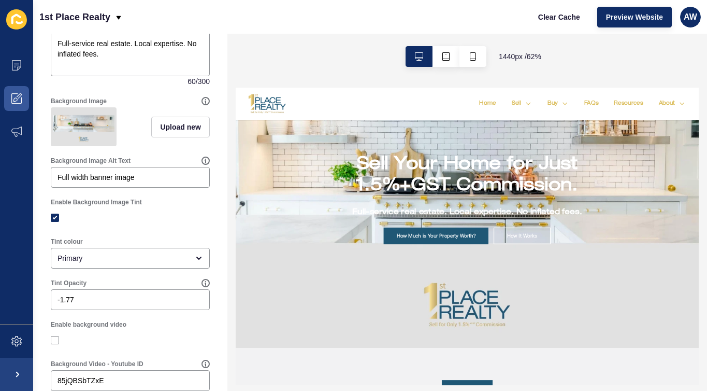
scroll to position [228, 0]
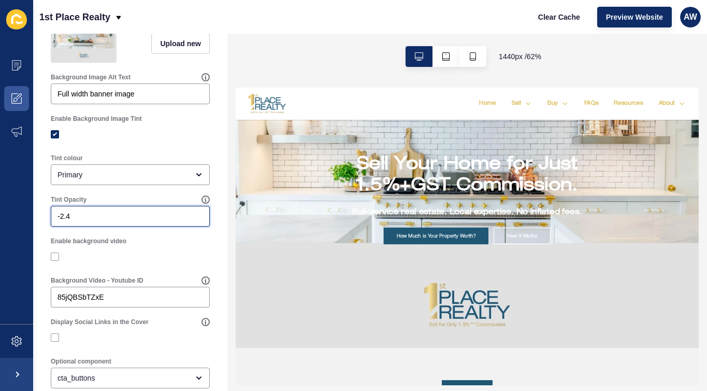
type input "-2.4"
click at [192, 221] on input "-2.4" at bounding box center [130, 216] width 146 height 10
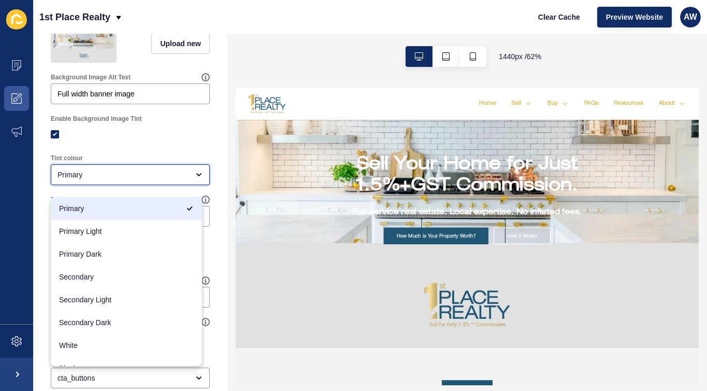
click at [131, 178] on div "Primary" at bounding box center [122, 174] width 131 height 10
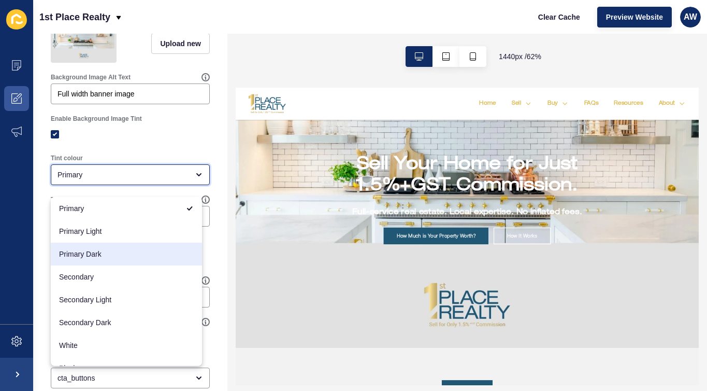
click at [105, 254] on span "Primary Dark" at bounding box center [126, 254] width 135 height 10
type input "Primary Dark"
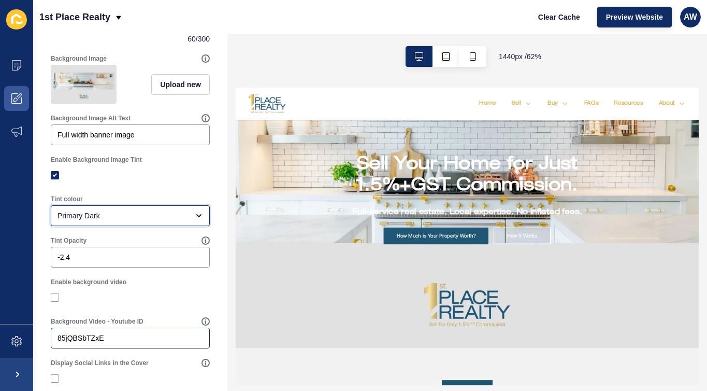
scroll to position [165, 0]
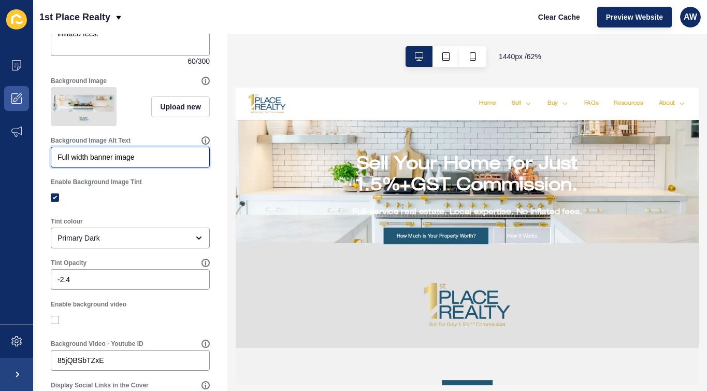
click at [145, 162] on input "Full width banner image" at bounding box center [130, 157] width 146 height 10
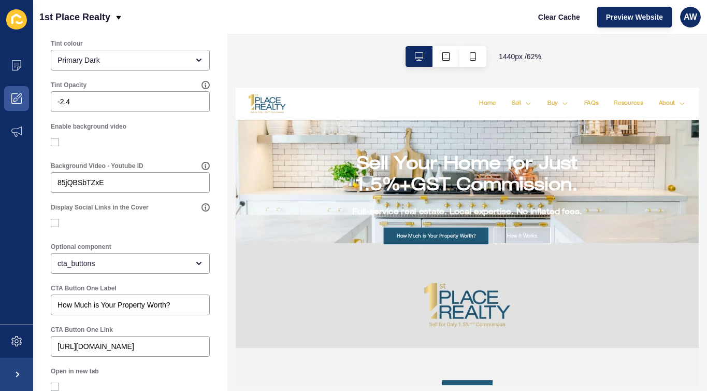
scroll to position [453, 0]
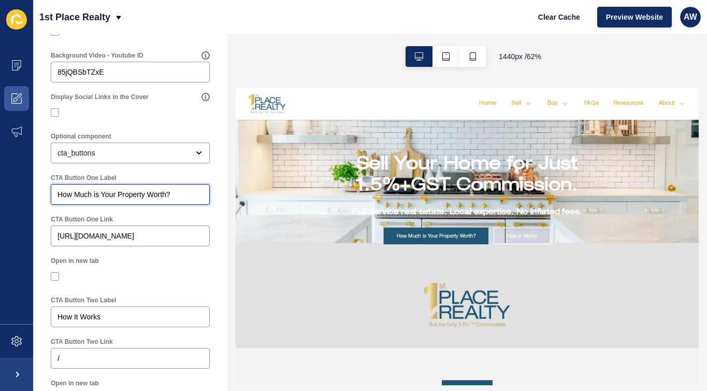
click at [77, 199] on input "How Much is Your Property Worth?" at bounding box center [130, 194] width 146 height 10
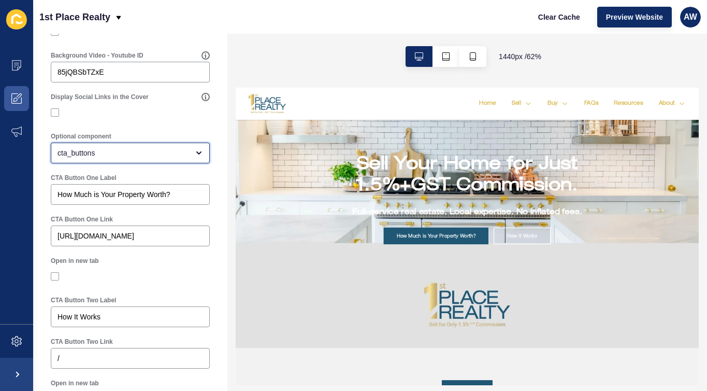
click at [91, 158] on div "cta_buttons" at bounding box center [122, 153] width 131 height 10
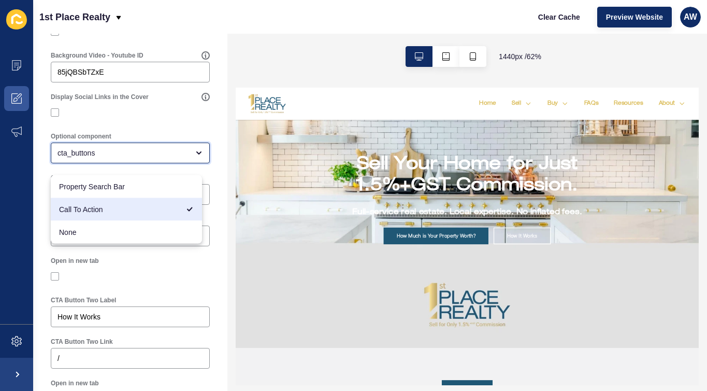
click at [113, 208] on span "Call To Action" at bounding box center [119, 209] width 120 height 10
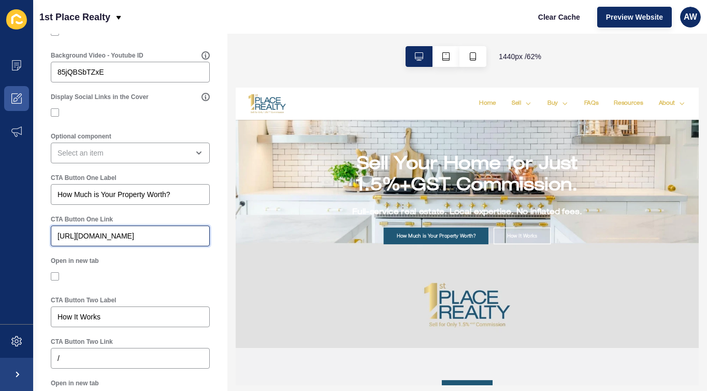
click at [100, 241] on input "[URL][DOMAIN_NAME]" at bounding box center [130, 235] width 146 height 10
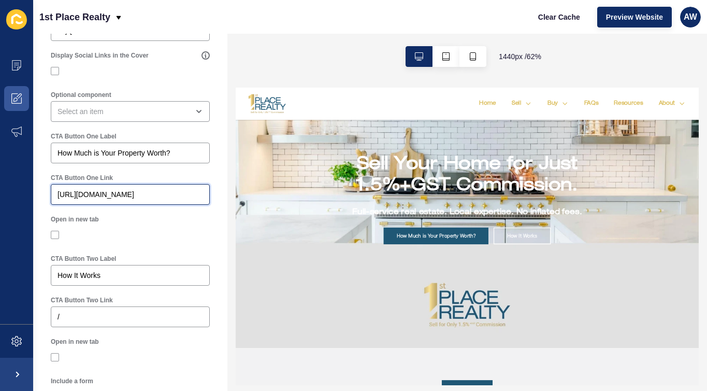
scroll to position [530, 0]
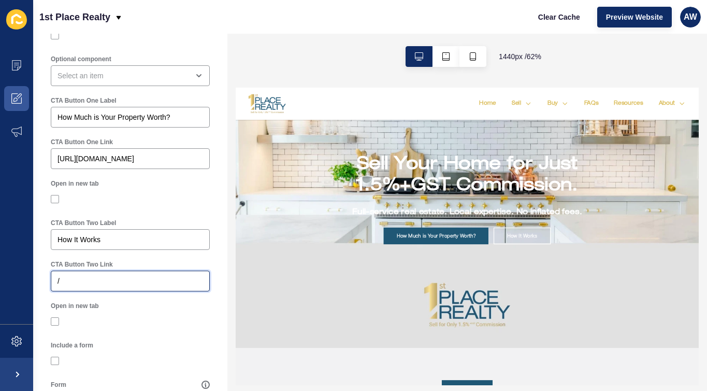
drag, startPoint x: 71, startPoint y: 288, endPoint x: 44, endPoint y: 288, distance: 27.4
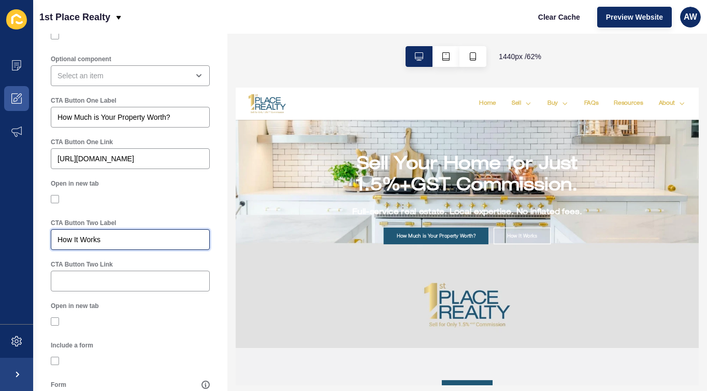
drag, startPoint x: 108, startPoint y: 247, endPoint x: 26, endPoint y: 244, distance: 81.9
click at [26, 244] on div "Content Appearance Marketing Settings 1st Place Realty Clear Cache Preview Webs…" at bounding box center [353, 195] width 707 height 391
click at [135, 204] on div at bounding box center [130, 198] width 159 height 9
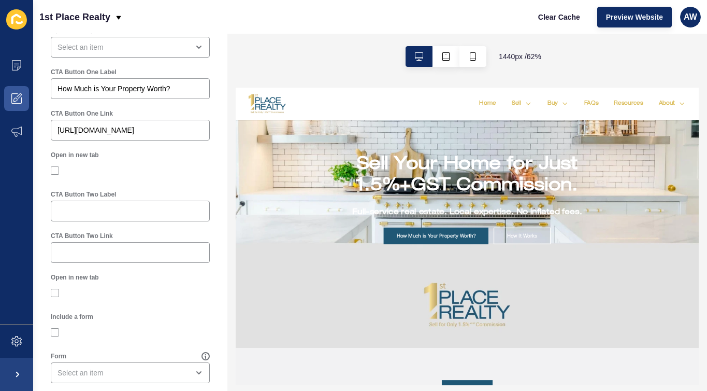
scroll to position [586, 0]
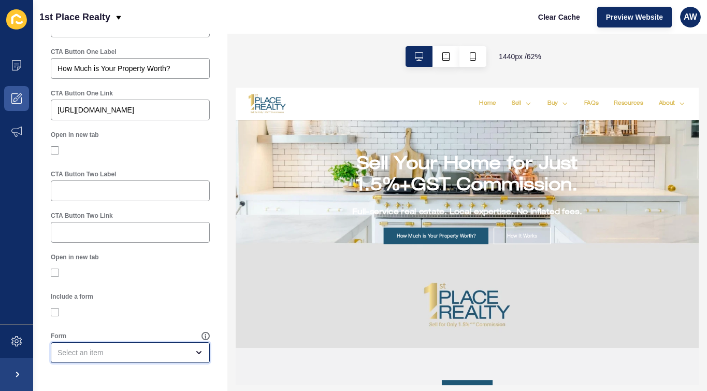
click at [137, 351] on div "open menu" at bounding box center [122, 352] width 131 height 10
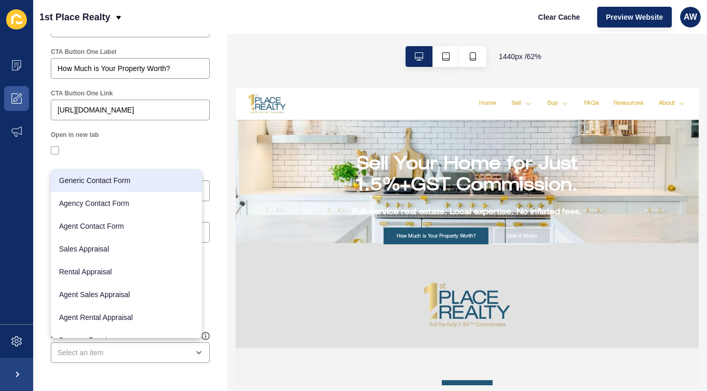
click at [176, 139] on div "Open in new tab" at bounding box center [130, 144] width 161 height 31
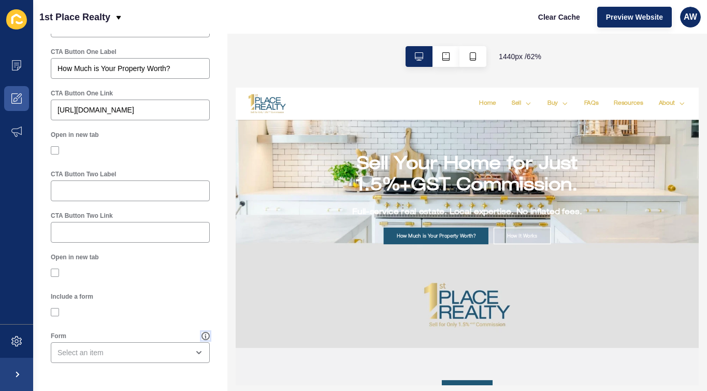
click at [205, 334] on icon at bounding box center [205, 336] width 1 height 4
click at [126, 317] on div at bounding box center [130, 311] width 159 height 19
click at [136, 352] on div "open menu" at bounding box center [122, 352] width 131 height 10
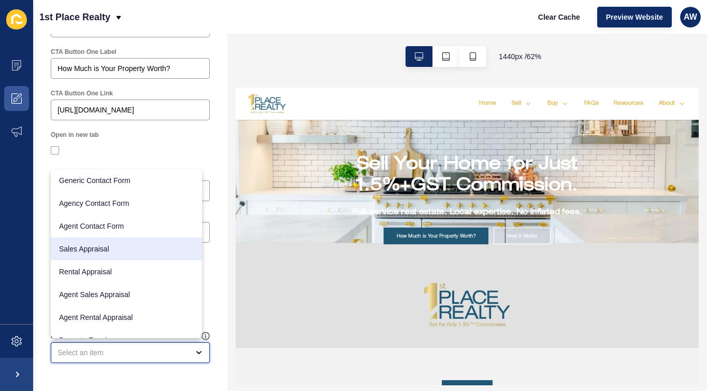
click at [99, 248] on span "Sales Appraisal" at bounding box center [126, 248] width 135 height 10
type input "Sales Appraisal"
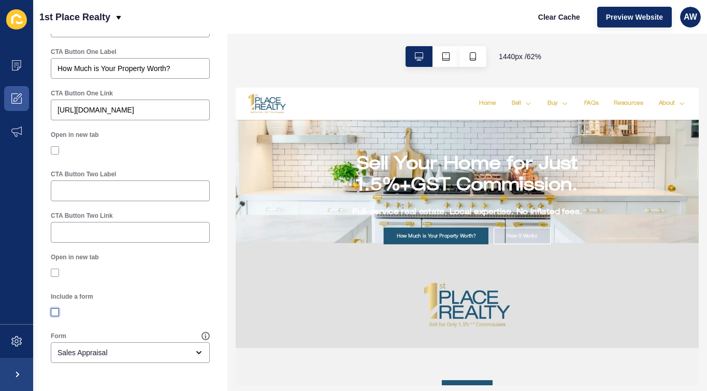
click at [55, 311] on label at bounding box center [55, 312] width 8 height 8
click at [55, 311] on input "Include a form" at bounding box center [56, 312] width 7 height 7
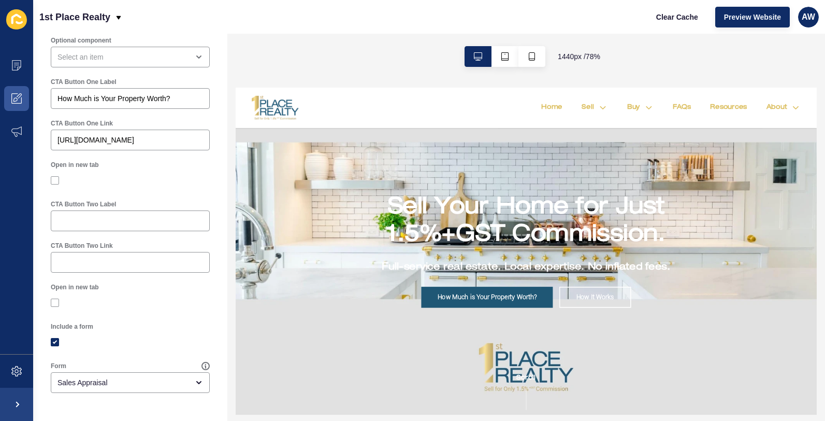
scroll to position [0, 0]
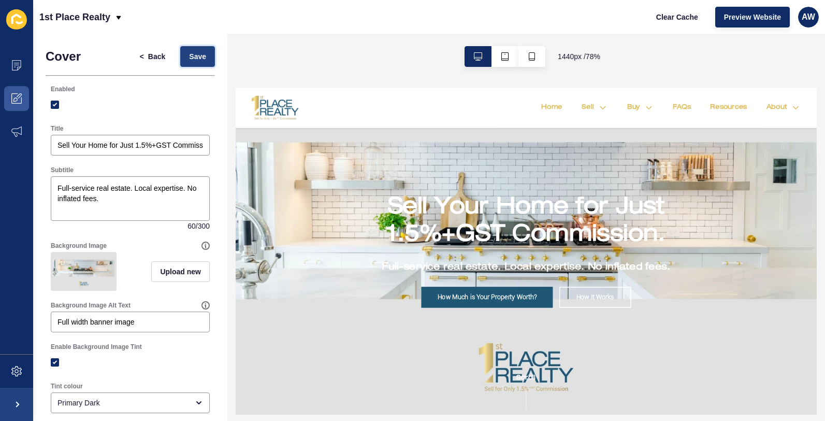
click at [191, 56] on span "Save" at bounding box center [197, 56] width 17 height 10
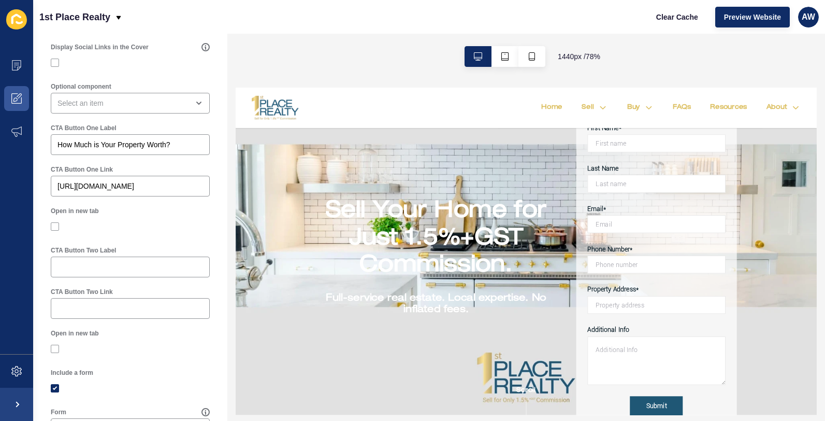
scroll to position [556, 0]
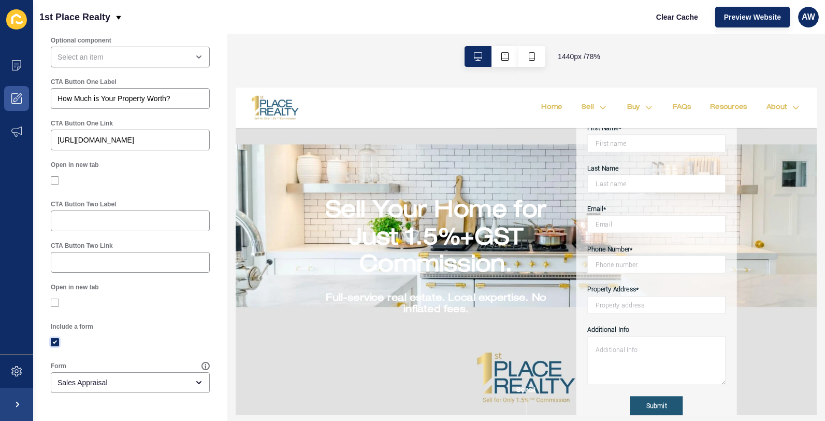
click at [54, 339] on label at bounding box center [55, 342] width 8 height 8
click at [54, 339] on input "Include a form" at bounding box center [56, 342] width 7 height 7
checkbox input "false"
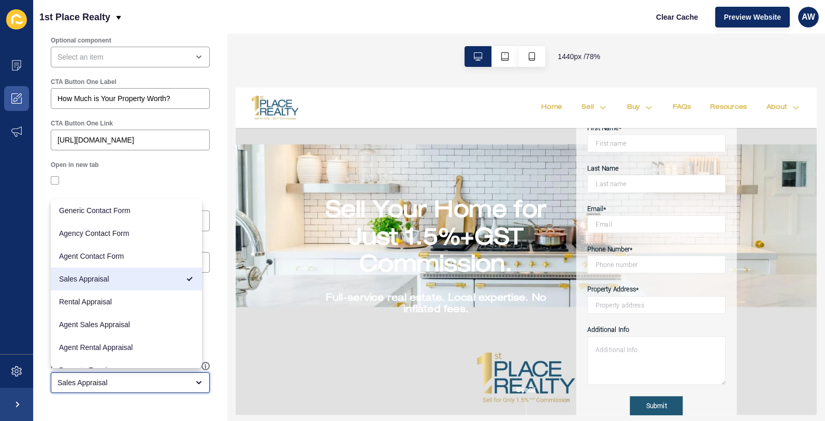
click at [141, 384] on div "Sales Appraisal" at bounding box center [122, 382] width 131 height 10
click at [134, 390] on div at bounding box center [130, 403] width 169 height 10
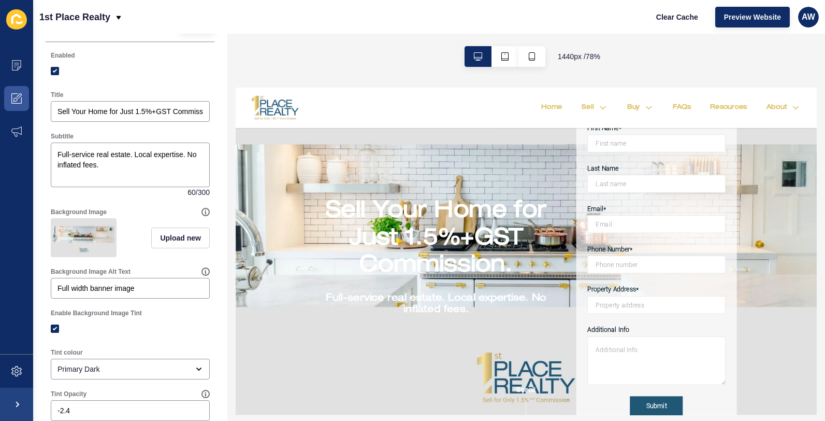
scroll to position [0, 0]
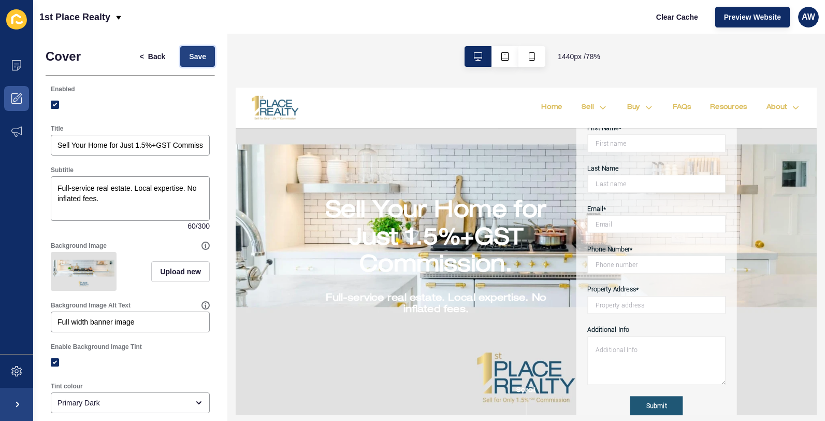
click at [194, 51] on span "Save" at bounding box center [197, 56] width 17 height 10
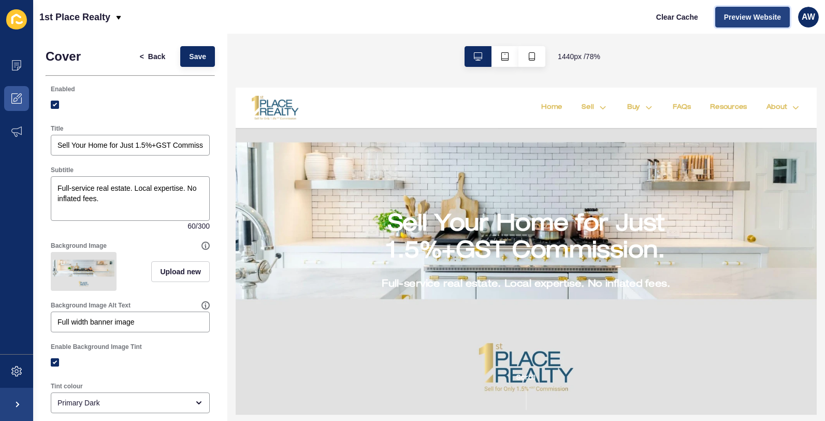
click at [744, 15] on span "Preview Website" at bounding box center [752, 17] width 57 height 10
drag, startPoint x: 124, startPoint y: 199, endPoint x: 55, endPoint y: 188, distance: 69.3
click at [55, 188] on textarea "Full-service real estate. Local expertise. No inflated fees." at bounding box center [130, 198] width 156 height 41
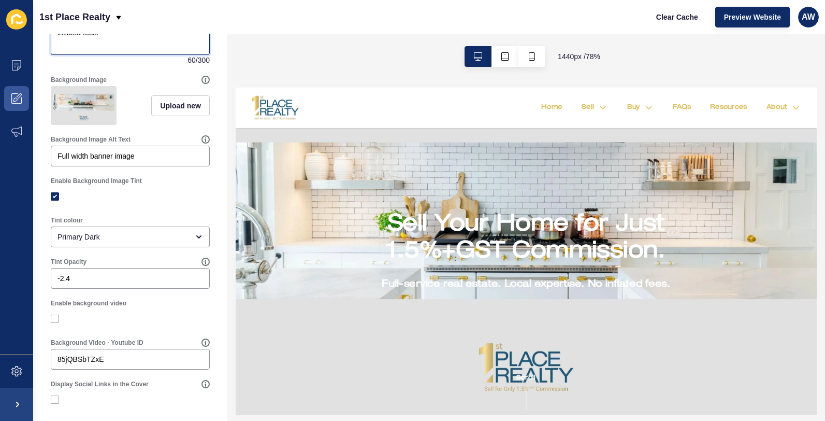
scroll to position [198, 0]
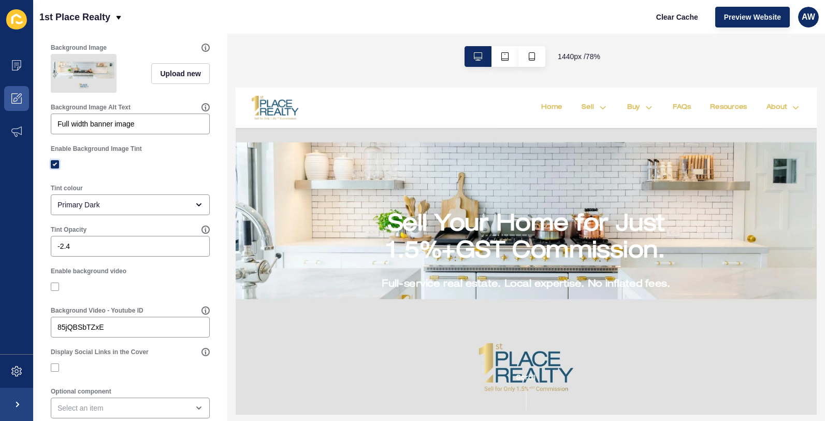
click at [55, 168] on label at bounding box center [55, 164] width 8 height 8
click at [55, 168] on input "Enable Background Image Tint" at bounding box center [56, 164] width 7 height 7
checkbox input "false"
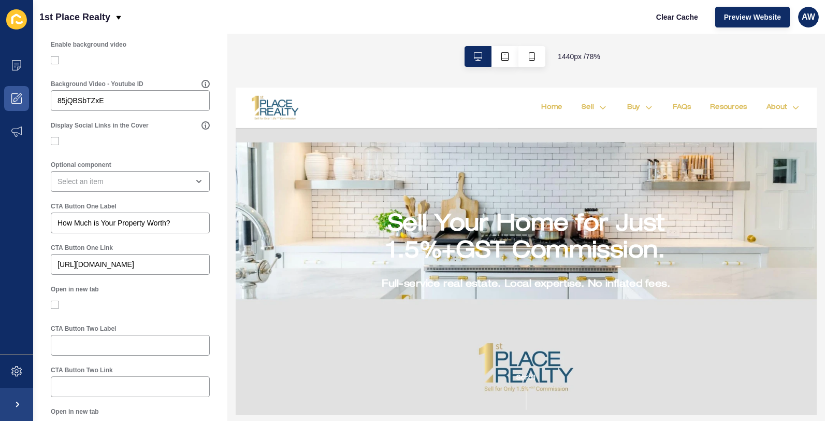
scroll to position [434, 0]
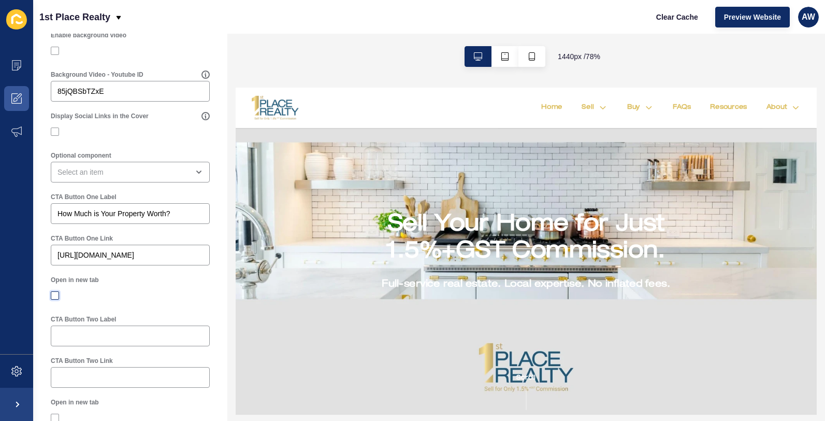
click at [54, 299] on label at bounding box center [55, 295] width 8 height 8
click at [54, 299] on input "Open in new tab" at bounding box center [56, 295] width 7 height 7
checkbox input "true"
click at [149, 177] on div "open menu" at bounding box center [122, 172] width 131 height 10
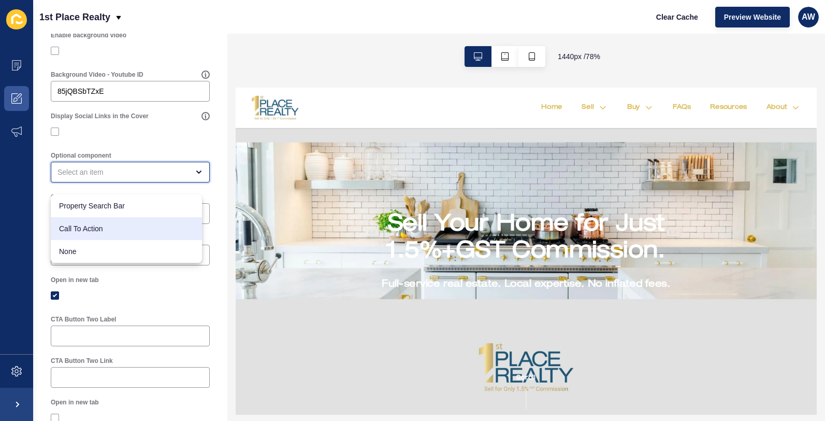
click at [139, 225] on span "Call To Action" at bounding box center [126, 228] width 135 height 10
type input "Call To Action"
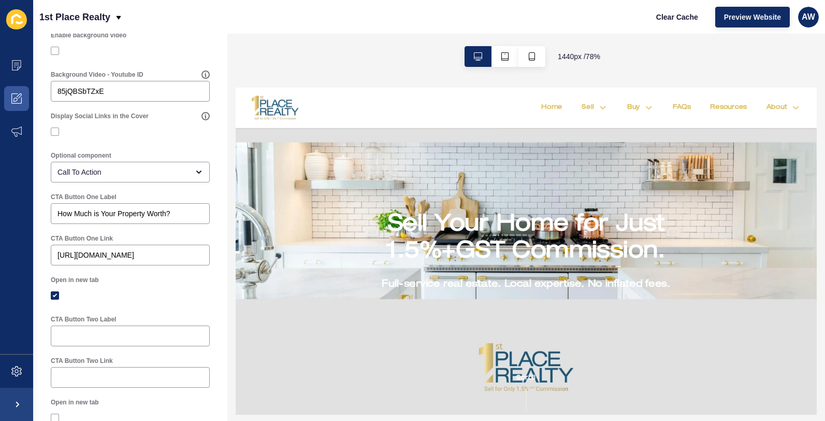
click at [143, 284] on div "Open in new tab" at bounding box center [130, 280] width 159 height 8
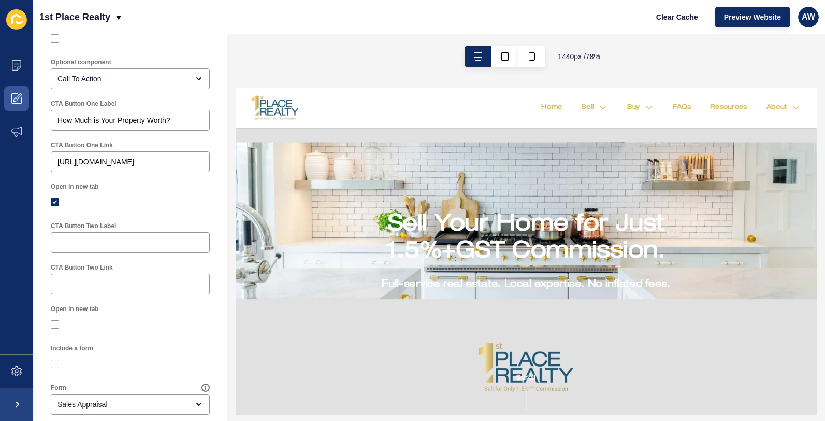
scroll to position [556, 0]
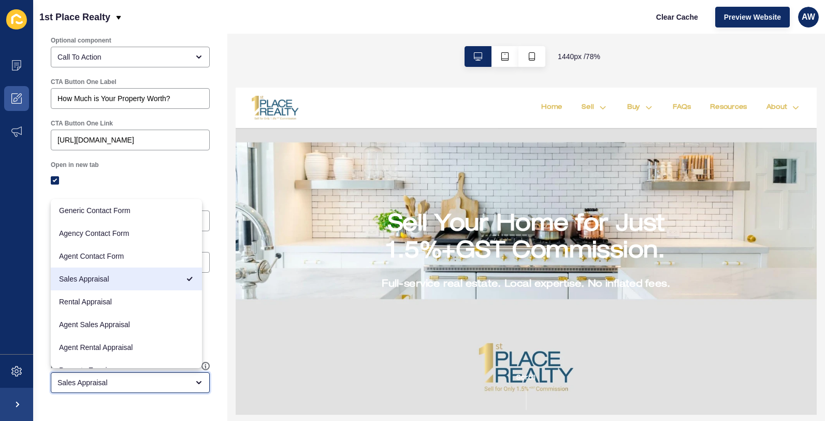
drag, startPoint x: 193, startPoint y: 381, endPoint x: 195, endPoint y: 372, distance: 9.2
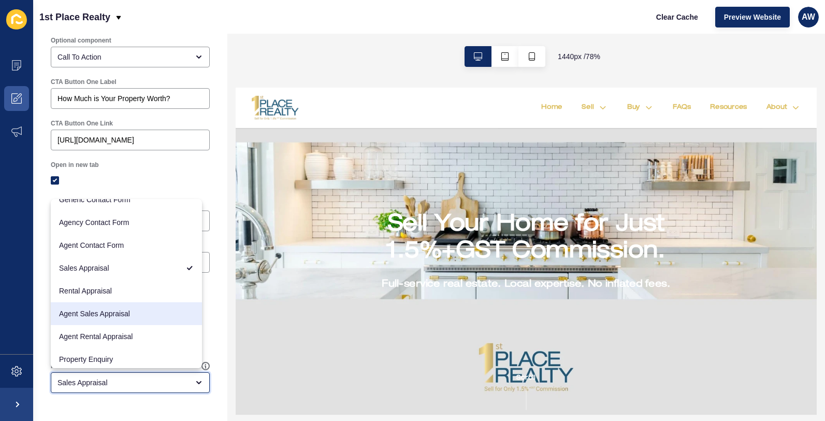
scroll to position [0, 0]
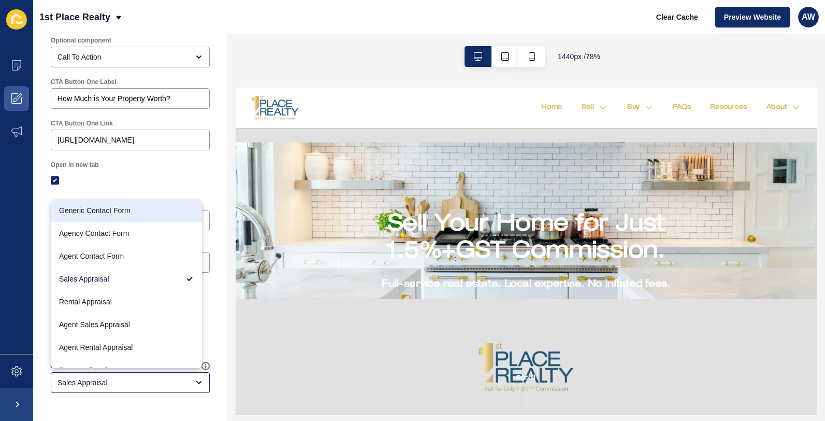
click at [154, 182] on div at bounding box center [130, 180] width 159 height 9
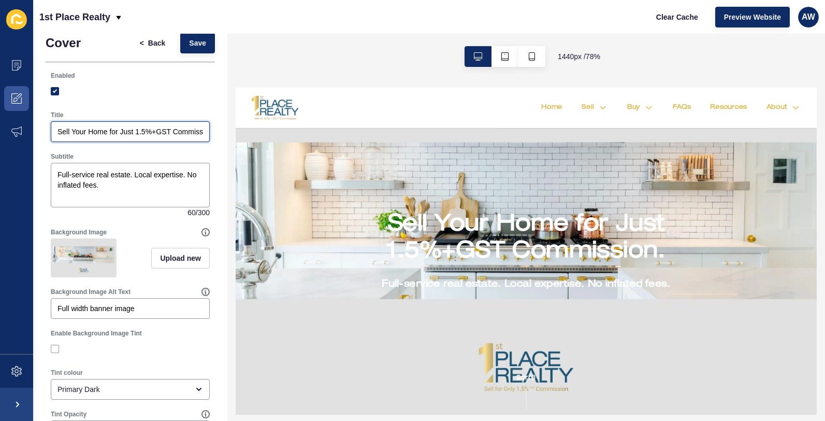
scroll to position [0, 20]
drag, startPoint x: 59, startPoint y: 131, endPoint x: 234, endPoint y: 135, distance: 175.6
click at [234, 135] on div "Cover < Back Save Enabled Title Sell Your Home for Just 1.5%+GST Commission. Su…" at bounding box center [429, 227] width 792 height 387
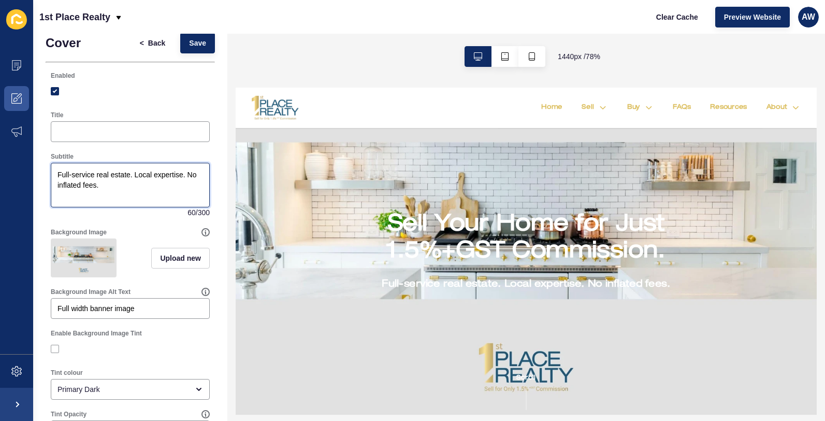
drag, startPoint x: 73, startPoint y: 176, endPoint x: 42, endPoint y: 157, distance: 35.5
click at [55, 167] on textarea "Full-service real estate. Local expertise. No inflated fees." at bounding box center [130, 184] width 156 height 41
click at [151, 277] on div "Upload new" at bounding box center [180, 257] width 59 height 39
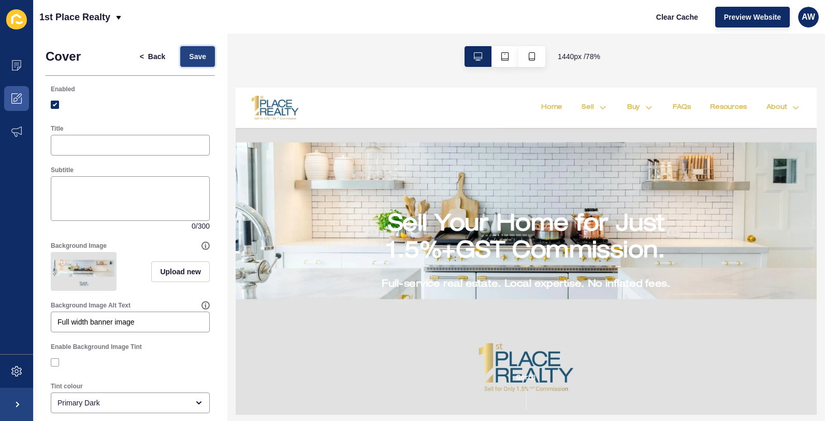
click at [189, 54] on span "Save" at bounding box center [197, 56] width 17 height 10
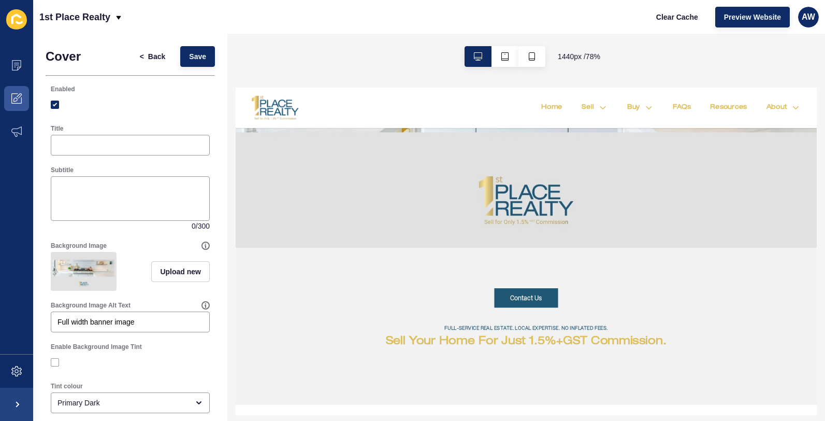
scroll to position [43, 0]
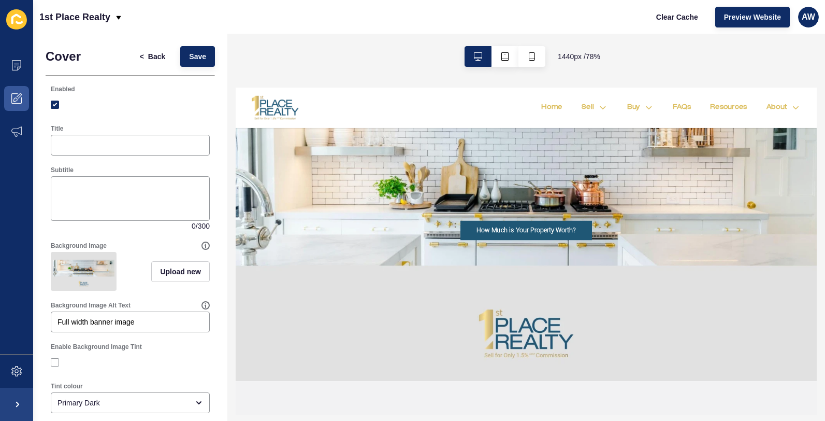
click at [77, 272] on img at bounding box center [84, 271] width 62 height 35
click at [205, 307] on icon at bounding box center [205, 306] width 1 height 4
click at [15, 131] on icon at bounding box center [16, 131] width 10 height 10
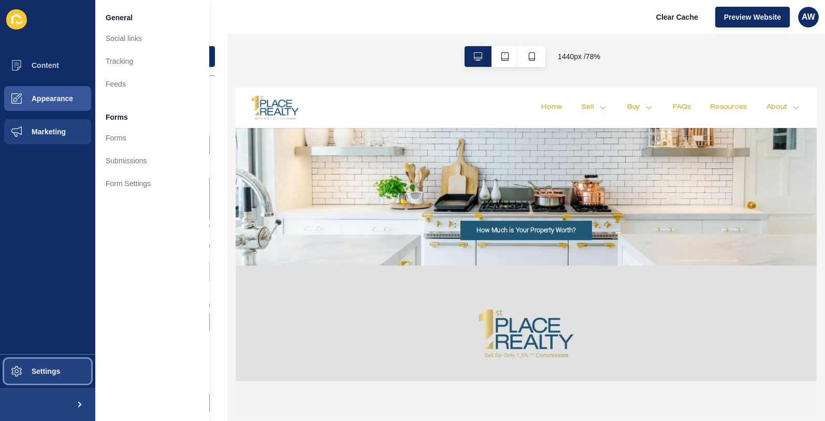
click at [41, 367] on span "Settings" at bounding box center [29, 371] width 62 height 8
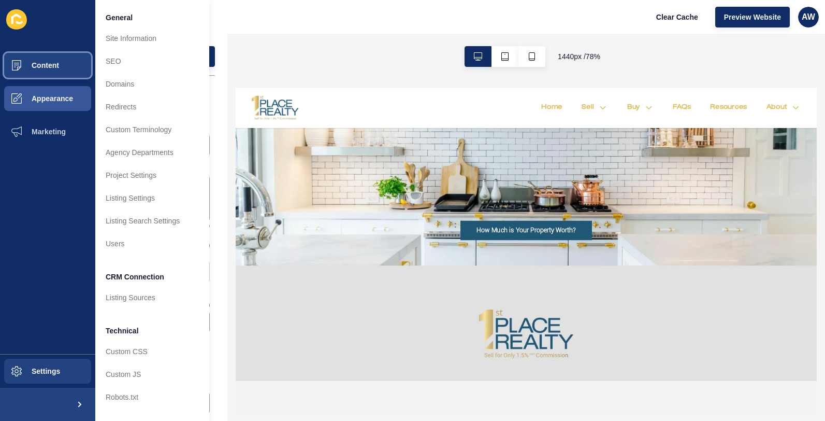
click at [59, 66] on button "Content" at bounding box center [47, 65] width 95 height 33
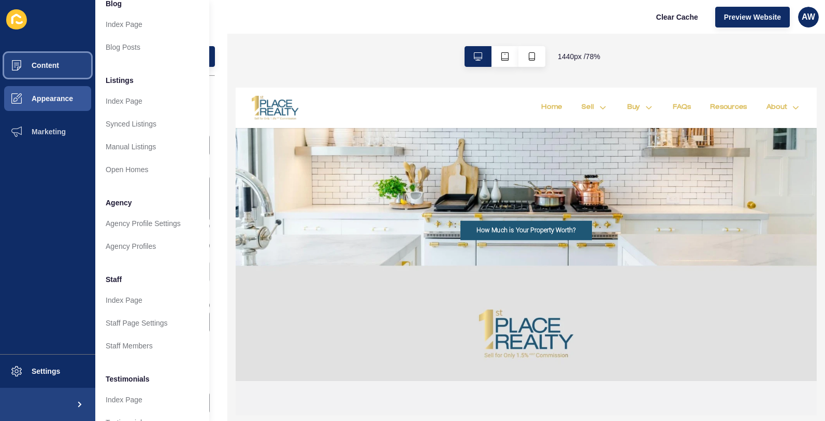
scroll to position [0, 0]
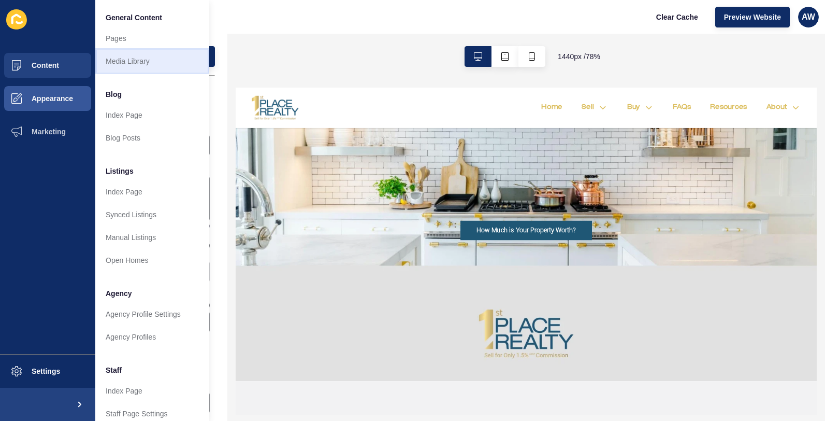
click at [144, 62] on link "Media Library" at bounding box center [152, 61] width 114 height 23
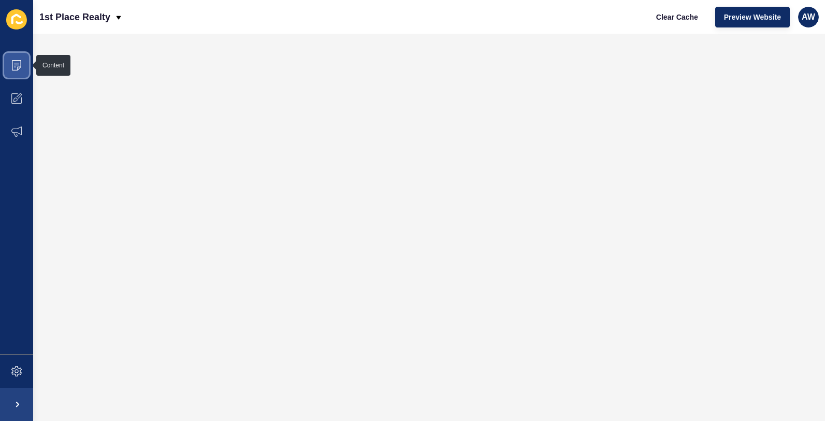
click at [16, 62] on icon at bounding box center [16, 65] width 10 height 10
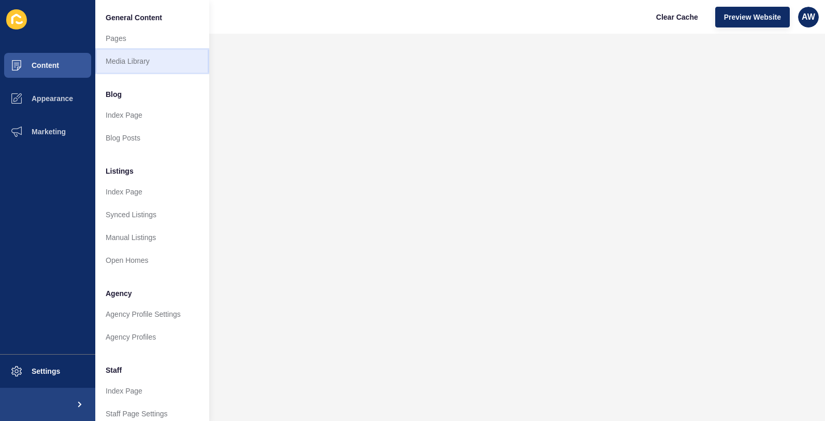
click at [144, 60] on link "Media Library" at bounding box center [152, 61] width 114 height 23
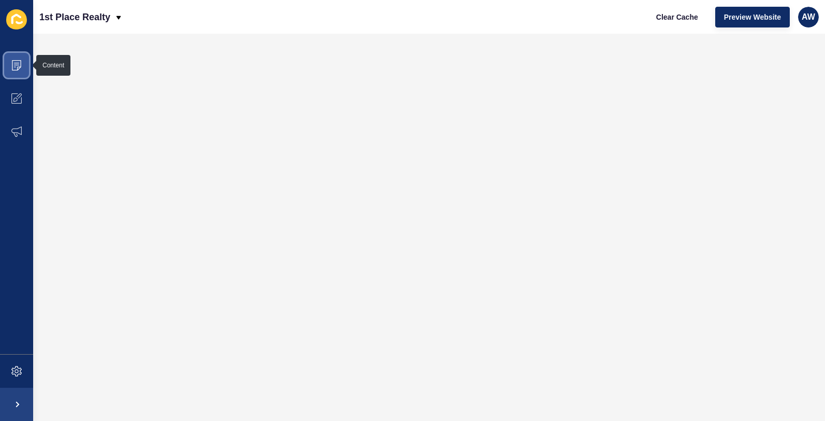
click at [19, 61] on icon at bounding box center [16, 65] width 10 height 10
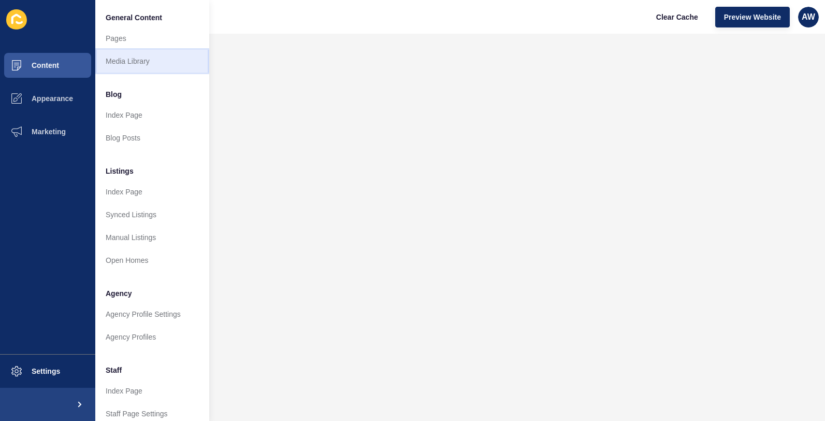
click at [133, 58] on link "Media Library" at bounding box center [152, 61] width 114 height 23
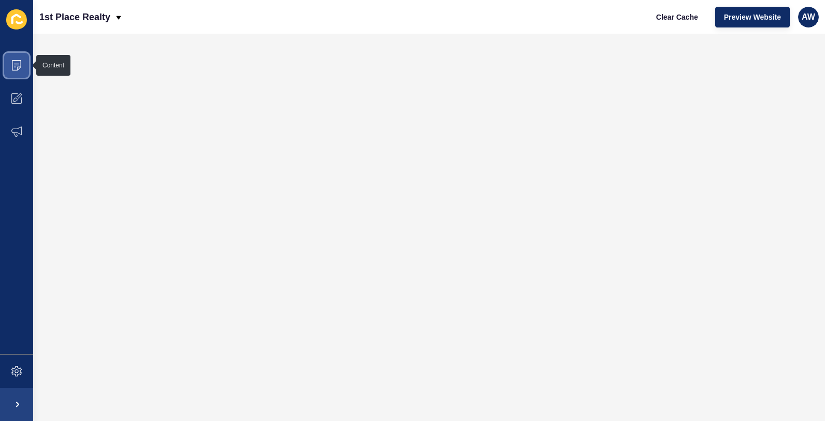
click at [21, 62] on icon at bounding box center [16, 65] width 9 height 10
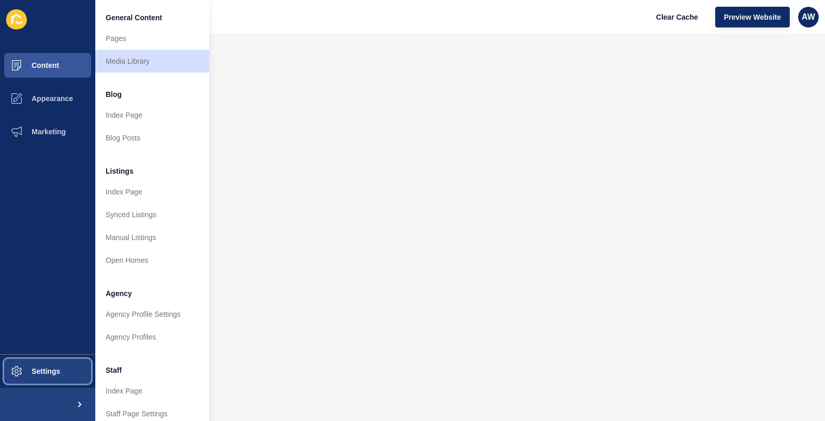
click at [52, 370] on span "Settings" at bounding box center [29, 371] width 62 height 8
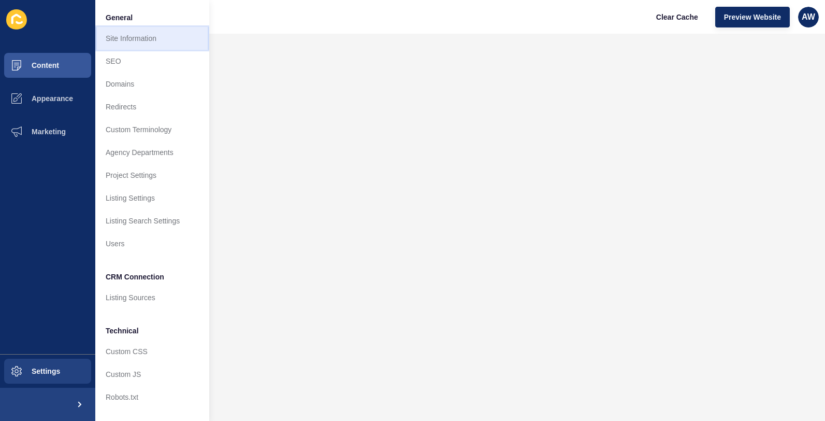
click at [149, 37] on link "Site Information" at bounding box center [152, 38] width 114 height 23
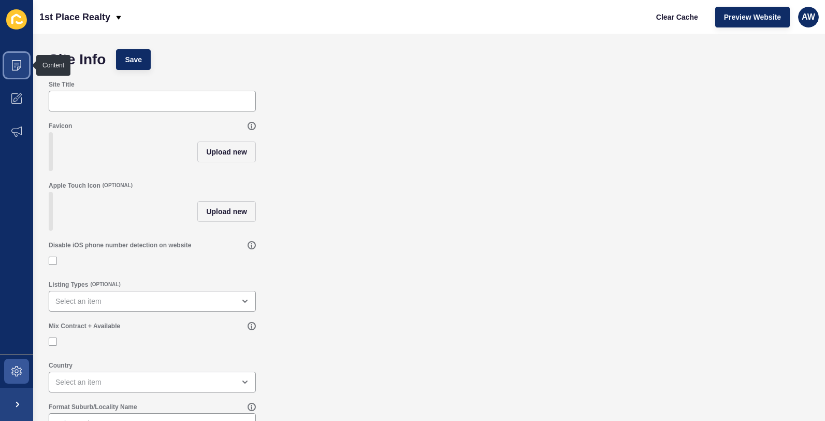
click at [18, 64] on icon at bounding box center [16, 65] width 10 height 10
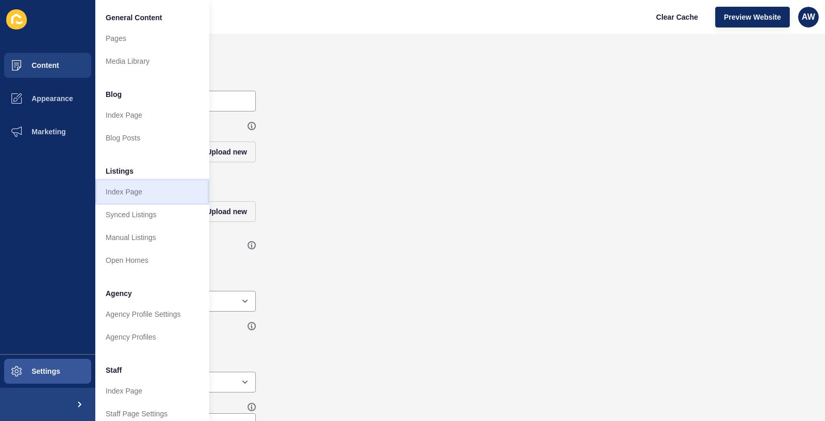
click at [127, 191] on link "Index Page" at bounding box center [152, 191] width 114 height 23
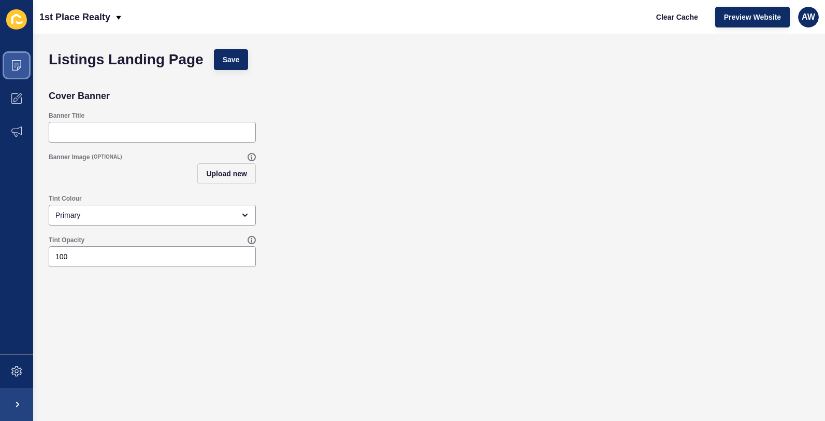
click at [19, 65] on icon at bounding box center [16, 65] width 10 height 10
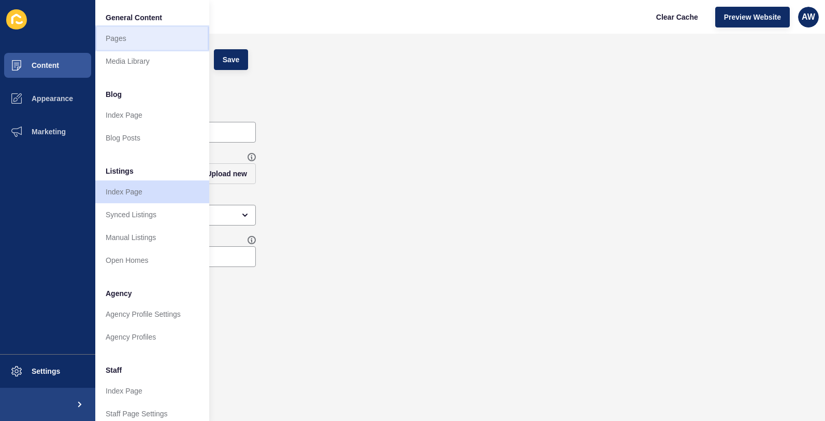
click at [120, 38] on link "Pages" at bounding box center [152, 38] width 114 height 23
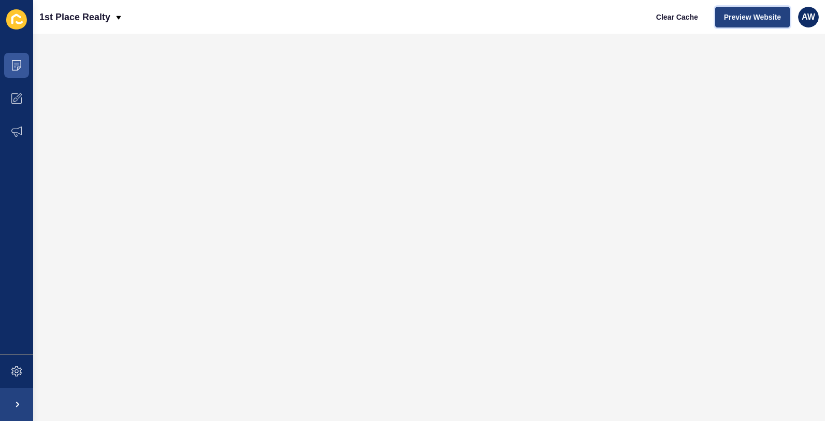
click at [745, 17] on span "Preview Website" at bounding box center [752, 17] width 57 height 10
click at [755, 13] on span "Preview Website" at bounding box center [752, 17] width 57 height 10
click at [17, 65] on icon at bounding box center [16, 65] width 5 height 1
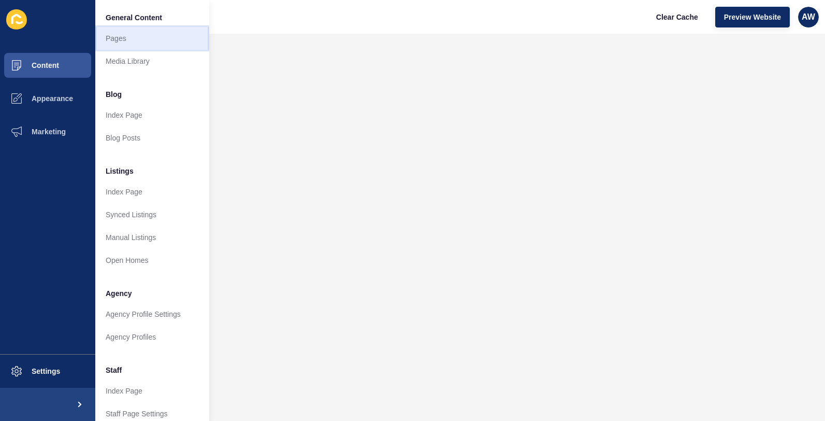
click at [133, 35] on link "Pages" at bounding box center [152, 38] width 114 height 23
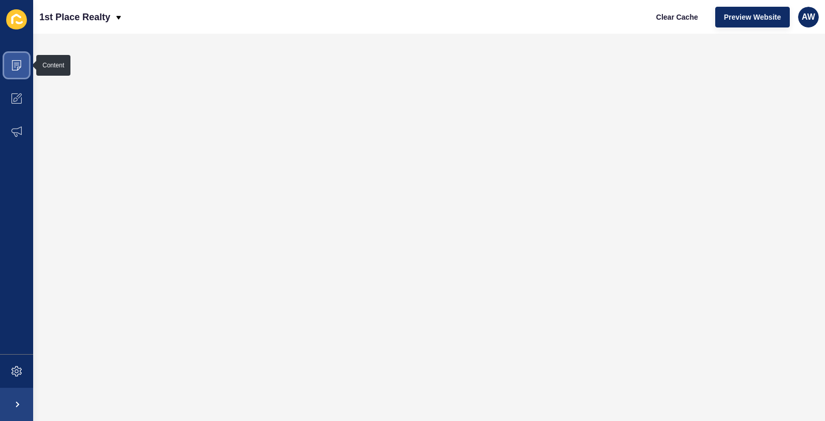
click at [17, 65] on icon at bounding box center [16, 65] width 10 height 10
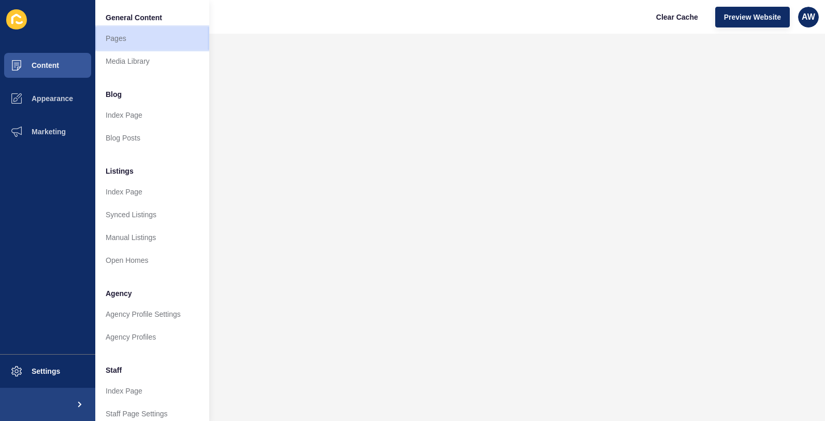
click at [124, 38] on link "Pages" at bounding box center [152, 38] width 114 height 23
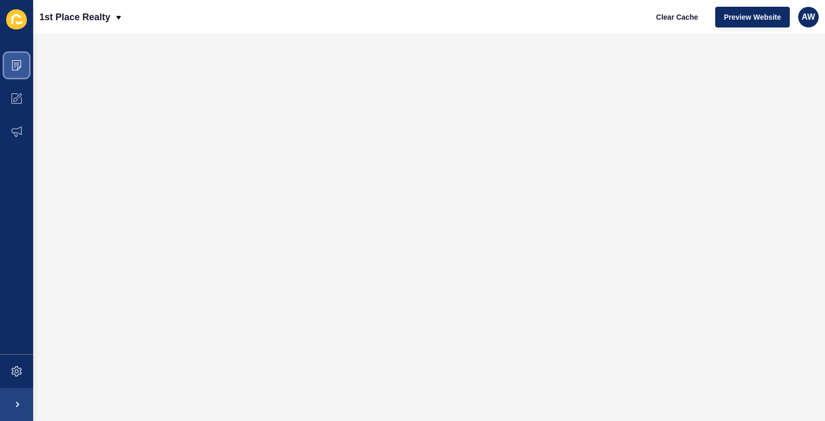
click at [18, 65] on icon at bounding box center [16, 65] width 5 height 1
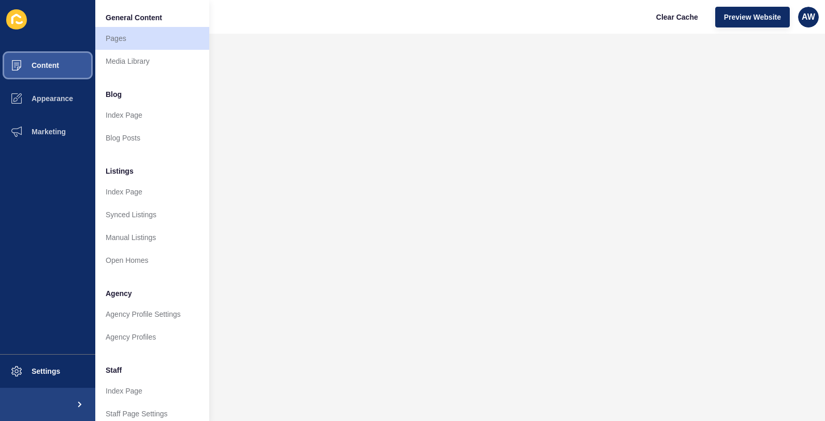
click at [51, 66] on span "Content" at bounding box center [28, 65] width 61 height 8
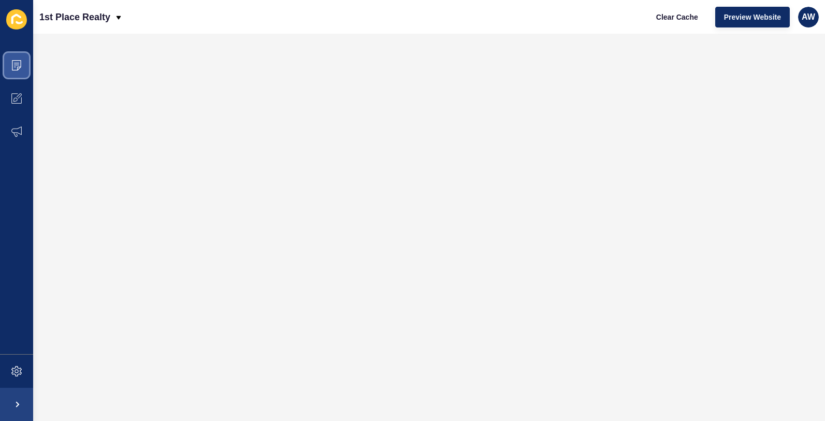
click at [22, 68] on span at bounding box center [16, 65] width 33 height 33
